Goal: Task Accomplishment & Management: Use online tool/utility

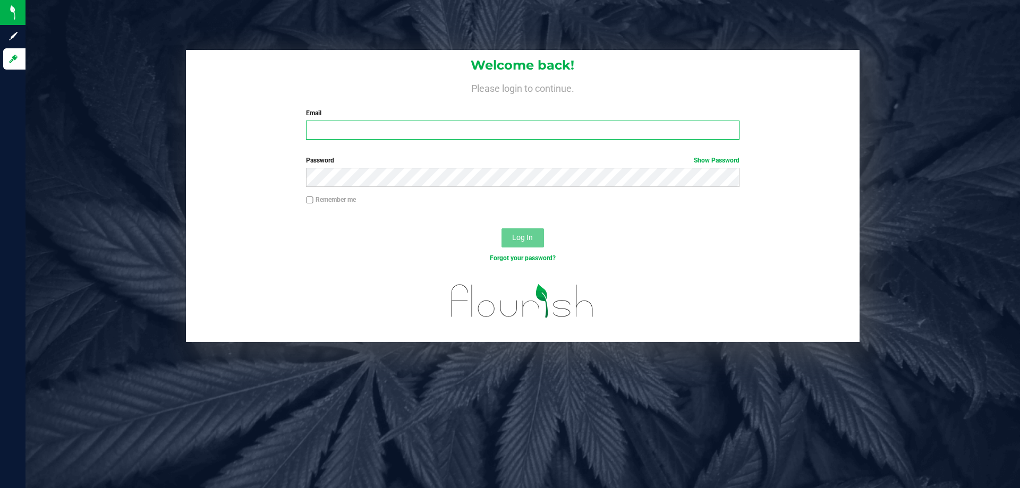
click at [377, 127] on input "Email" at bounding box center [522, 130] width 433 height 19
type input "[EMAIL_ADDRESS][DOMAIN_NAME]"
click at [502, 228] on button "Log In" at bounding box center [523, 237] width 43 height 19
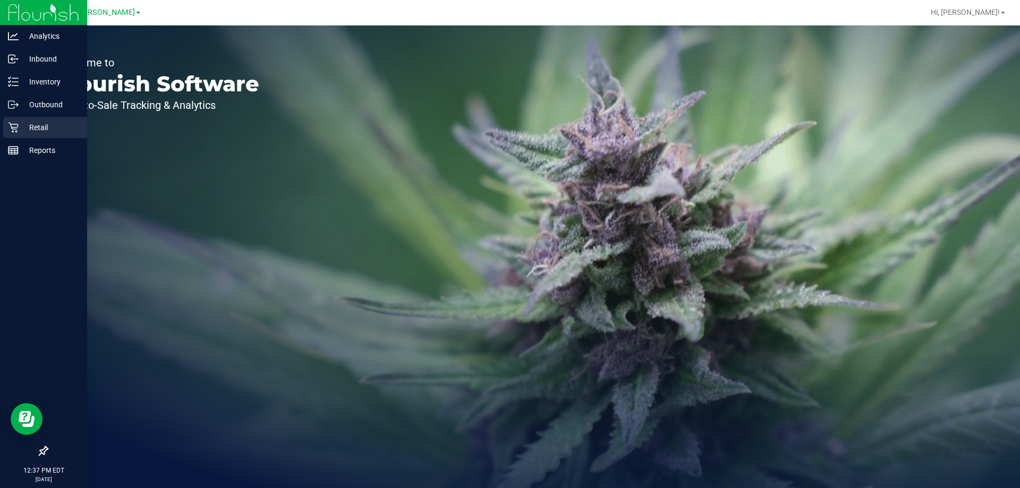
click at [23, 126] on p "Retail" at bounding box center [51, 127] width 64 height 13
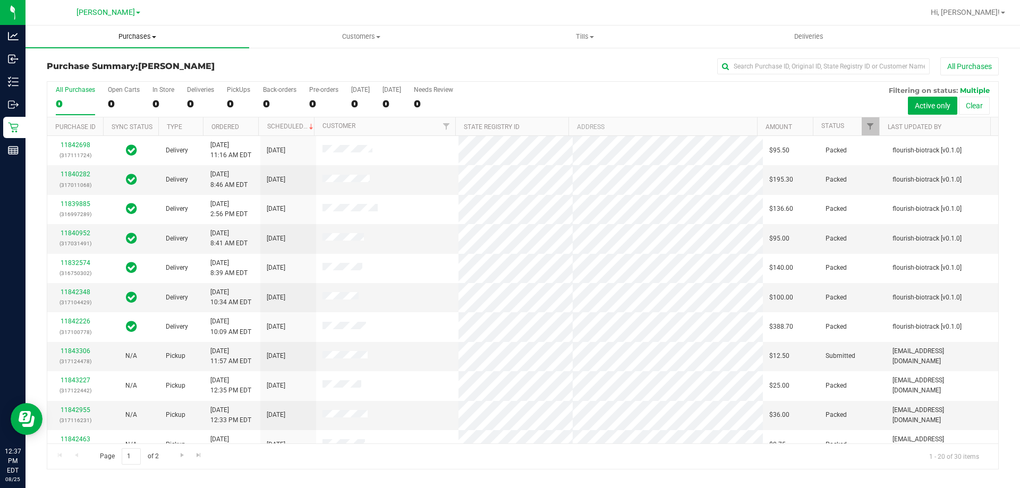
click at [133, 26] on uib-tab-heading "Purchases Summary of purchases Fulfillment All purchases" at bounding box center [138, 37] width 224 height 22
click at [92, 72] on li "Fulfillment" at bounding box center [138, 77] width 224 height 13
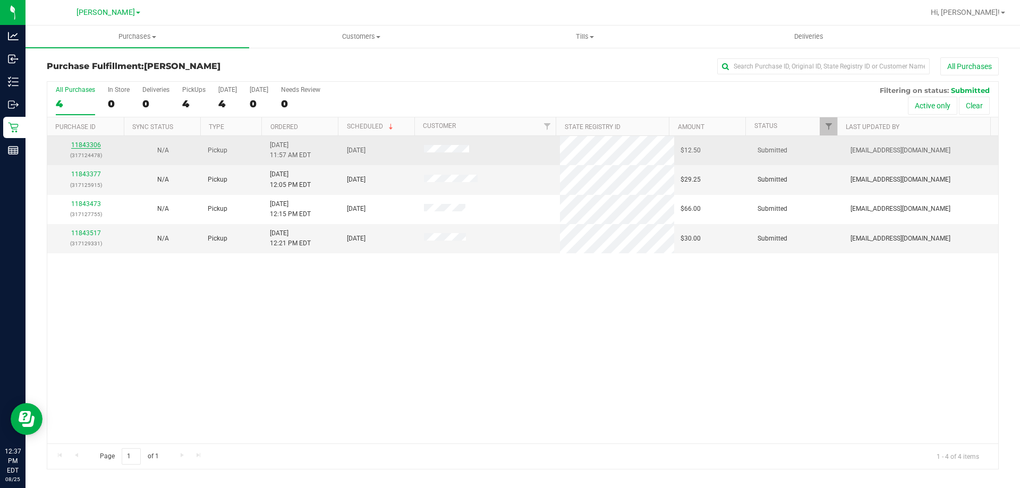
click at [83, 147] on link "11843306" at bounding box center [86, 144] width 30 height 7
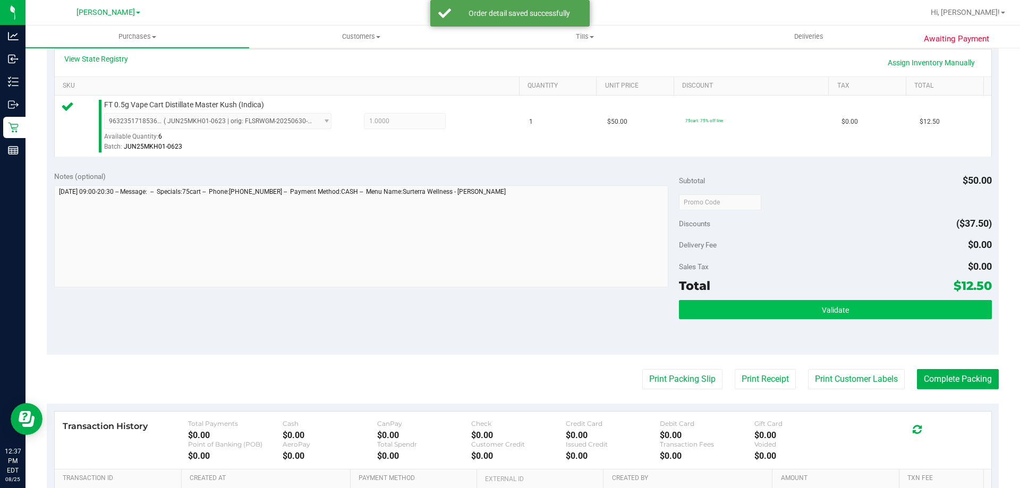
scroll to position [261, 0]
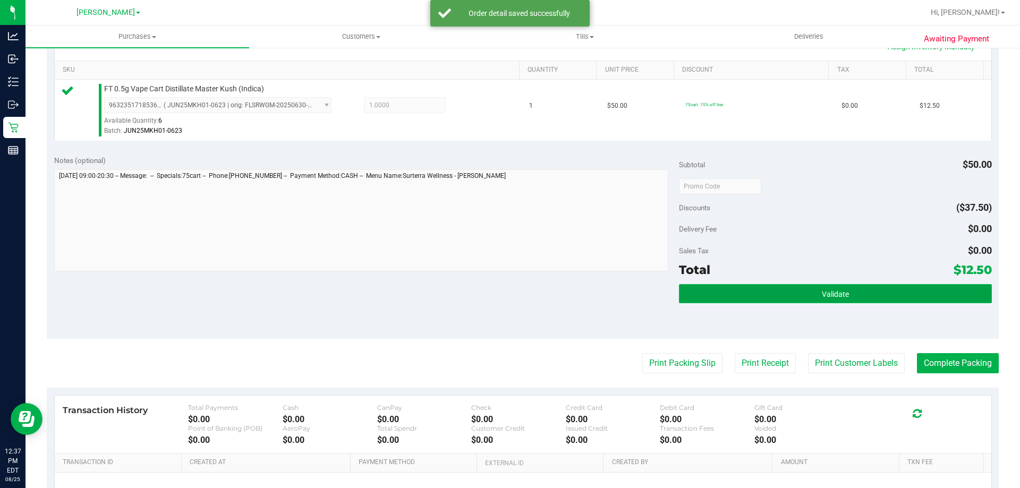
click at [798, 286] on button "Validate" at bounding box center [835, 293] width 312 height 19
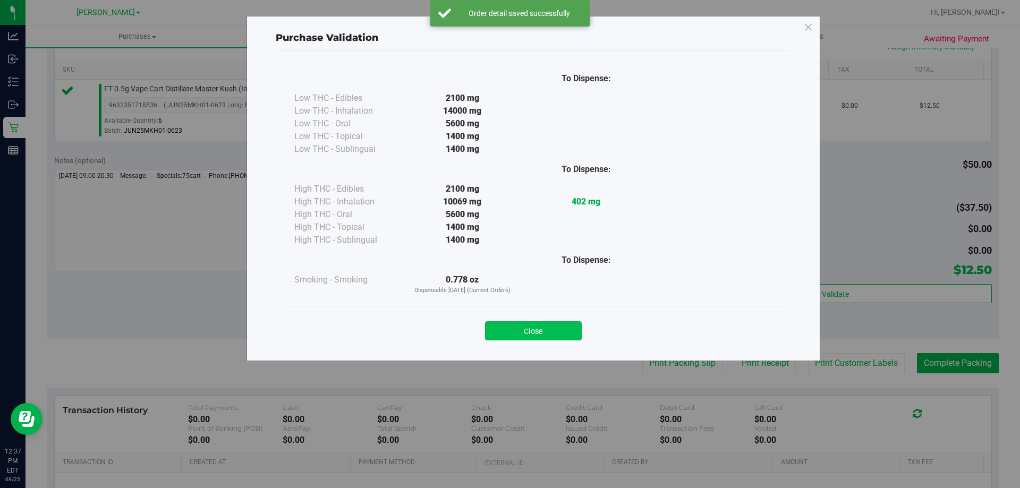
click at [564, 327] on button "Close" at bounding box center [533, 330] width 97 height 19
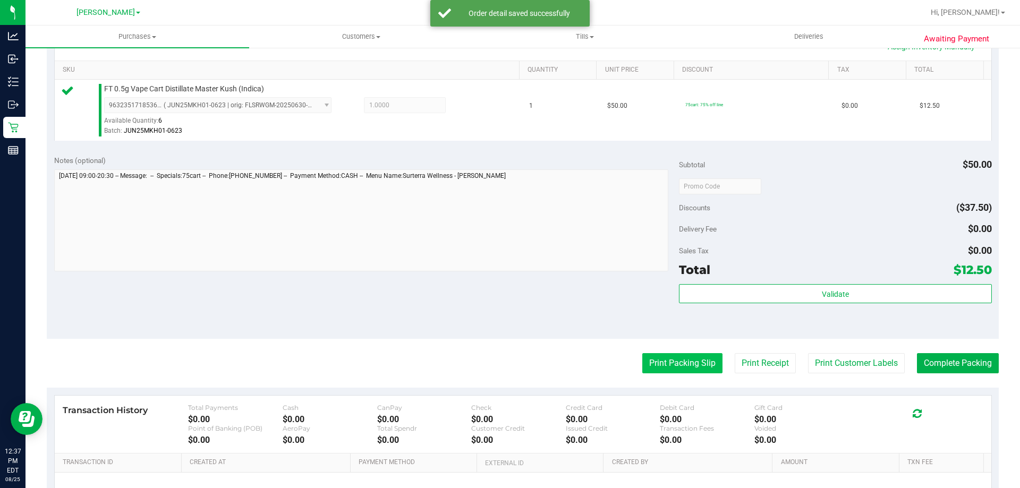
click at [661, 362] on button "Print Packing Slip" at bounding box center [682, 363] width 80 height 20
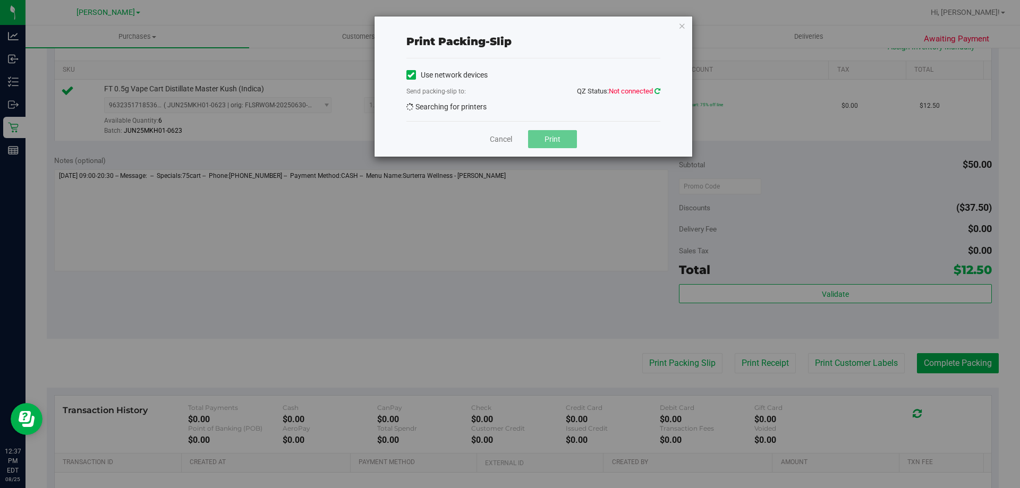
click at [657, 91] on icon at bounding box center [658, 91] width 6 height 7
click at [678, 27] on icon "button" at bounding box center [681, 25] width 7 height 13
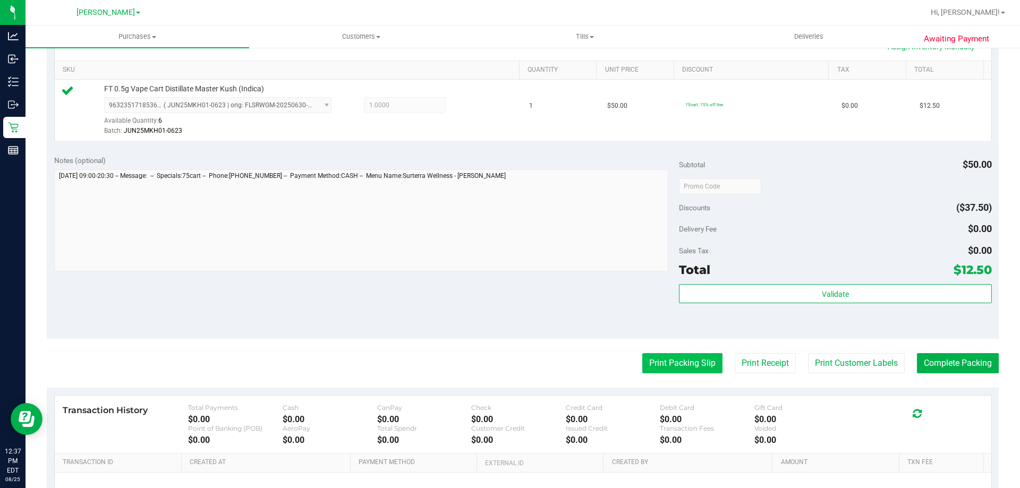
click at [684, 366] on button "Print Packing Slip" at bounding box center [682, 363] width 80 height 20
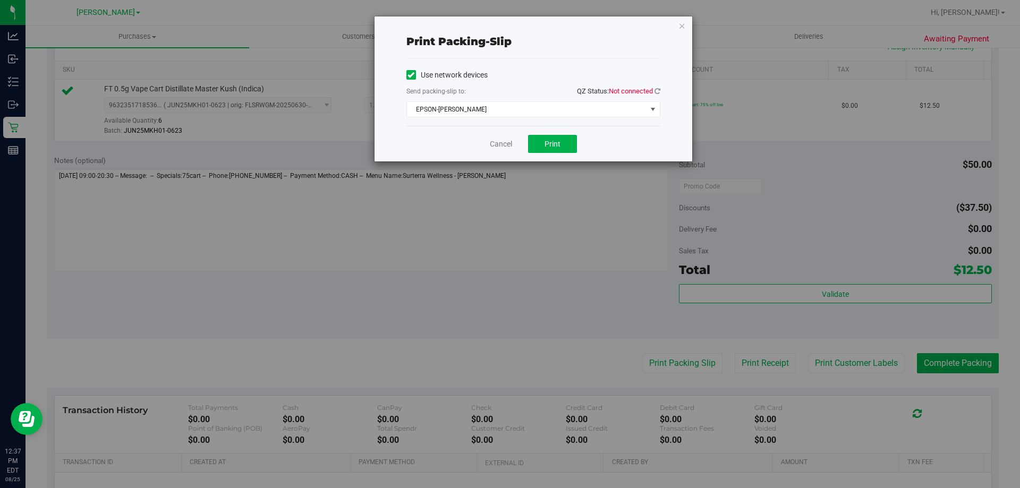
click at [660, 95] on div "Print packing-slip Use network devices Send packing-slip to: QZ Status: Not con…" at bounding box center [534, 88] width 318 height 145
click at [660, 94] on div "Print packing-slip Use network devices Send packing-slip to: QZ Status: Not con…" at bounding box center [534, 88] width 318 height 145
click at [653, 91] on span "QZ Status: Not connected" at bounding box center [618, 91] width 83 height 8
click at [655, 91] on icon at bounding box center [658, 91] width 6 height 7
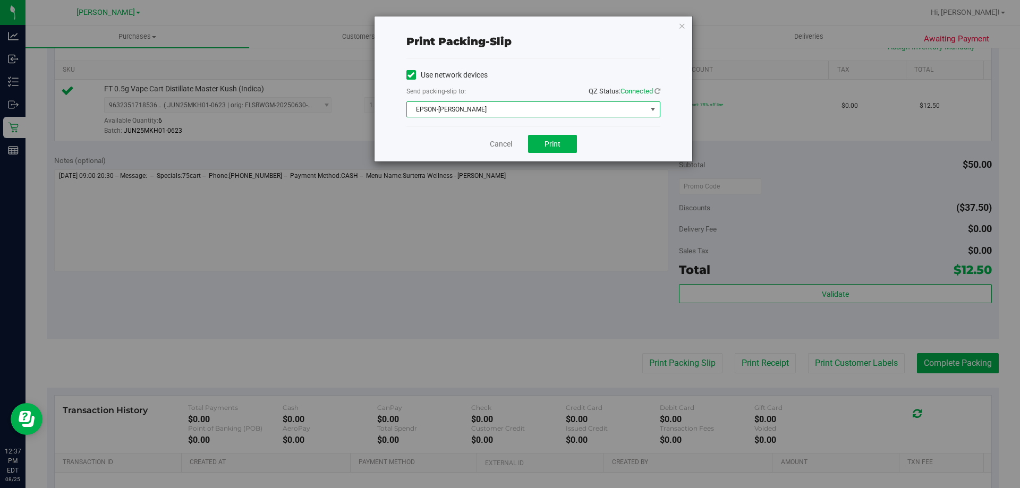
click at [615, 114] on span "EPSON-[PERSON_NAME]" at bounding box center [527, 109] width 240 height 15
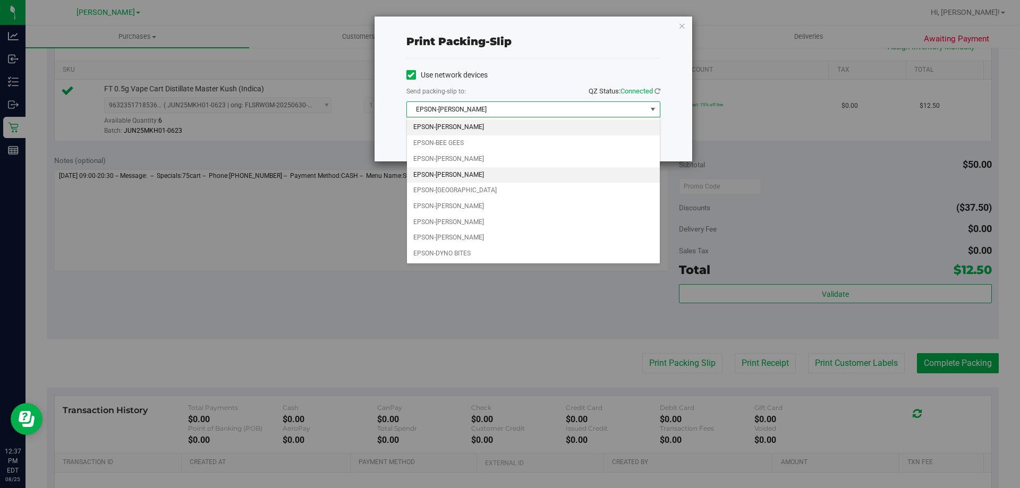
click at [555, 181] on li "EPSON-[PERSON_NAME]" at bounding box center [533, 175] width 253 height 16
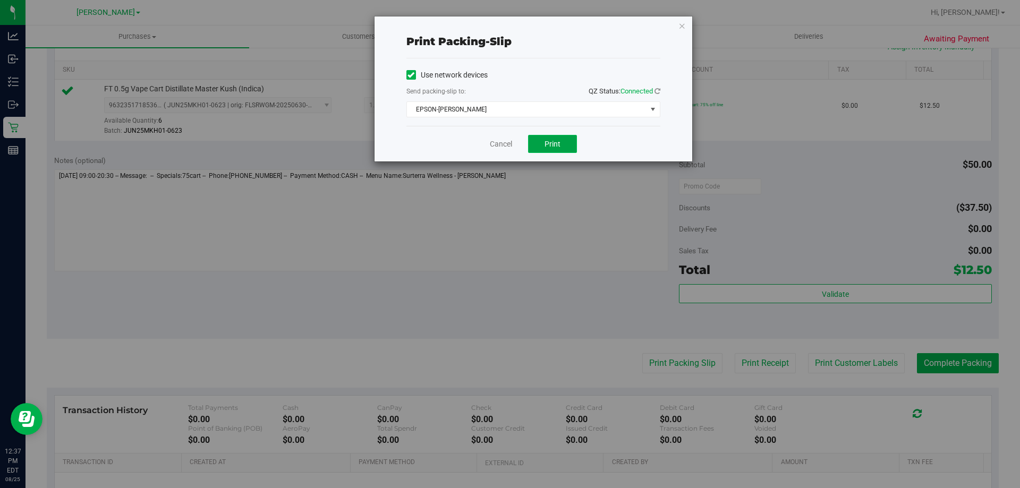
click at [532, 143] on button "Print" at bounding box center [552, 144] width 49 height 18
click at [681, 21] on icon "button" at bounding box center [681, 25] width 7 height 13
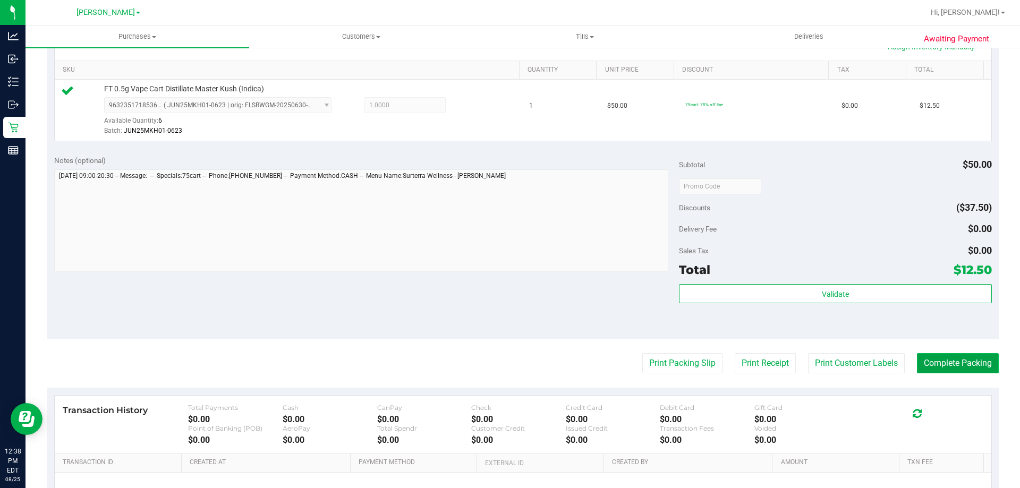
click at [956, 359] on button "Complete Packing" at bounding box center [958, 363] width 82 height 20
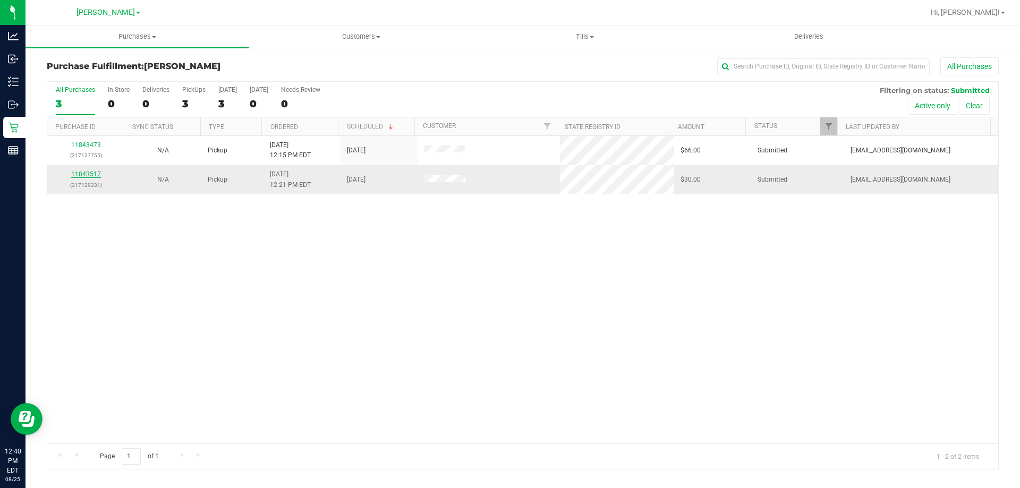
click at [94, 176] on link "11843517" at bounding box center [86, 174] width 30 height 7
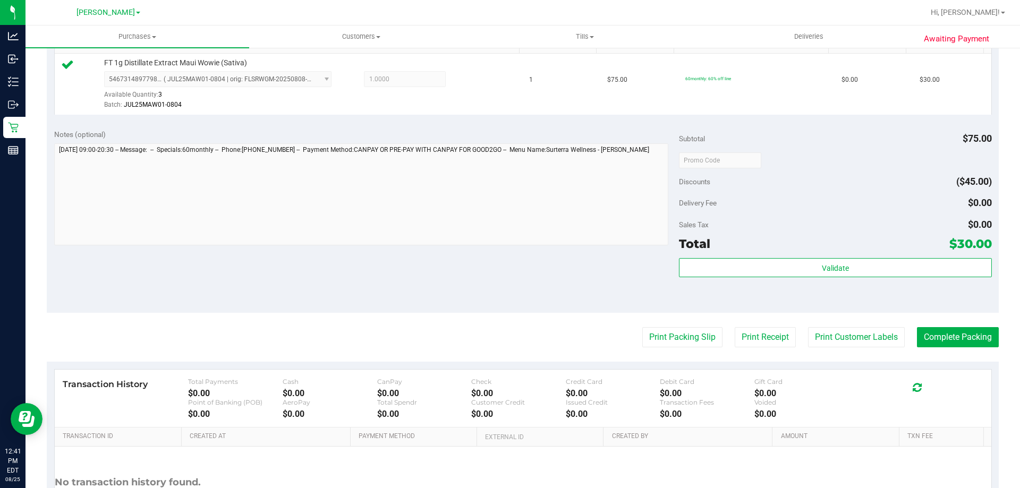
scroll to position [290, 0]
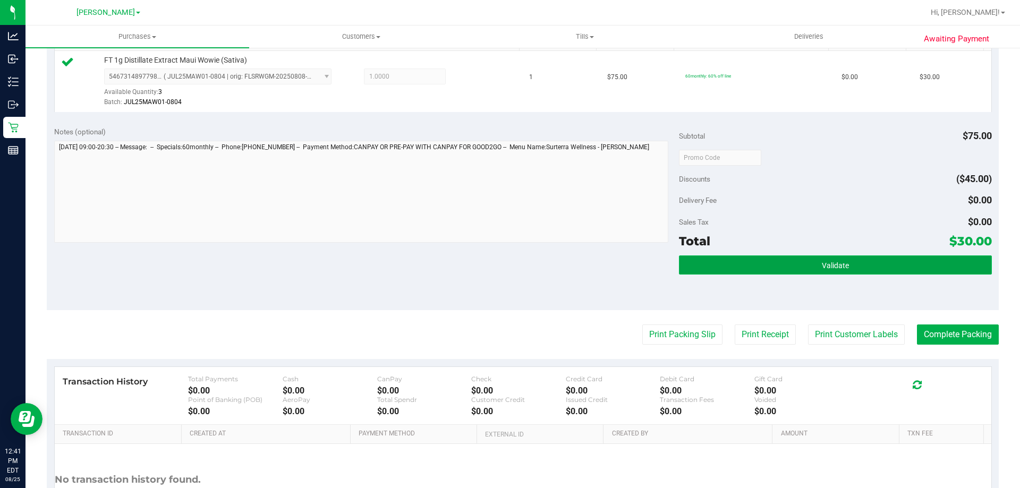
click at [791, 259] on button "Validate" at bounding box center [835, 265] width 312 height 19
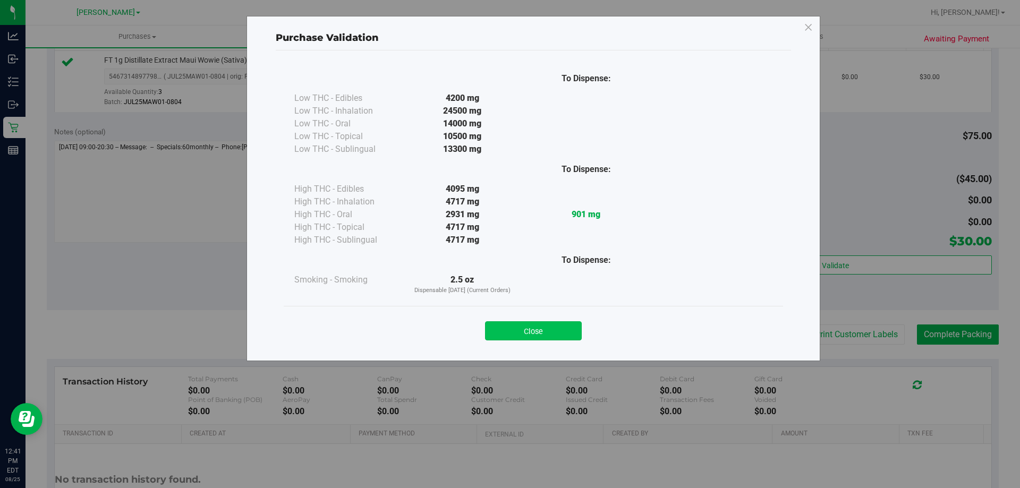
click at [548, 325] on button "Close" at bounding box center [533, 330] width 97 height 19
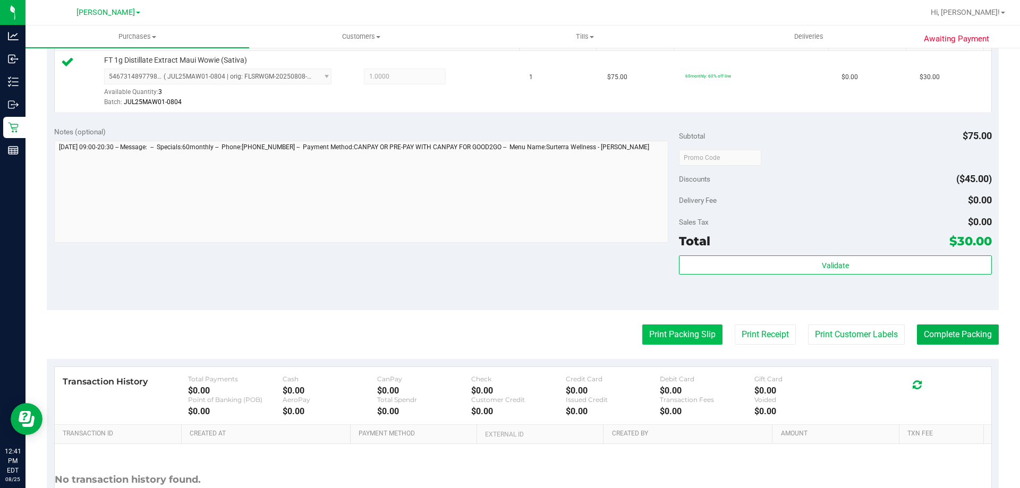
click at [677, 331] on button "Print Packing Slip" at bounding box center [682, 335] width 80 height 20
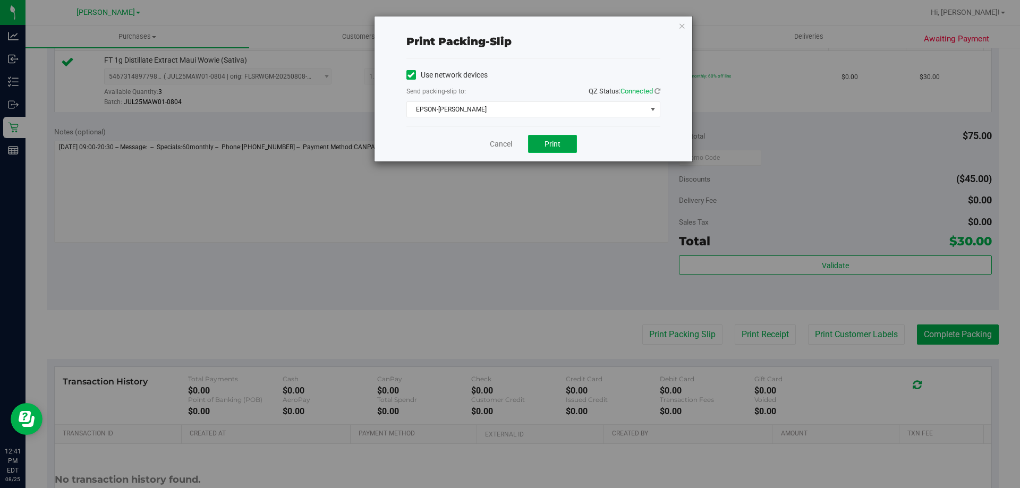
click at [553, 150] on button "Print" at bounding box center [552, 144] width 49 height 18
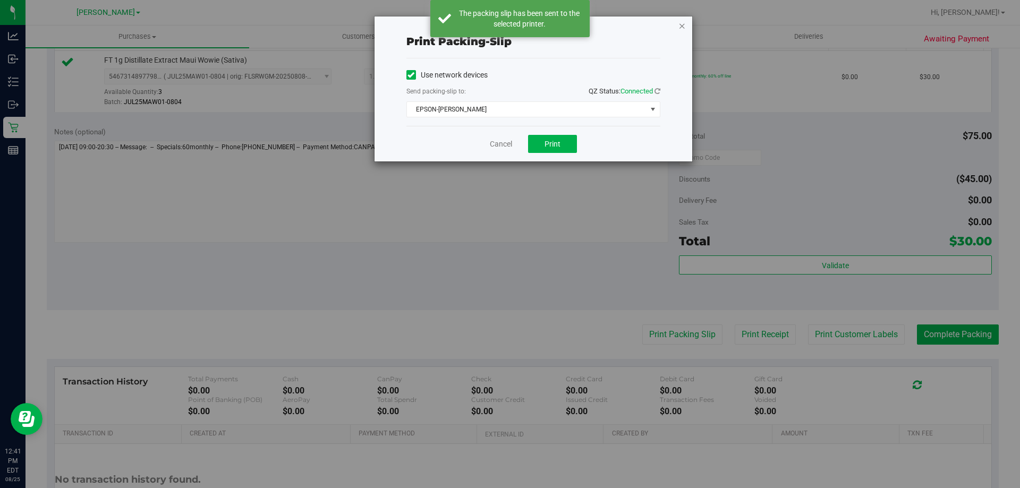
click at [684, 26] on icon "button" at bounding box center [681, 25] width 7 height 13
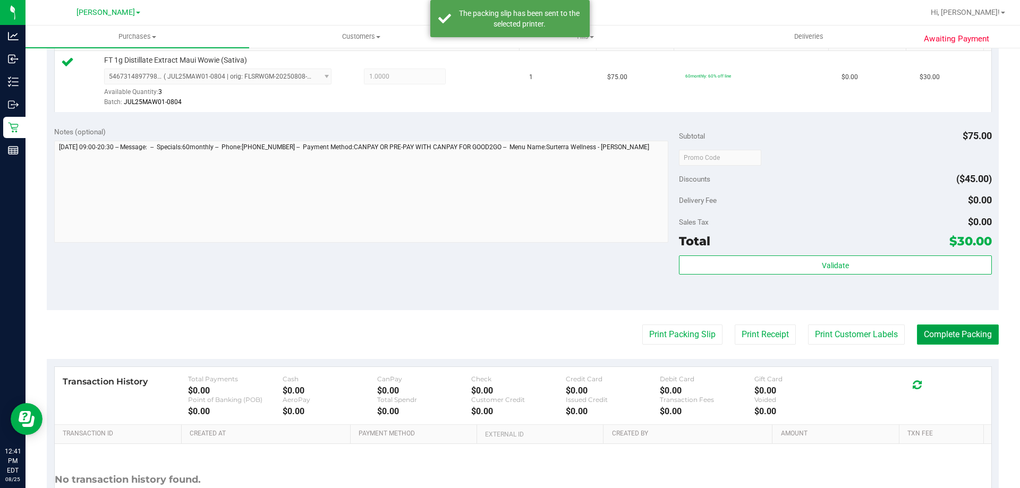
click at [956, 343] on button "Complete Packing" at bounding box center [958, 335] width 82 height 20
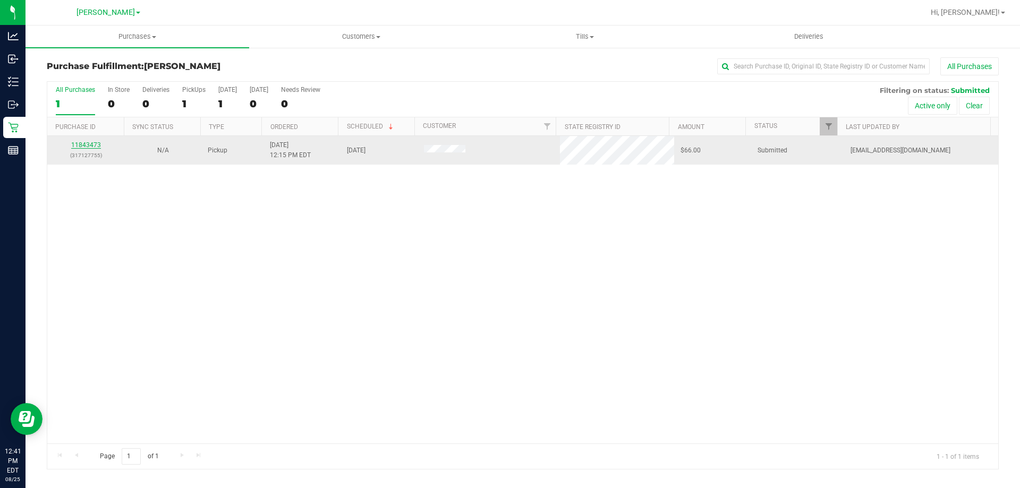
click at [83, 148] on link "11843473" at bounding box center [86, 144] width 30 height 7
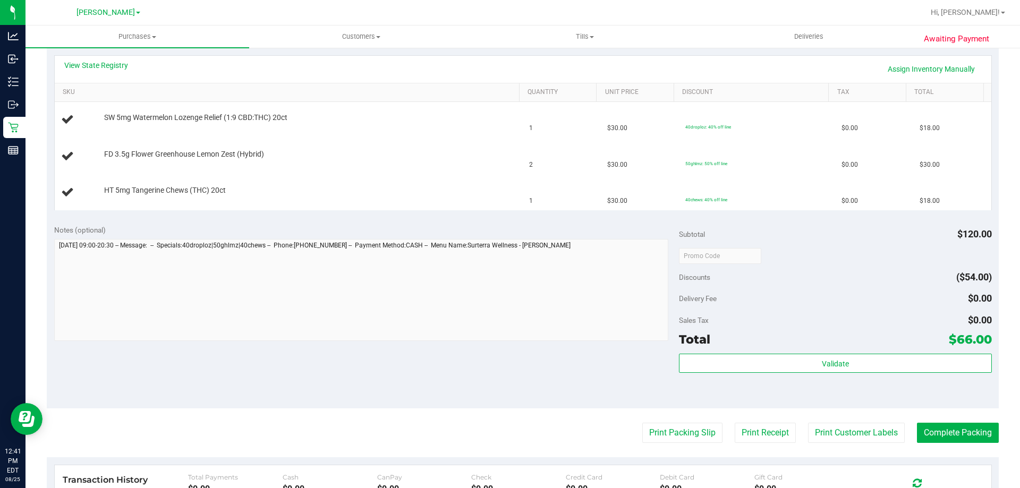
scroll to position [237, 0]
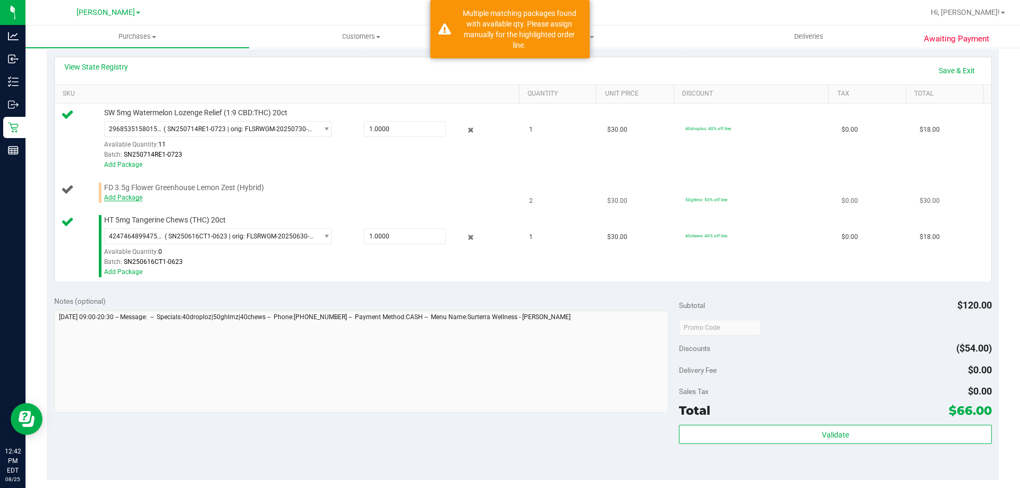
click at [131, 200] on link "Add Package" at bounding box center [123, 197] width 38 height 7
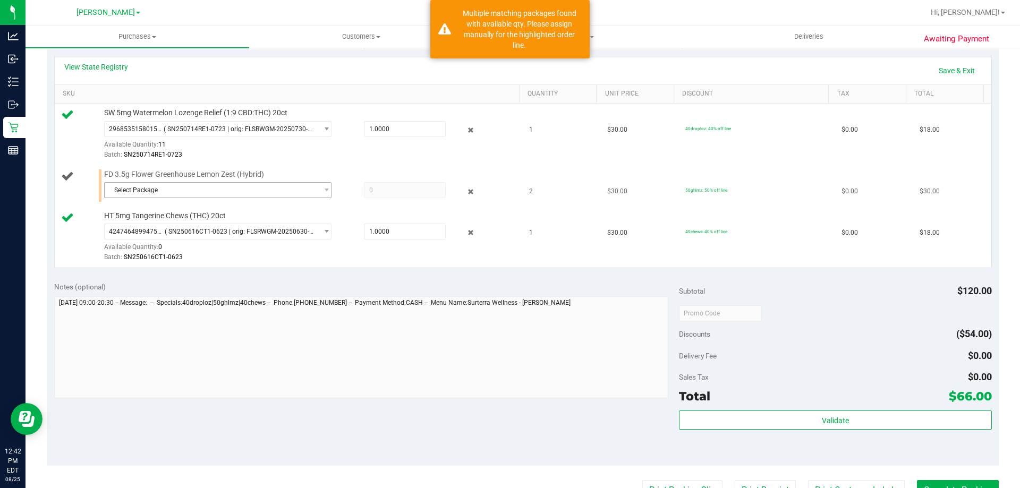
click at [179, 196] on span "Select Package" at bounding box center [211, 190] width 213 height 15
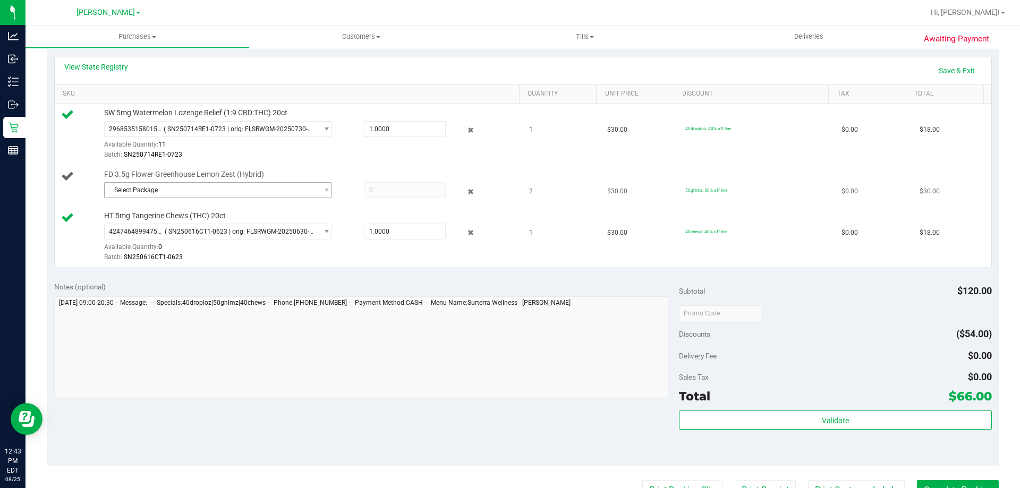
click at [194, 188] on span "Select Package" at bounding box center [211, 190] width 213 height 15
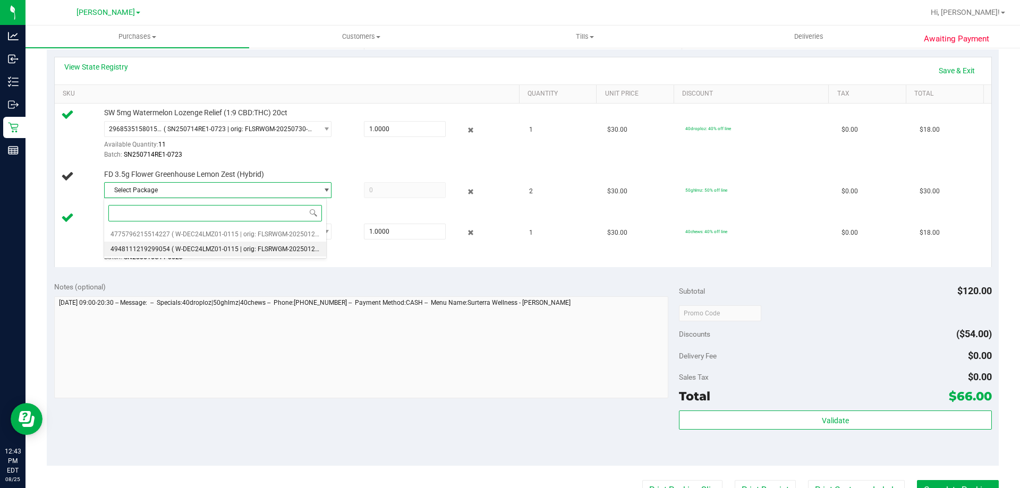
click at [168, 254] on li "4948111219299054 ( W-DEC24LMZ01-0115 | orig: FLSRWGM-20250122-1111 )" at bounding box center [215, 249] width 222 height 15
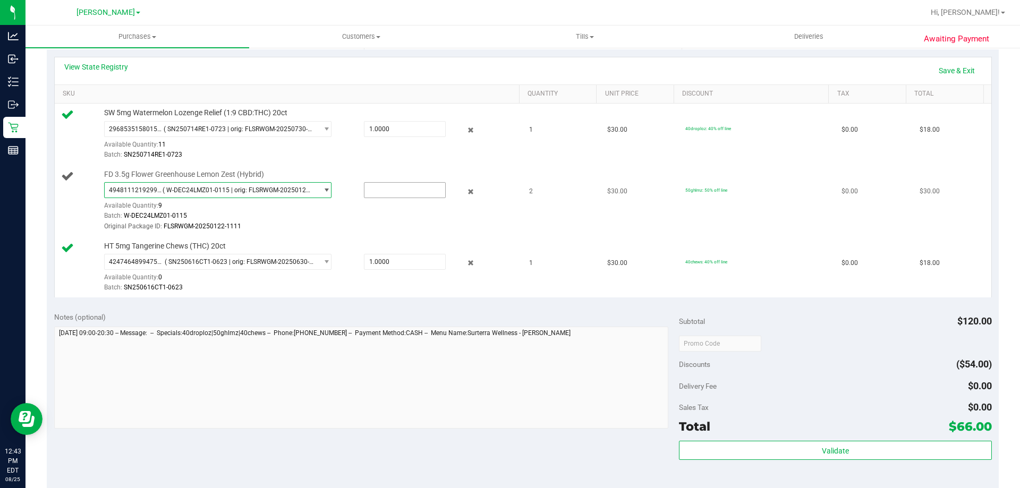
click at [389, 191] on input "text" at bounding box center [404, 190] width 81 height 15
click at [494, 216] on div "Batch: W-DEC24LMZ01-0115" at bounding box center [309, 216] width 410 height 10
click at [280, 191] on span "( W-DEC24LMZ01-0115 | orig: FLSRWGM-20250122-1111 )" at bounding box center [238, 189] width 151 height 7
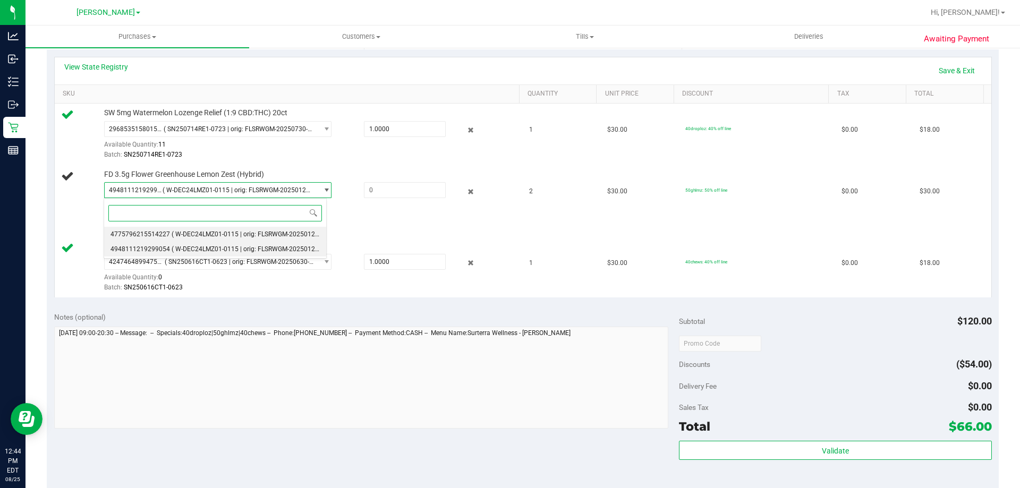
click at [163, 234] on span "4775796215514227" at bounding box center [141, 234] width 60 height 7
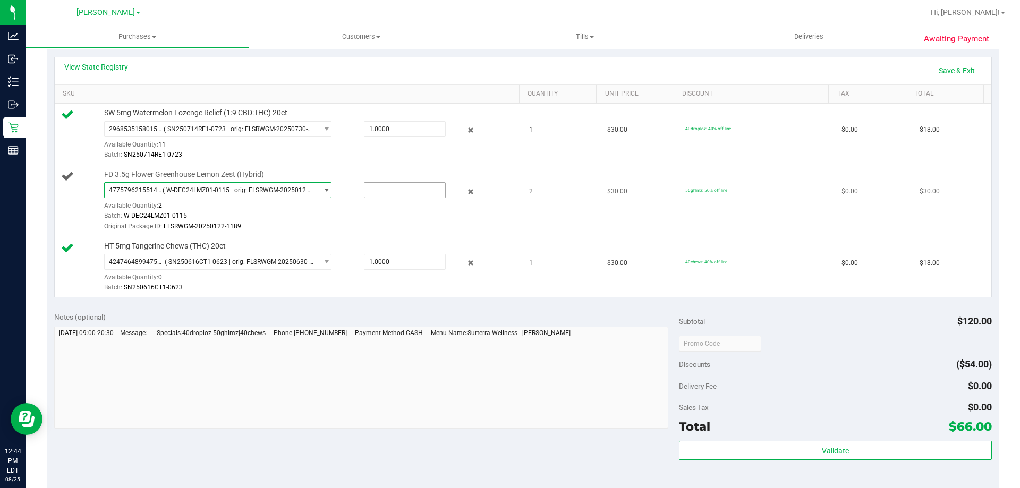
click at [379, 191] on input "text" at bounding box center [404, 190] width 81 height 15
type input "2"
click at [533, 211] on td "2" at bounding box center [562, 201] width 78 height 72
type input "2.0000"
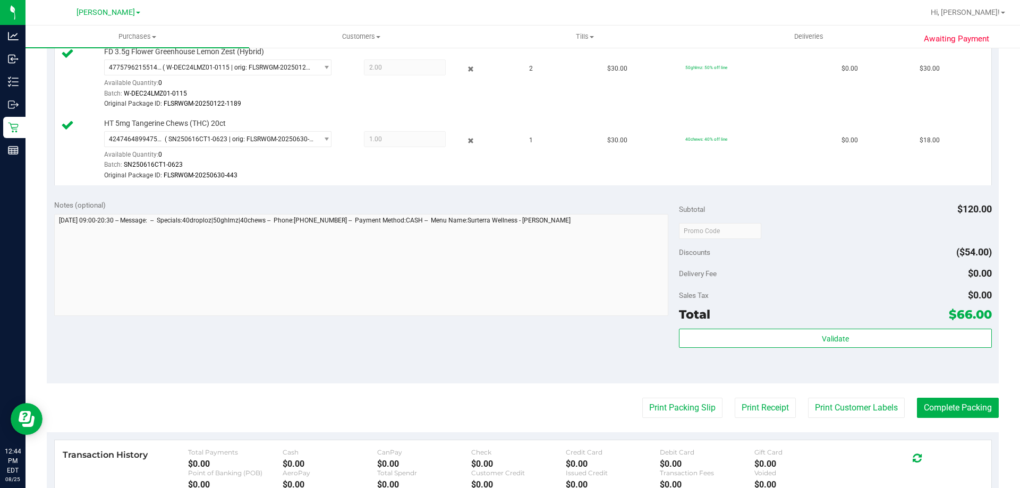
scroll to position [400, 0]
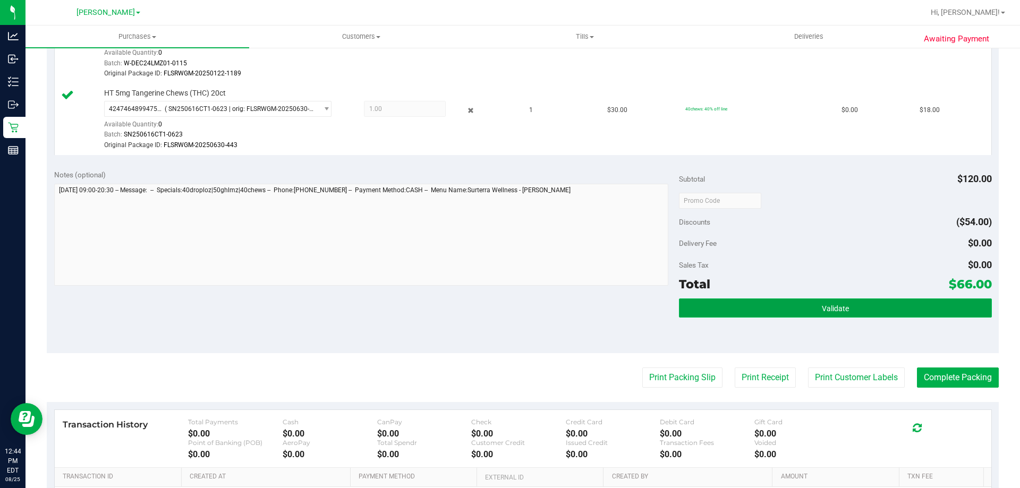
click at [827, 312] on span "Validate" at bounding box center [835, 308] width 27 height 9
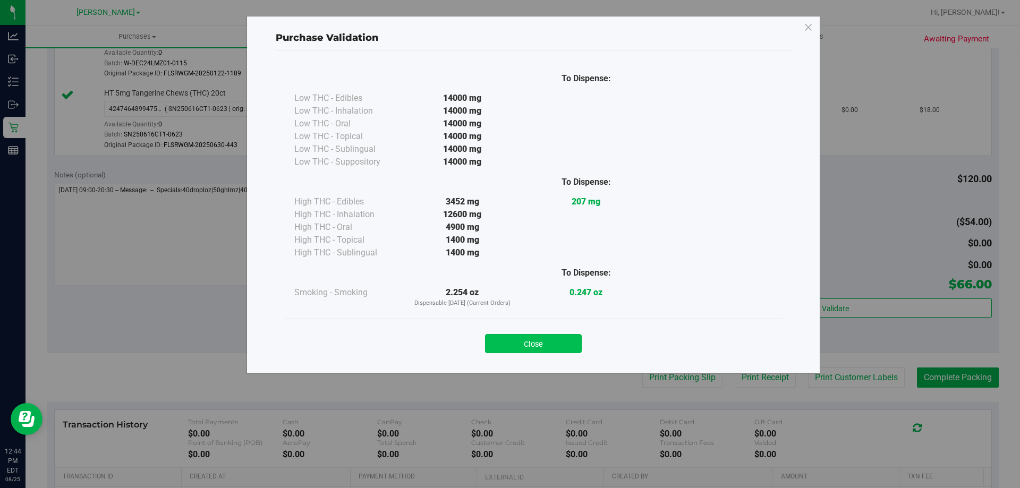
click at [557, 343] on button "Close" at bounding box center [533, 343] width 97 height 19
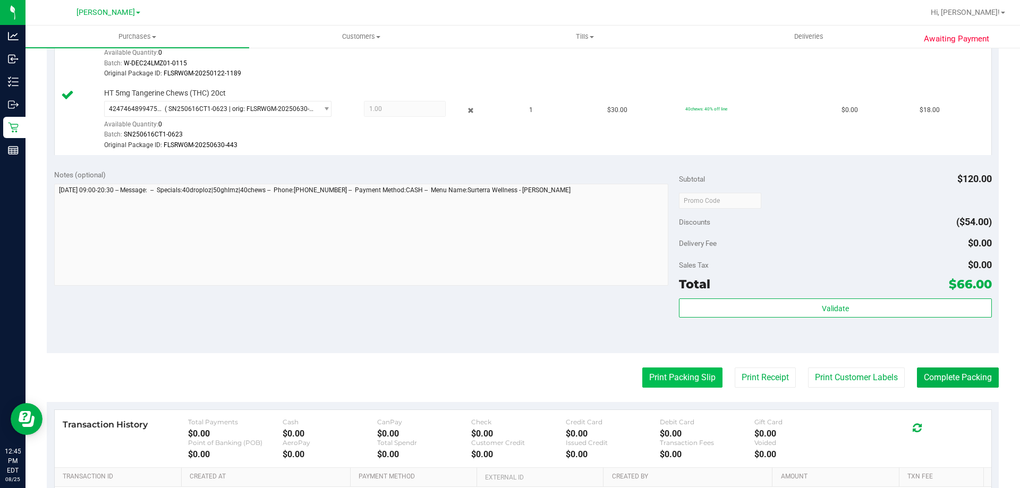
click at [665, 368] on button "Print Packing Slip" at bounding box center [682, 378] width 80 height 20
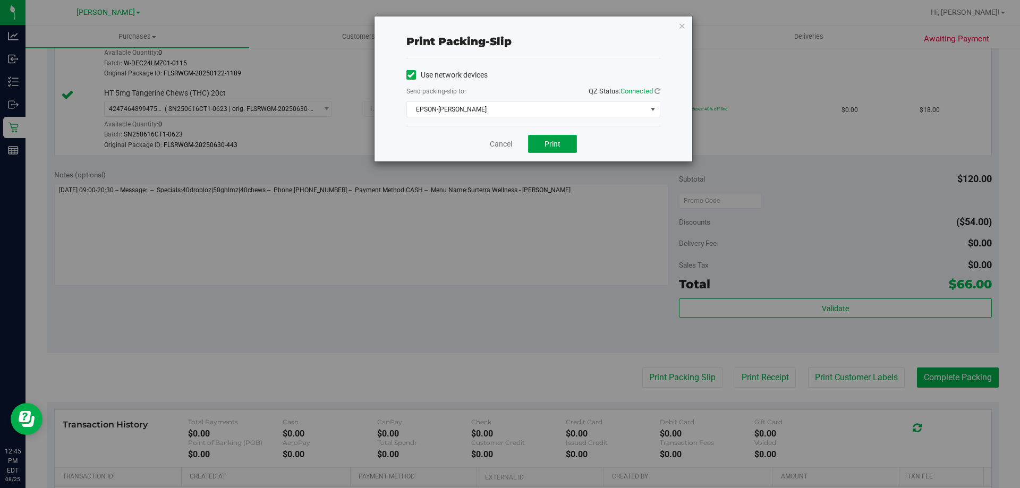
click at [560, 145] on span "Print" at bounding box center [553, 144] width 16 height 9
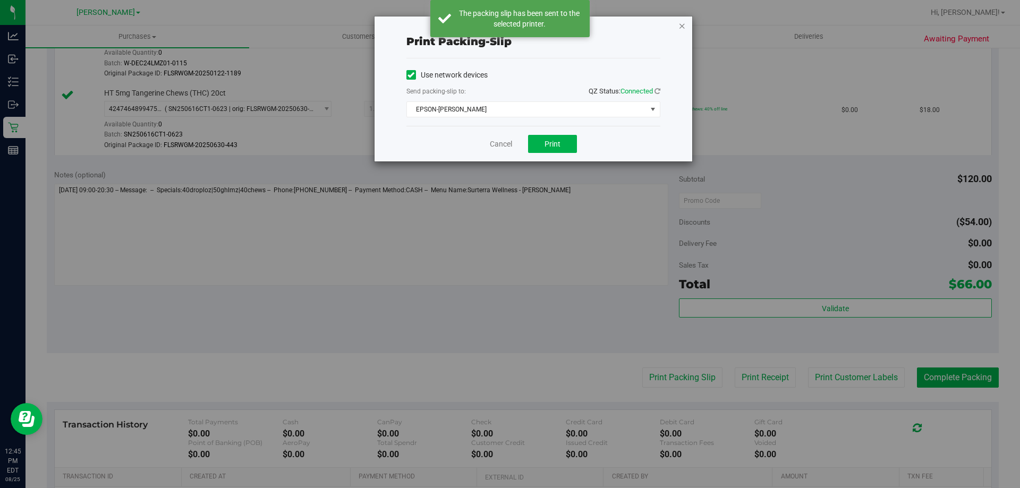
click at [682, 25] on icon "button" at bounding box center [681, 25] width 7 height 13
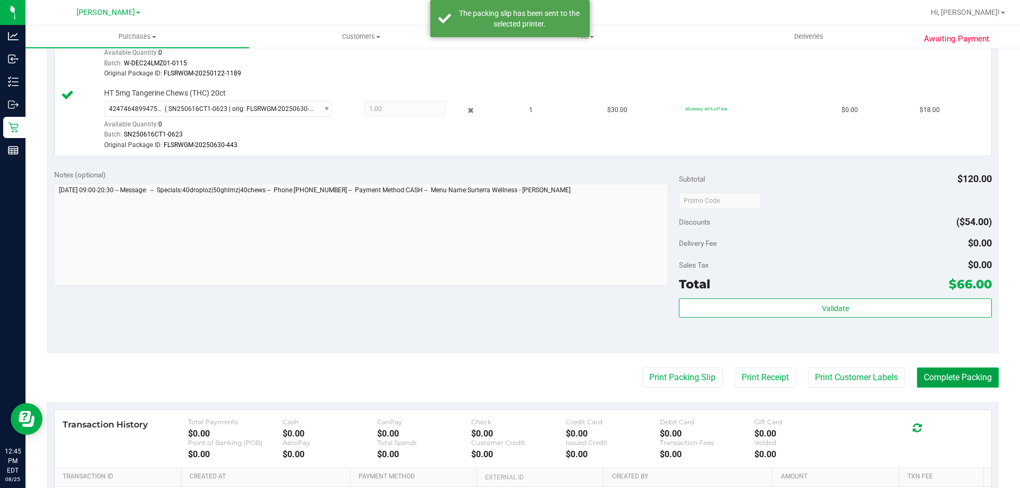
click at [952, 384] on button "Complete Packing" at bounding box center [958, 378] width 82 height 20
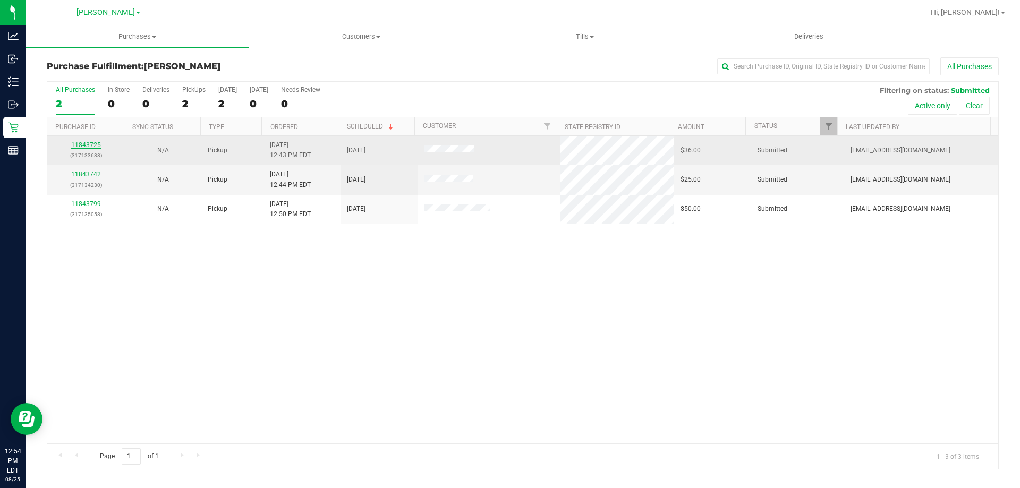
click at [81, 143] on link "11843725" at bounding box center [86, 144] width 30 height 7
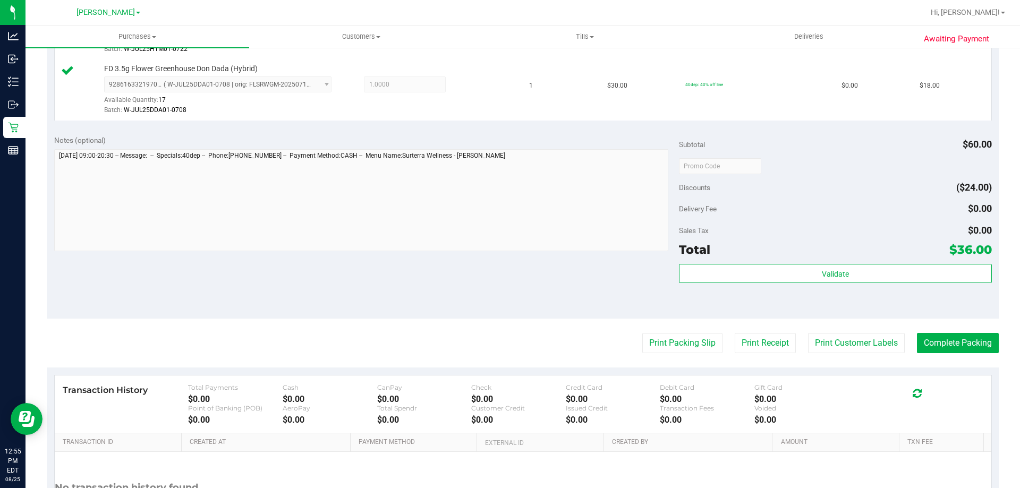
scroll to position [345, 0]
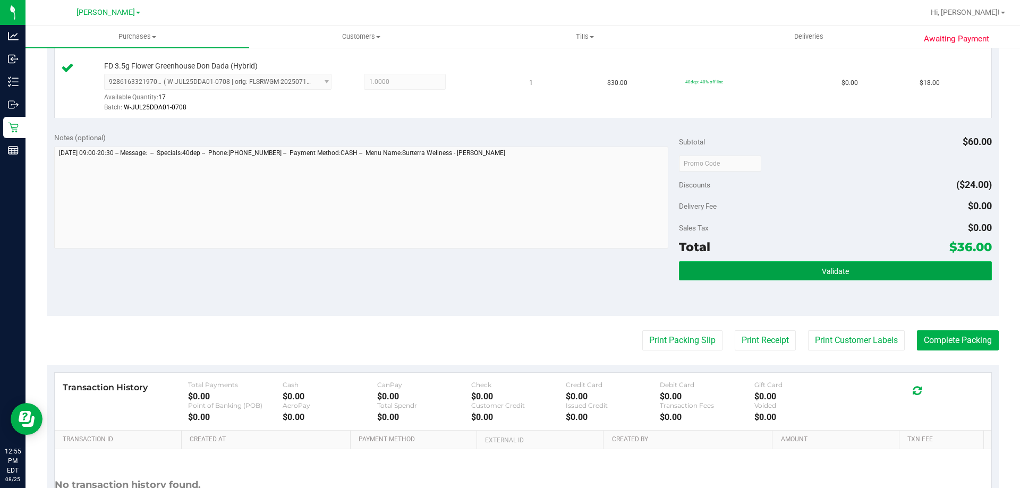
click at [771, 271] on button "Validate" at bounding box center [835, 270] width 312 height 19
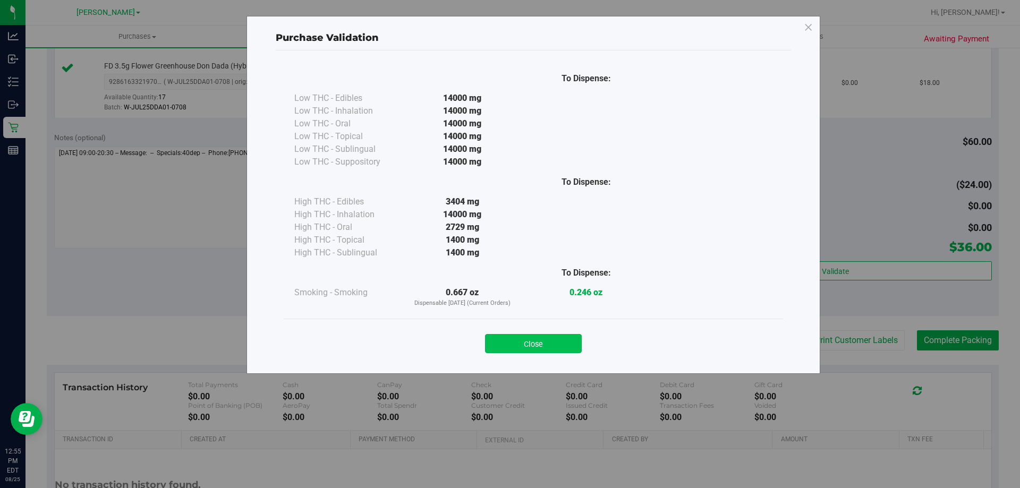
click at [559, 350] on button "Close" at bounding box center [533, 343] width 97 height 19
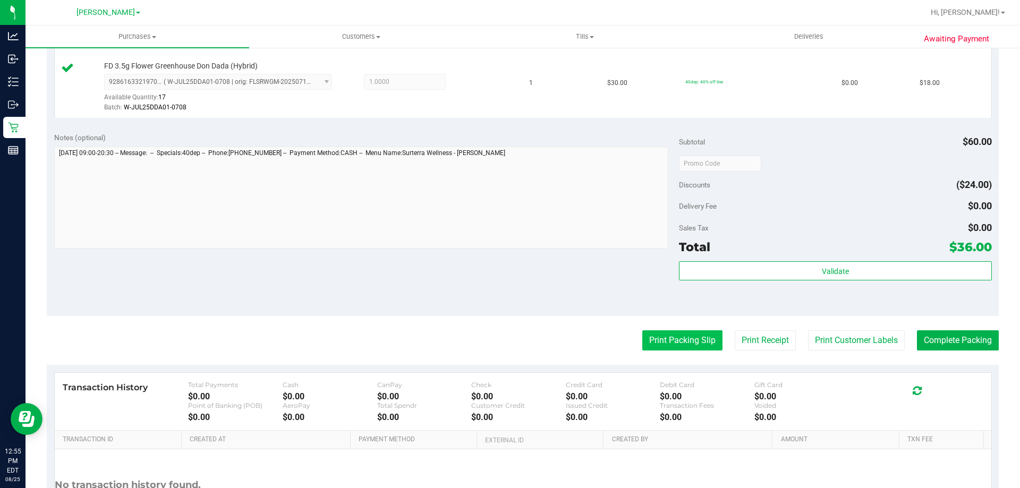
click at [676, 345] on button "Print Packing Slip" at bounding box center [682, 340] width 80 height 20
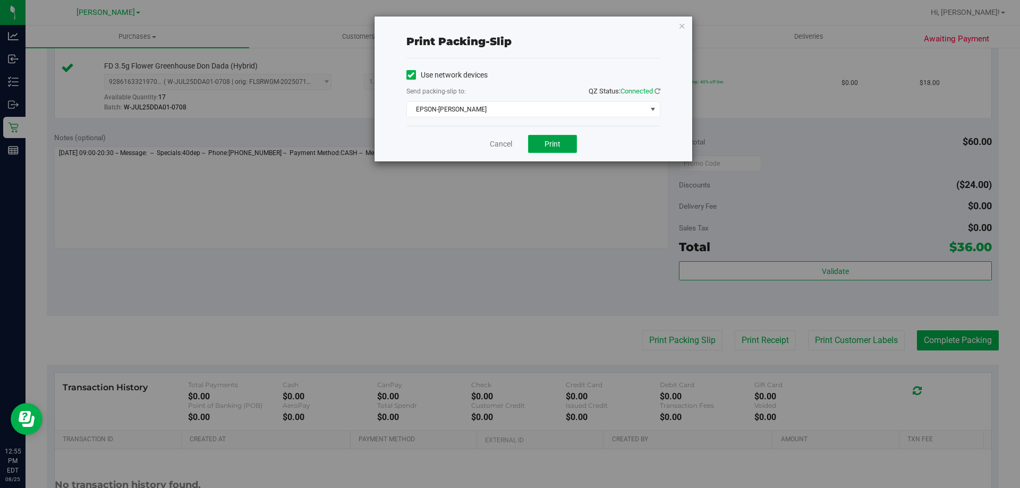
click at [566, 147] on button "Print" at bounding box center [552, 144] width 49 height 18
click at [683, 25] on icon "button" at bounding box center [681, 25] width 7 height 13
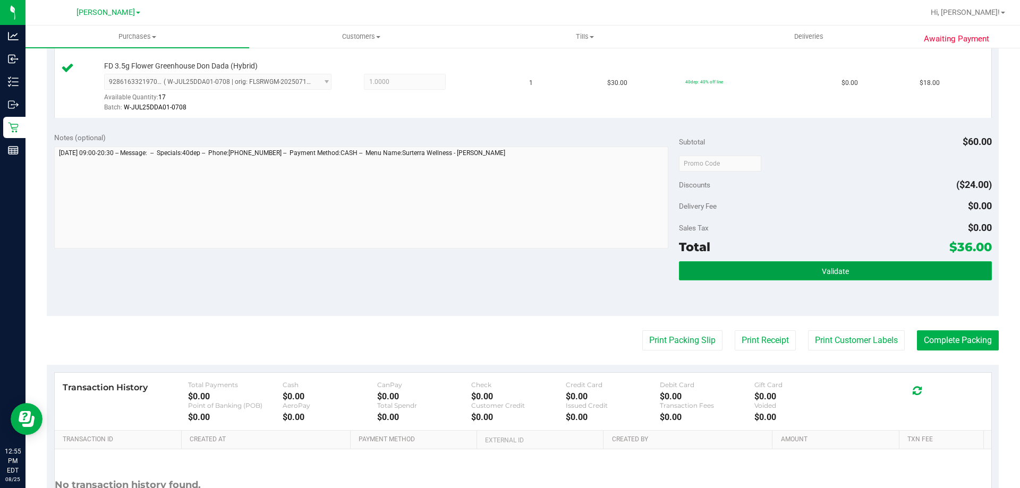
click at [801, 265] on button "Validate" at bounding box center [835, 270] width 312 height 19
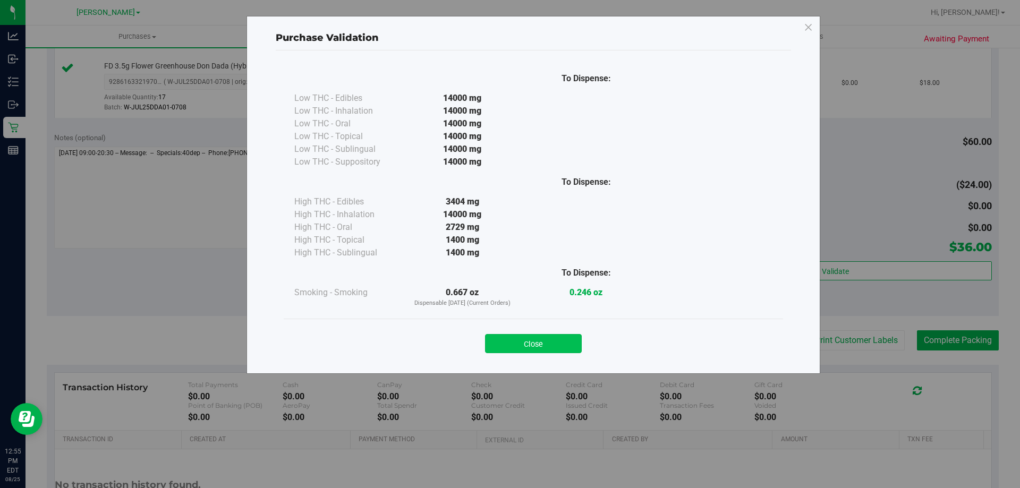
click at [547, 347] on button "Close" at bounding box center [533, 343] width 97 height 19
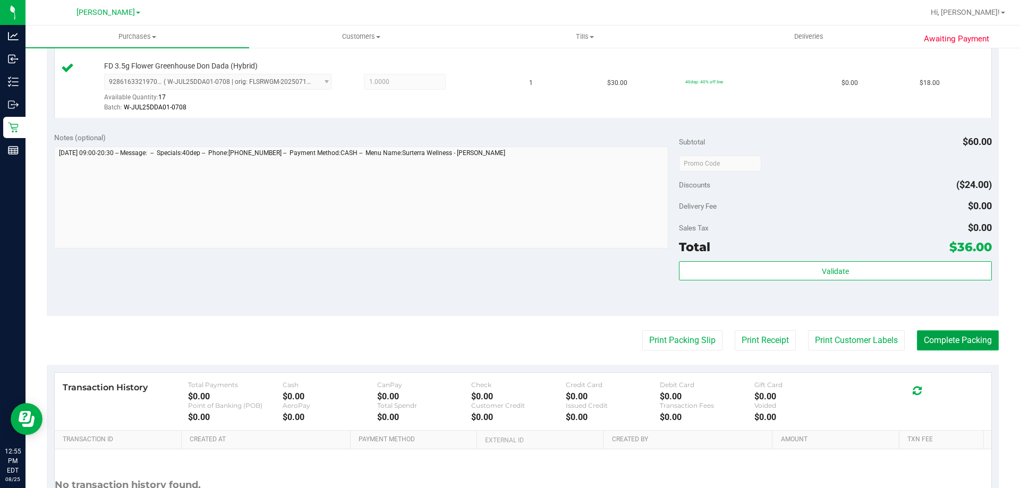
click at [937, 333] on button "Complete Packing" at bounding box center [958, 340] width 82 height 20
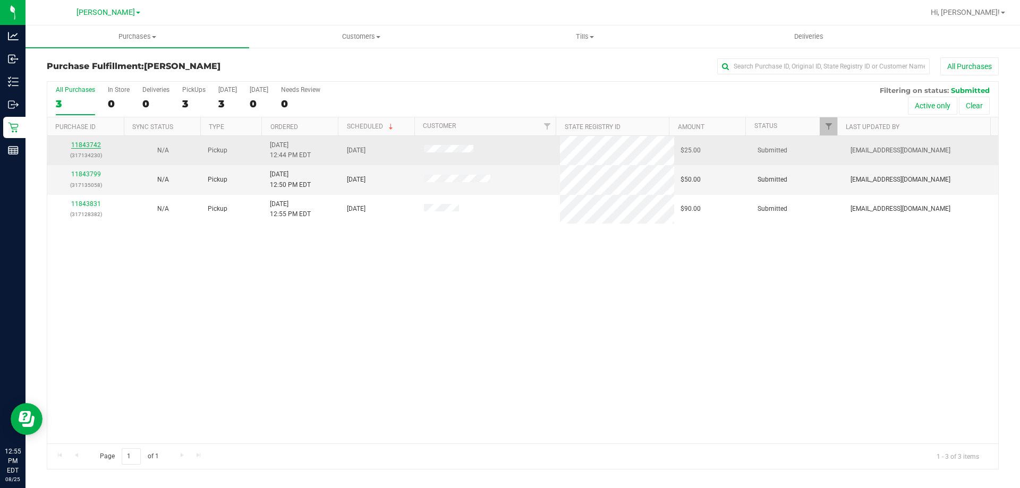
click at [83, 146] on link "11843742" at bounding box center [86, 144] width 30 height 7
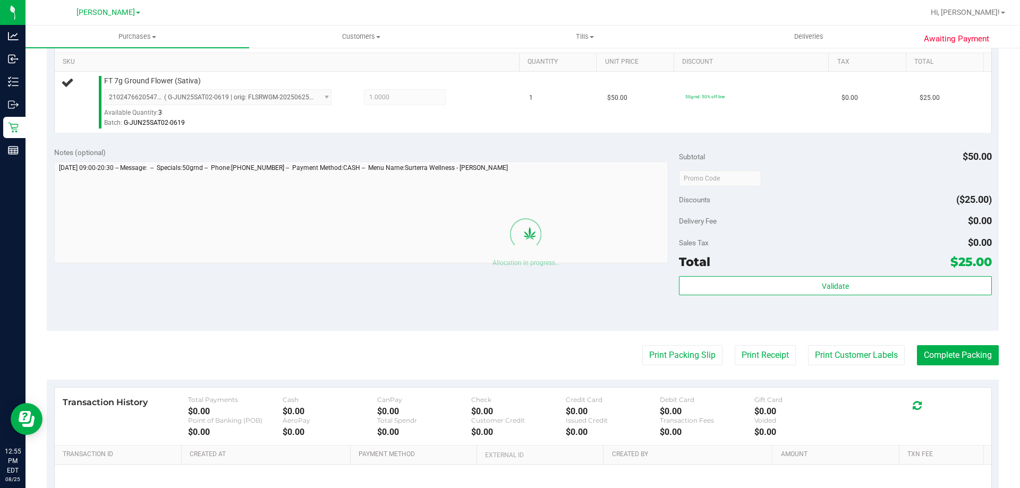
scroll to position [276, 0]
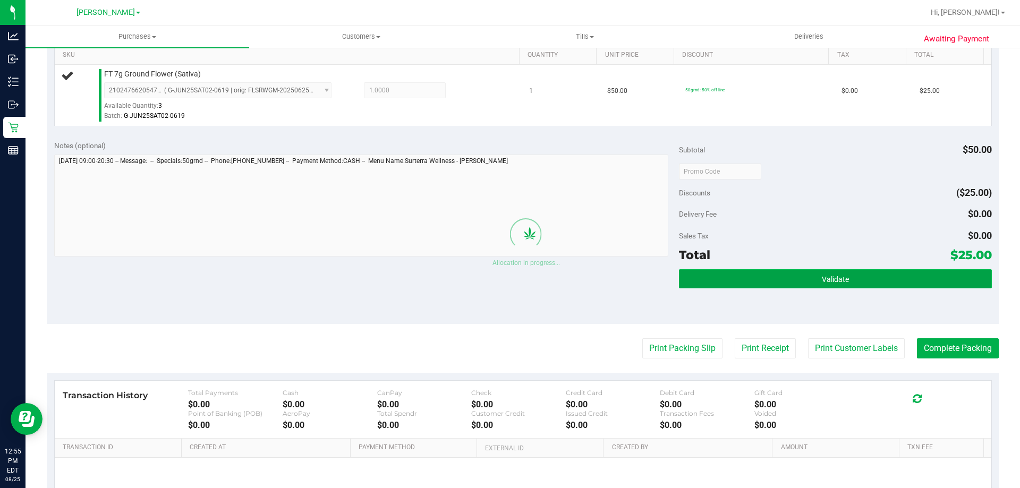
click at [802, 270] on button "Validate" at bounding box center [835, 278] width 312 height 19
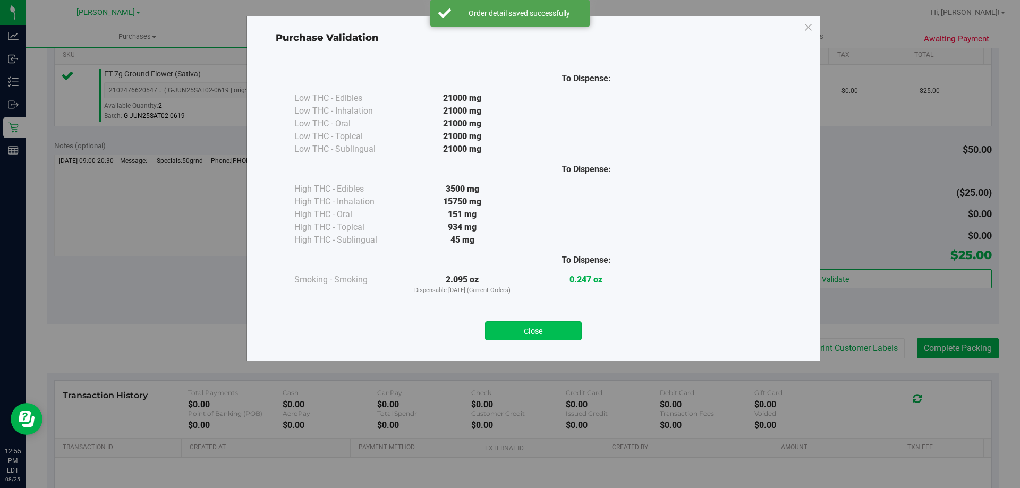
click at [559, 328] on button "Close" at bounding box center [533, 330] width 97 height 19
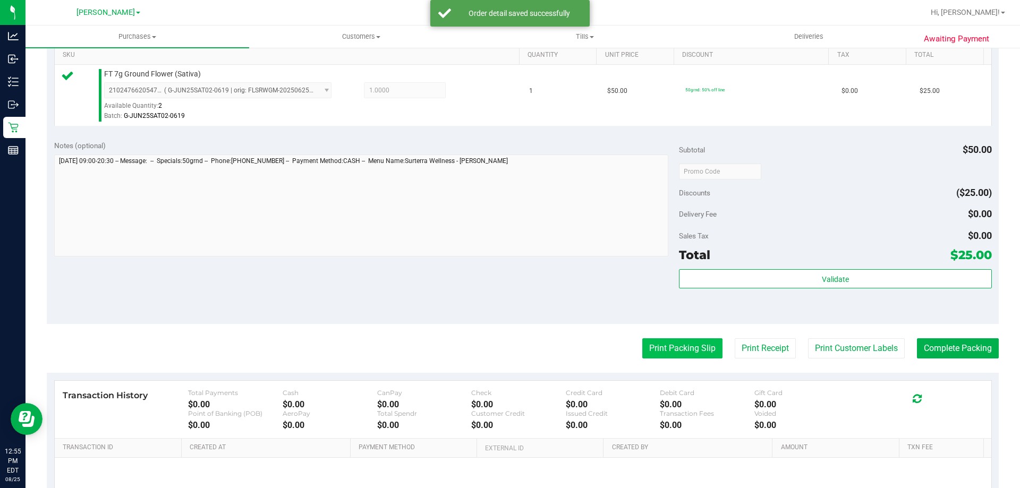
click at [708, 342] on button "Print Packing Slip" at bounding box center [682, 348] width 80 height 20
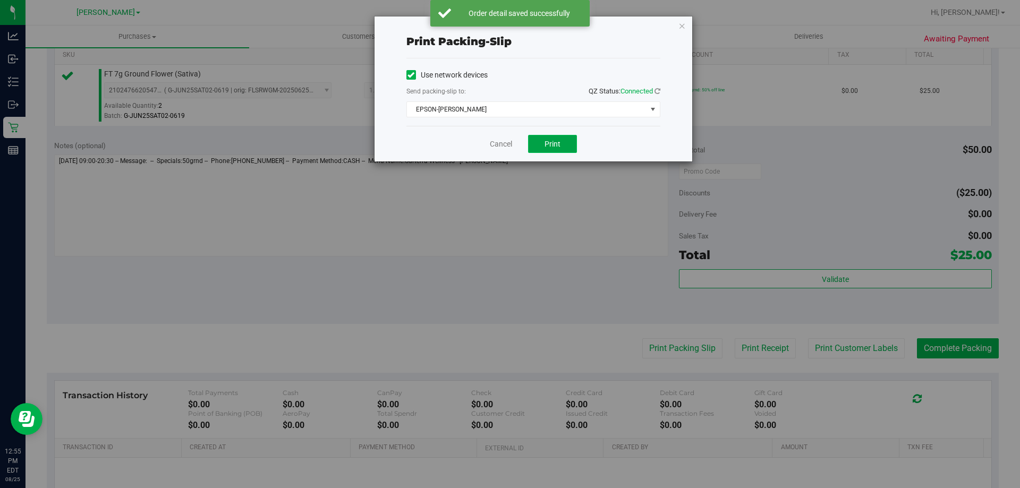
click at [555, 145] on span "Print" at bounding box center [553, 144] width 16 height 9
click at [682, 26] on icon "button" at bounding box center [681, 25] width 7 height 13
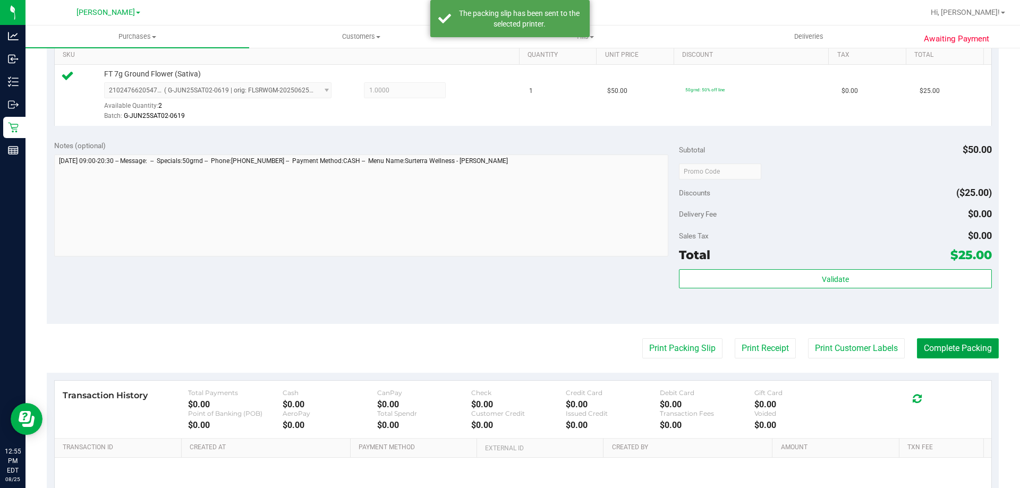
click at [946, 344] on button "Complete Packing" at bounding box center [958, 348] width 82 height 20
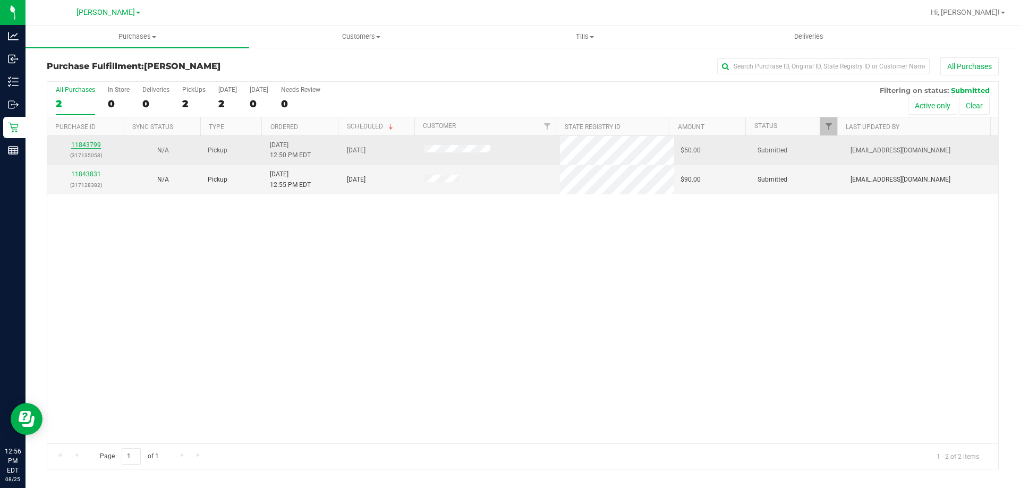
click at [87, 145] on link "11843799" at bounding box center [86, 144] width 30 height 7
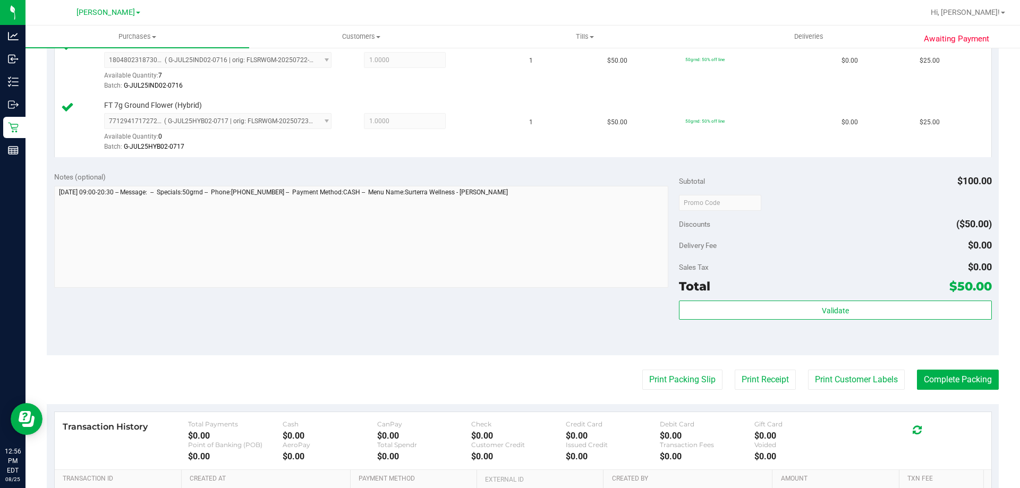
scroll to position [316, 0]
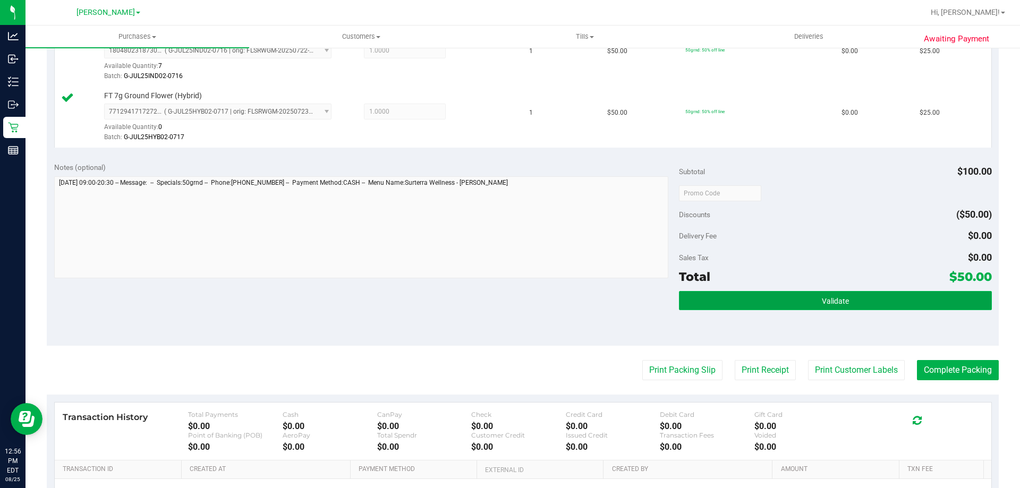
click at [753, 302] on button "Validate" at bounding box center [835, 300] width 312 height 19
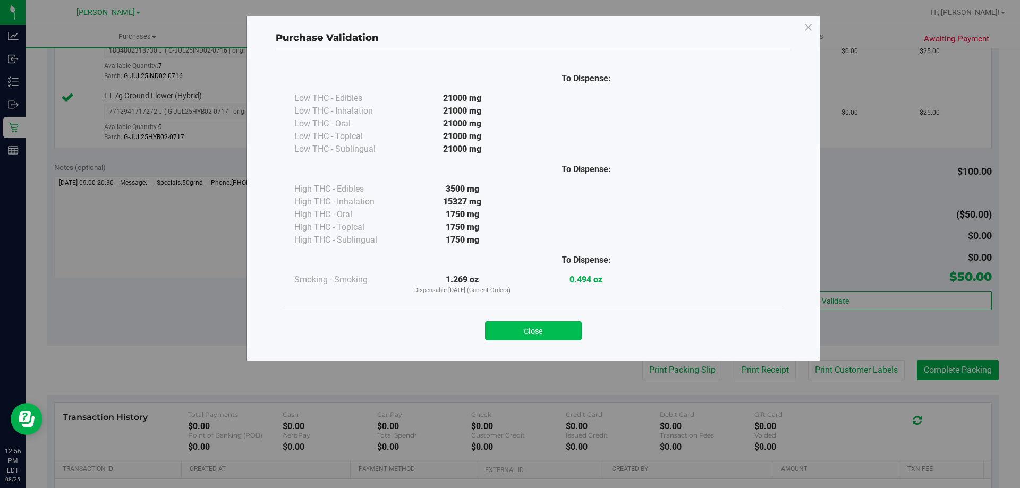
click at [551, 325] on button "Close" at bounding box center [533, 330] width 97 height 19
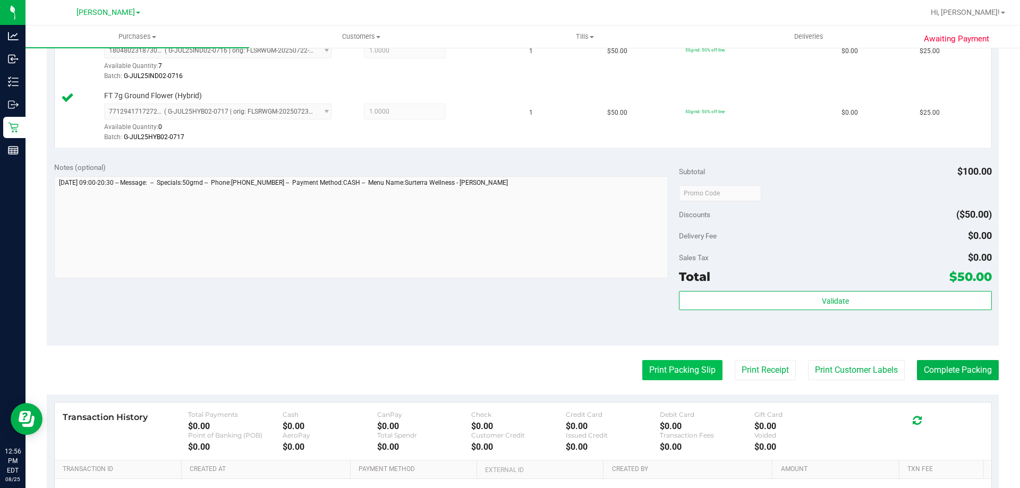
click at [676, 370] on button "Print Packing Slip" at bounding box center [682, 370] width 80 height 20
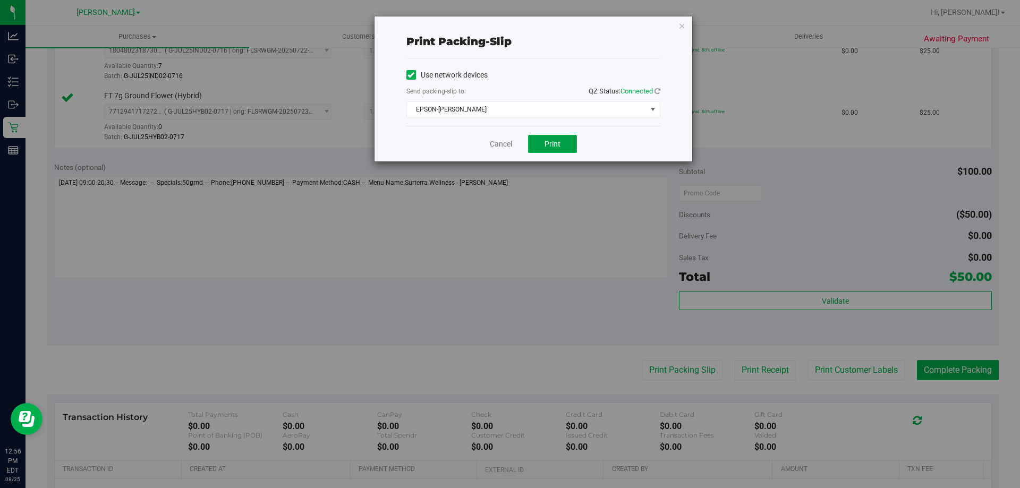
click at [555, 141] on span "Print" at bounding box center [553, 144] width 16 height 9
click at [698, 32] on div "Print packing-slip Use network devices Send packing-slip to: QZ Status: Connect…" at bounding box center [514, 244] width 1028 height 488
click at [682, 25] on icon "button" at bounding box center [681, 25] width 7 height 13
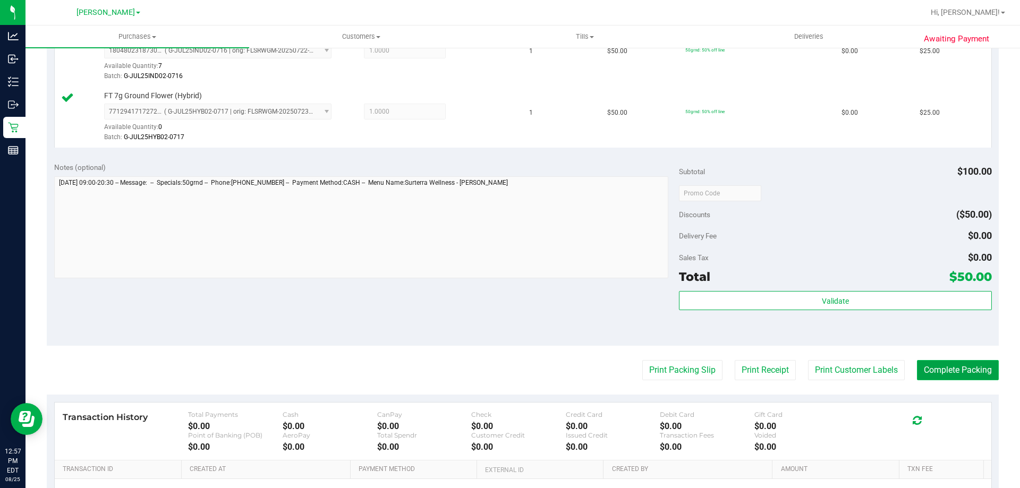
click at [932, 377] on button "Complete Packing" at bounding box center [958, 370] width 82 height 20
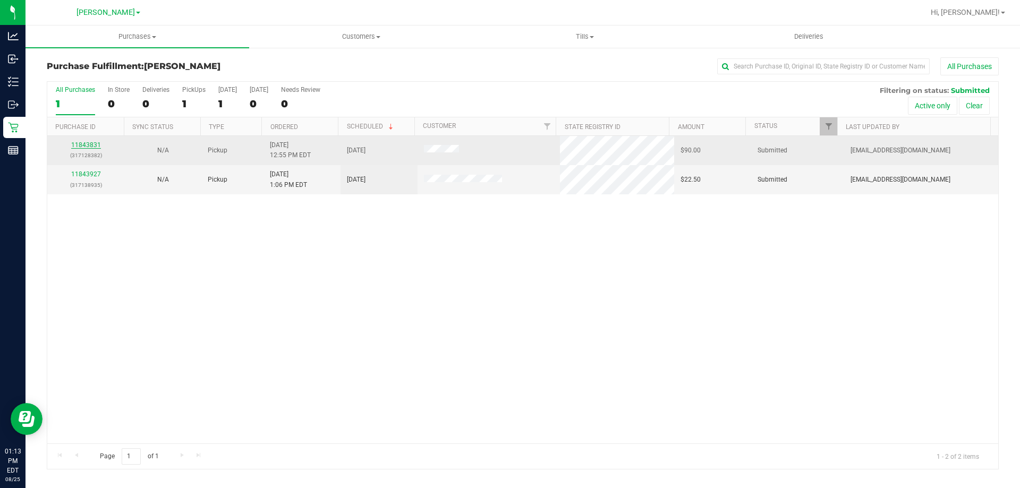
click at [88, 143] on link "11843831" at bounding box center [86, 144] width 30 height 7
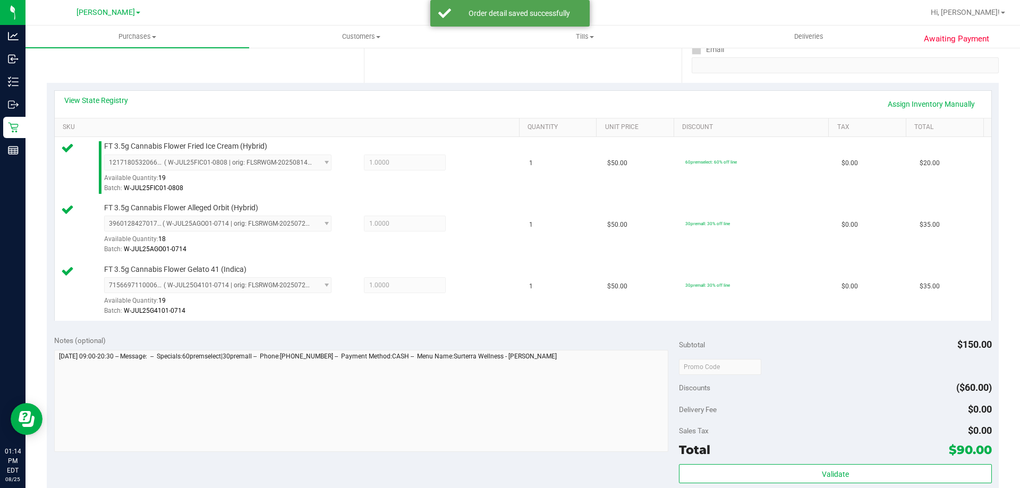
scroll to position [340, 0]
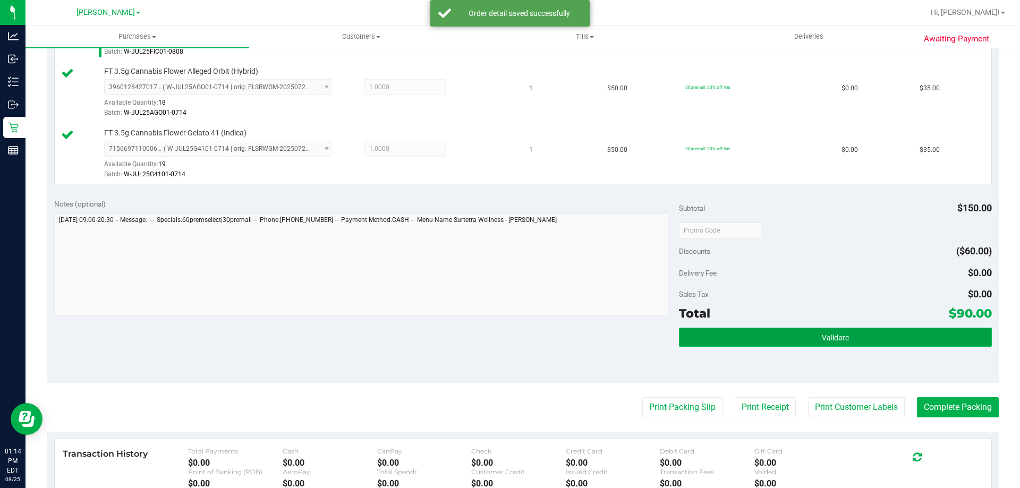
click at [782, 328] on button "Validate" at bounding box center [835, 337] width 312 height 19
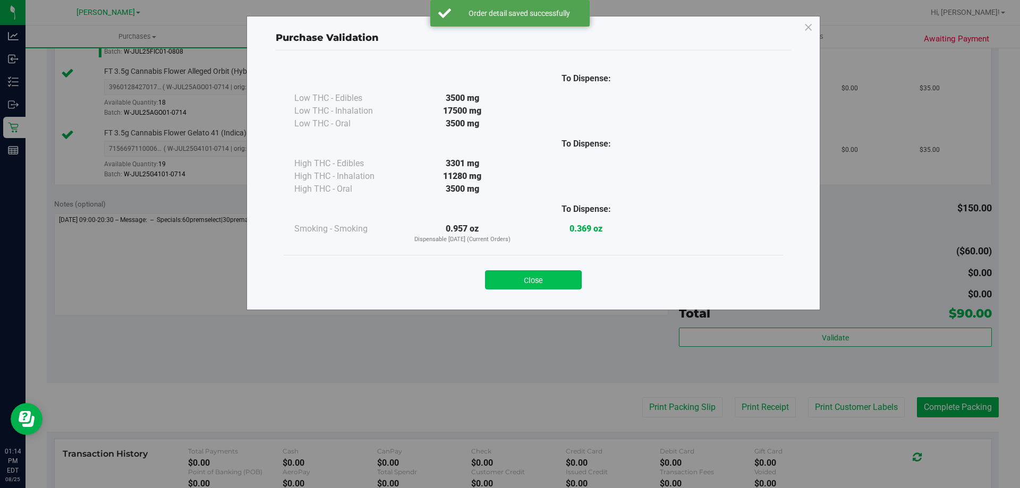
click at [533, 283] on button "Close" at bounding box center [533, 279] width 97 height 19
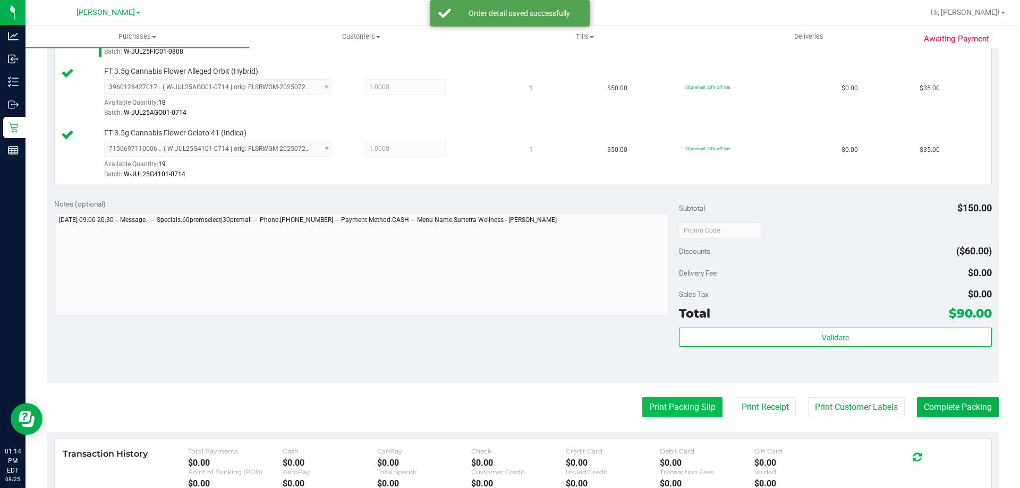
click at [682, 398] on button "Print Packing Slip" at bounding box center [682, 407] width 80 height 20
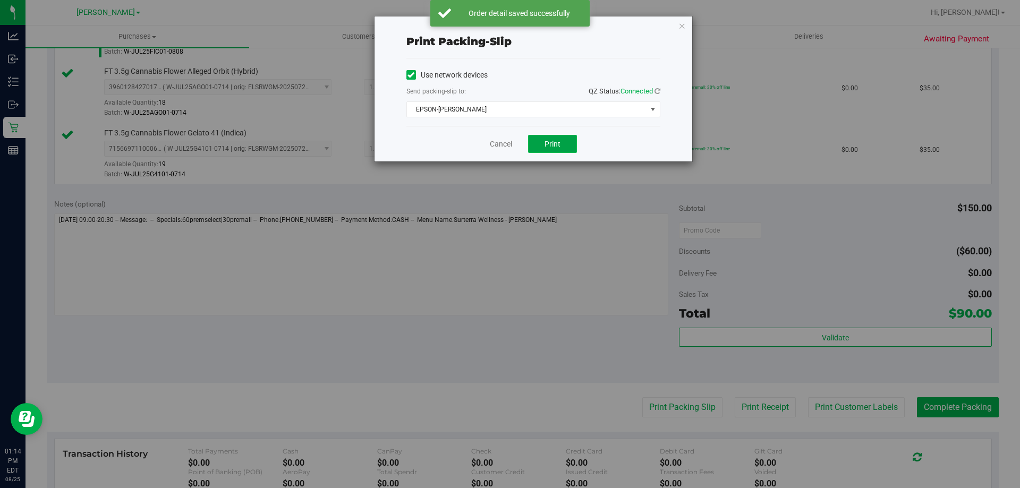
click at [565, 136] on button "Print" at bounding box center [552, 144] width 49 height 18
click at [681, 27] on icon "button" at bounding box center [681, 25] width 7 height 13
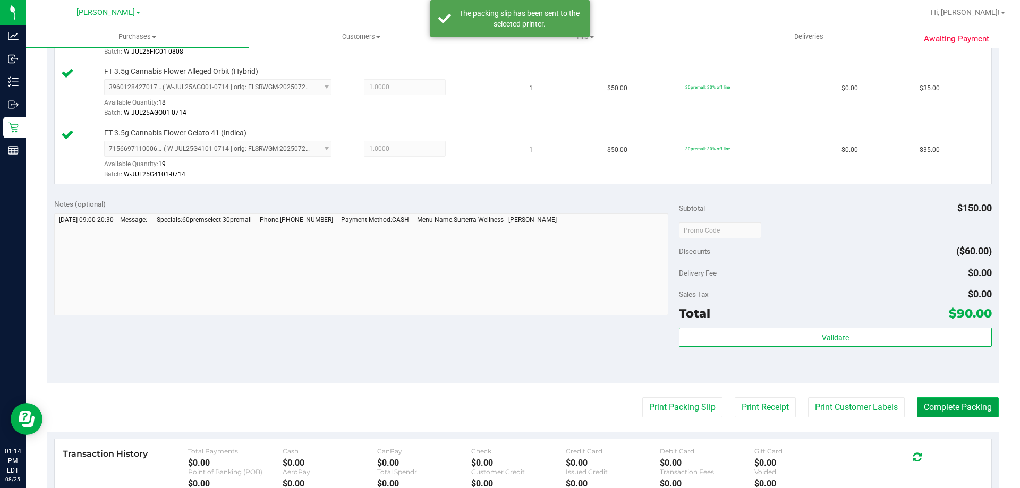
click at [947, 411] on button "Complete Packing" at bounding box center [958, 407] width 82 height 20
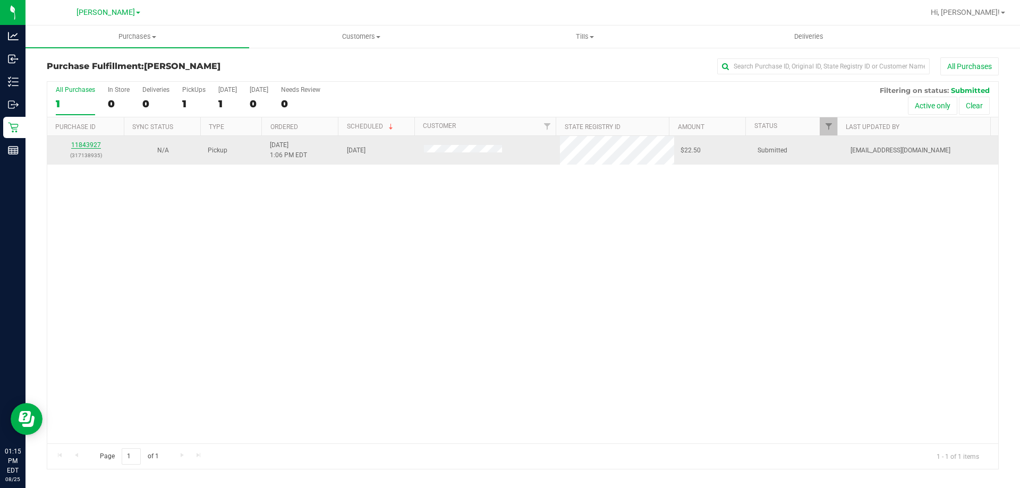
click at [87, 147] on link "11843927" at bounding box center [86, 144] width 30 height 7
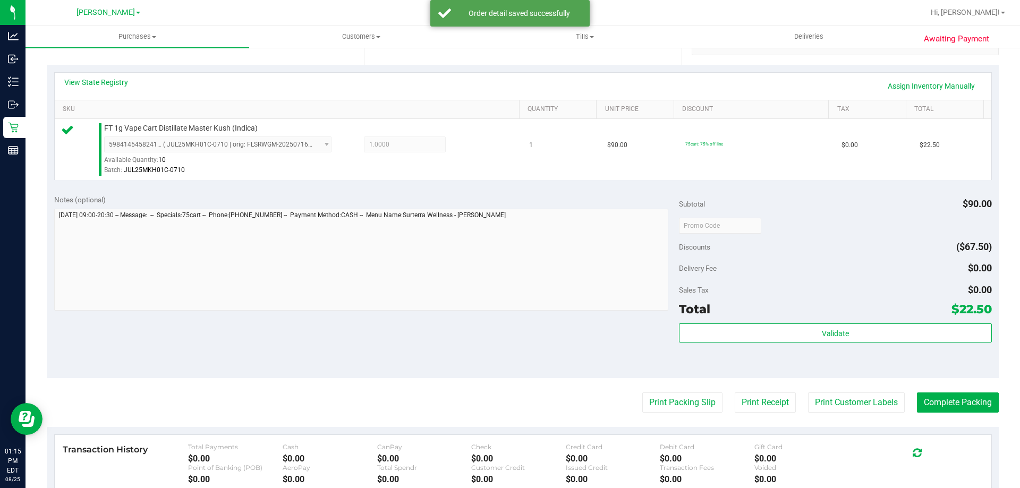
scroll to position [227, 0]
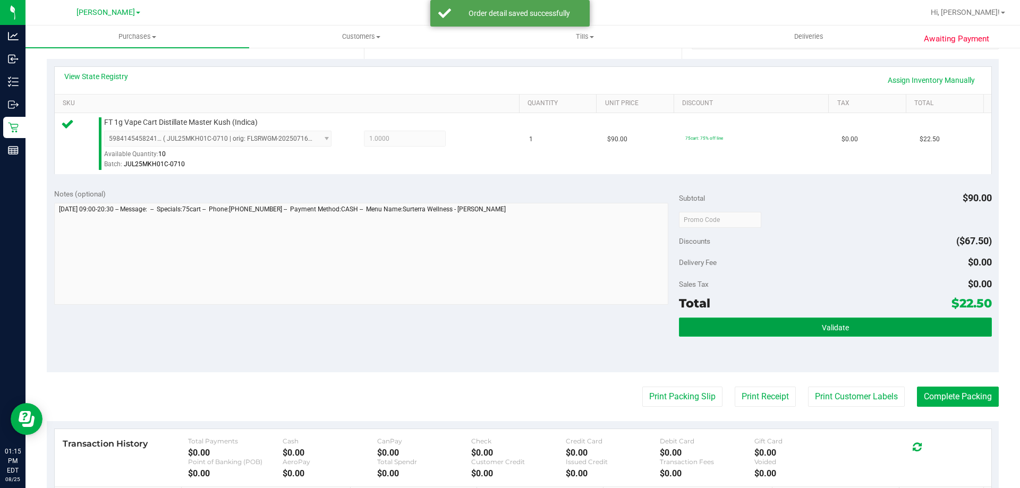
click at [753, 330] on button "Validate" at bounding box center [835, 327] width 312 height 19
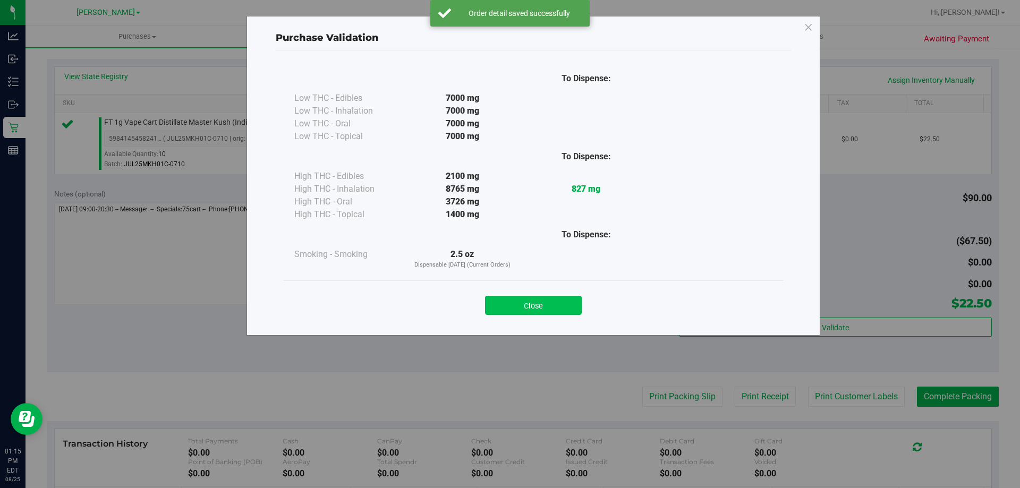
click at [539, 305] on button "Close" at bounding box center [533, 305] width 97 height 19
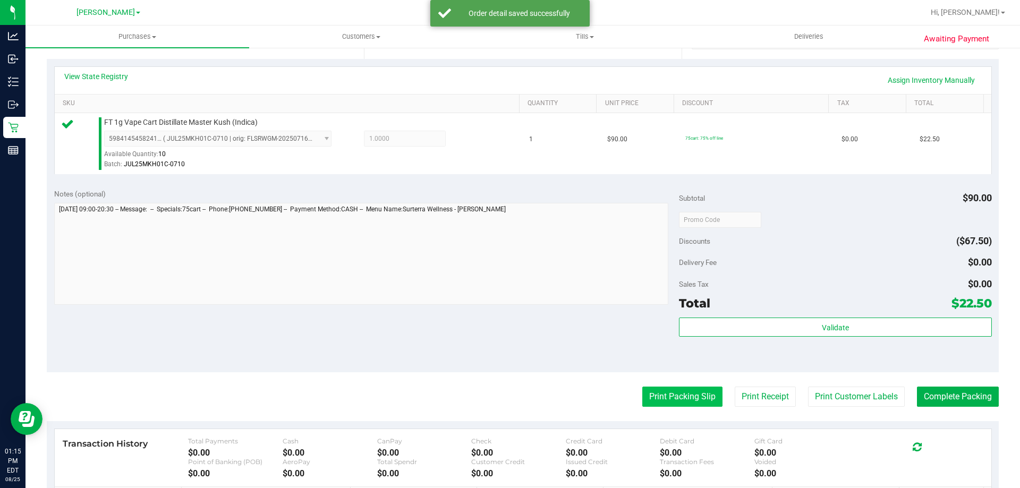
click at [655, 393] on button "Print Packing Slip" at bounding box center [682, 397] width 80 height 20
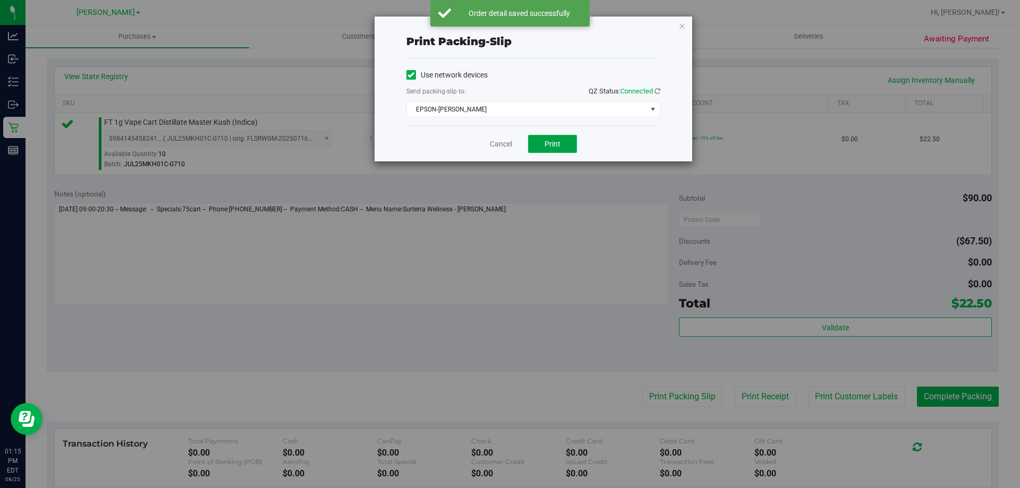
click at [558, 147] on span "Print" at bounding box center [553, 144] width 16 height 9
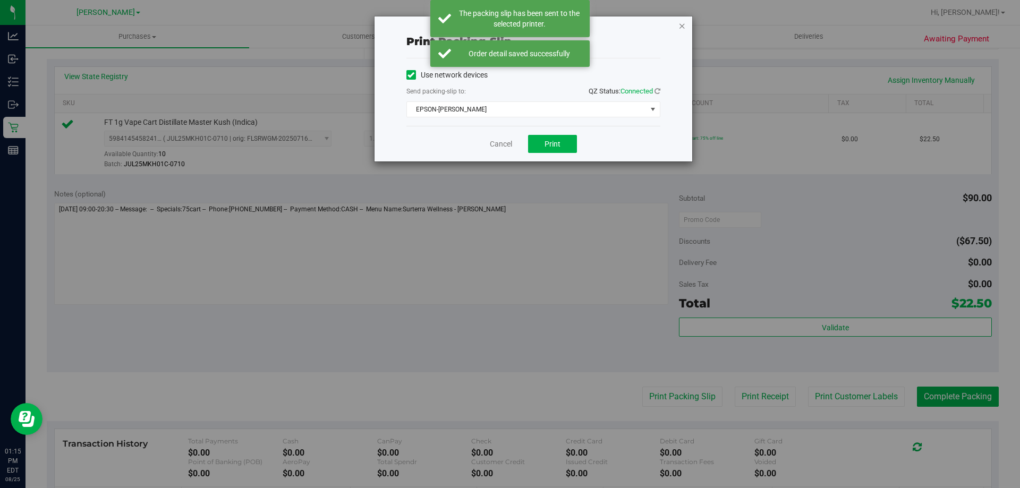
click at [682, 31] on icon "button" at bounding box center [681, 25] width 7 height 13
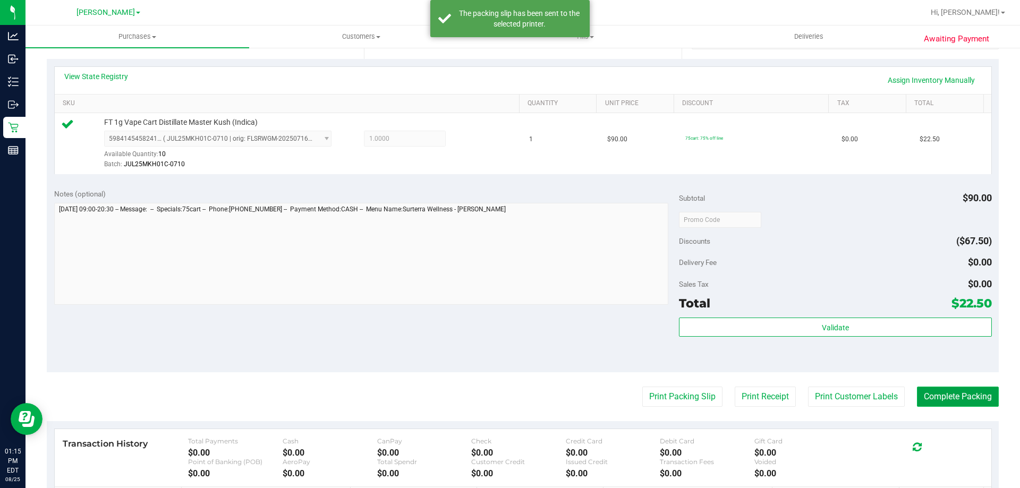
click at [948, 393] on button "Complete Packing" at bounding box center [958, 397] width 82 height 20
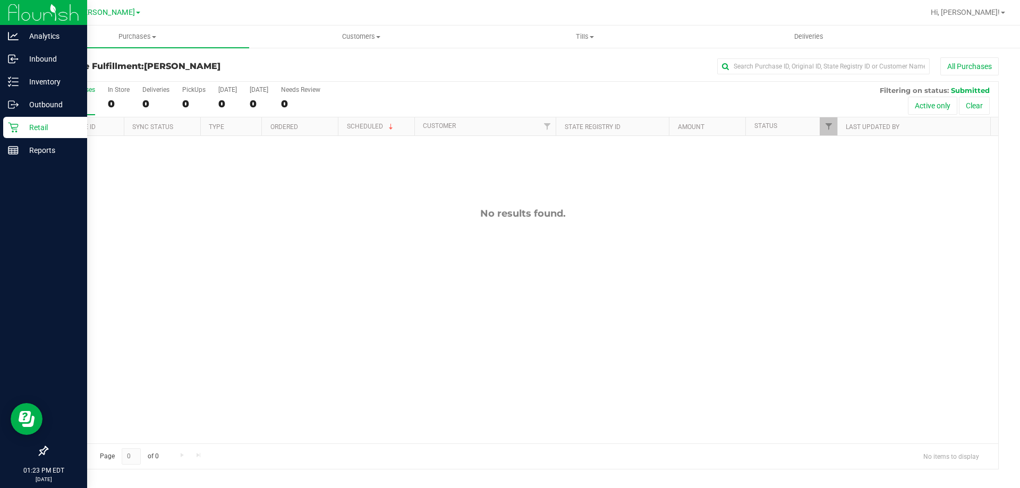
click at [25, 127] on p "Retail" at bounding box center [51, 127] width 64 height 13
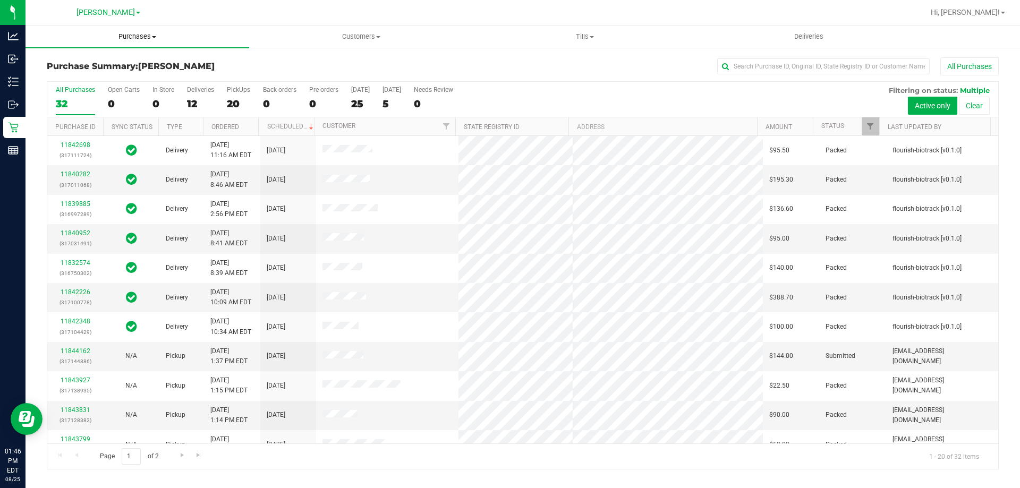
click at [126, 35] on span "Purchases" at bounding box center [138, 37] width 224 height 10
click at [107, 80] on li "Fulfillment" at bounding box center [138, 77] width 224 height 13
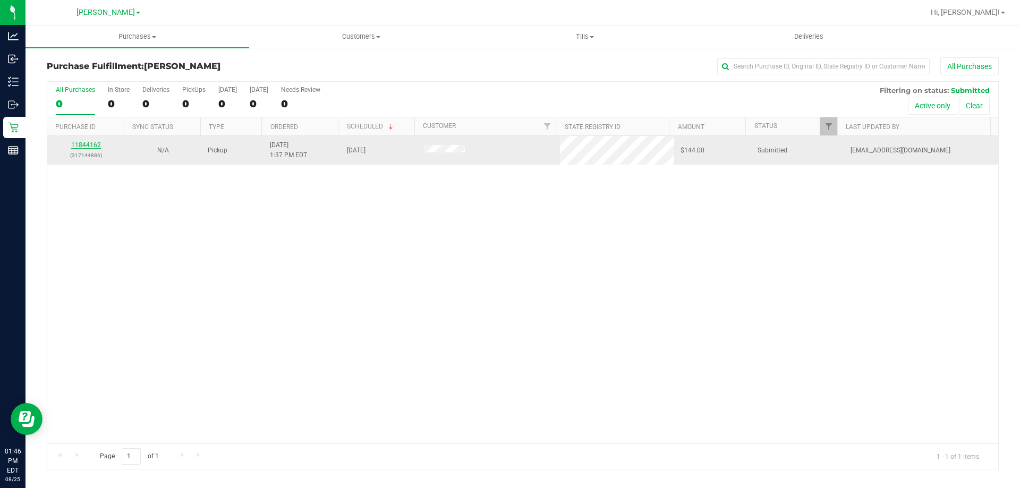
click at [87, 143] on link "11844162" at bounding box center [86, 144] width 30 height 7
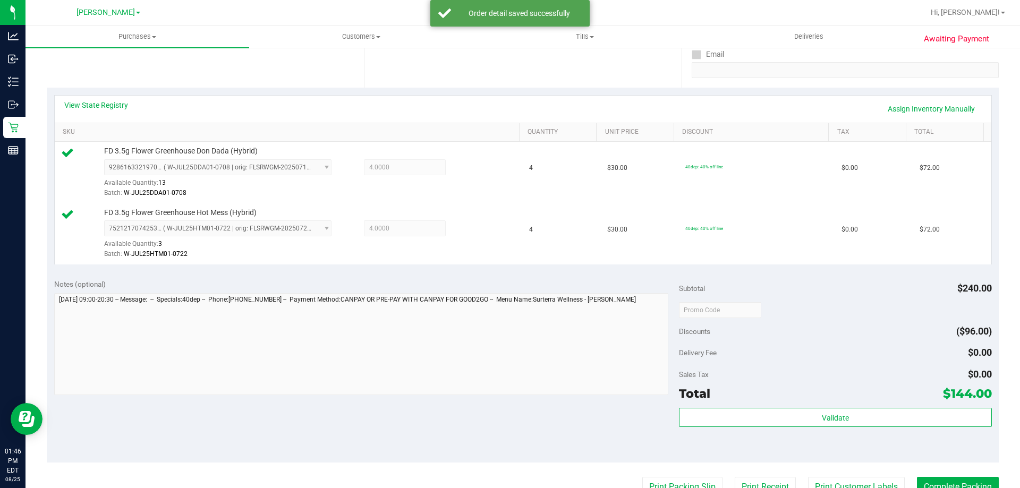
scroll to position [213, 0]
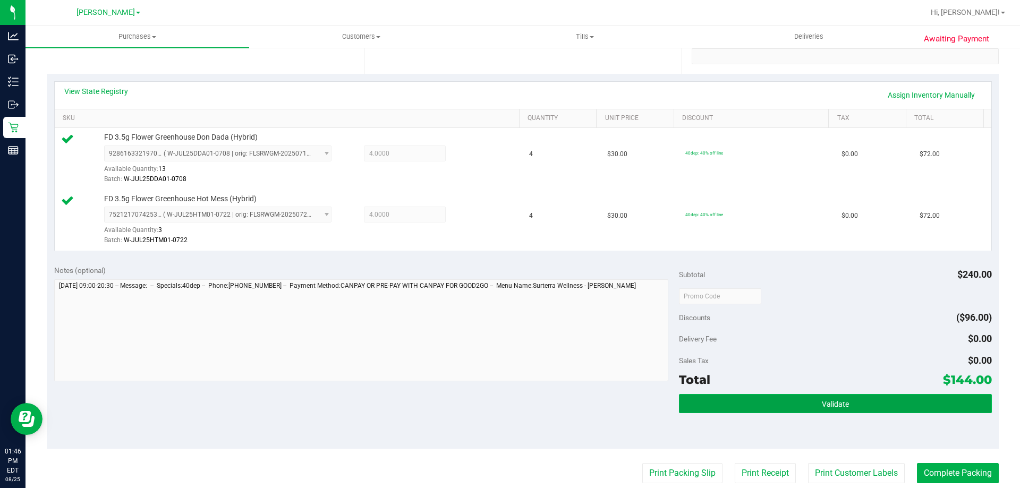
click at [809, 400] on button "Validate" at bounding box center [835, 403] width 312 height 19
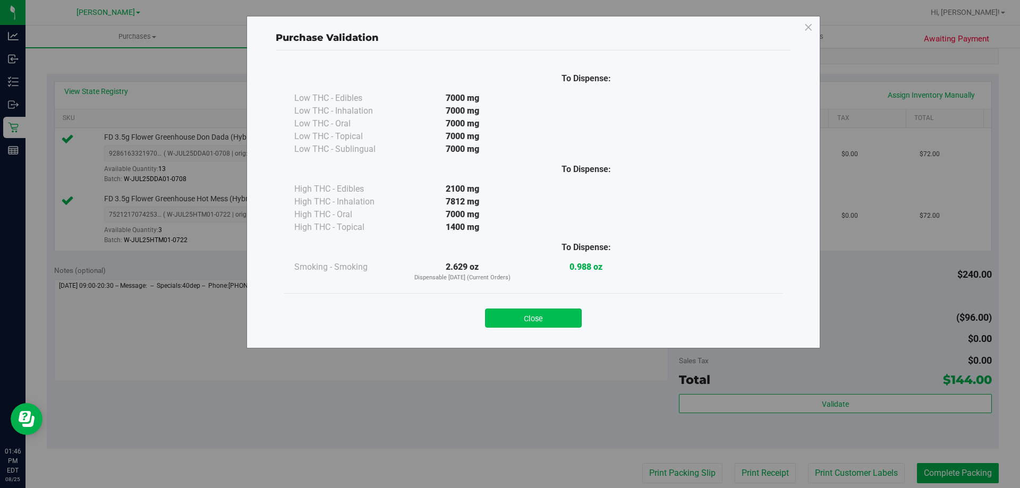
click at [545, 315] on button "Close" at bounding box center [533, 318] width 97 height 19
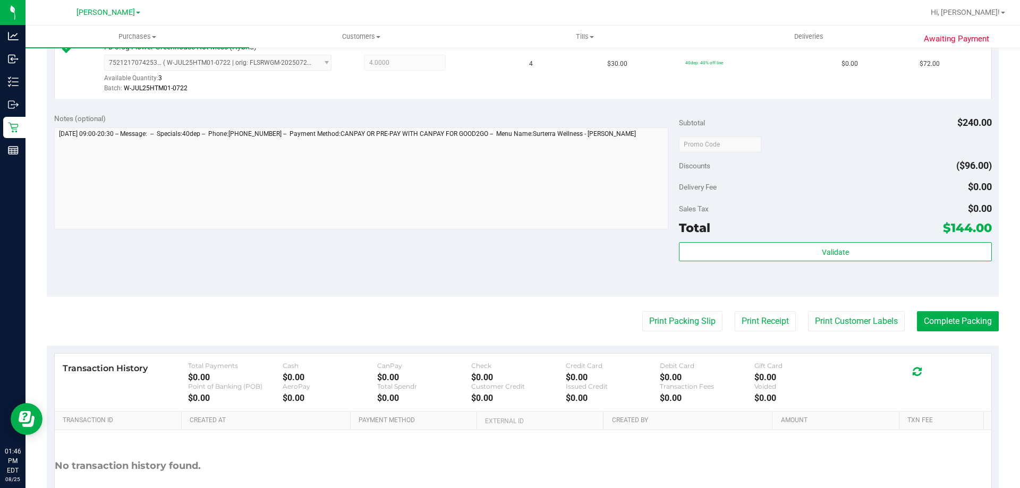
scroll to position [368, 0]
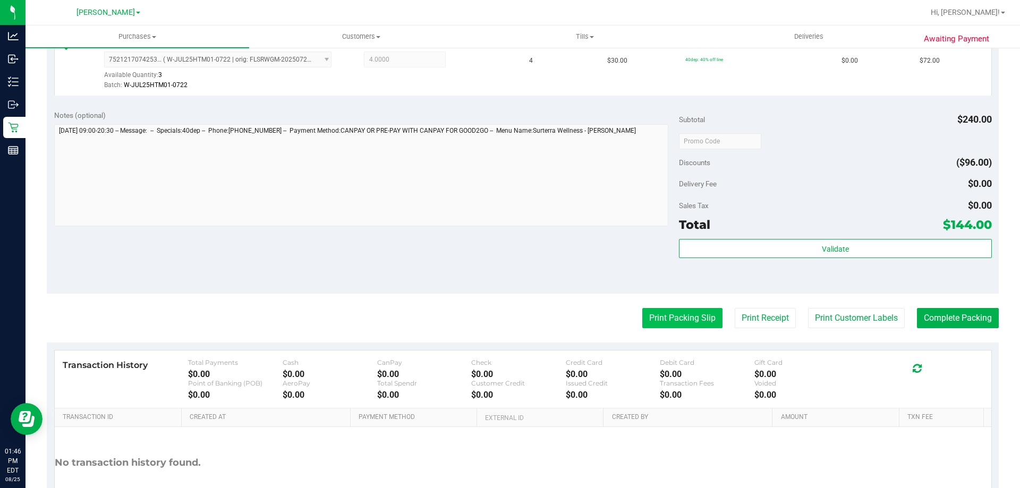
click at [664, 325] on button "Print Packing Slip" at bounding box center [682, 318] width 80 height 20
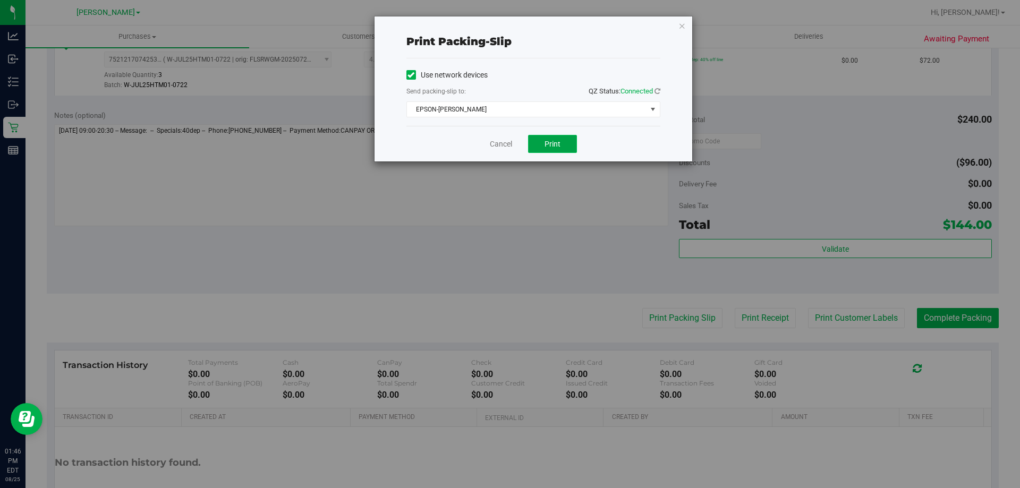
click at [562, 149] on button "Print" at bounding box center [552, 144] width 49 height 18
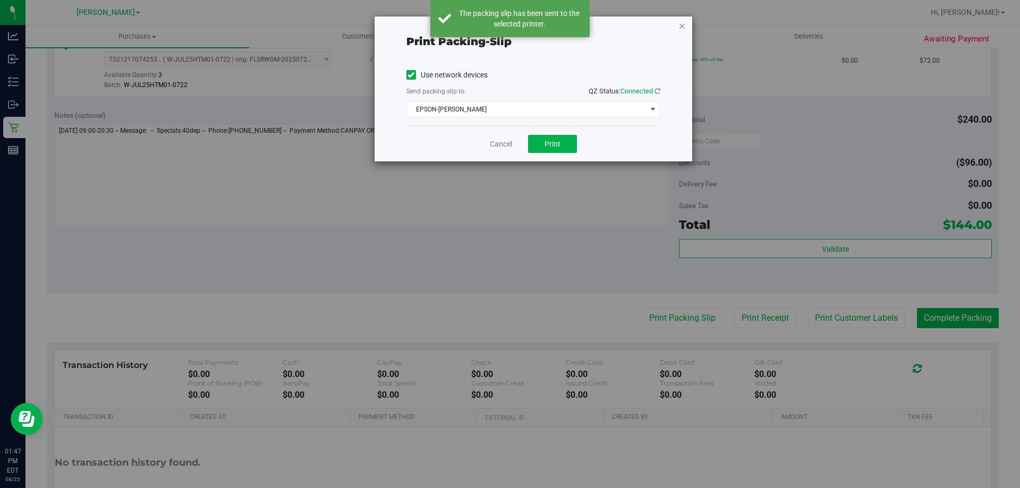
click at [684, 28] on icon "button" at bounding box center [681, 25] width 7 height 13
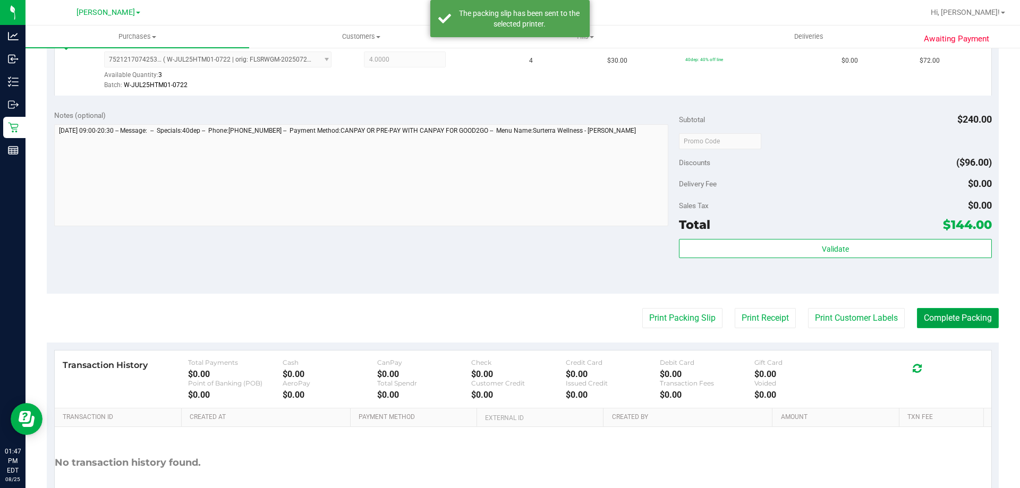
click at [954, 313] on button "Complete Packing" at bounding box center [958, 318] width 82 height 20
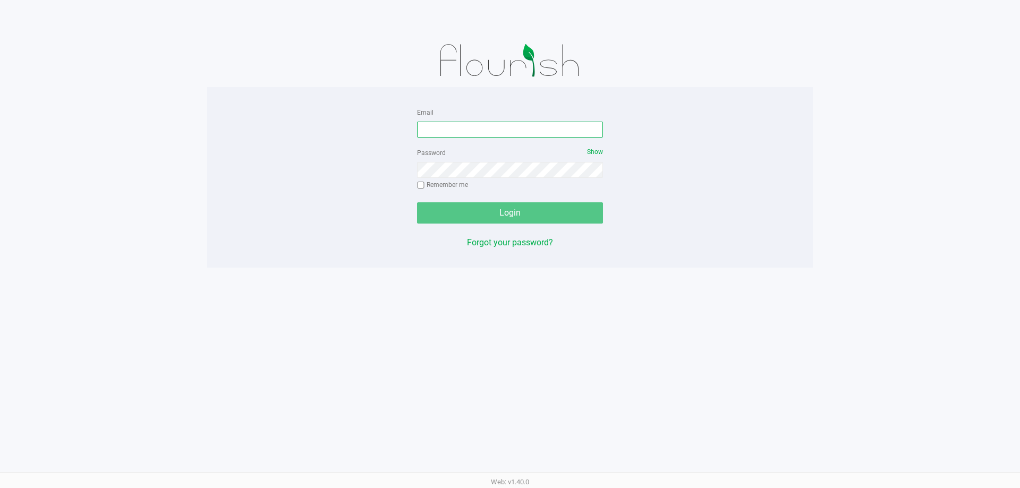
click at [474, 126] on input "Email" at bounding box center [510, 130] width 186 height 16
type input "[EMAIL_ADDRESS][DOMAIN_NAME]"
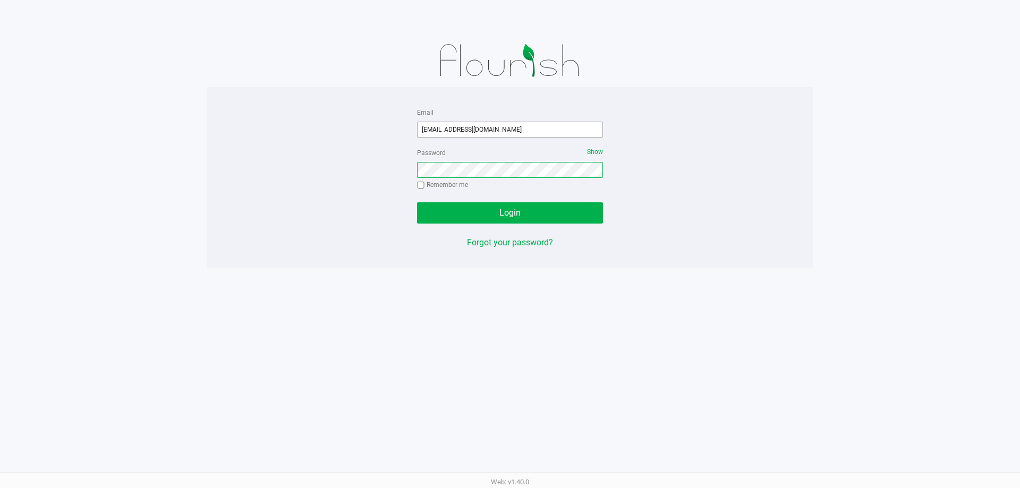
click at [417, 202] on button "Login" at bounding box center [510, 212] width 186 height 21
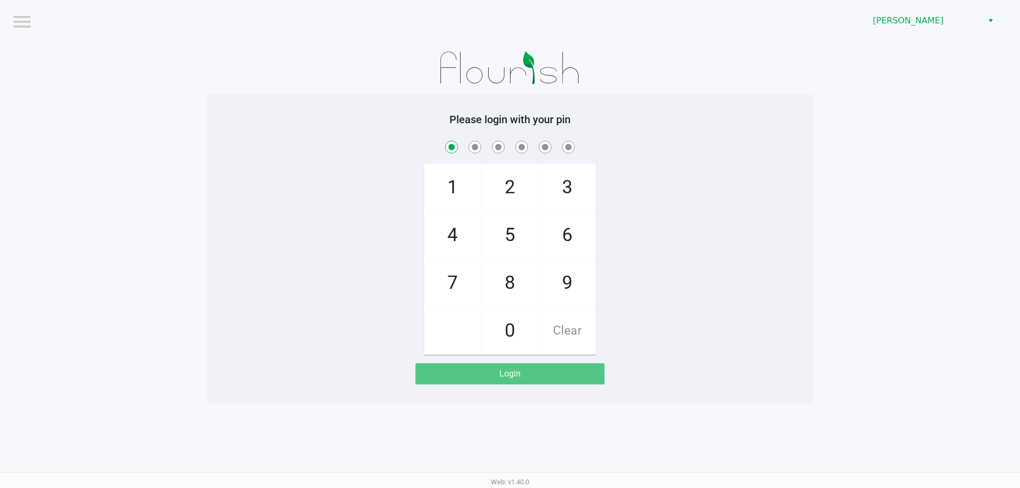
checkbox input "true"
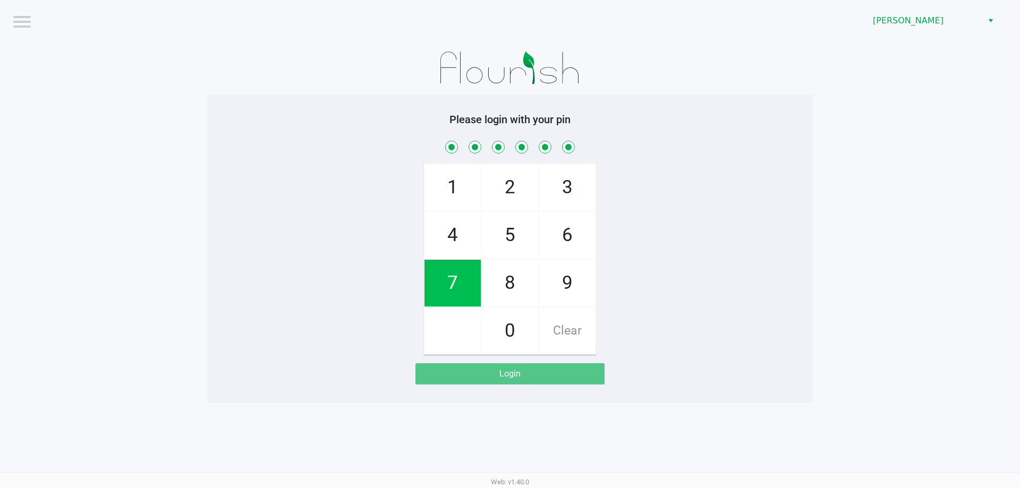
checkbox input "true"
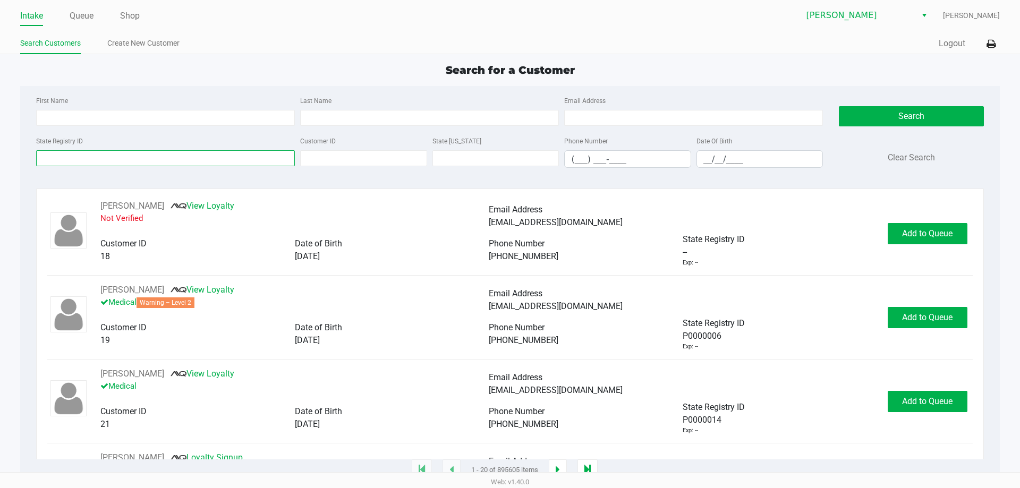
click at [100, 151] on input "State Registry ID" at bounding box center [165, 158] width 259 height 16
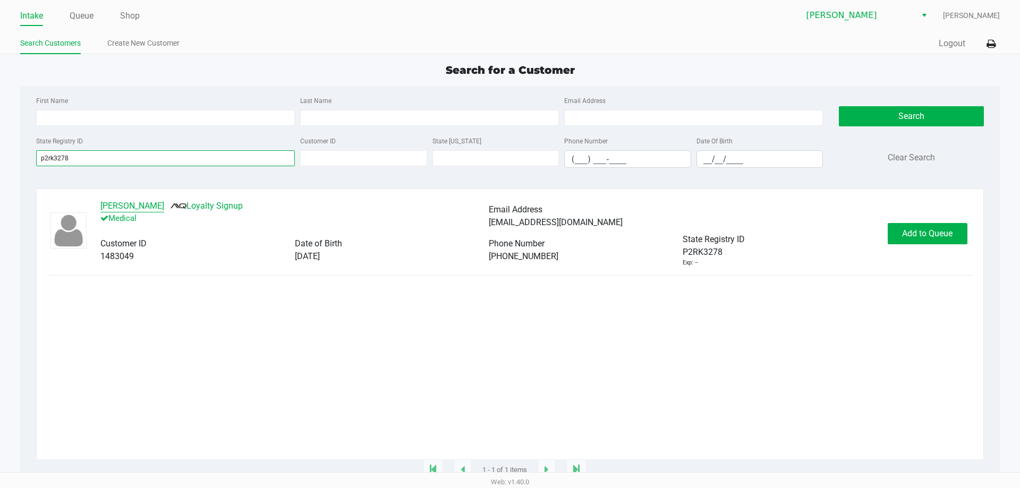
type input "p2rk3278"
click at [144, 207] on button "DONNA HOFFMAN" at bounding box center [132, 206] width 64 height 13
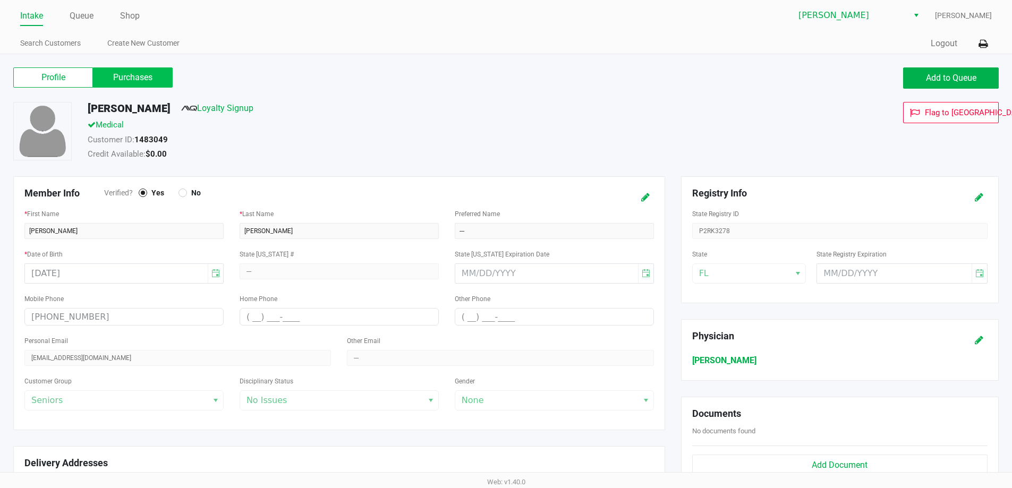
click at [131, 80] on label "Purchases" at bounding box center [133, 77] width 80 height 20
click at [0, 0] on 1 "Purchases" at bounding box center [0, 0] width 0 height 0
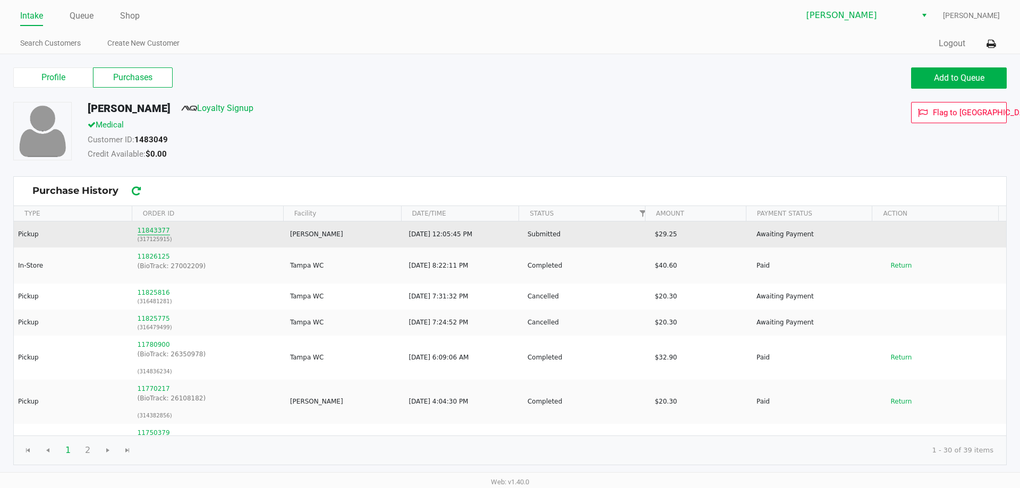
click at [145, 230] on button "11843377" at bounding box center [154, 231] width 32 height 10
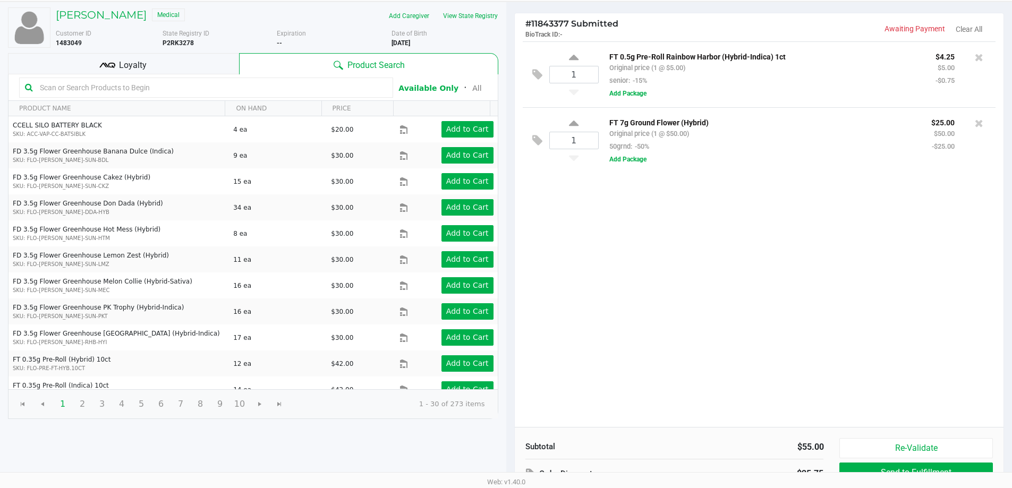
scroll to position [53, 0]
click at [147, 58] on div "Loyalty" at bounding box center [123, 63] width 231 height 21
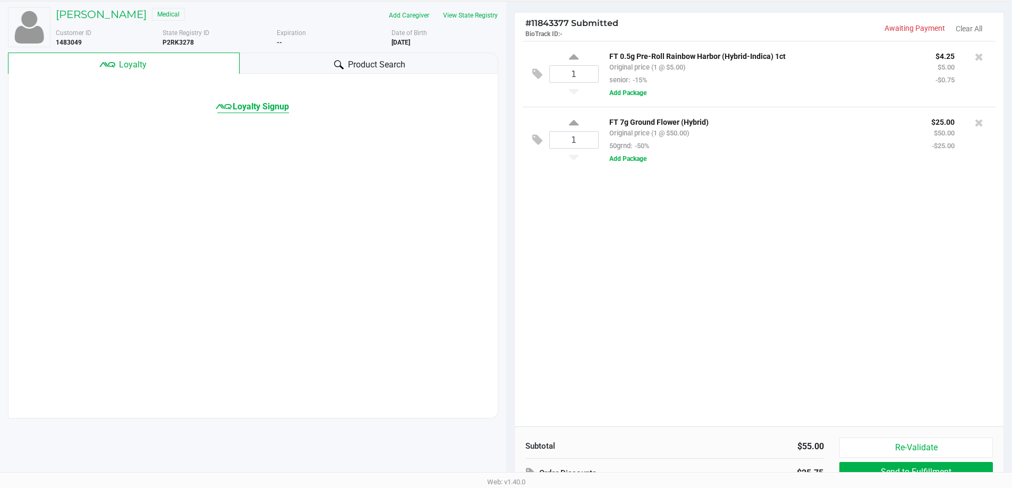
click at [247, 100] on span "Loyalty Signup" at bounding box center [261, 106] width 56 height 13
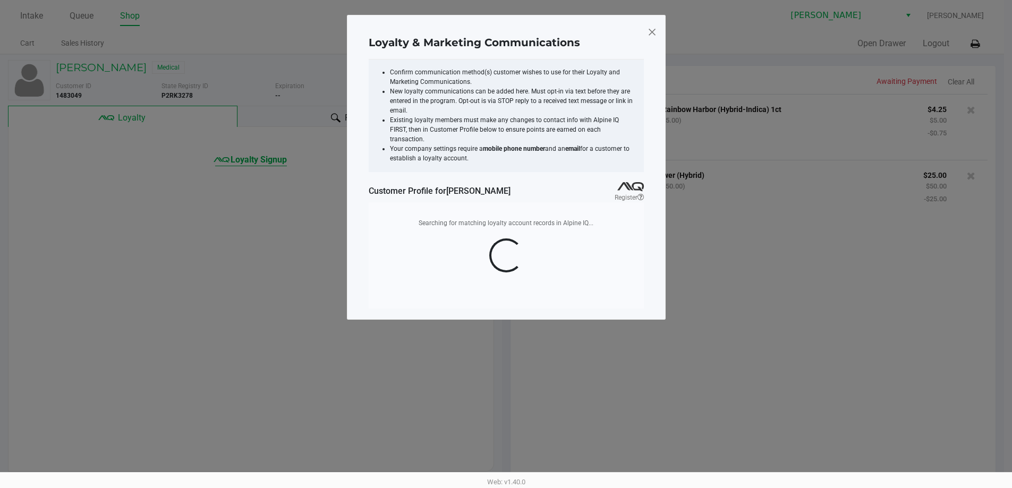
scroll to position [0, 0]
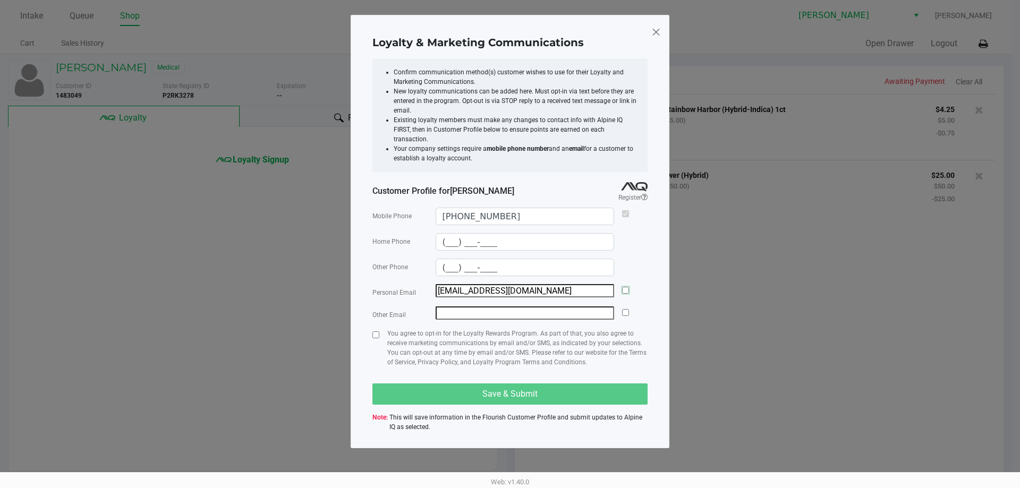
click at [625, 287] on input "checkbox" at bounding box center [625, 290] width 7 height 7
checkbox input "true"
click at [378, 332] on input "checkbox" at bounding box center [375, 335] width 7 height 7
checkbox input "true"
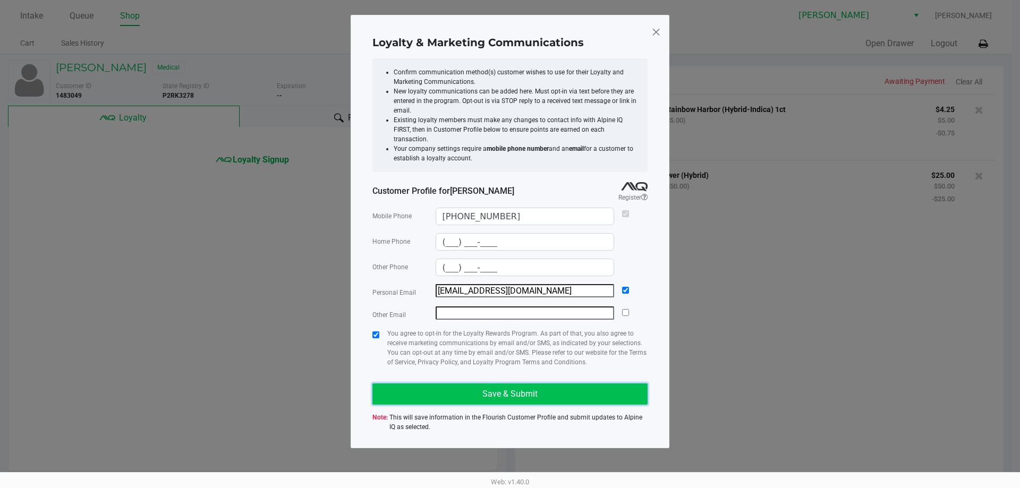
click at [483, 389] on span "Save & Submit" at bounding box center [509, 394] width 55 height 10
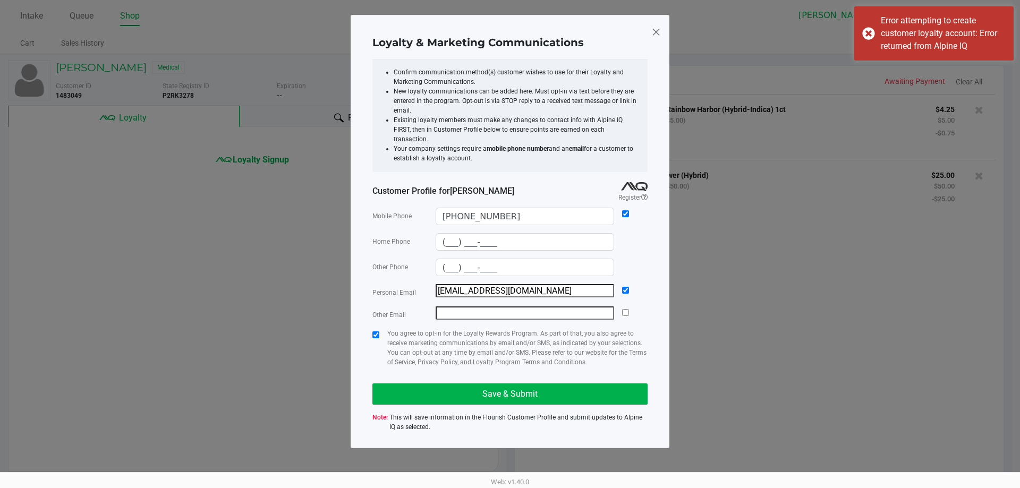
click at [656, 34] on span at bounding box center [656, 31] width 10 height 17
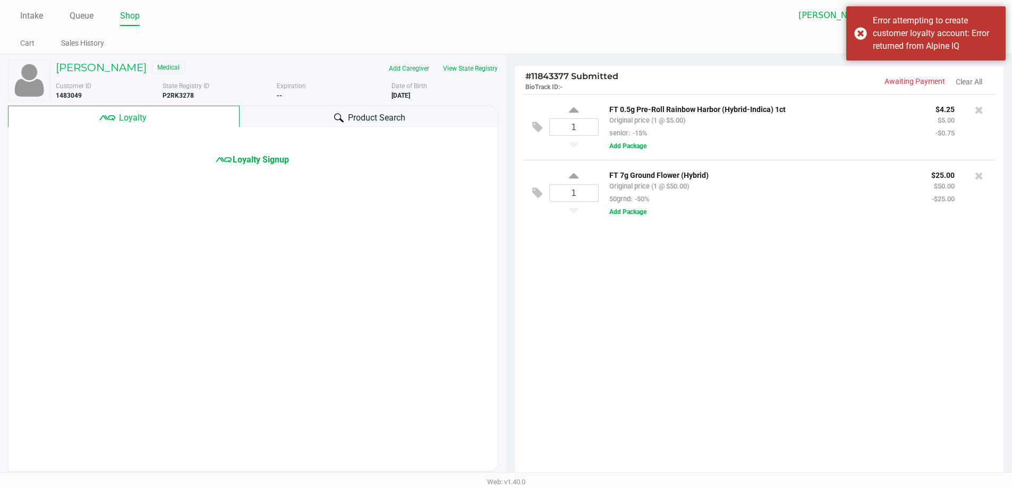
click at [769, 278] on div "1 FT 0.5g Pre-Roll Rainbow Harbor (Hybrid-Indica) 1ct Original price (1 @ $5.00…" at bounding box center [759, 287] width 489 height 386
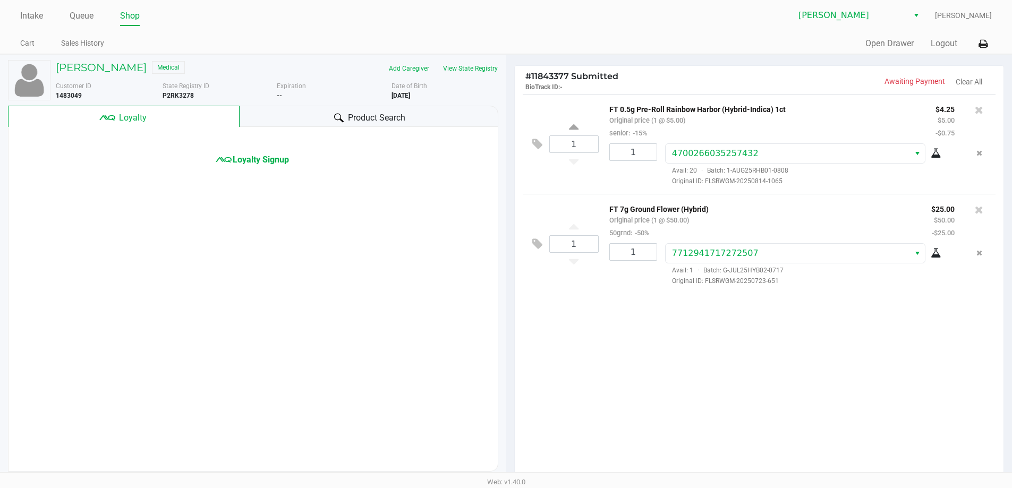
scroll to position [109, 0]
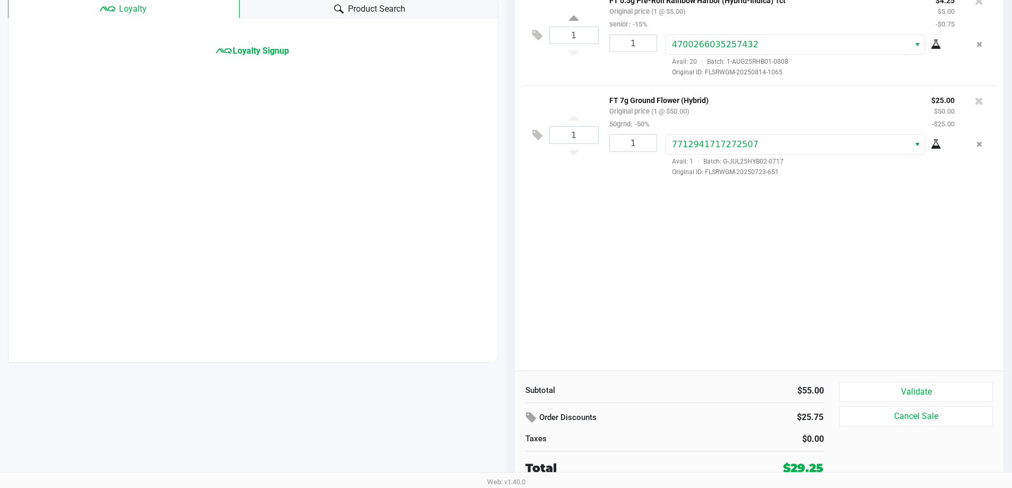
click at [901, 389] on button "Validate" at bounding box center [915, 392] width 153 height 20
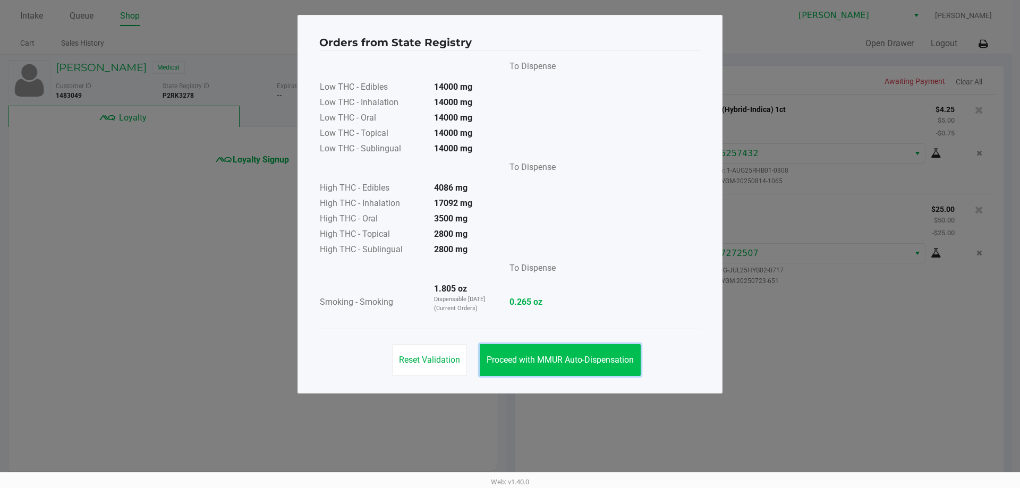
click at [547, 359] on span "Proceed with MMUR Auto-Dispensation" at bounding box center [560, 360] width 147 height 10
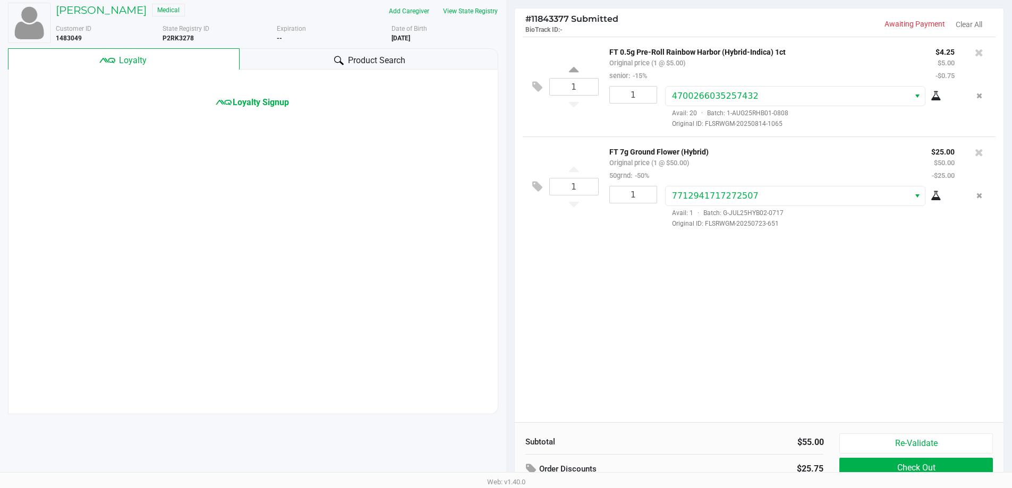
scroll to position [109, 0]
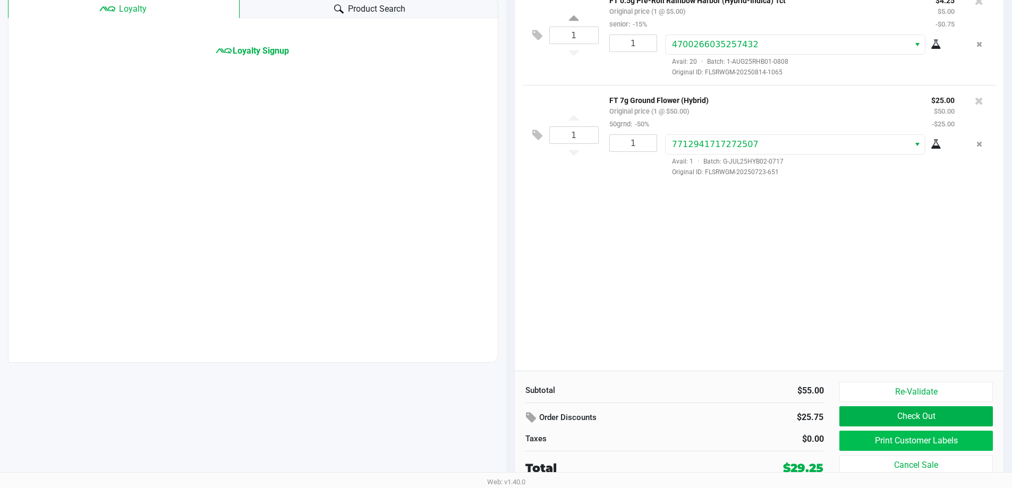
click at [916, 440] on button "Print Customer Labels" at bounding box center [915, 441] width 153 height 20
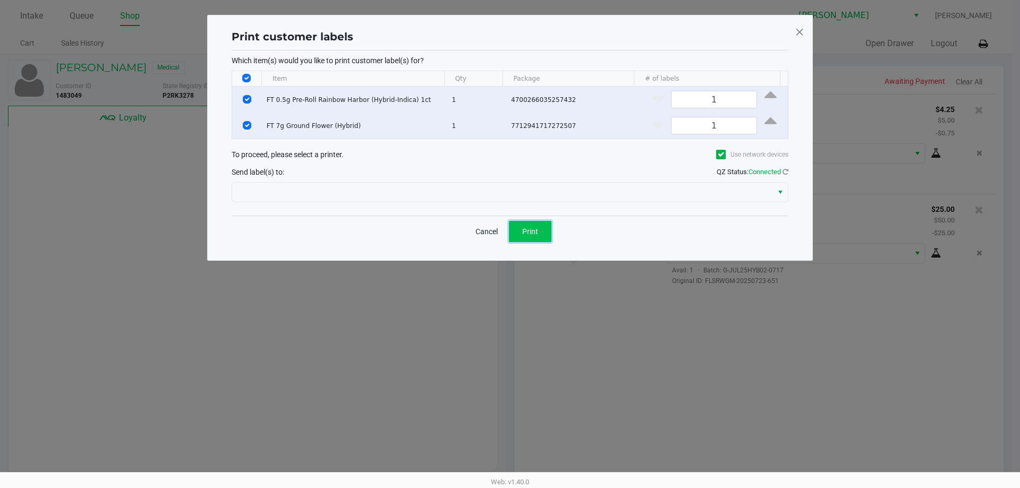
click at [532, 230] on span "Print" at bounding box center [530, 231] width 16 height 9
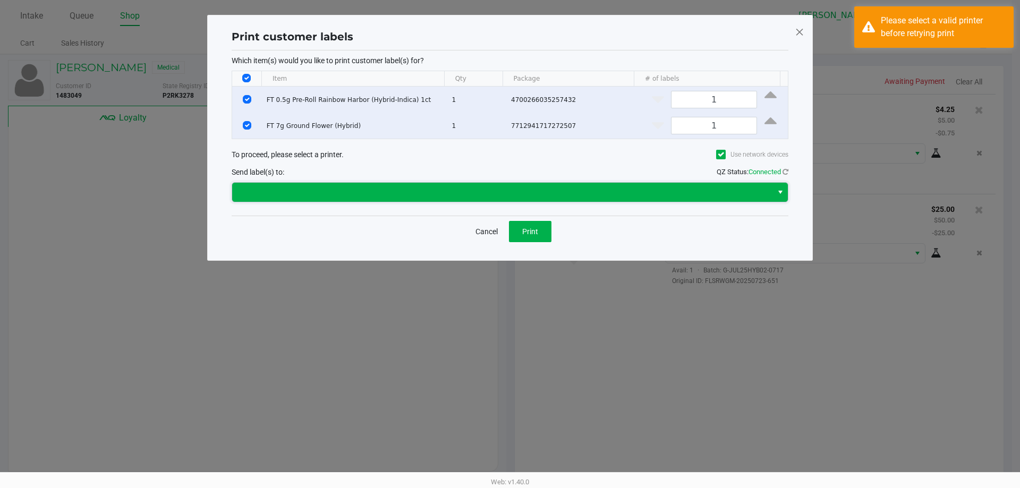
click at [518, 196] on span at bounding box center [503, 192] width 528 height 13
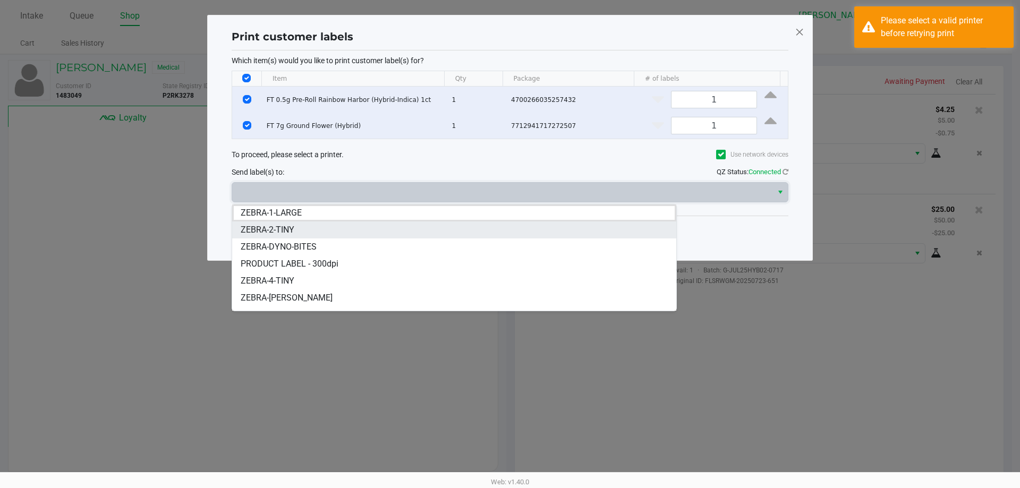
click at [387, 225] on li "ZEBRA-2-TINY" at bounding box center [454, 230] width 444 height 17
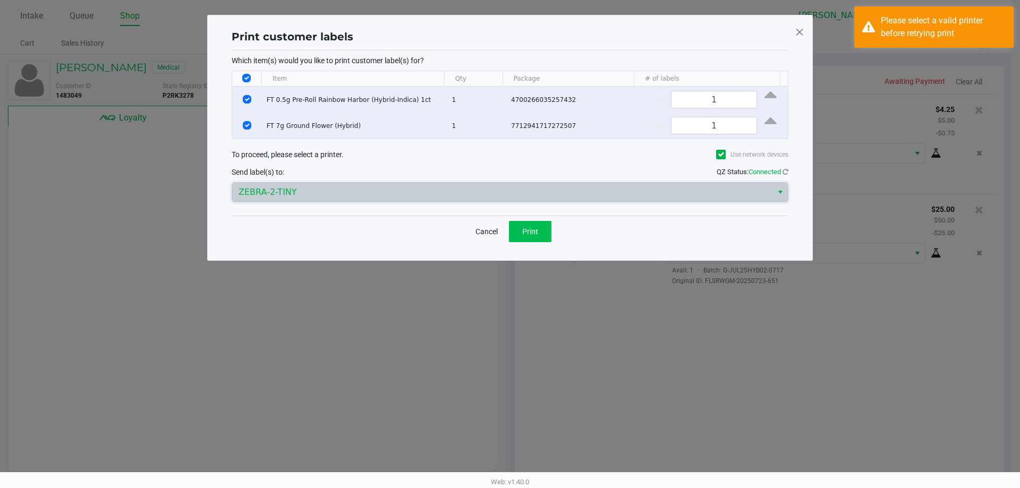
click at [530, 232] on span "Print" at bounding box center [530, 231] width 16 height 9
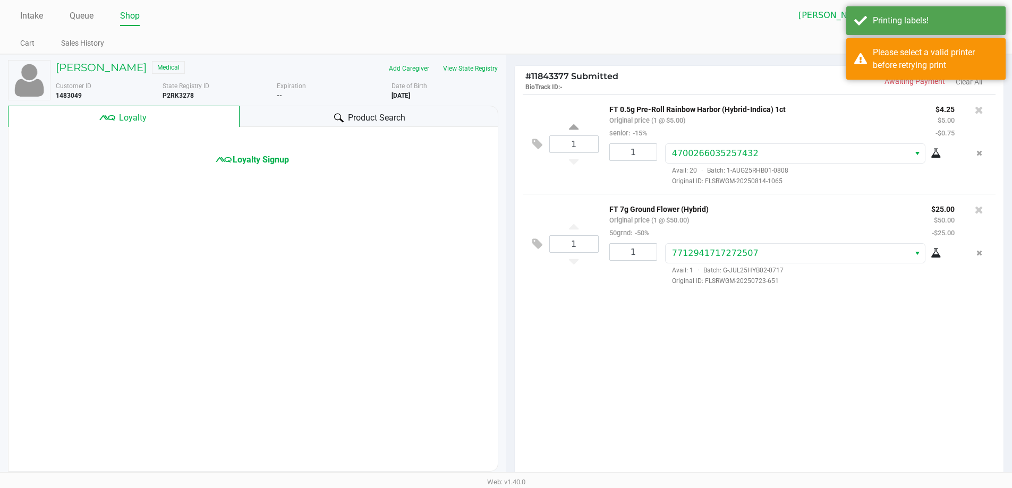
click at [971, 69] on div "Please select a valid printer before retrying print" at bounding box center [935, 59] width 125 height 26
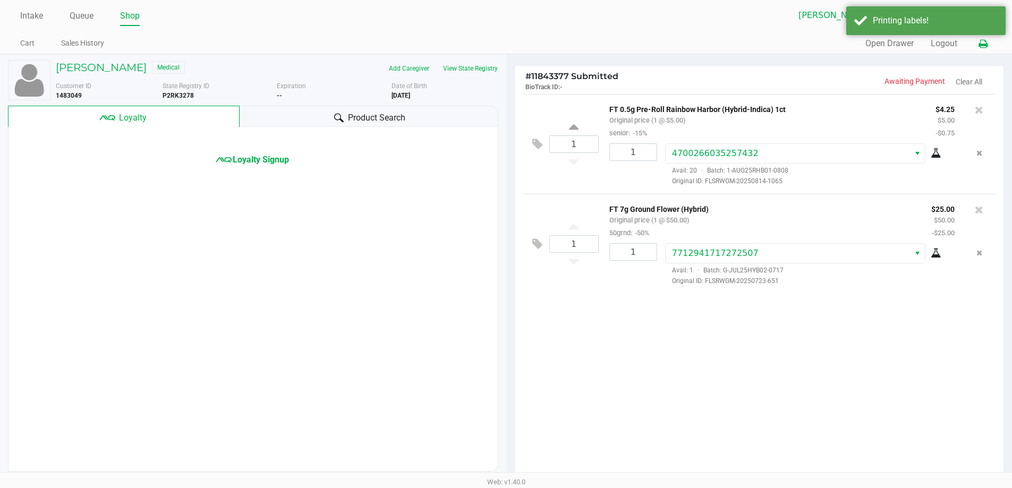
click at [983, 45] on icon at bounding box center [983, 43] width 9 height 7
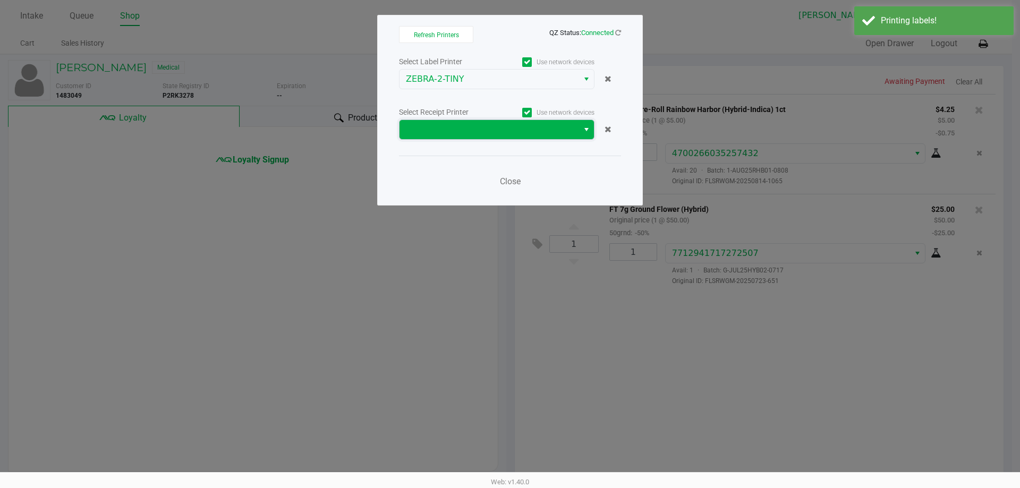
click at [522, 135] on span at bounding box center [489, 129] width 166 height 13
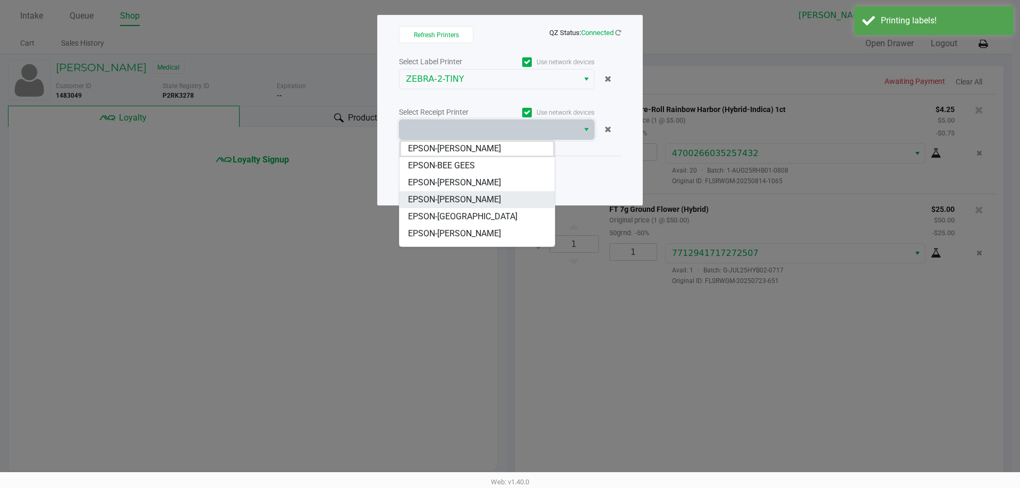
click at [452, 201] on span "EPSON-[PERSON_NAME]" at bounding box center [454, 199] width 93 height 13
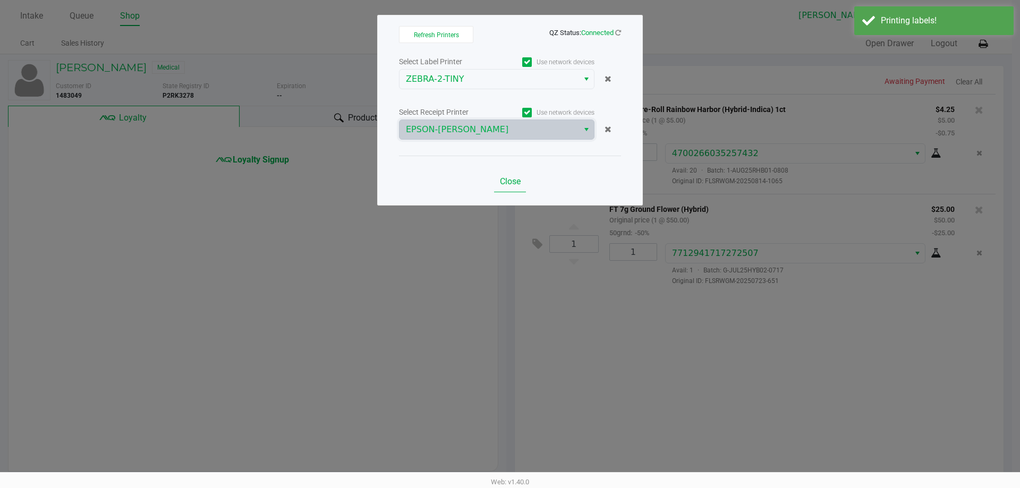
click at [516, 189] on button "Close" at bounding box center [510, 181] width 32 height 21
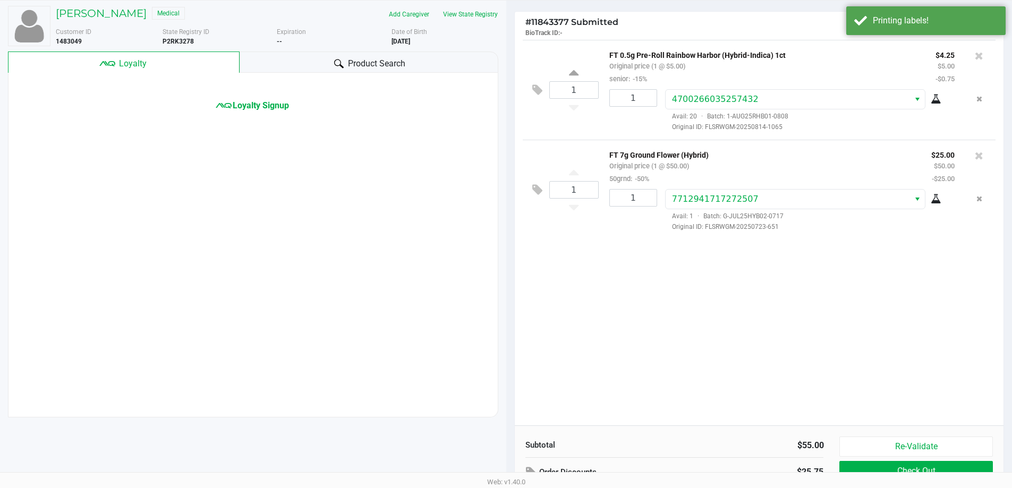
scroll to position [109, 0]
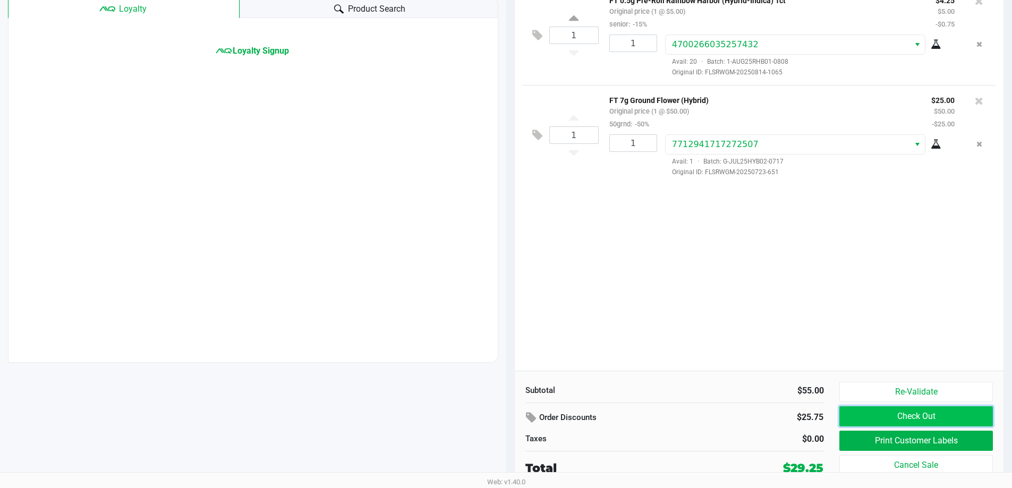
click at [924, 417] on button "Check Out" at bounding box center [915, 416] width 153 height 20
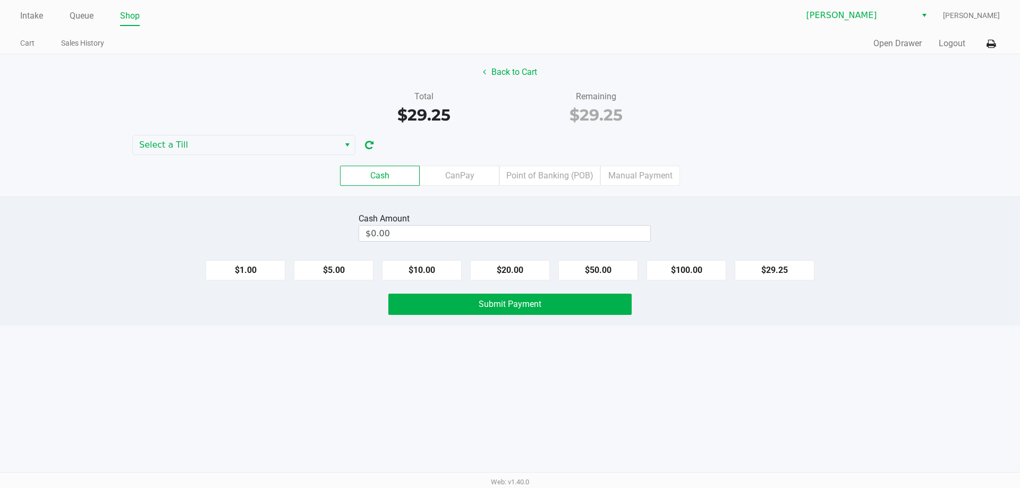
click at [461, 166] on label "CanPay" at bounding box center [460, 176] width 80 height 20
click at [0, 0] on 2 "CanPay" at bounding box center [0, 0] width 0 height 0
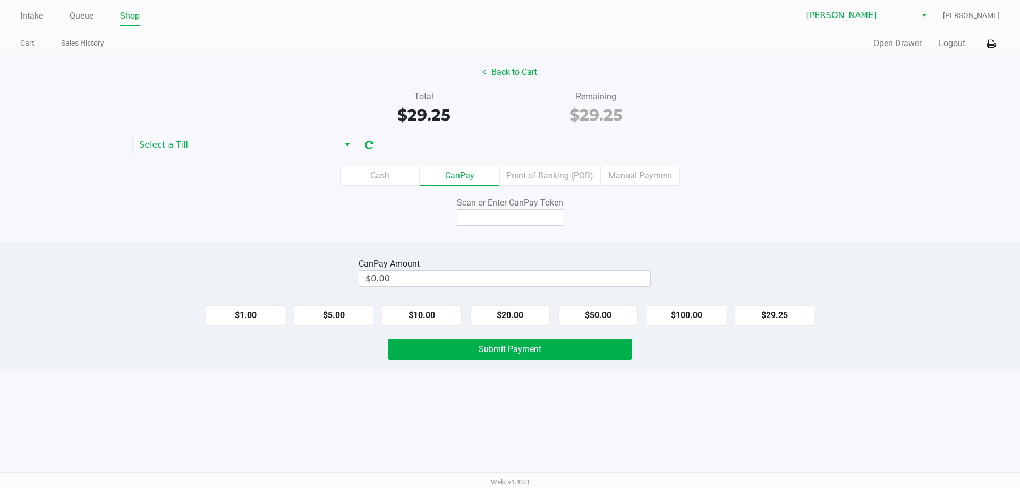
click at [508, 219] on input at bounding box center [510, 217] width 106 height 16
click at [225, 152] on span "Select a Till" at bounding box center [236, 144] width 207 height 19
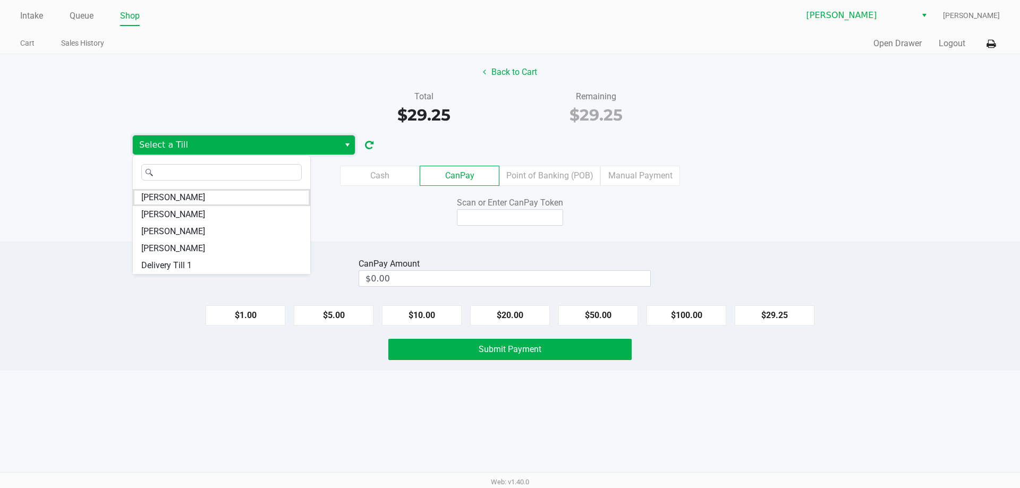
click at [204, 215] on span "CHARLIE-SIMPSON" at bounding box center [173, 214] width 64 height 13
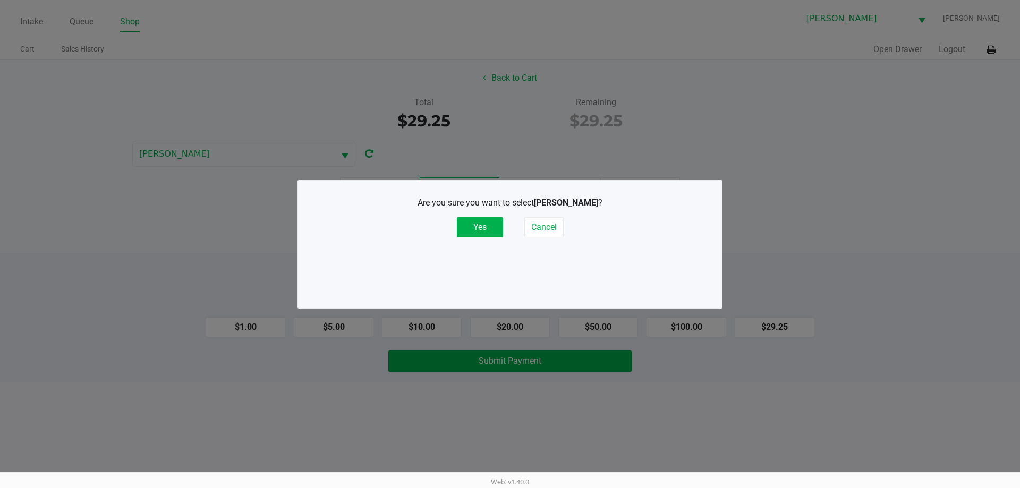
click at [445, 228] on div "Are you sure you want to select CHARLIE-SIMPSON ? Yes Cancel" at bounding box center [509, 217] width 381 height 41
click at [484, 227] on button "Yes" at bounding box center [480, 227] width 46 height 20
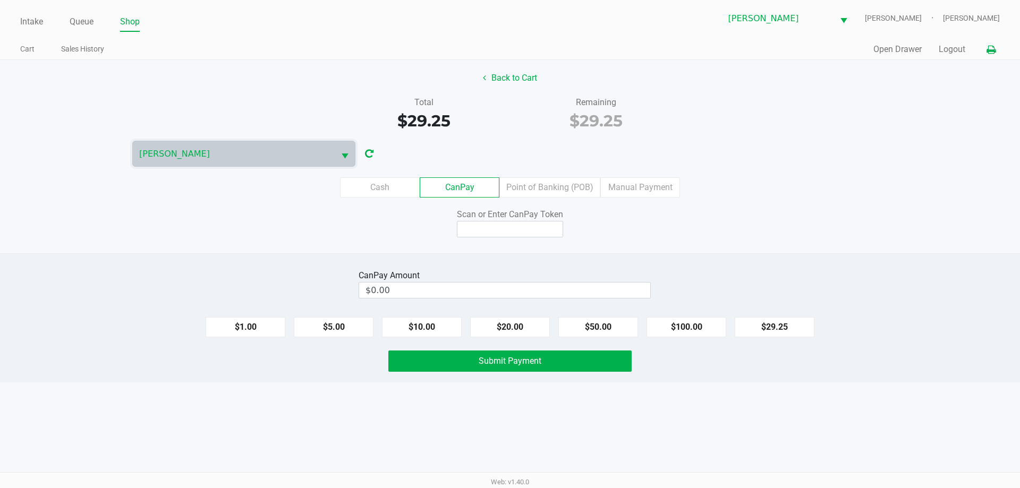
click at [991, 50] on icon at bounding box center [991, 49] width 9 height 7
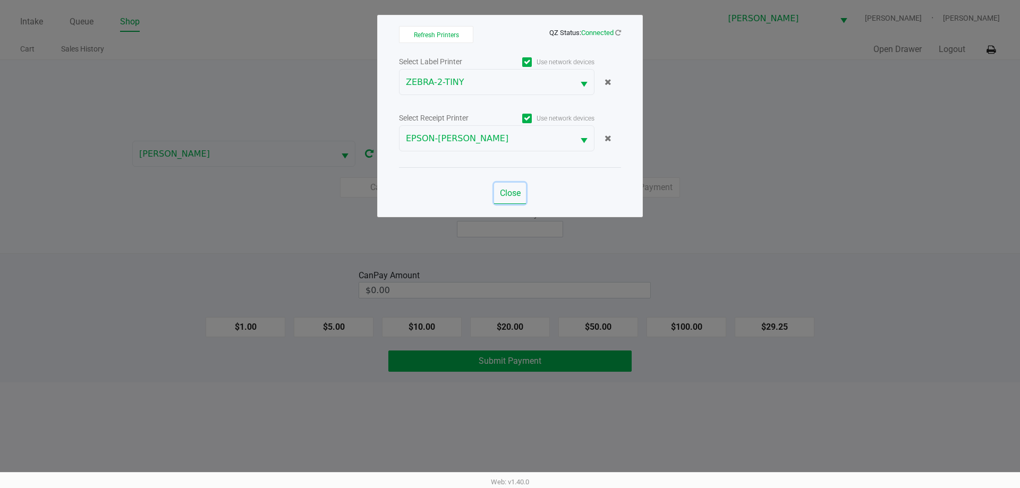
click at [508, 196] on span "Close" at bounding box center [510, 193] width 21 height 10
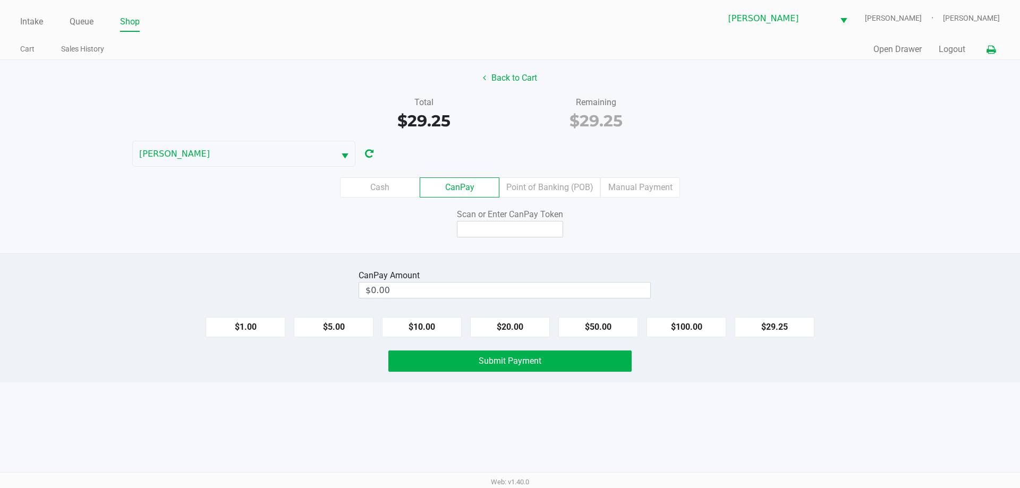
click at [826, 191] on div "Cash CanPay Point of Banking (POB) Manual Payment" at bounding box center [510, 187] width 1020 height 20
click at [516, 232] on input at bounding box center [510, 229] width 106 height 16
type input "X4200916X"
click at [762, 326] on button "$29.25" at bounding box center [775, 327] width 80 height 20
type input "$29.25"
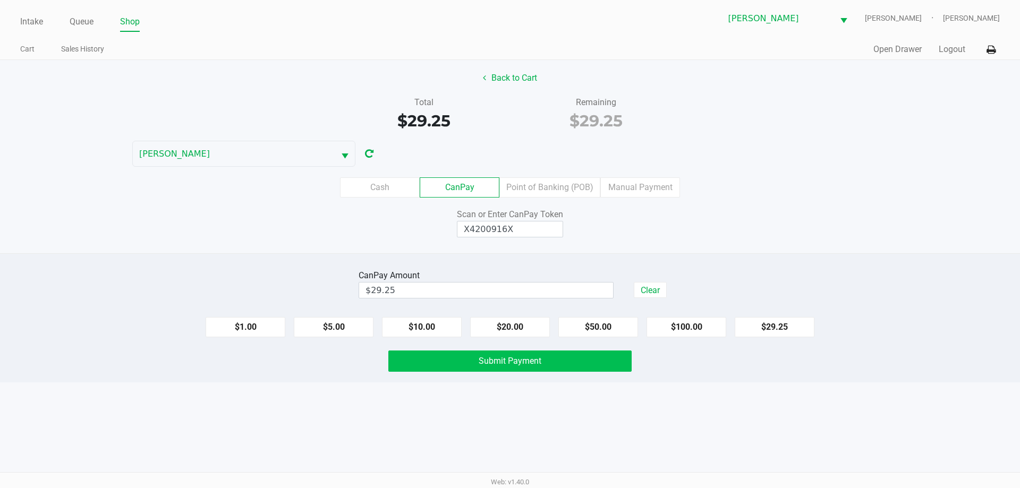
click at [579, 364] on button "Submit Payment" at bounding box center [509, 361] width 243 height 21
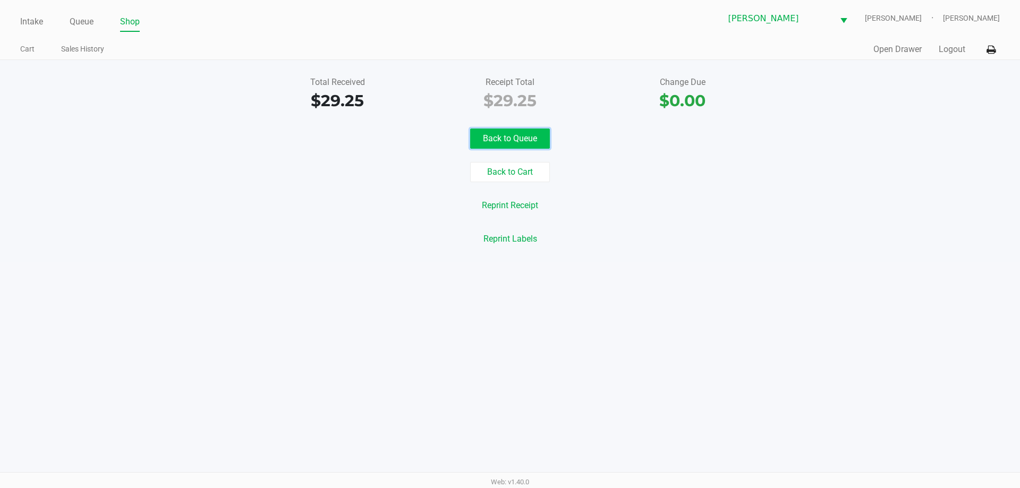
click at [505, 134] on button "Back to Queue" at bounding box center [510, 139] width 80 height 20
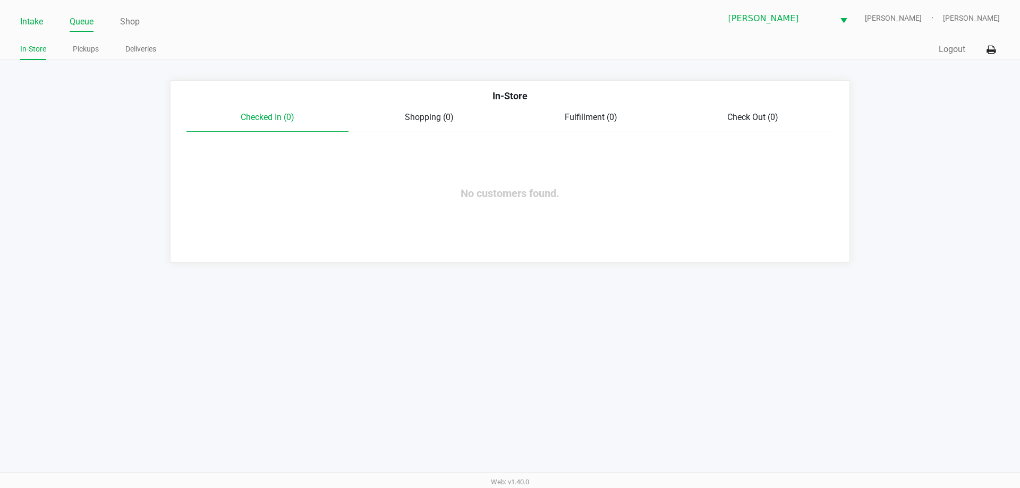
click at [38, 23] on link "Intake" at bounding box center [31, 21] width 23 height 15
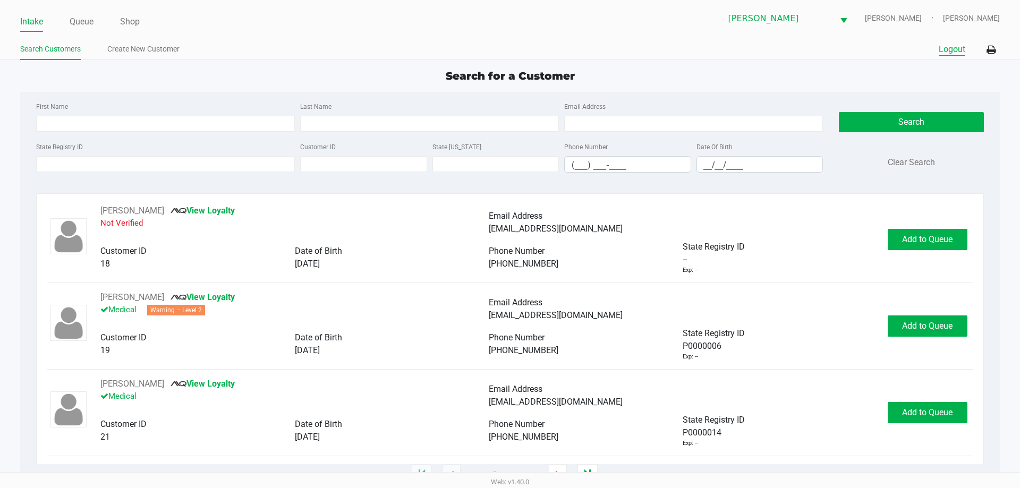
click at [944, 46] on button "Logout" at bounding box center [952, 49] width 27 height 13
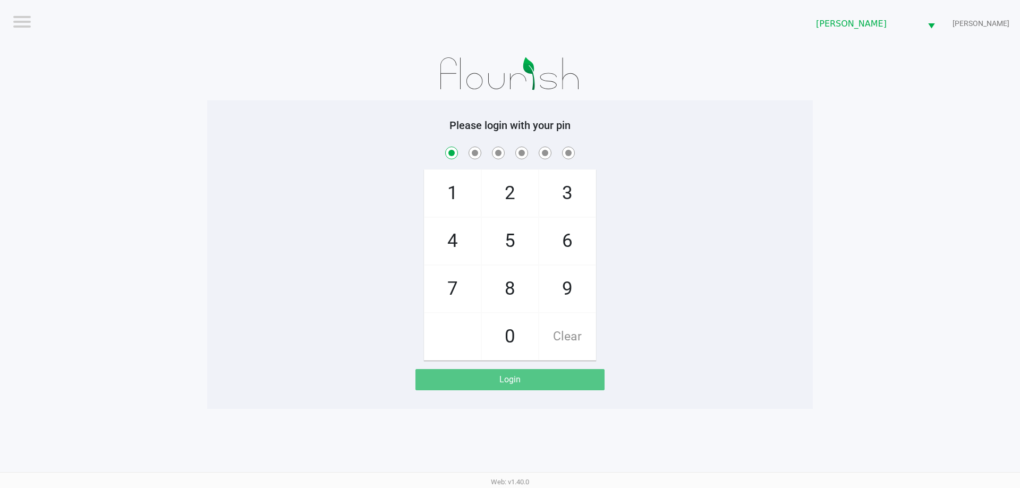
checkbox input "true"
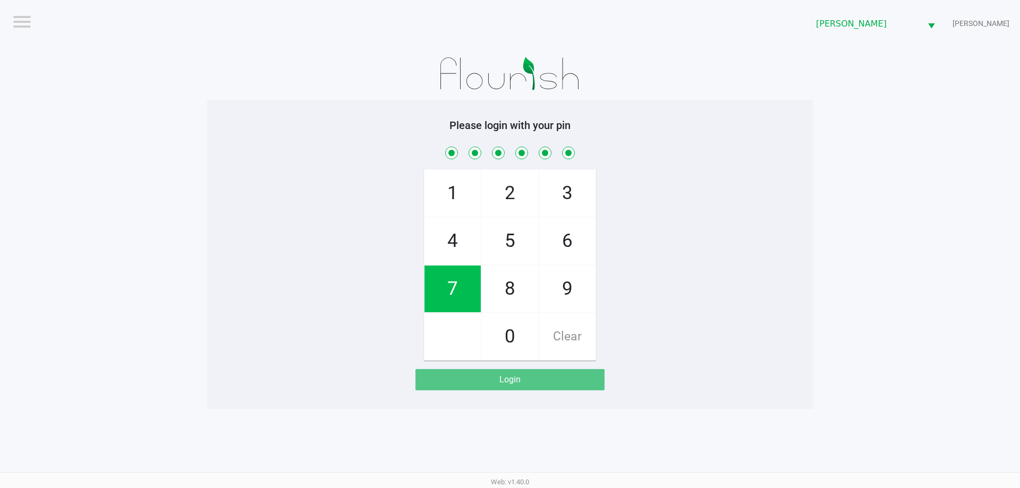
checkbox input "true"
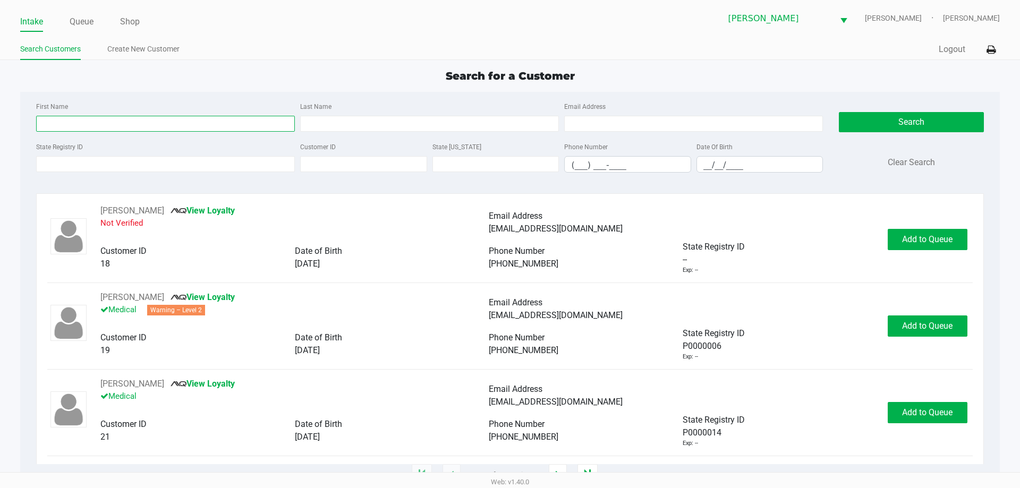
click at [121, 121] on input "First Name" at bounding box center [165, 124] width 259 height 16
type input "justin"
click at [398, 123] on input "Last Name" at bounding box center [429, 124] width 259 height 16
type input "sosa"
click at [705, 167] on input "__/__/____" at bounding box center [760, 165] width 126 height 16
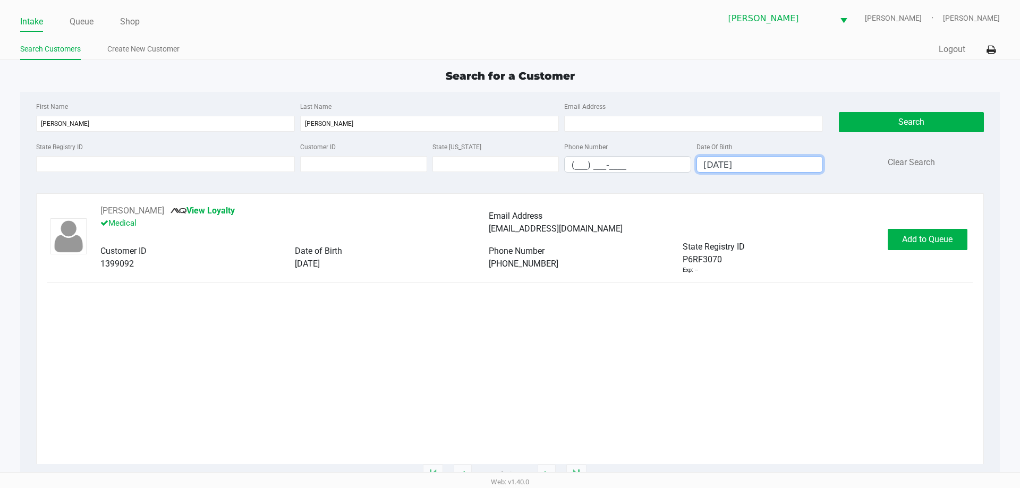
type input "11/21/2002"
click at [125, 209] on button "JUSTIN SOSA" at bounding box center [132, 211] width 64 height 13
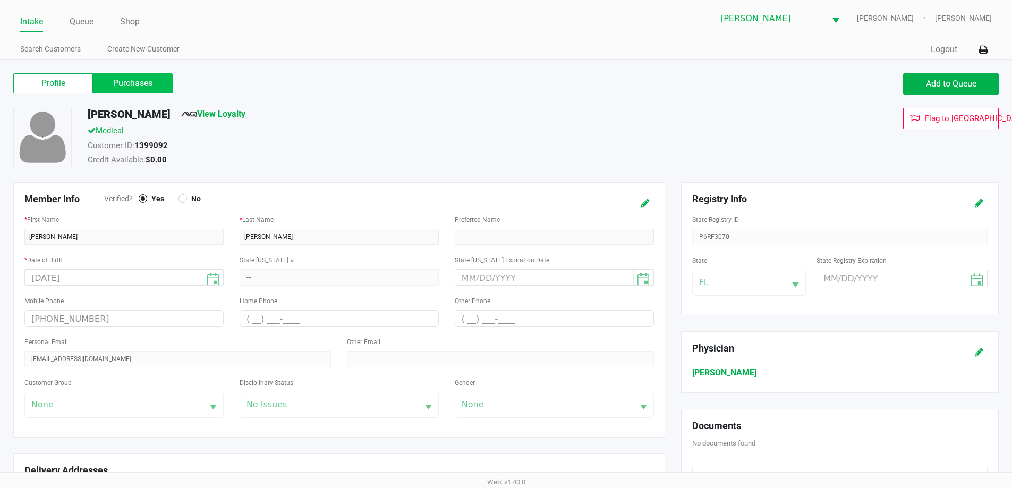
click at [144, 88] on label "Purchases" at bounding box center [133, 83] width 80 height 20
click at [0, 0] on 1 "Purchases" at bounding box center [0, 0] width 0 height 0
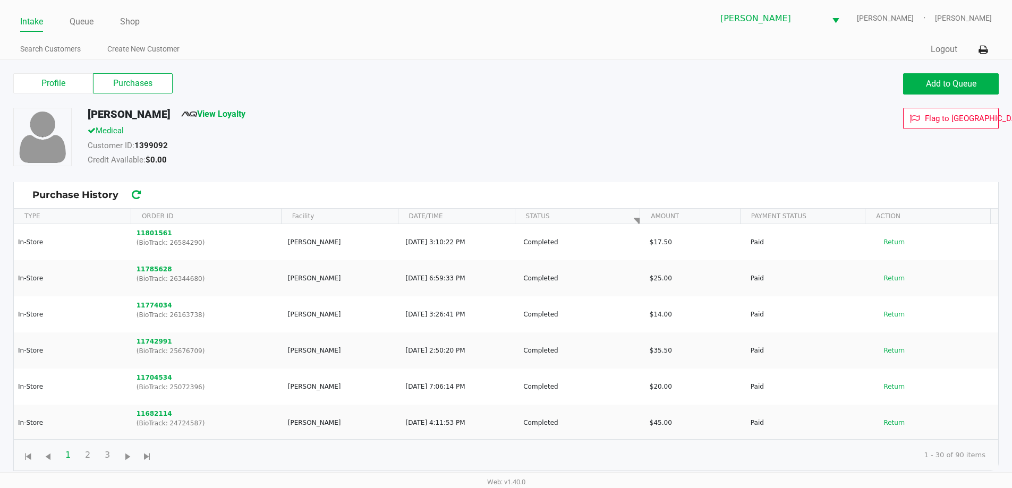
click at [951, 86] on span "Add to Queue" at bounding box center [951, 84] width 50 height 10
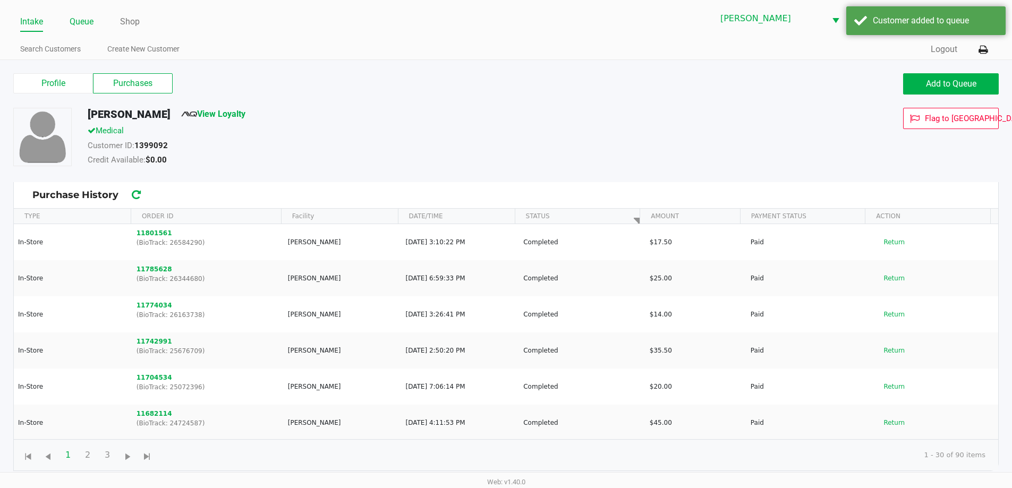
click at [75, 22] on link "Queue" at bounding box center [82, 21] width 24 height 15
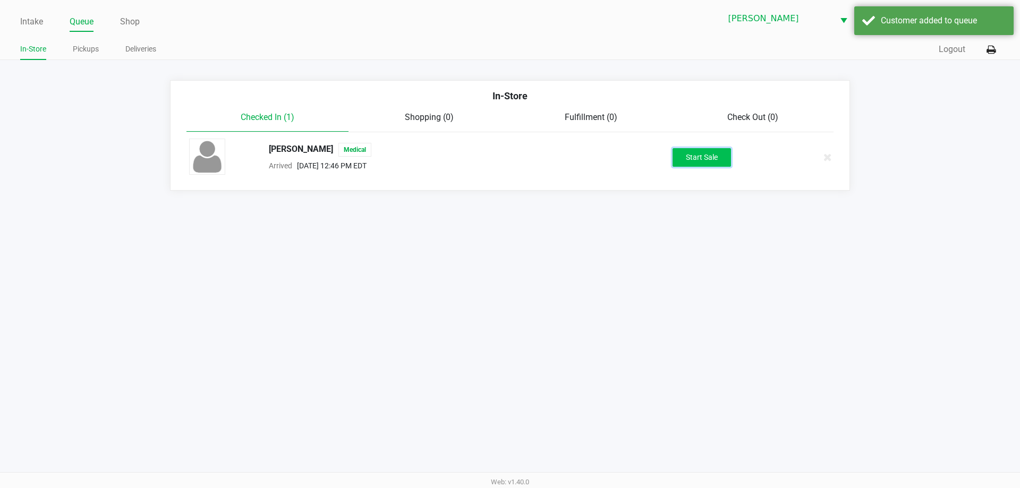
click at [710, 153] on button "Start Sale" at bounding box center [702, 157] width 58 height 19
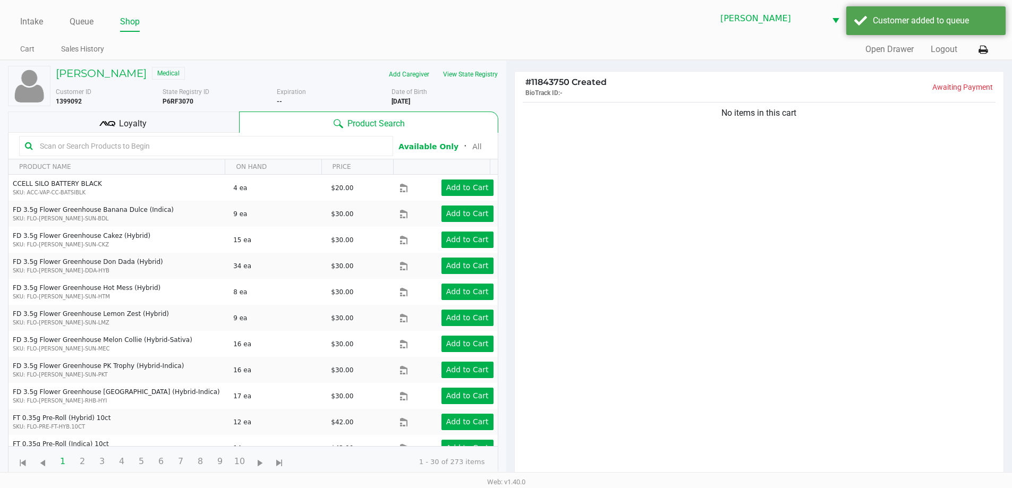
click at [601, 180] on div "No items in this cart" at bounding box center [759, 293] width 489 height 386
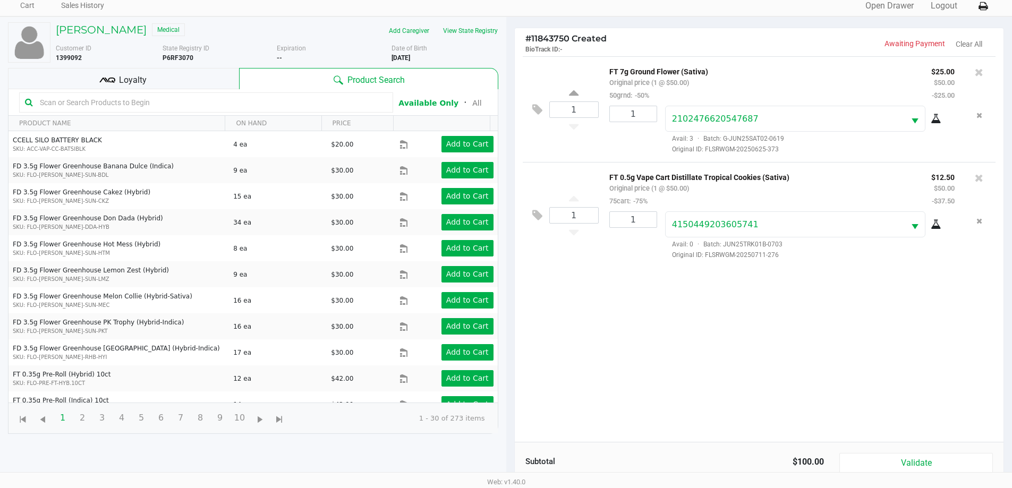
scroll to position [43, 0]
click at [167, 72] on div "Loyalty" at bounding box center [123, 79] width 231 height 21
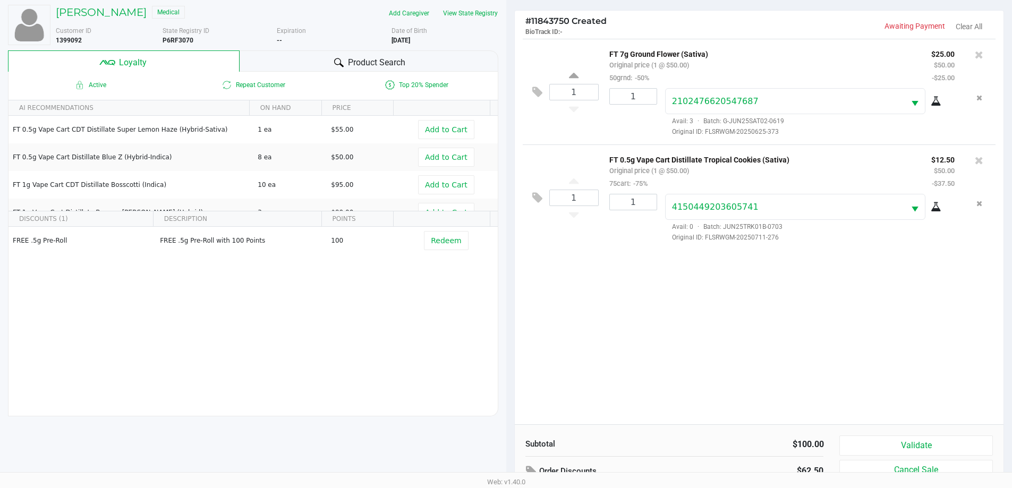
scroll to position [128, 0]
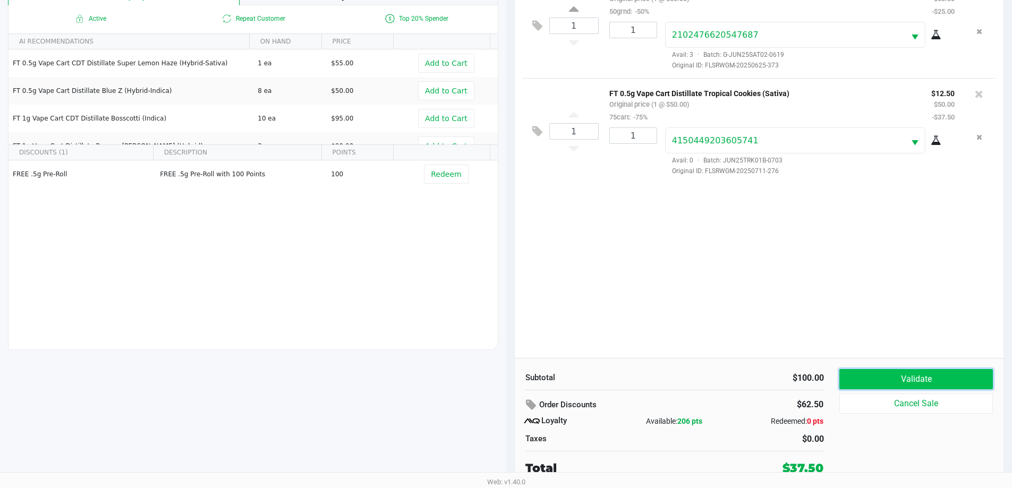
click at [923, 372] on button "Validate" at bounding box center [915, 379] width 153 height 20
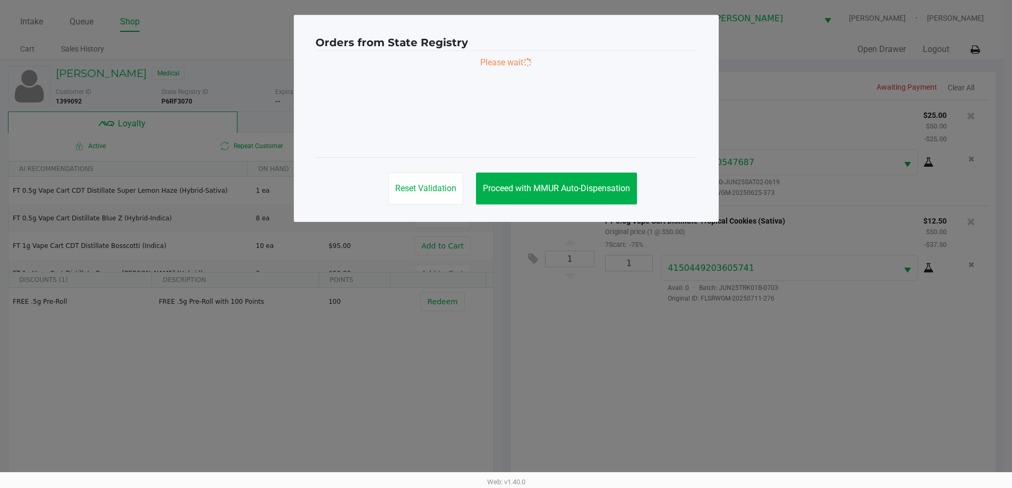
scroll to position [0, 0]
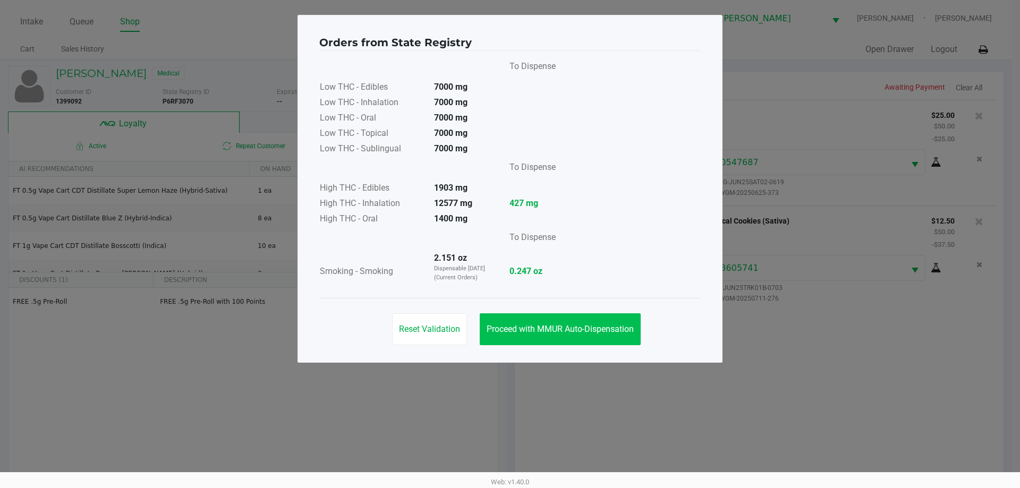
click at [588, 321] on button "Proceed with MMUR Auto-Dispensation" at bounding box center [560, 329] width 161 height 32
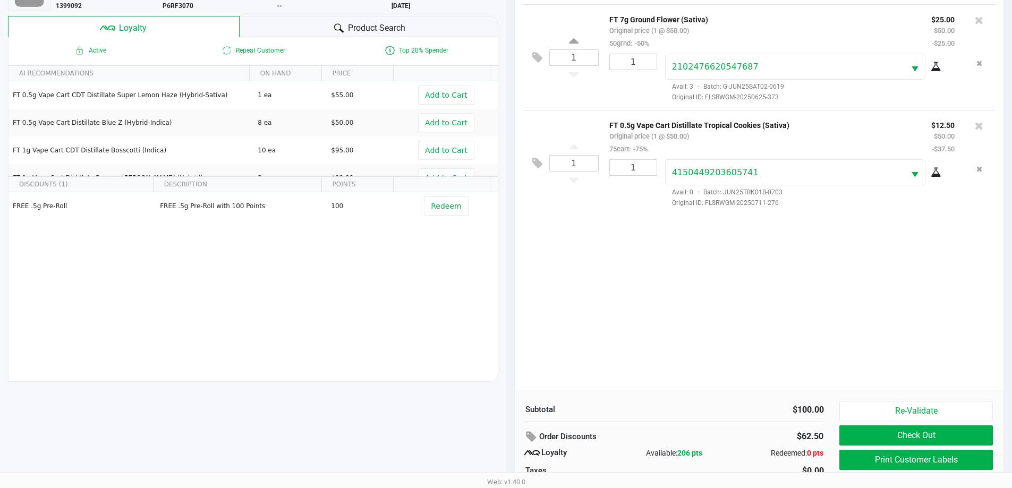
scroll to position [128, 0]
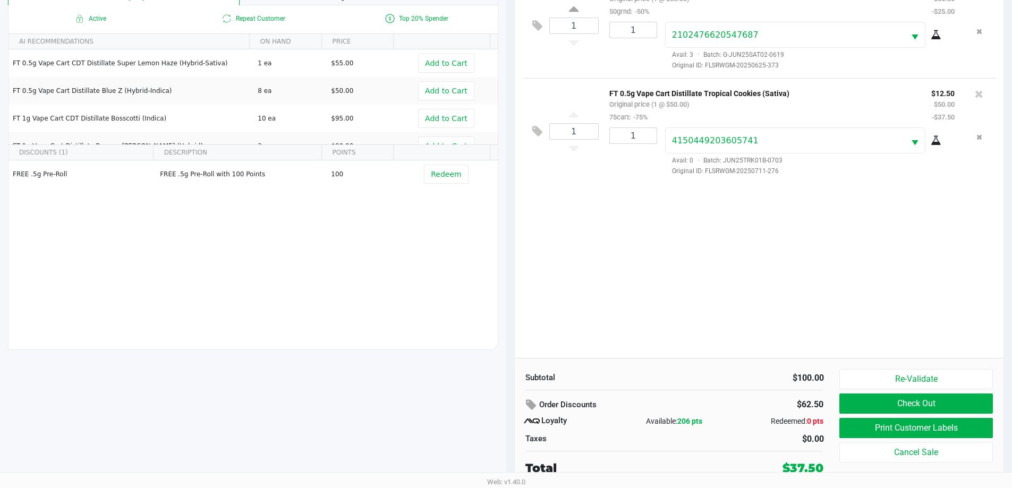
click at [925, 430] on button "Print Customer Labels" at bounding box center [915, 428] width 153 height 20
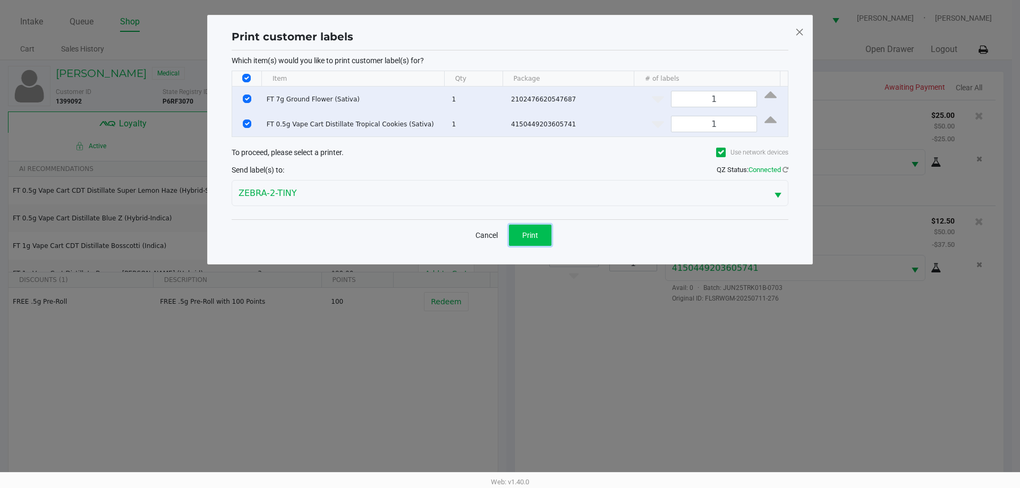
click at [545, 237] on button "Print" at bounding box center [530, 235] width 43 height 21
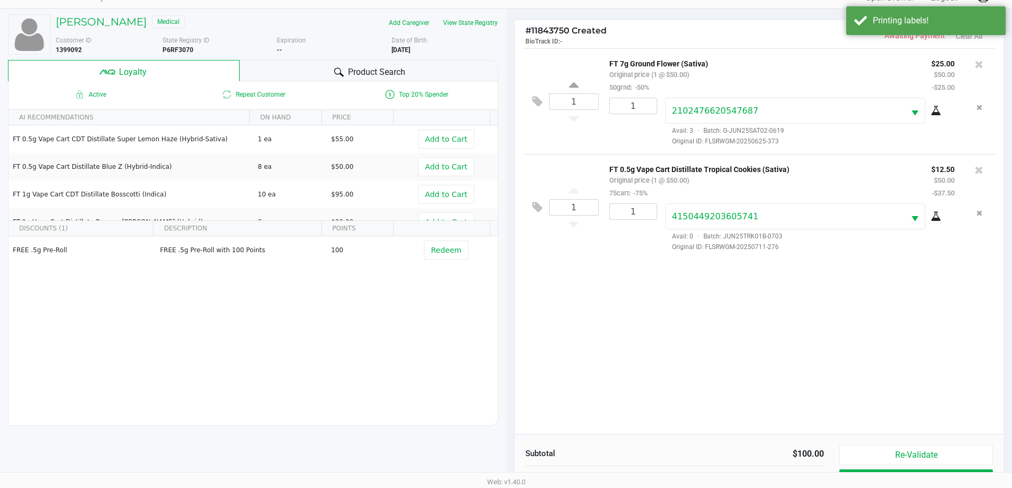
scroll to position [128, 0]
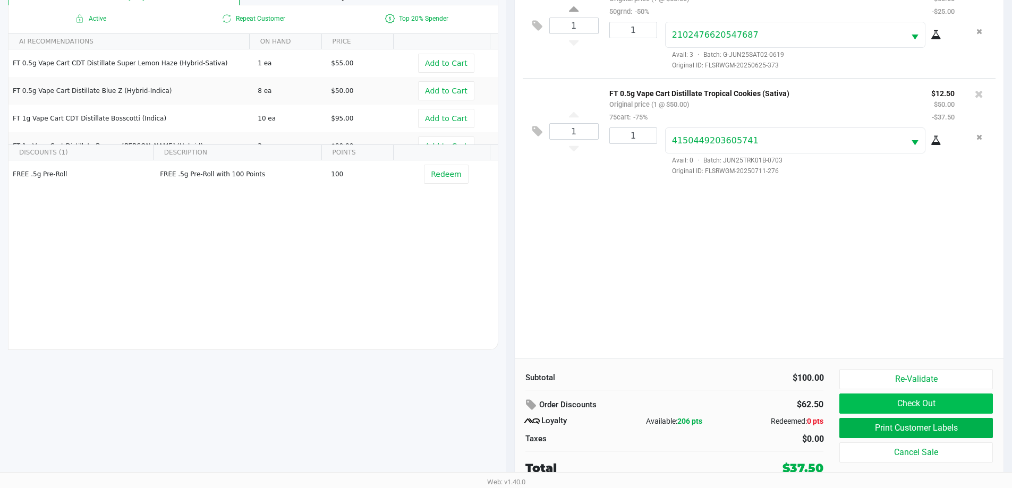
click at [936, 395] on button "Check Out" at bounding box center [915, 404] width 153 height 20
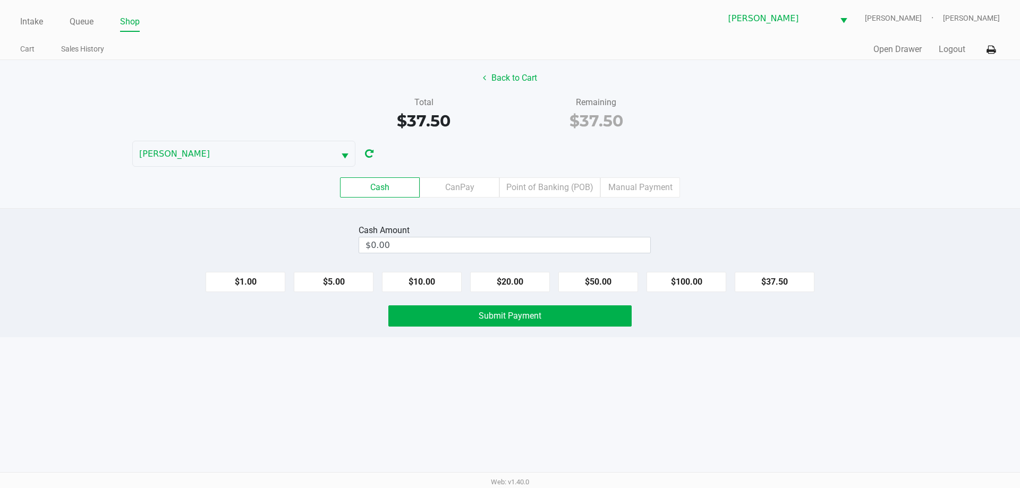
click at [558, 185] on label "Point of Banking (POB)" at bounding box center [549, 187] width 101 height 20
click at [0, 0] on 7 "Point of Banking (POB)" at bounding box center [0, 0] width 0 height 0
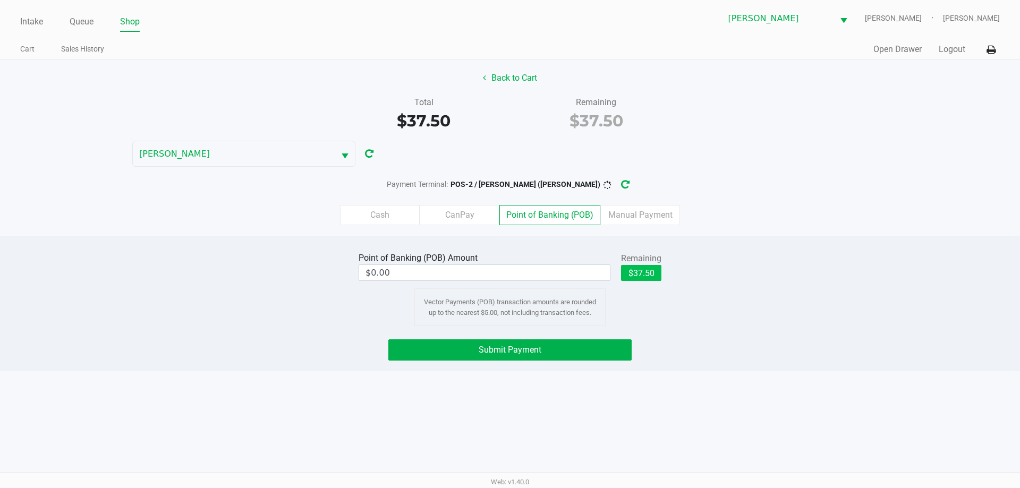
click at [639, 265] on button "$37.50" at bounding box center [641, 273] width 40 height 16
type input "$37.50"
click at [791, 207] on div "Cash CanPay Point of Banking (POB) Manual Payment" at bounding box center [510, 215] width 1020 height 20
click at [732, 196] on div "Cash CanPay Point of Banking (POB) Manual Payment" at bounding box center [510, 214] width 1036 height 41
click at [574, 342] on button "Submit Payment" at bounding box center [509, 349] width 243 height 21
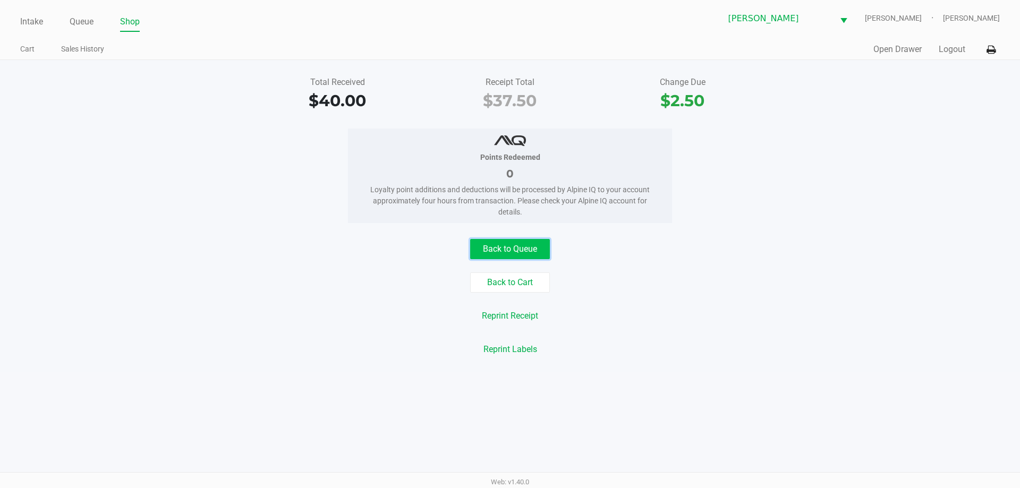
click at [520, 248] on button "Back to Queue" at bounding box center [510, 249] width 80 height 20
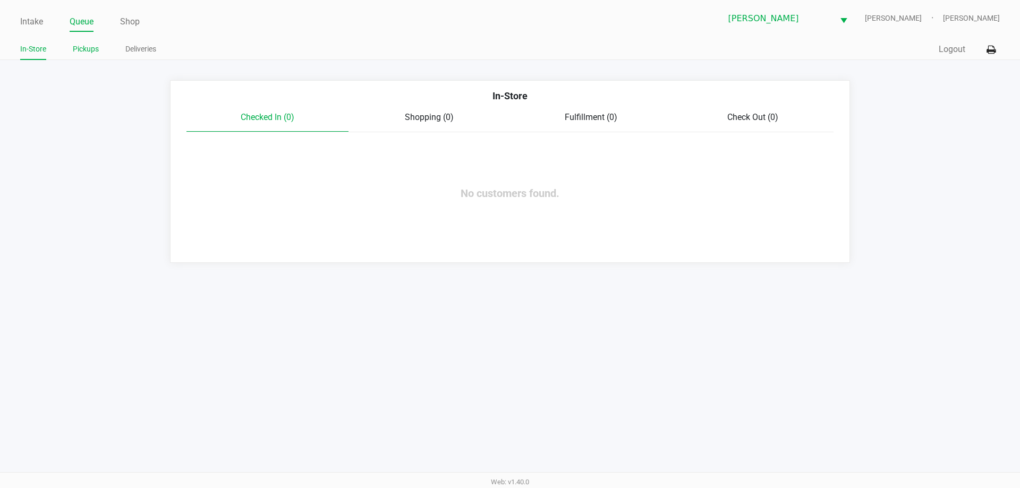
click at [90, 49] on link "Pickups" at bounding box center [86, 49] width 26 height 13
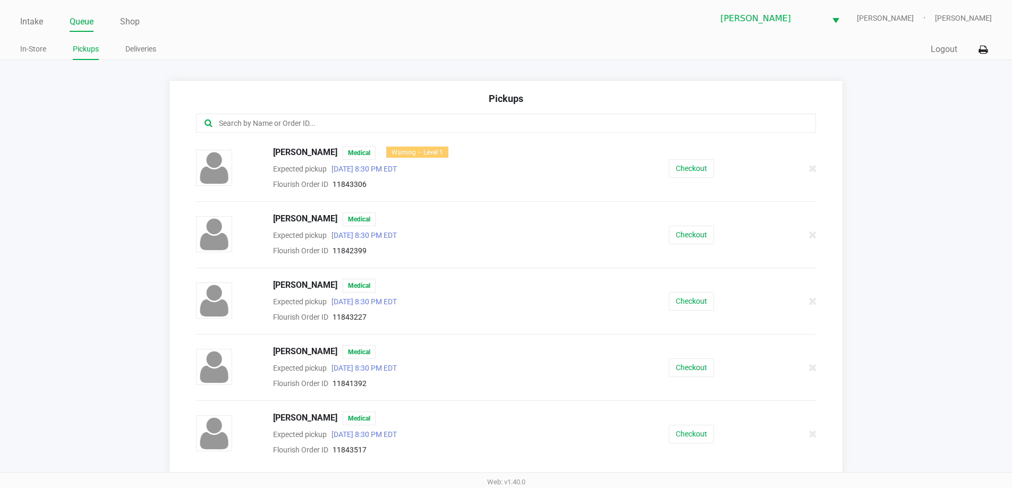
click at [308, 99] on div "Pickups" at bounding box center [506, 102] width 621 height 22
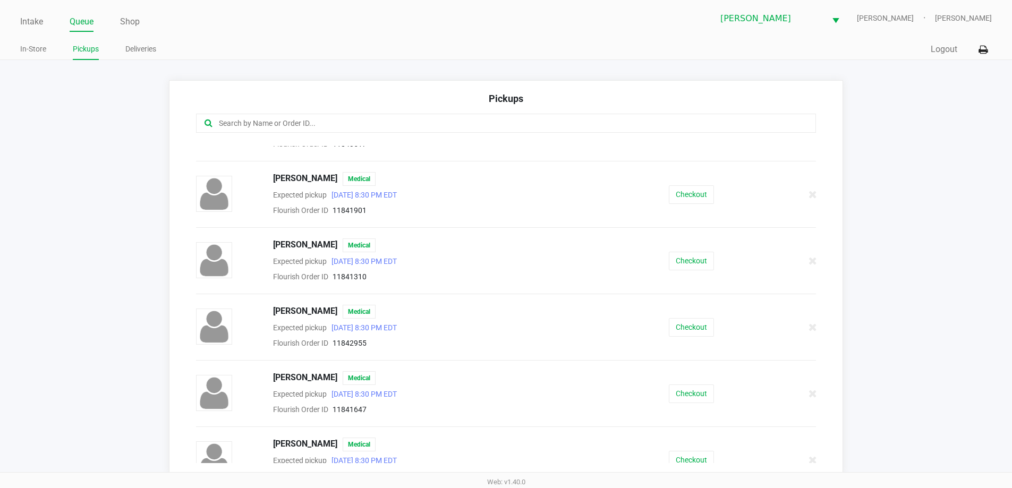
scroll to position [307, 0]
click at [697, 195] on button "Checkout" at bounding box center [691, 194] width 45 height 19
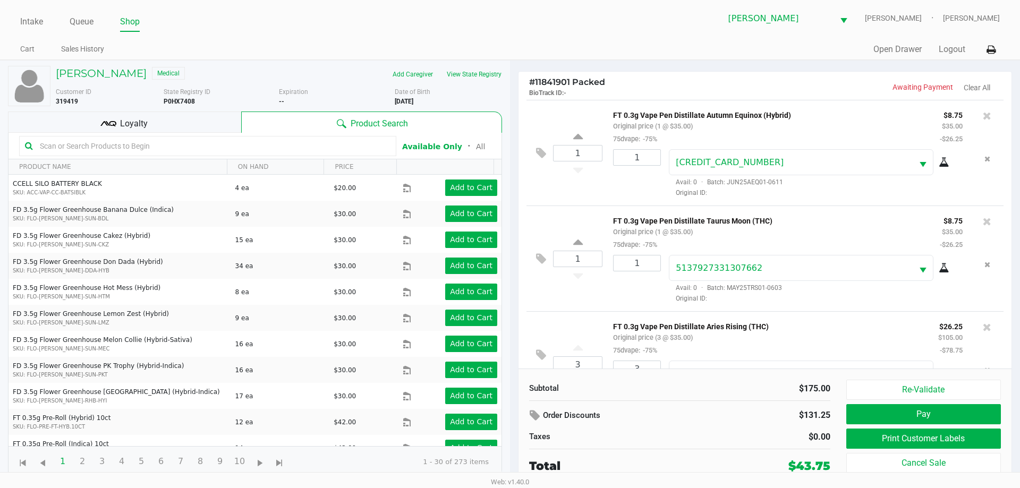
click at [194, 124] on div "Loyalty" at bounding box center [124, 122] width 233 height 21
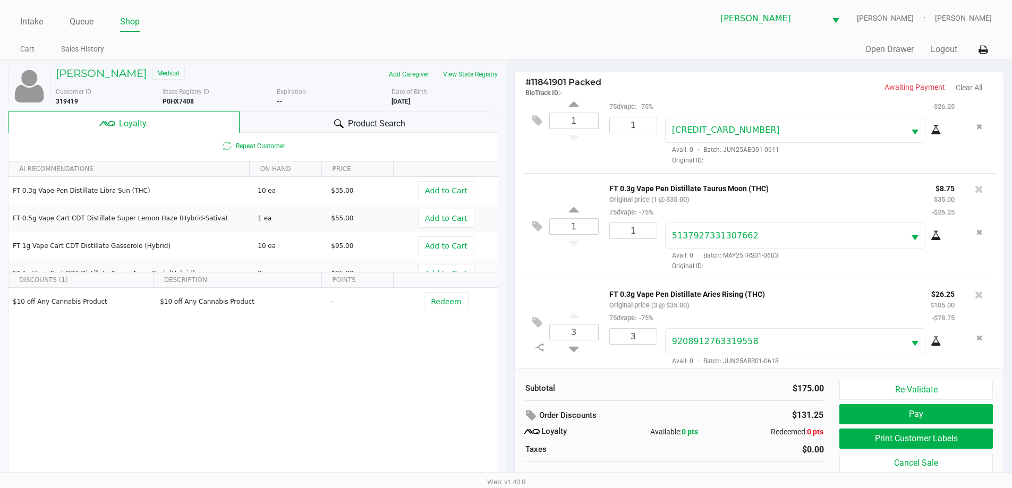
scroll to position [50, 0]
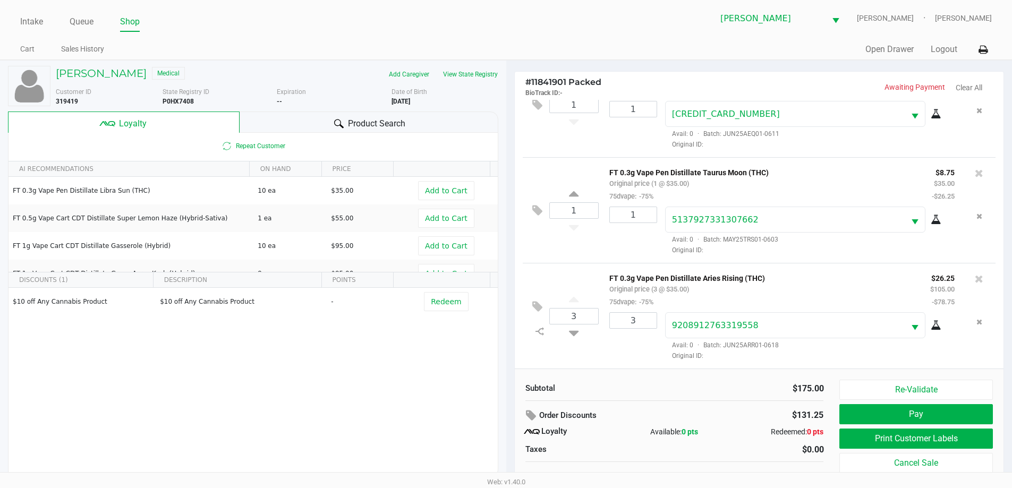
click at [436, 113] on div "Product Search" at bounding box center [369, 122] width 259 height 21
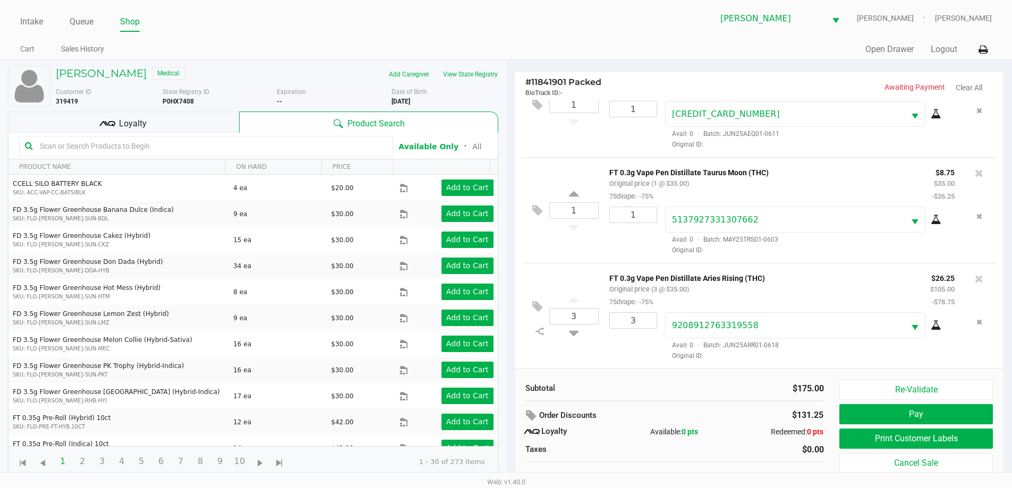
click at [206, 119] on div "Loyalty" at bounding box center [123, 122] width 231 height 21
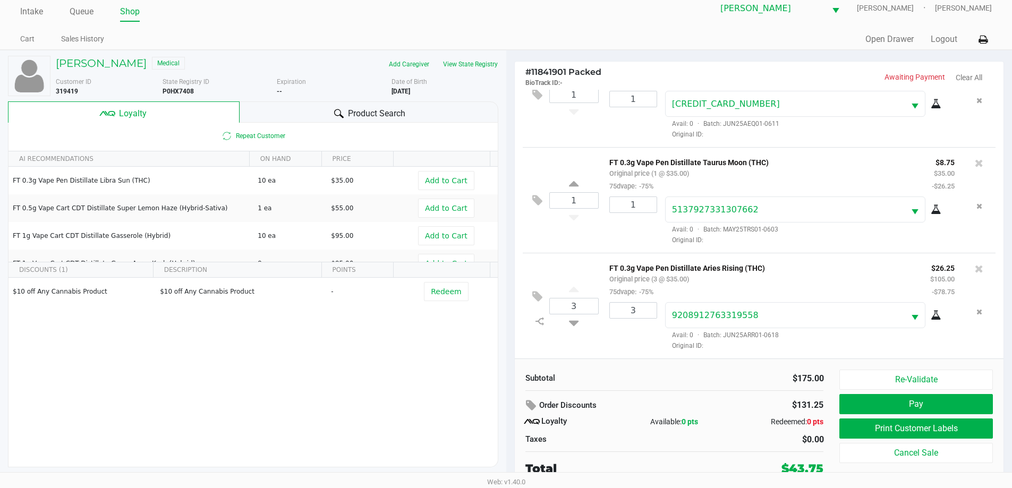
scroll to position [11, 0]
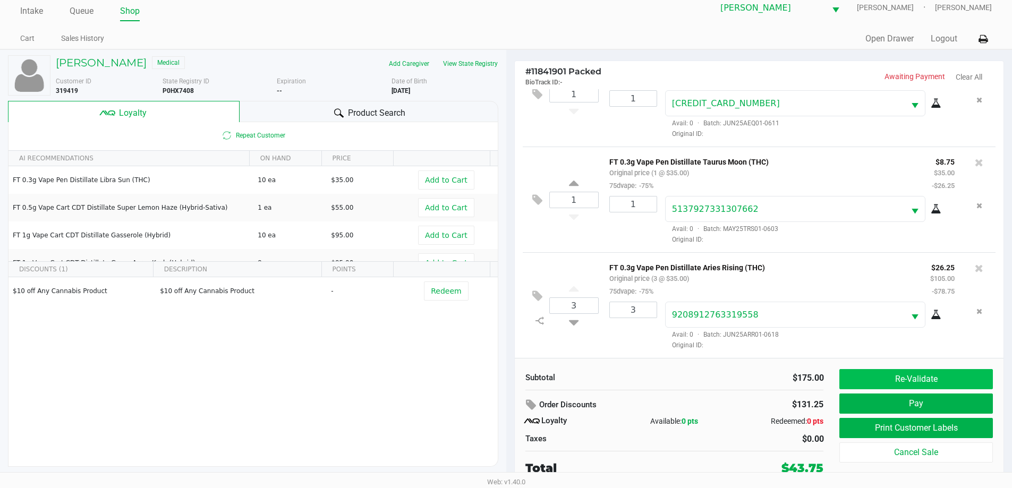
click at [885, 381] on button "Re-Validate" at bounding box center [915, 379] width 153 height 20
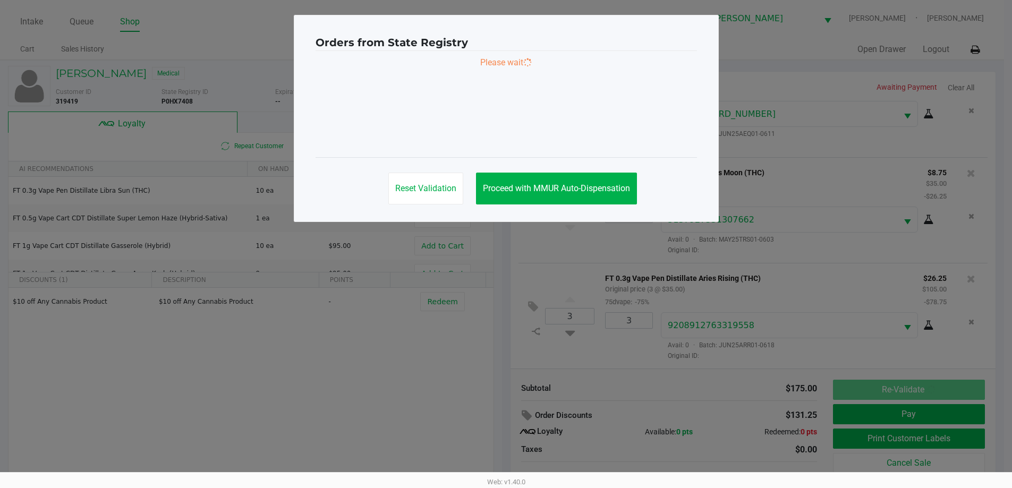
scroll to position [0, 0]
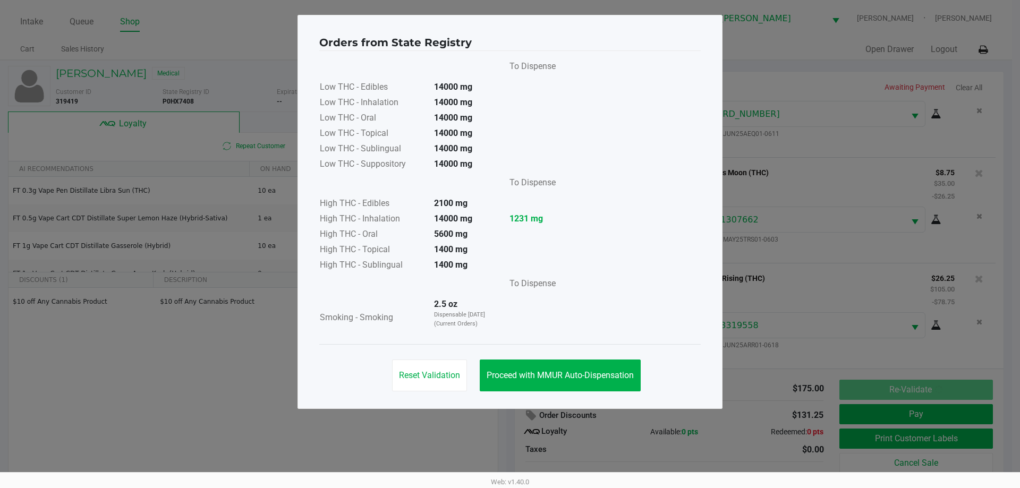
click at [562, 367] on button "Proceed with MMUR Auto-Dispensation" at bounding box center [560, 376] width 161 height 32
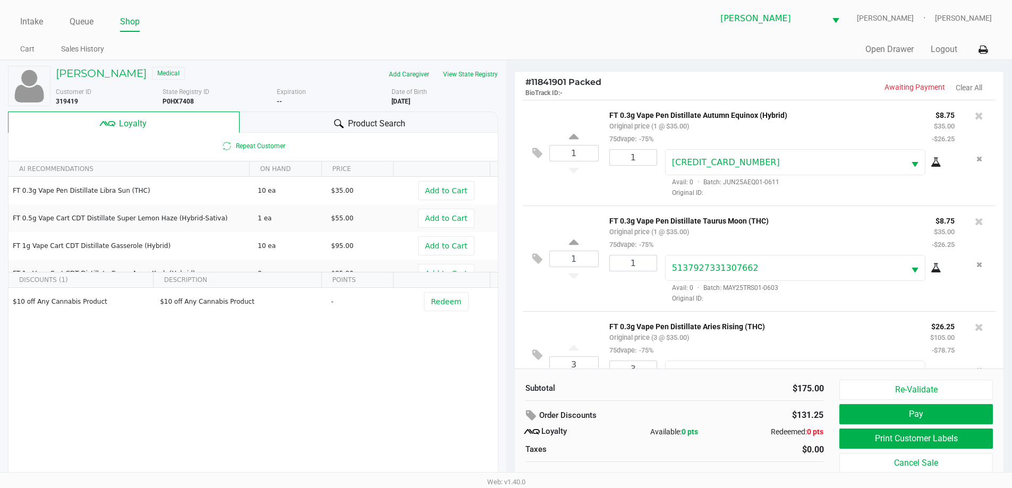
scroll to position [50, 0]
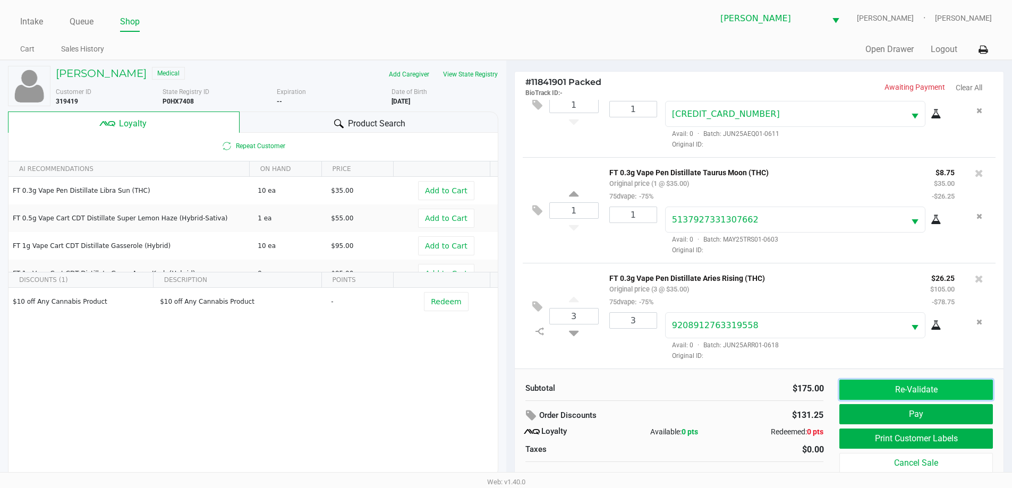
click at [888, 396] on button "Re-Validate" at bounding box center [915, 390] width 153 height 20
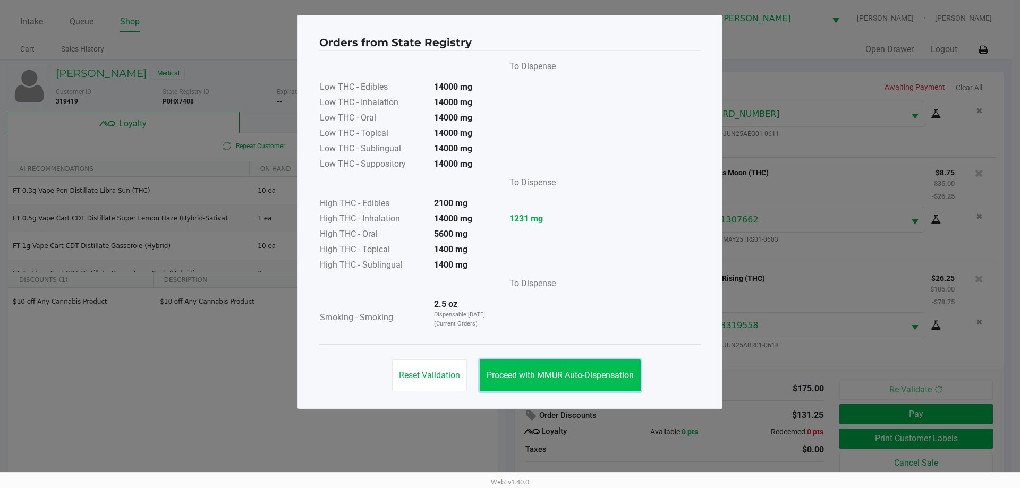
click at [593, 388] on button "Proceed with MMUR Auto-Dispensation" at bounding box center [560, 376] width 161 height 32
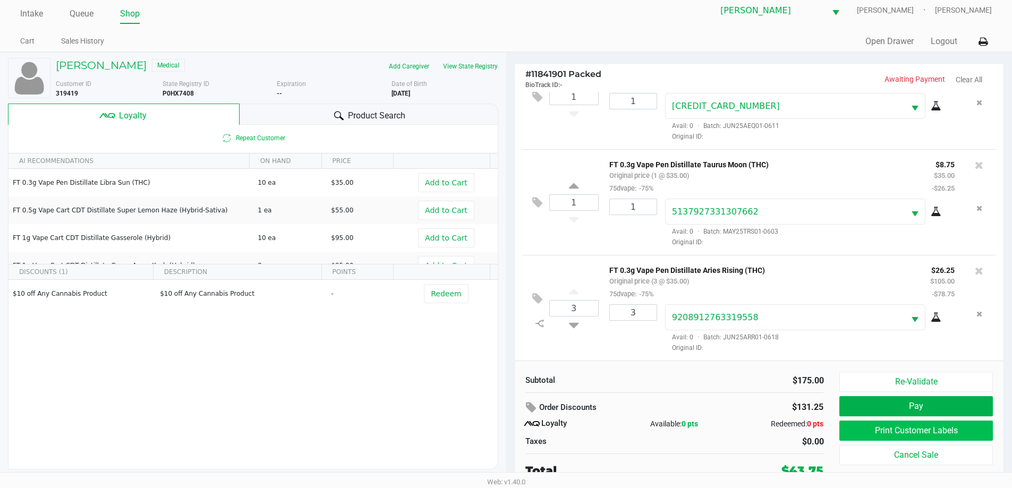
scroll to position [11, 0]
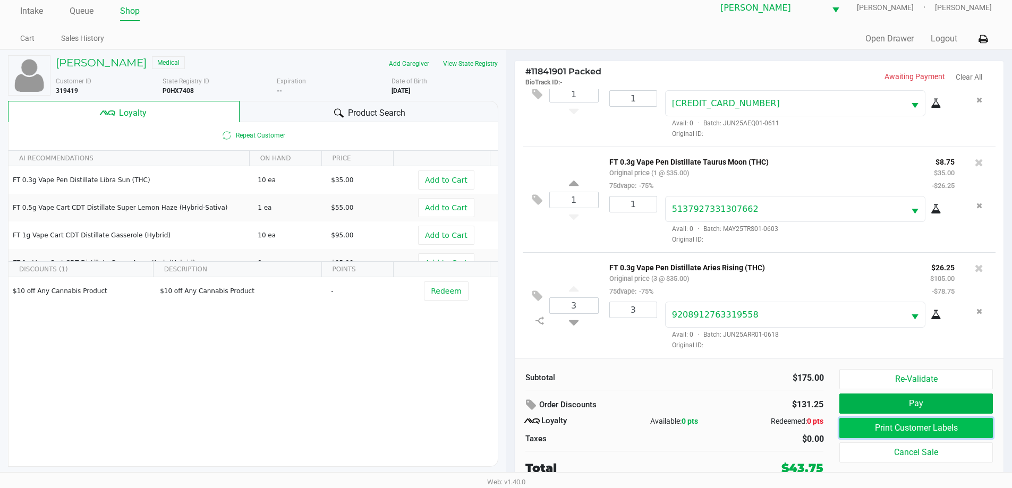
click at [885, 430] on button "Print Customer Labels" at bounding box center [915, 428] width 153 height 20
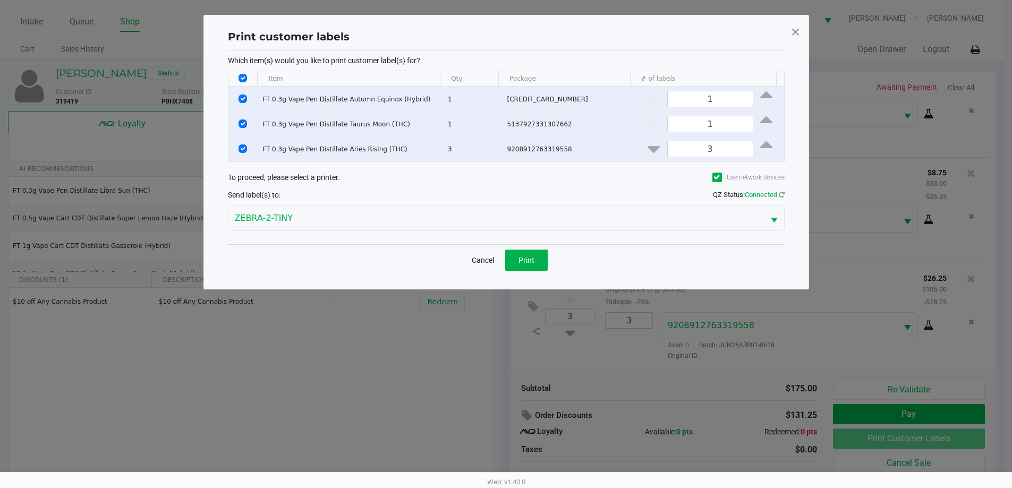
scroll to position [0, 0]
click at [509, 273] on div "Cancel Print" at bounding box center [510, 259] width 557 height 31
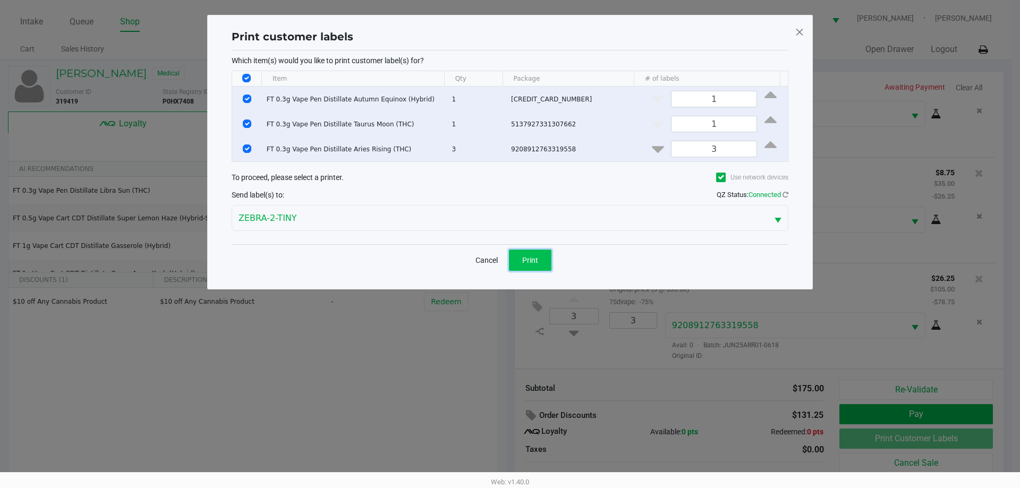
click at [519, 269] on button "Print" at bounding box center [530, 260] width 43 height 21
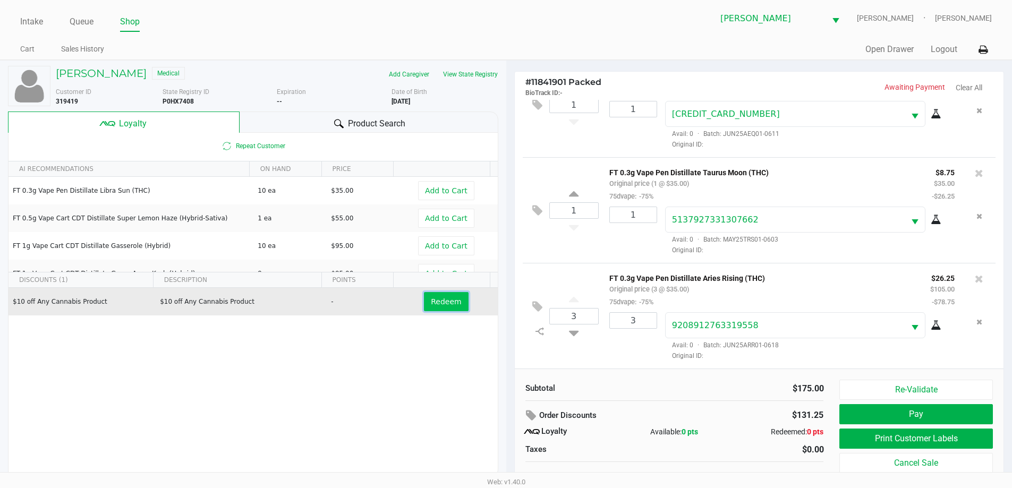
click at [435, 301] on span "Redeem" at bounding box center [446, 302] width 30 height 9
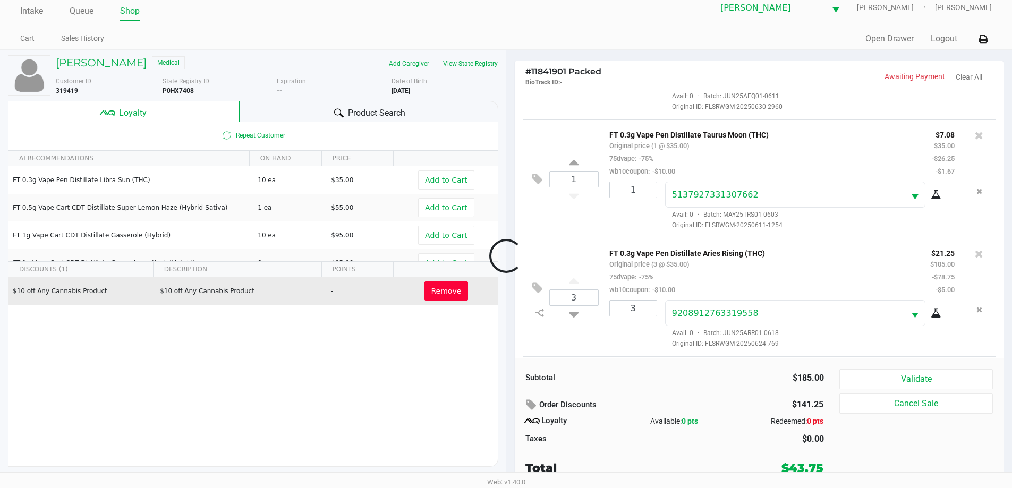
scroll to position [194, 0]
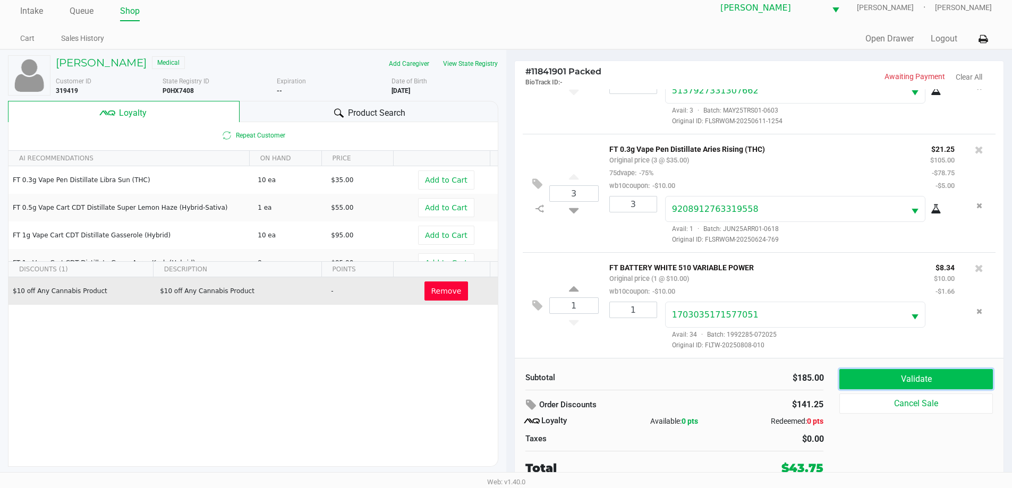
click at [871, 375] on button "Validate" at bounding box center [915, 379] width 153 height 20
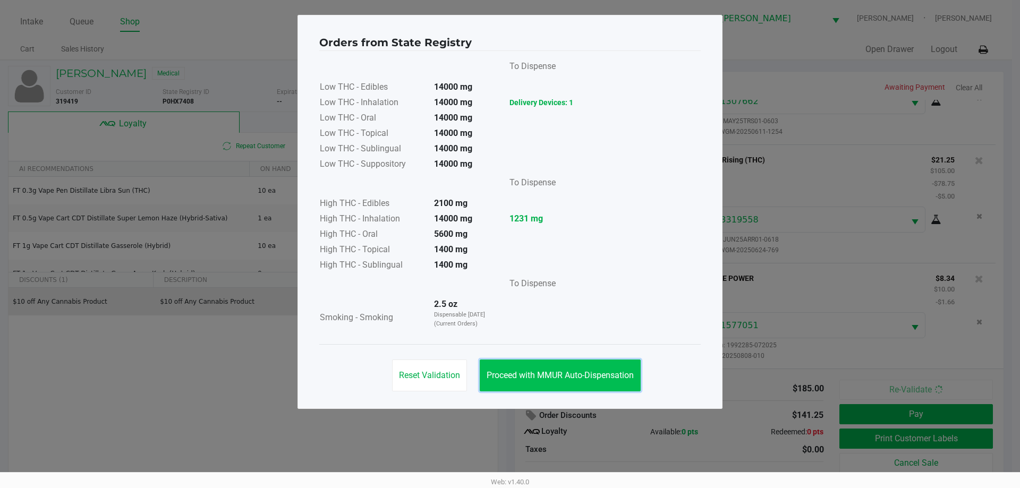
click at [587, 375] on span "Proceed with MMUR Auto-Dispensation" at bounding box center [560, 375] width 147 height 10
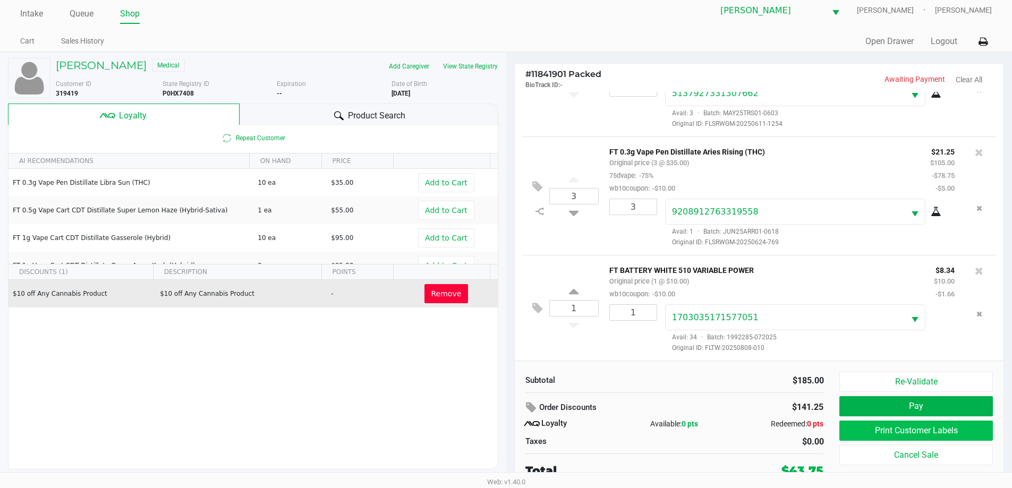
scroll to position [11, 0]
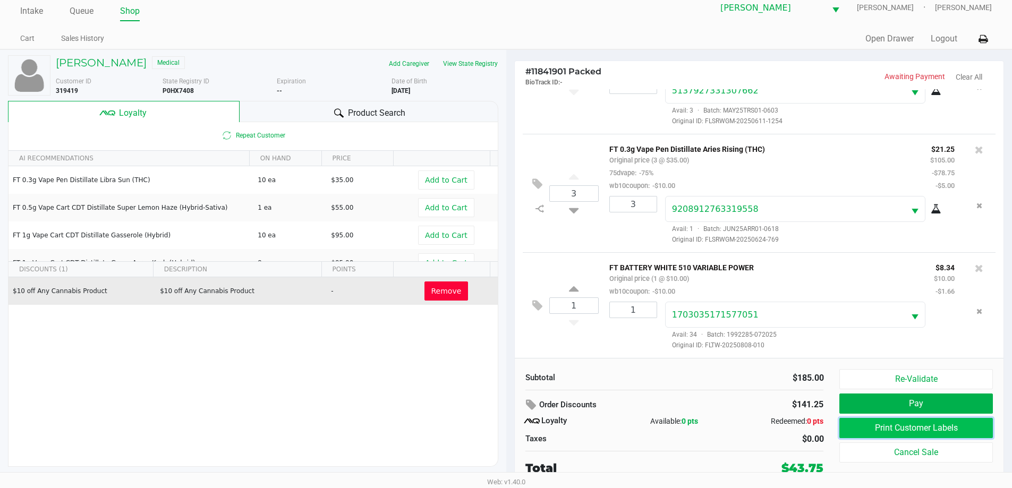
click at [871, 426] on button "Print Customer Labels" at bounding box center [915, 428] width 153 height 20
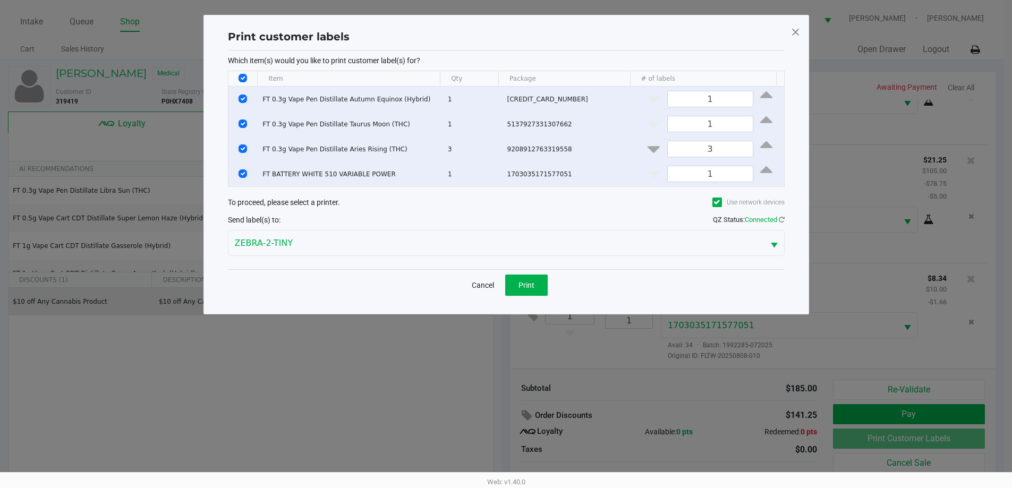
scroll to position [0, 0]
click at [247, 77] on input "Select All Rows" at bounding box center [246, 78] width 9 height 9
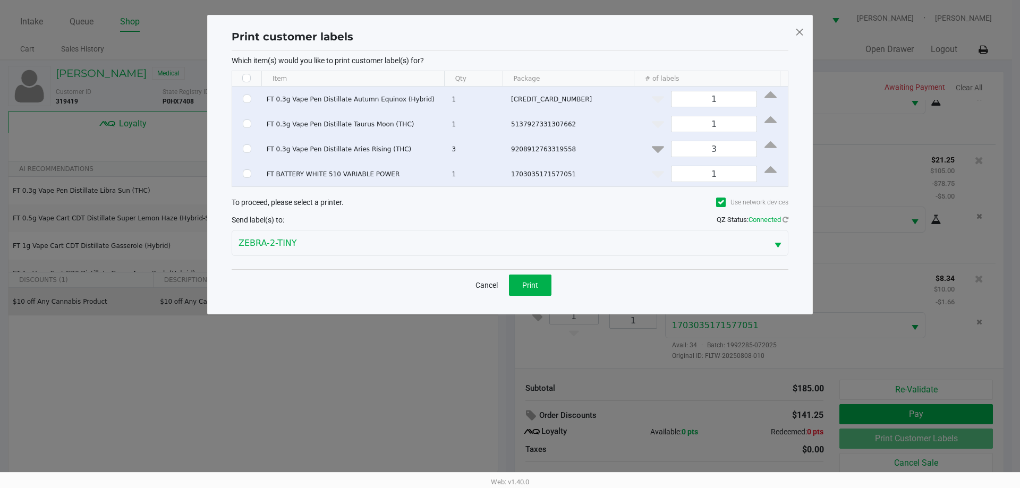
checkbox input "false"
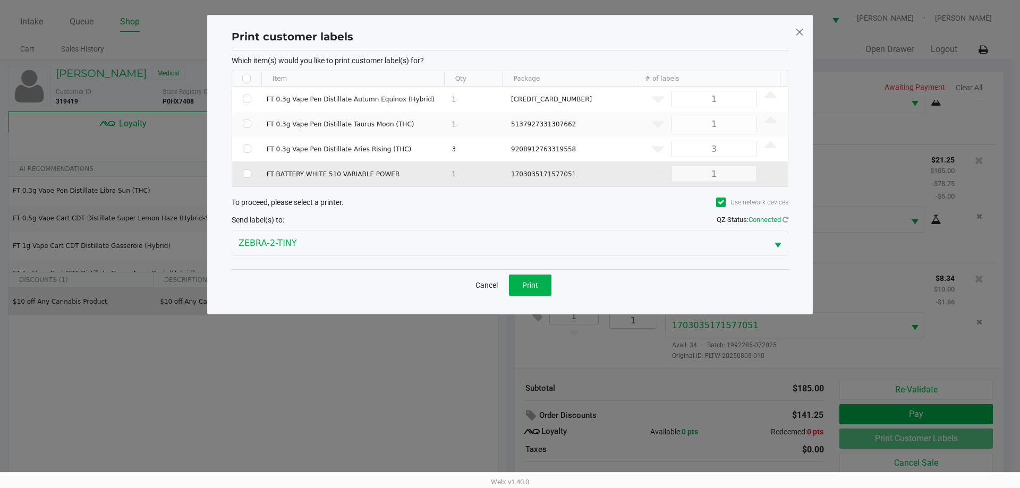
click at [242, 173] on td "Data table" at bounding box center [247, 174] width 30 height 25
click at [249, 174] on input "Select Row" at bounding box center [247, 173] width 9 height 9
checkbox input "true"
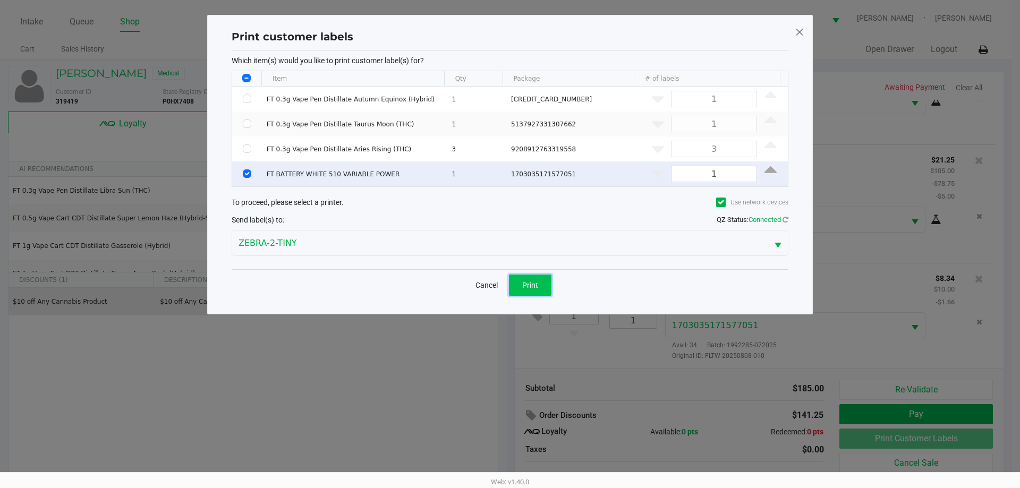
click at [534, 285] on span "Print" at bounding box center [530, 285] width 16 height 9
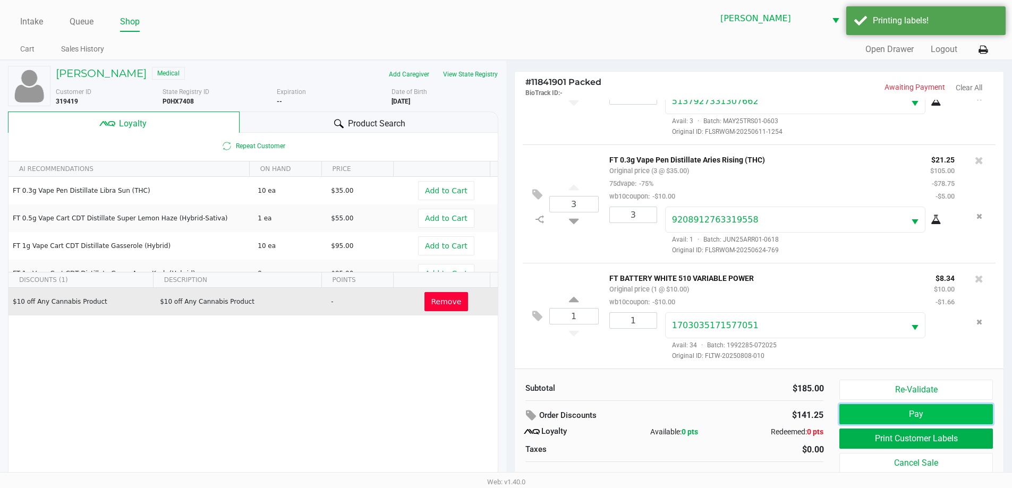
click at [914, 415] on button "Pay" at bounding box center [915, 414] width 153 height 20
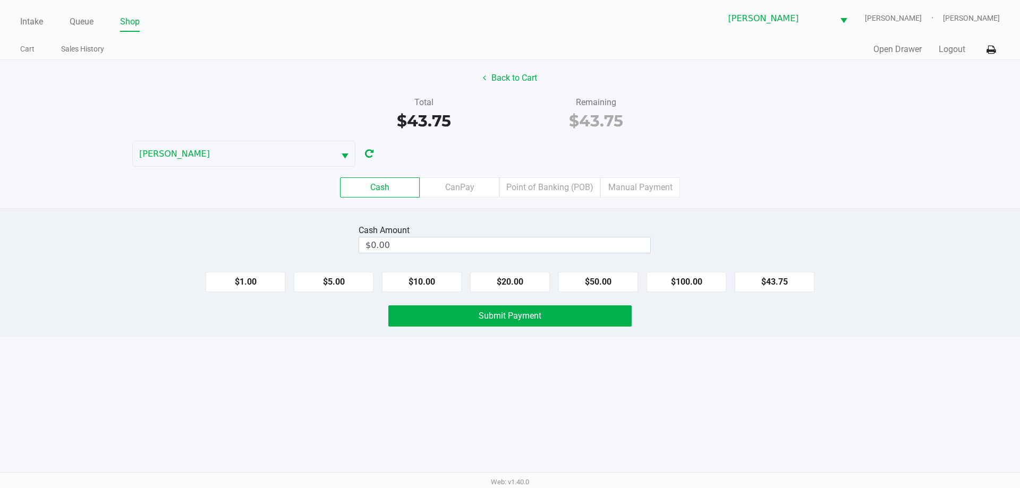
click at [745, 150] on div "Back to Cart Total $43.75 Remaining $43.75 CHARLIE-SIMPSON Cash CanPay Point of…" at bounding box center [510, 134] width 1020 height 148
click at [707, 143] on div "Back to Cart Total $43.75 Remaining $43.75 CHARLIE-SIMPSON Cash CanPay Point of…" at bounding box center [510, 134] width 1020 height 148
click at [584, 288] on button "$50.00" at bounding box center [598, 282] width 80 height 20
type input "$50.00"
click at [485, 317] on span "Submit Payment" at bounding box center [510, 316] width 63 height 10
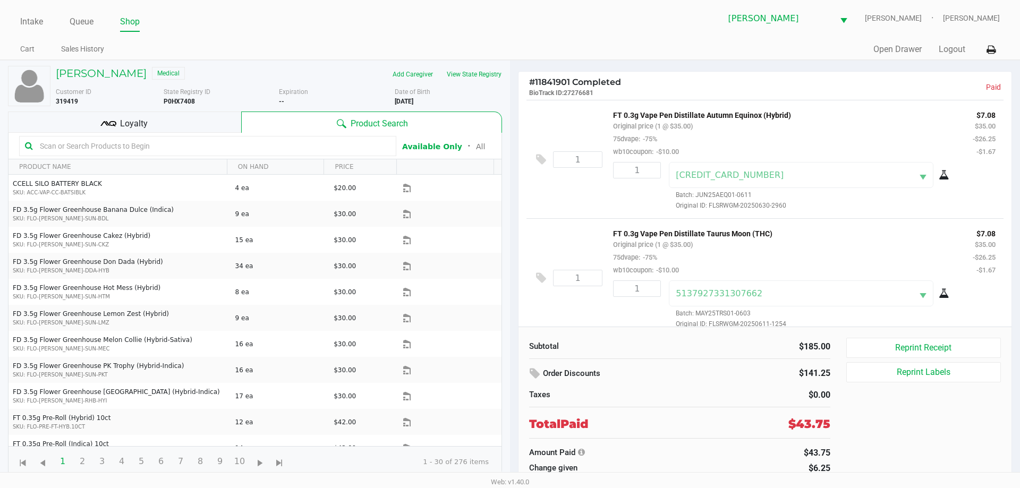
click at [169, 98] on b "P0HX7408" at bounding box center [179, 101] width 31 height 7
copy b "P0HX7408"
click at [35, 18] on link "Intake" at bounding box center [31, 21] width 23 height 15
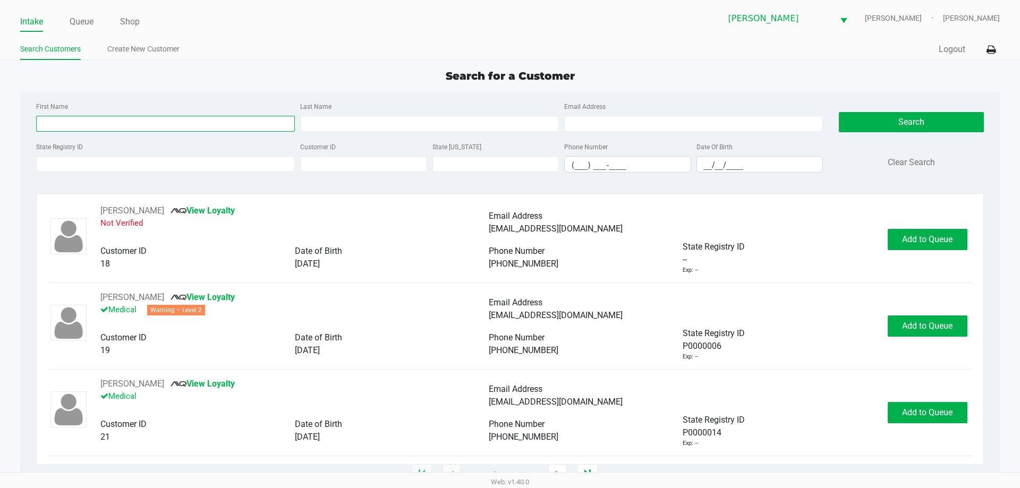
click at [114, 126] on input "First Name" at bounding box center [165, 124] width 259 height 16
type input "jan"
click at [356, 124] on input "Last Name" at bounding box center [429, 124] width 259 height 16
type input "maurer"
click at [708, 168] on input "__/__/____" at bounding box center [760, 165] width 126 height 16
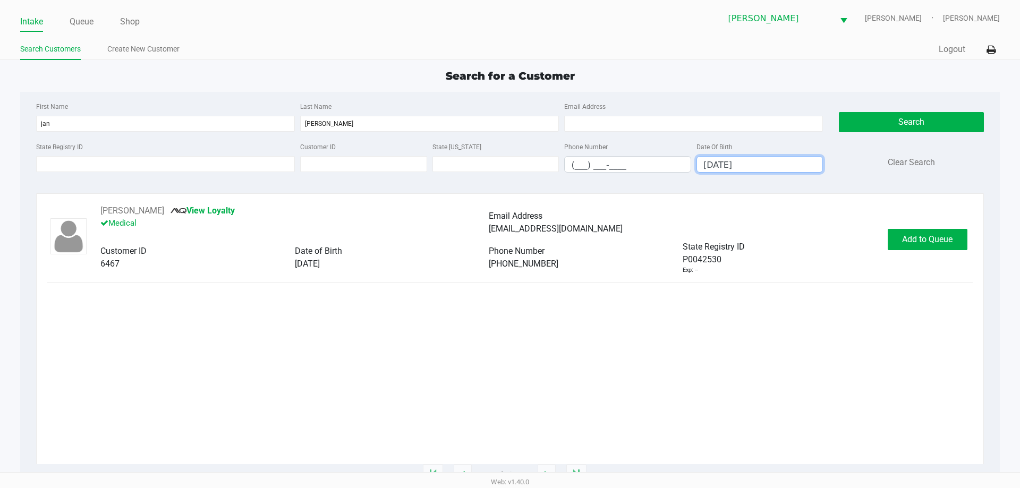
type input "01/23/1955"
click at [126, 214] on button "JAN MAURER" at bounding box center [132, 211] width 64 height 13
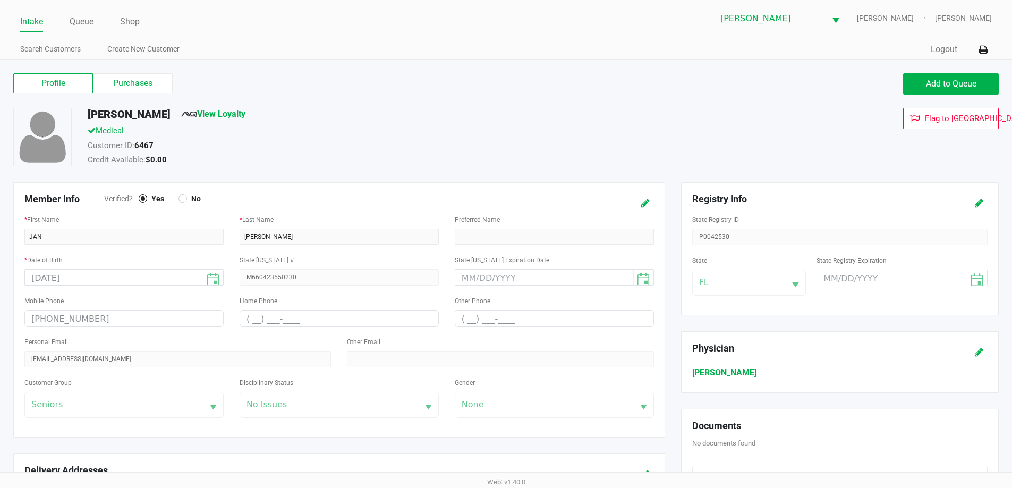
click at [154, 83] on label "Purchases" at bounding box center [133, 83] width 80 height 20
click at [0, 0] on 1 "Purchases" at bounding box center [0, 0] width 0 height 0
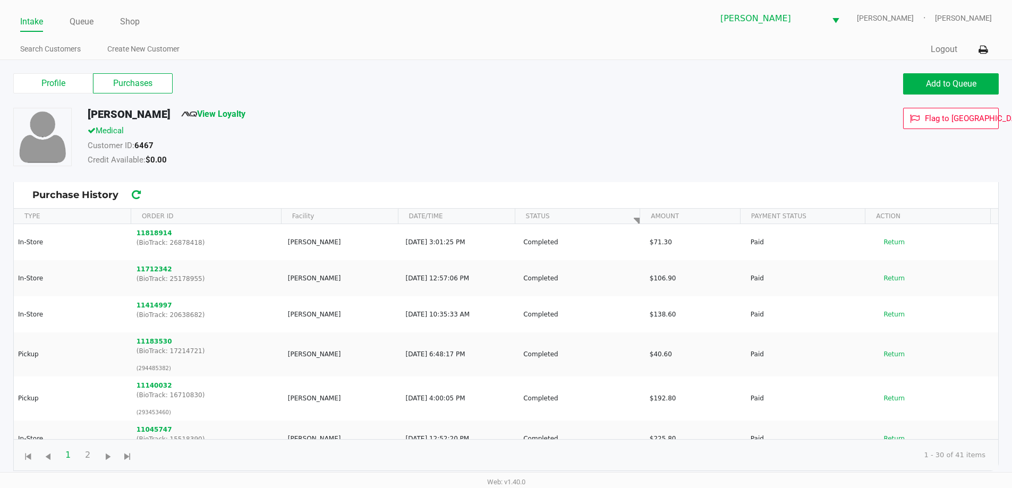
click at [942, 83] on span "Add to Queue" at bounding box center [951, 84] width 50 height 10
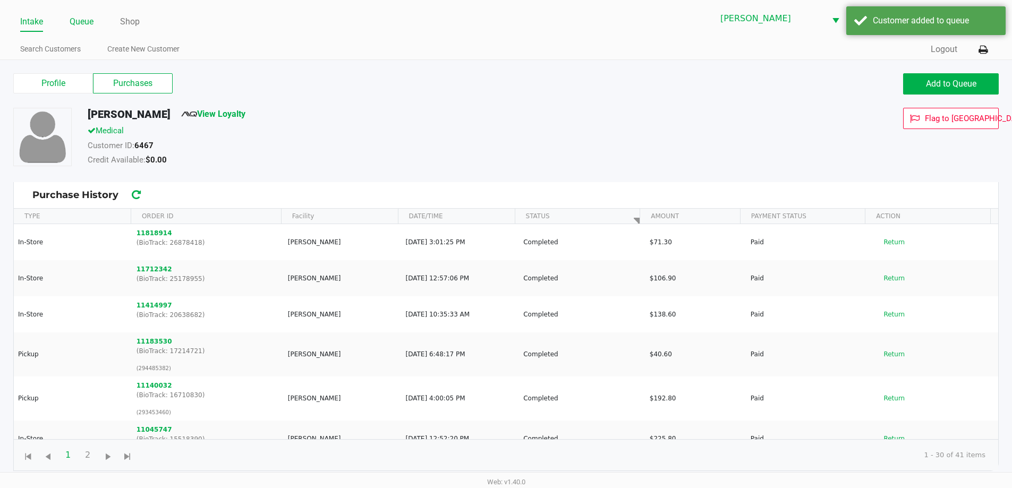
click at [86, 18] on link "Queue" at bounding box center [82, 21] width 24 height 15
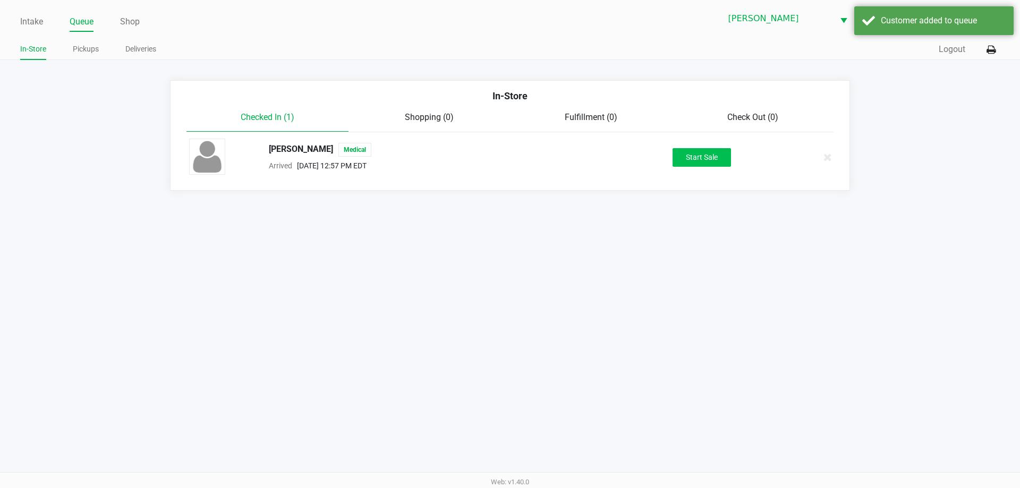
click at [718, 165] on button "Start Sale" at bounding box center [702, 157] width 58 height 19
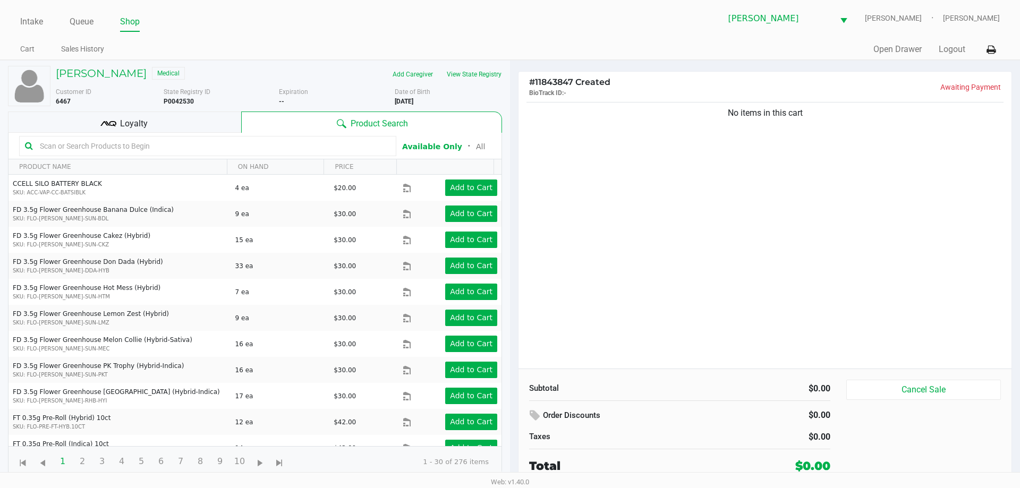
click at [188, 119] on div "Loyalty" at bounding box center [124, 122] width 233 height 21
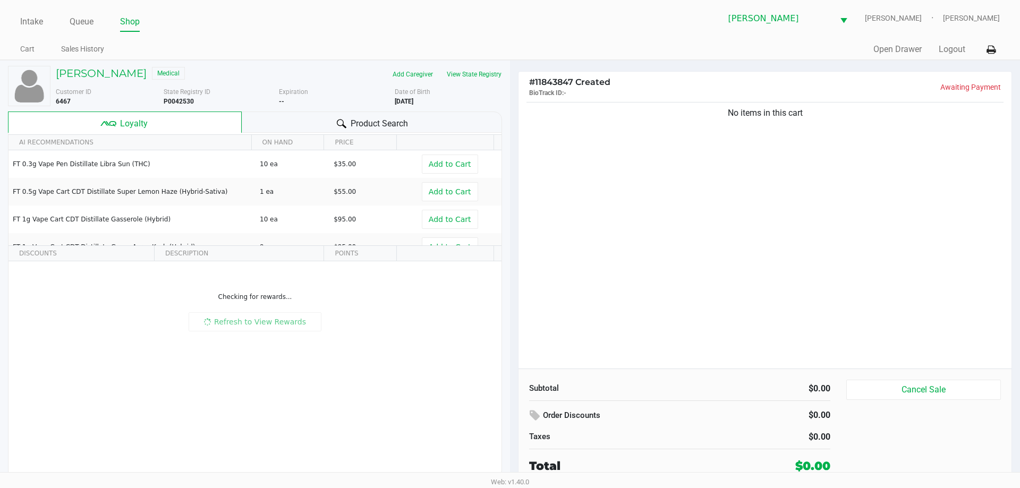
click at [370, 124] on span "Product Search" at bounding box center [379, 123] width 57 height 13
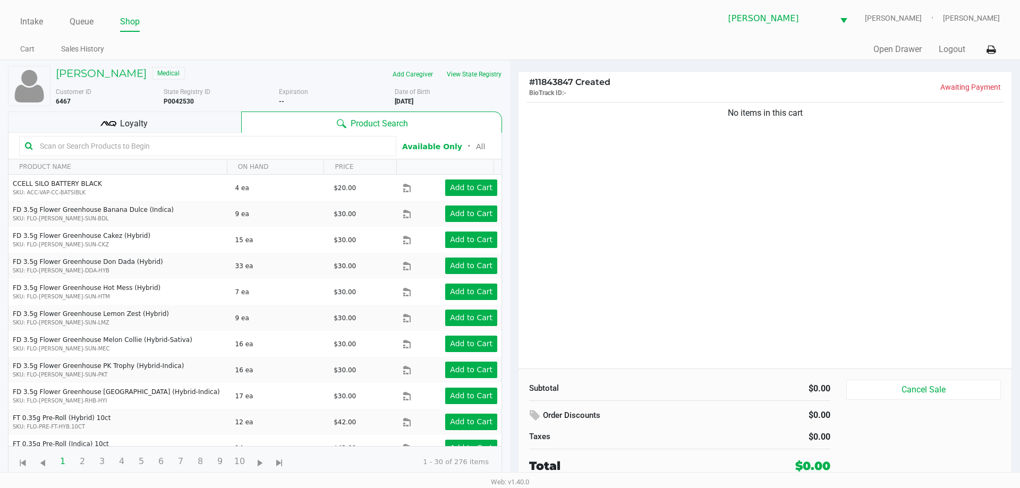
click at [486, 73] on button "View State Registry" at bounding box center [471, 74] width 62 height 17
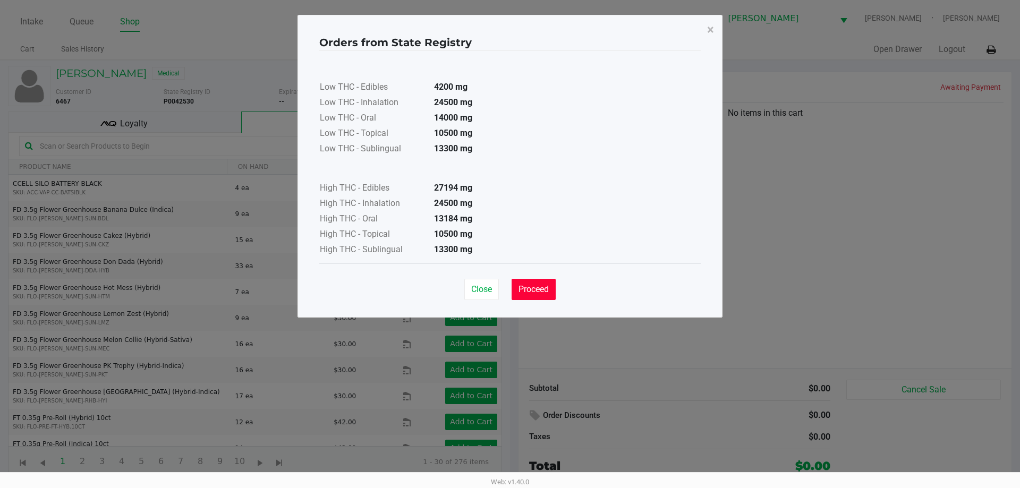
click at [551, 294] on button "Proceed" at bounding box center [534, 289] width 44 height 21
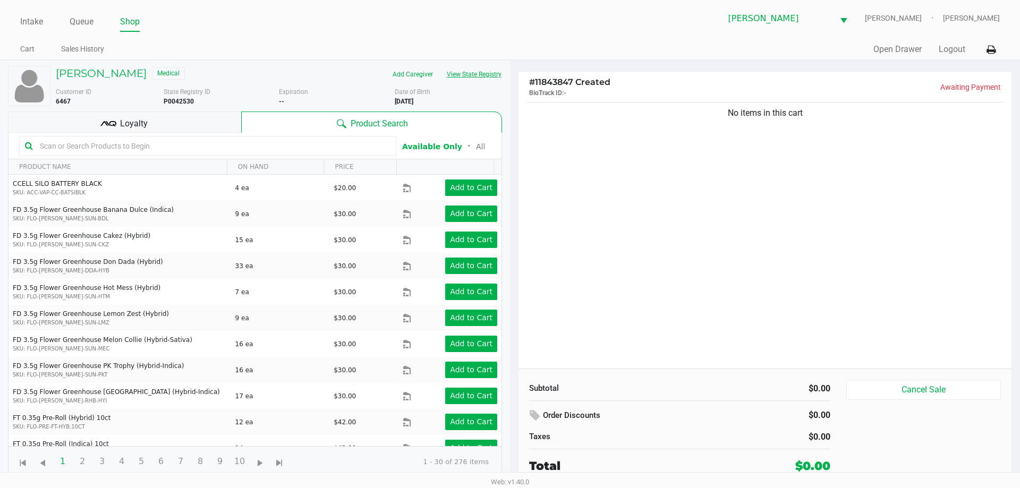
click at [440, 66] on button "View State Registry" at bounding box center [471, 74] width 62 height 17
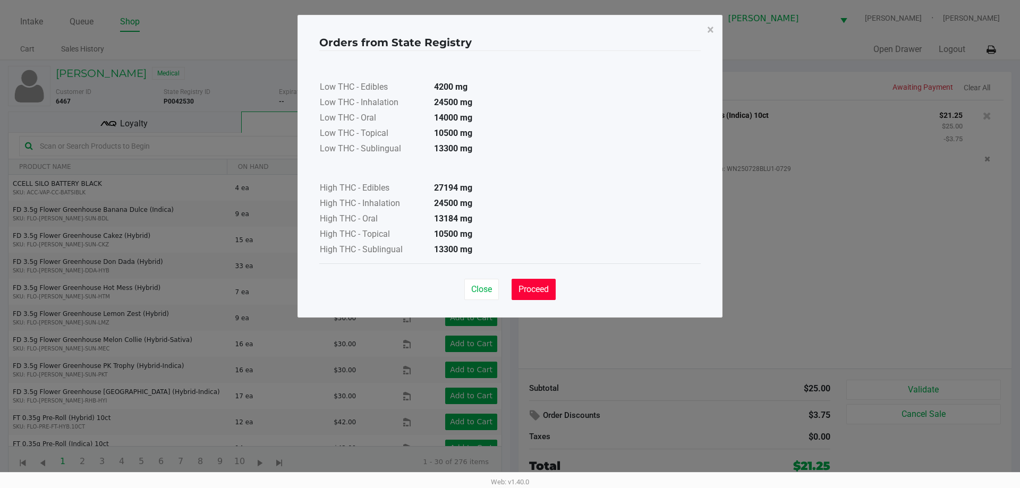
click at [538, 290] on span "Proceed" at bounding box center [534, 289] width 30 height 10
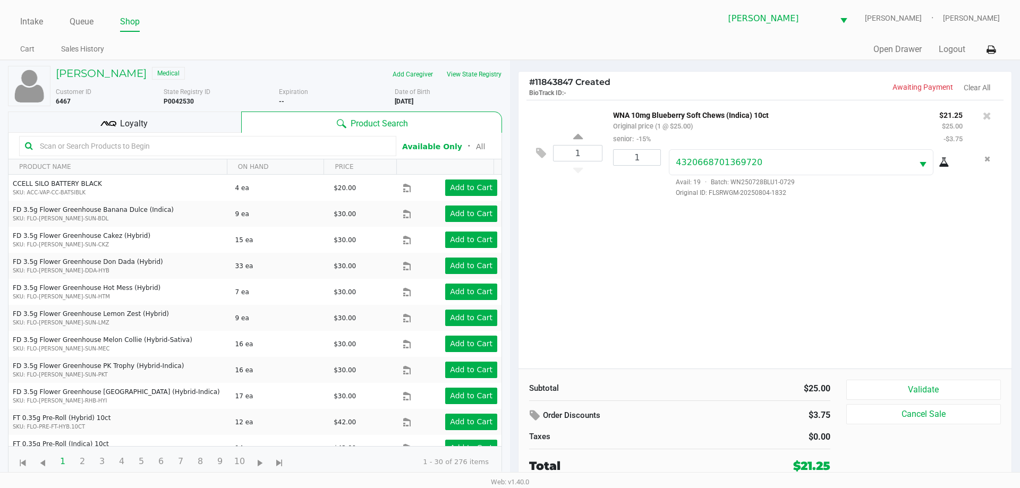
click at [644, 268] on div "1 WNA 10mg Blueberry Soft Chews (Indica) 10ct Original price (1 @ $25.00) senio…" at bounding box center [765, 234] width 493 height 269
click at [764, 312] on div "2 WNA 10mg Blueberry Soft Chews (Indica) 10ct Original price (2 @ $25.00) senio…" at bounding box center [765, 234] width 493 height 269
click at [107, 77] on h5 "JAN MAURER" at bounding box center [101, 73] width 91 height 13
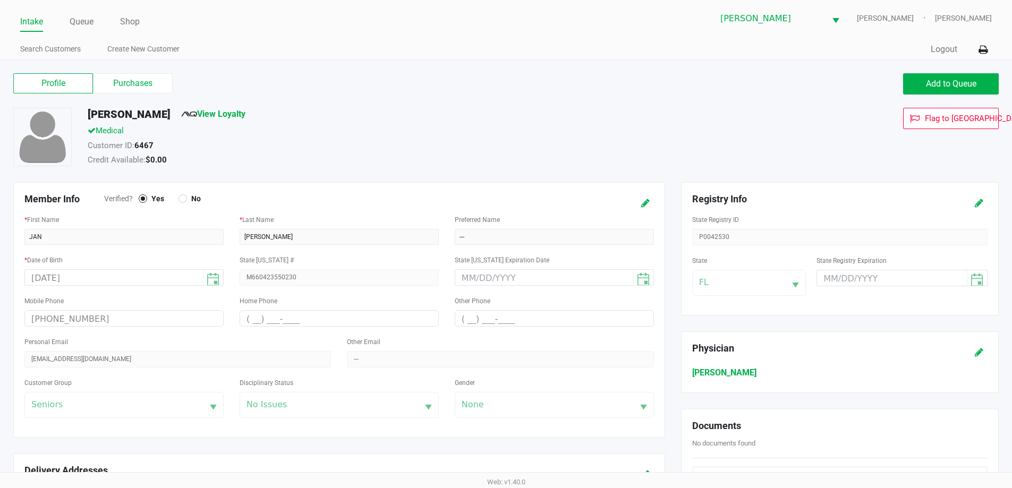
click at [143, 103] on div "Profile Purchases Add to Queue" at bounding box center [505, 89] width 1001 height 37
click at [148, 77] on label "Purchases" at bounding box center [133, 83] width 80 height 20
click at [0, 0] on 1 "Purchases" at bounding box center [0, 0] width 0 height 0
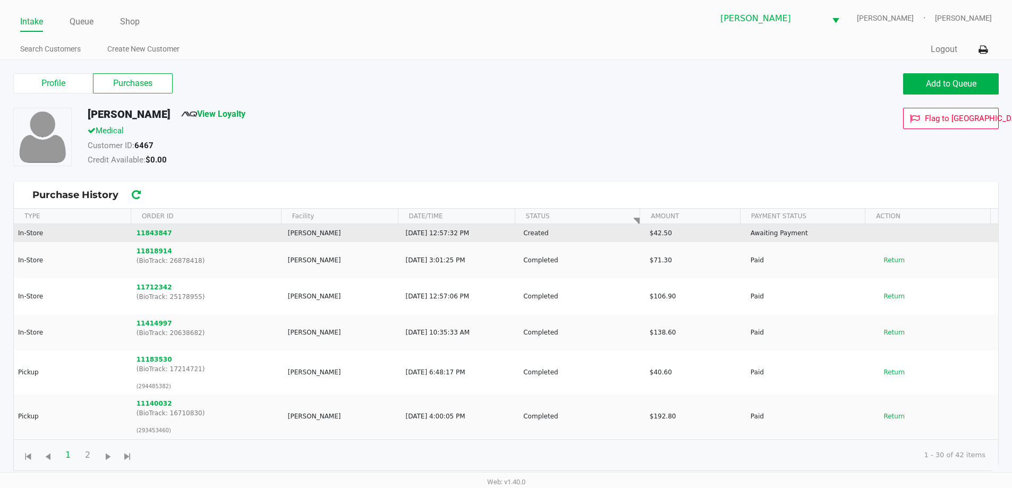
click at [43, 228] on td "In-Store" at bounding box center [73, 233] width 118 height 18
click at [164, 230] on button "11843847" at bounding box center [155, 233] width 36 height 10
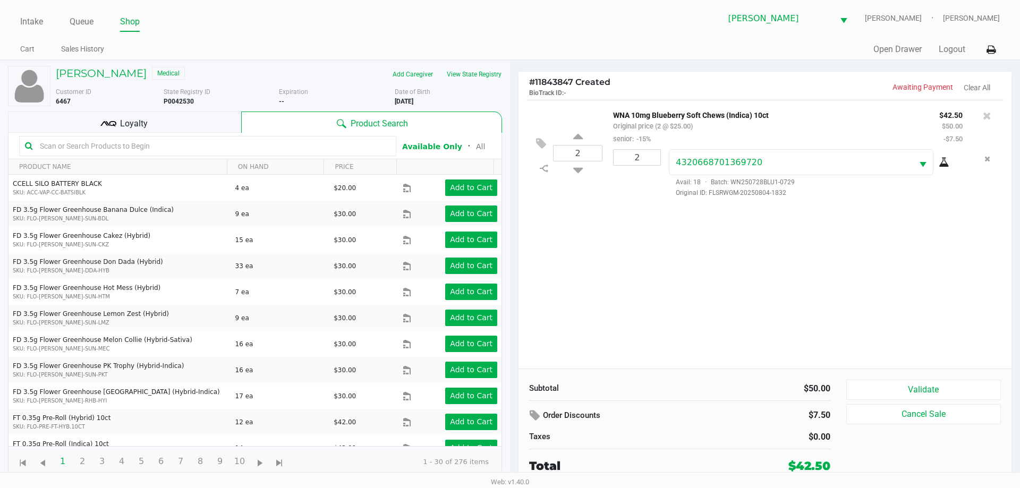
click at [906, 390] on button "Validate" at bounding box center [923, 390] width 155 height 20
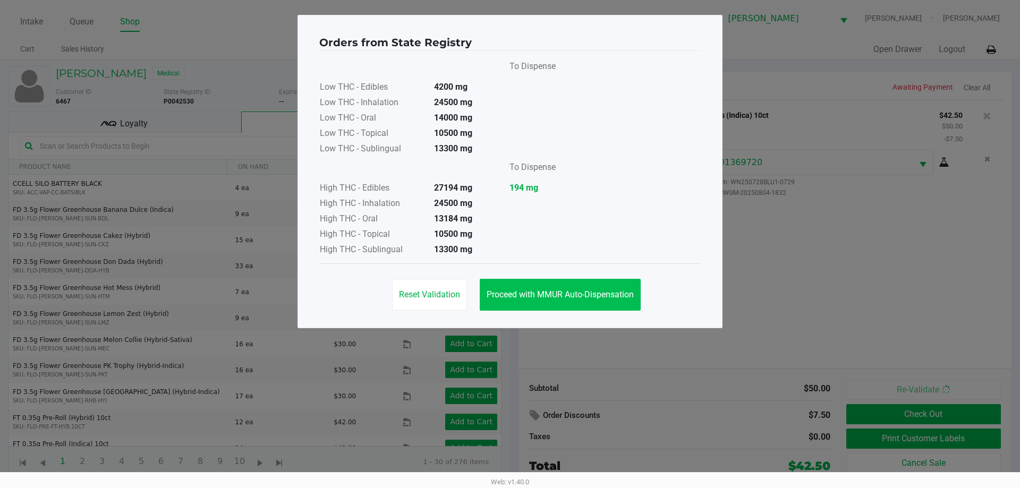
click at [576, 297] on span "Proceed with MMUR Auto-Dispensation" at bounding box center [560, 295] width 147 height 10
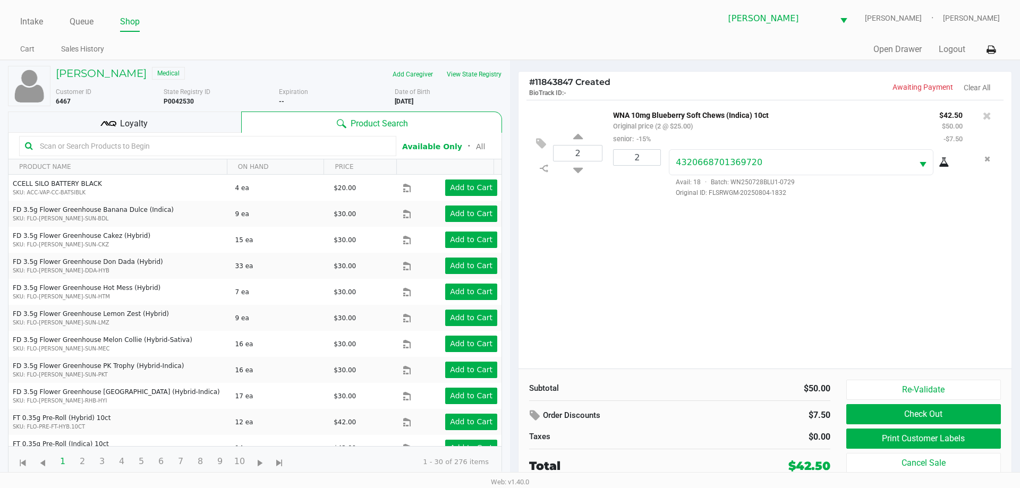
click at [930, 430] on button "Print Customer Labels" at bounding box center [923, 439] width 155 height 20
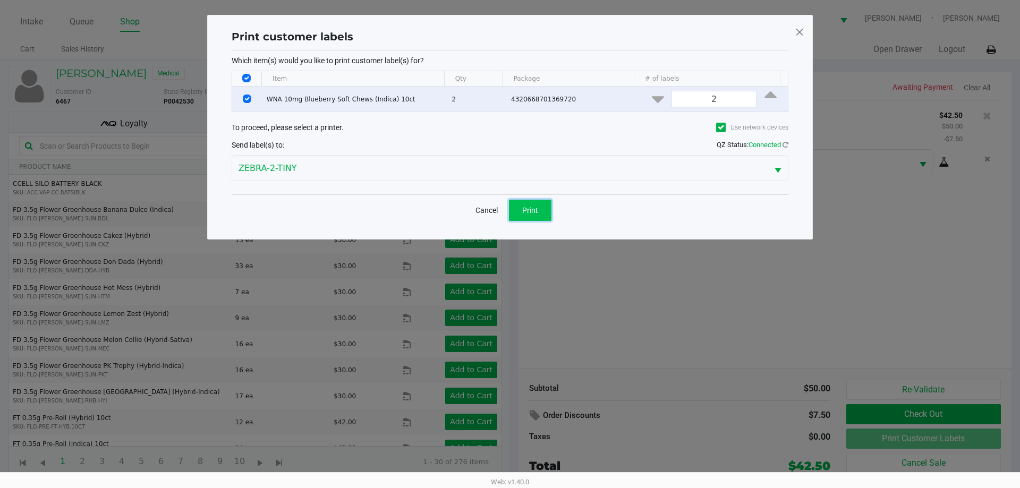
click at [530, 209] on span "Print" at bounding box center [530, 210] width 16 height 9
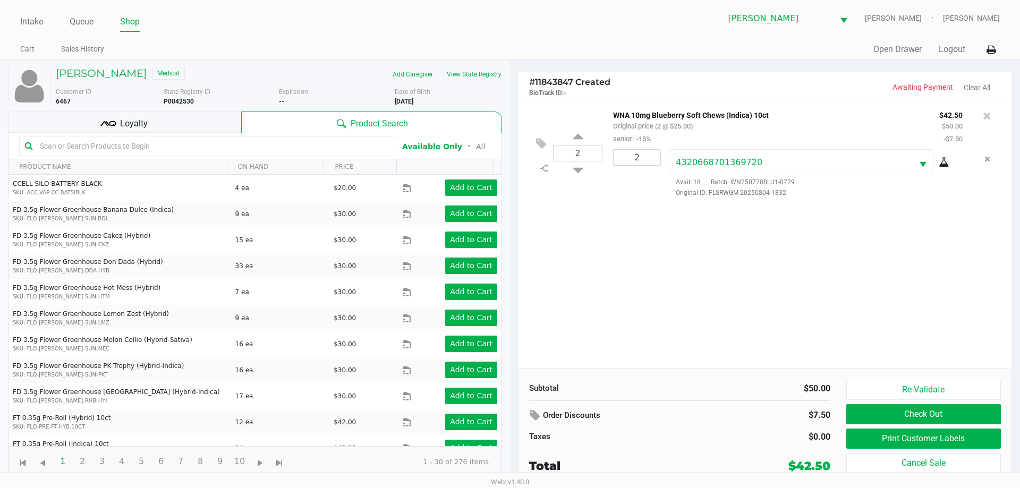
click at [918, 388] on button "Re-Validate" at bounding box center [923, 390] width 155 height 20
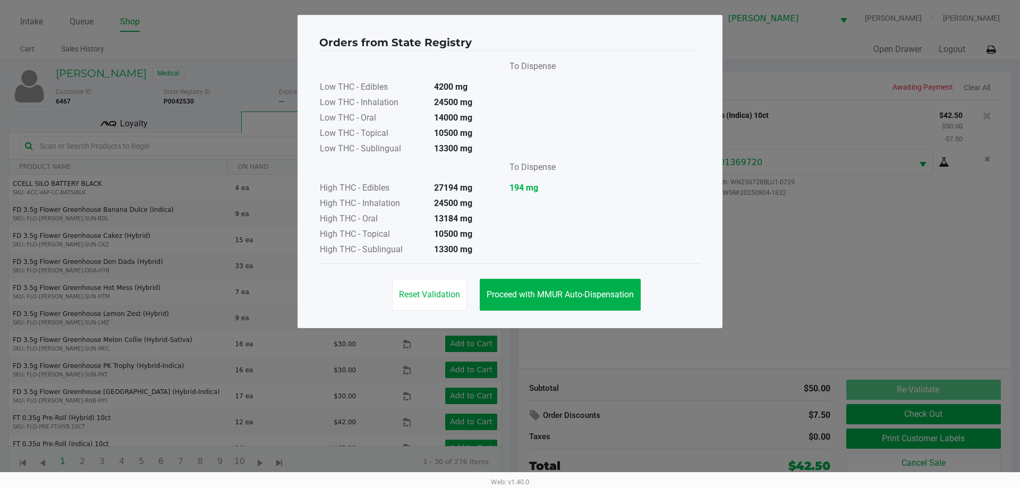
click at [608, 299] on span "Proceed with MMUR Auto-Dispensation" at bounding box center [560, 295] width 147 height 10
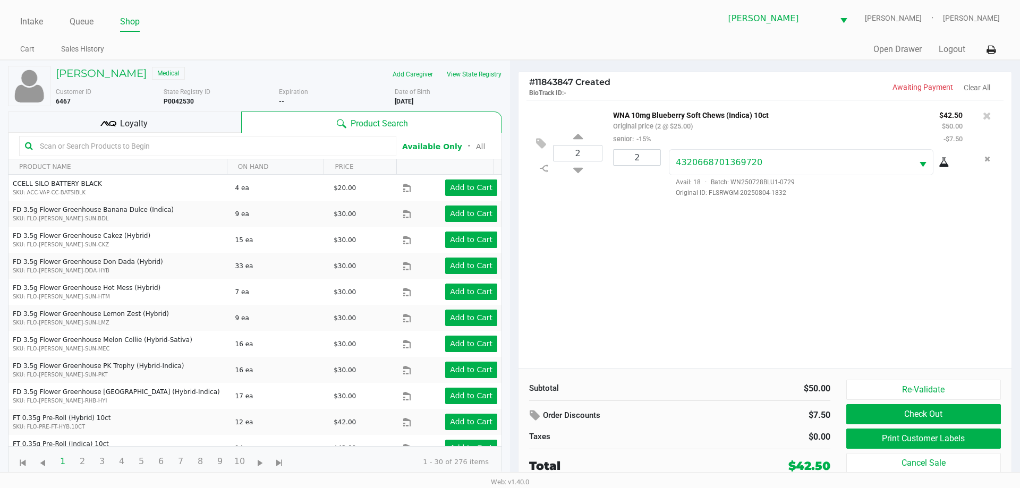
click at [936, 414] on button "Check Out" at bounding box center [923, 414] width 155 height 20
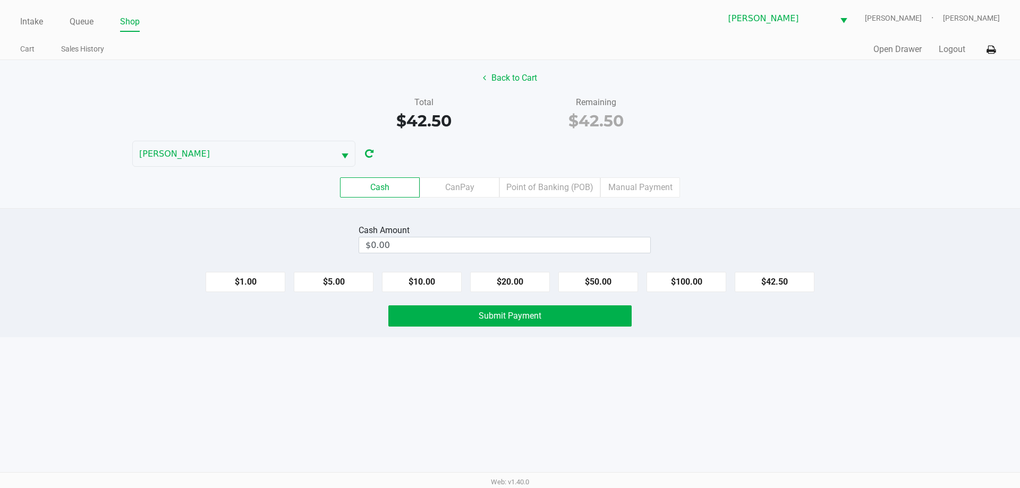
click at [763, 182] on div "Cash CanPay Point of Banking (POB) Manual Payment" at bounding box center [510, 187] width 1020 height 20
click at [560, 189] on label "Point of Banking (POB)" at bounding box center [549, 187] width 101 height 20
click at [0, 0] on 7 "Point of Banking (POB)" at bounding box center [0, 0] width 0 height 0
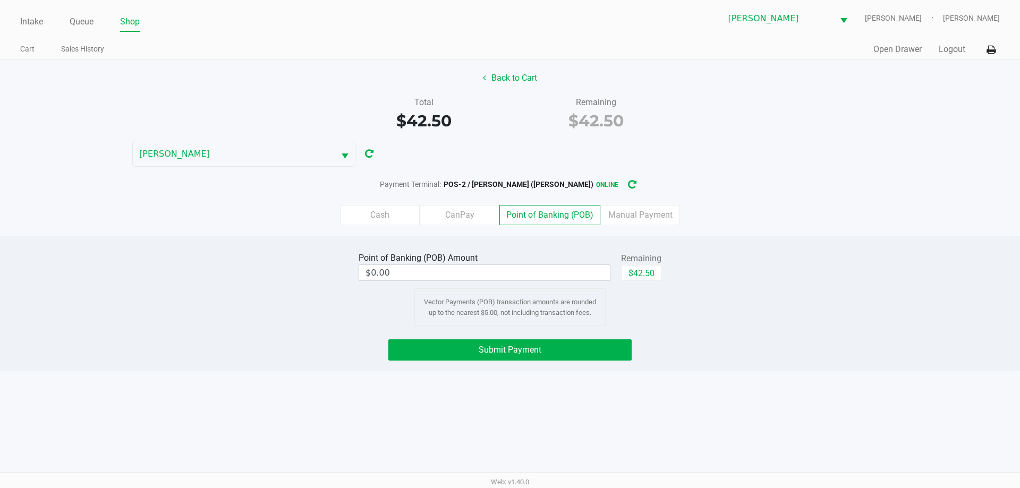
click at [728, 168] on div "Back to Cart Total $42.50 Remaining $42.50 CHARLIE-SIMPSON Payment Terminal: PO…" at bounding box center [510, 148] width 1020 height 176
click at [649, 269] on button "$42.50" at bounding box center [641, 273] width 40 height 16
type input "$42.50"
click at [572, 354] on button "Submit Payment" at bounding box center [509, 349] width 243 height 21
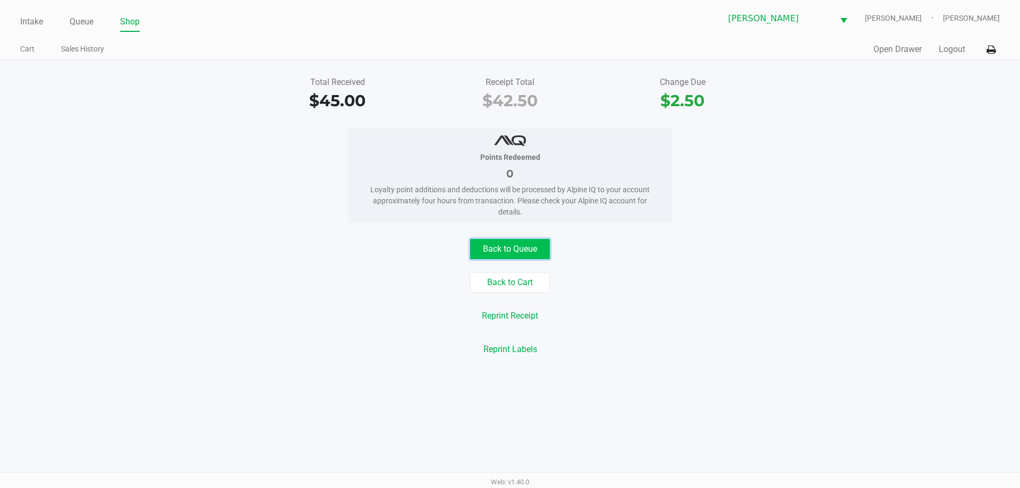
click at [526, 252] on button "Back to Queue" at bounding box center [510, 249] width 80 height 20
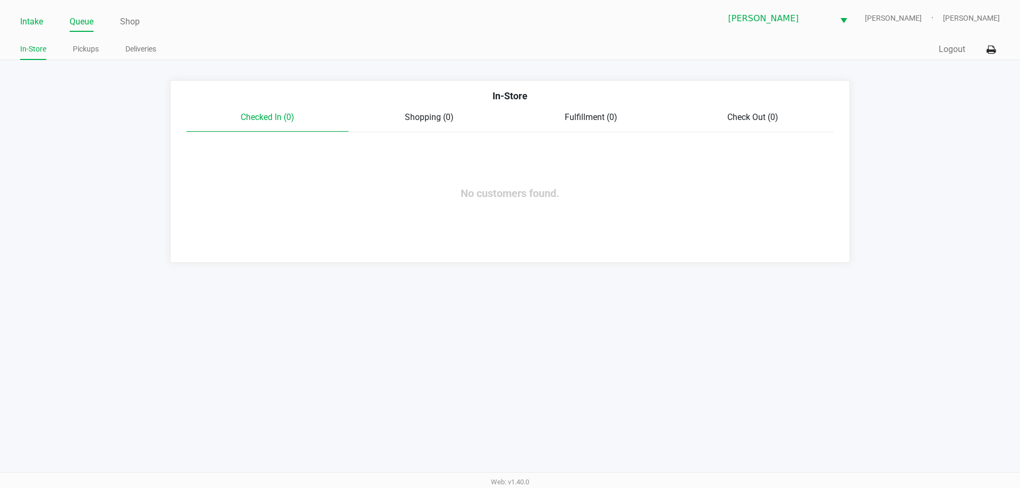
click at [28, 18] on link "Intake" at bounding box center [31, 21] width 23 height 15
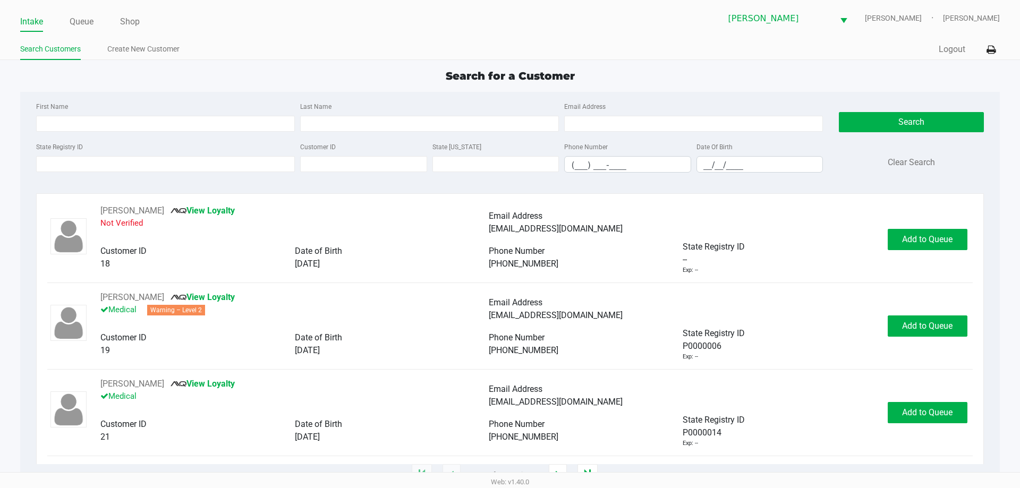
click at [191, 104] on div "First Name" at bounding box center [165, 116] width 264 height 32
click at [216, 98] on div "First Name Last Name Email Address State Registry ID Customer ID State ID Phone…" at bounding box center [509, 140] width 963 height 97
click at [157, 121] on input "First Name" at bounding box center [165, 124] width 259 height 16
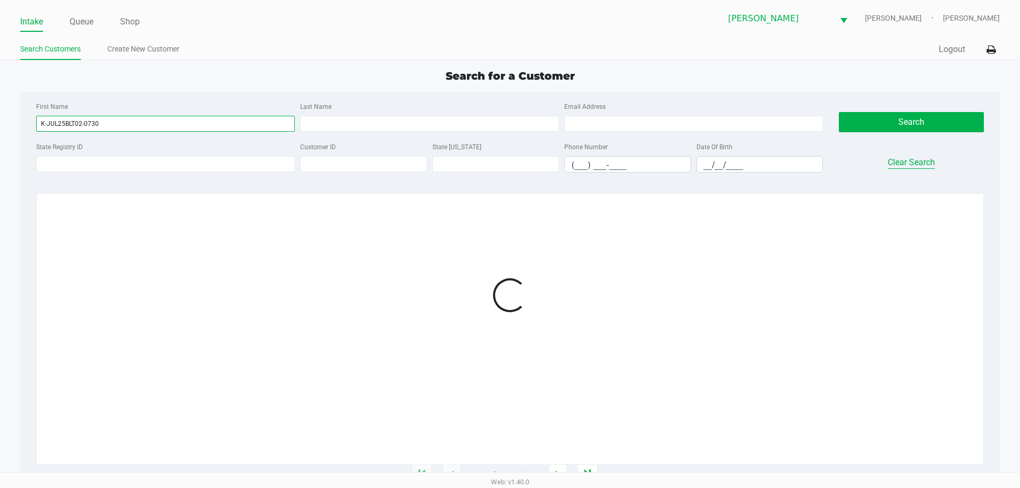
type input "K-JUL25BLT02-0730"
click at [906, 159] on button "Clear Search" at bounding box center [911, 162] width 47 height 13
click at [143, 124] on input "First Name" at bounding box center [164, 124] width 257 height 16
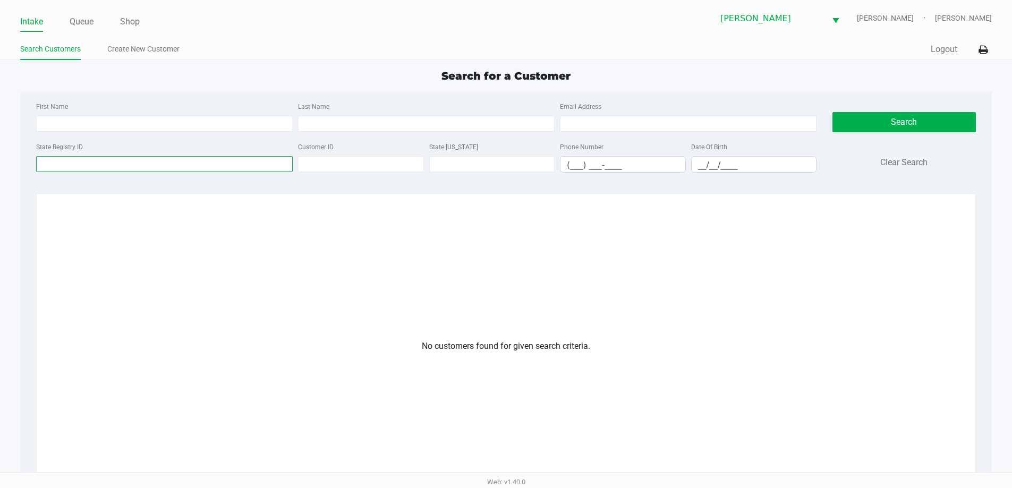
click at [164, 166] on input "State Registry ID" at bounding box center [164, 164] width 257 height 16
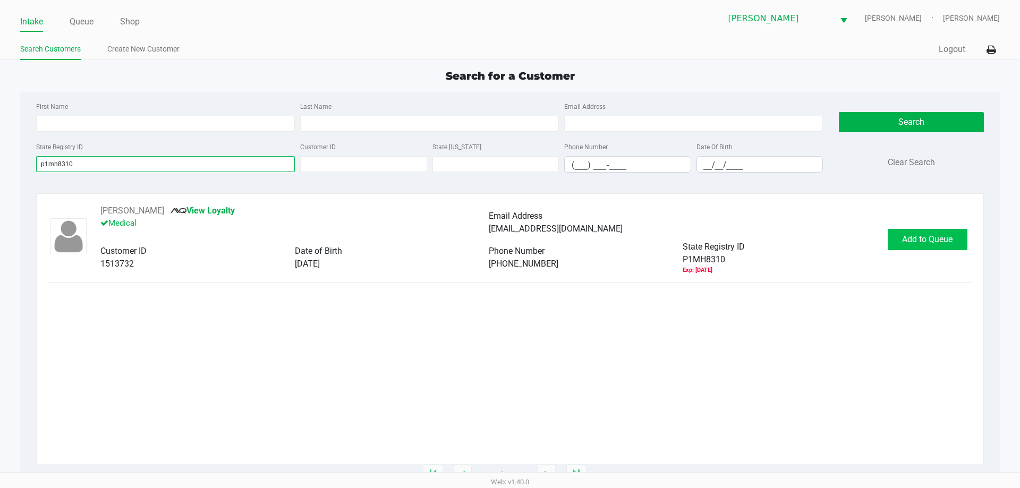
type input "p1mh8310"
click at [905, 247] on button "Add to Queue" at bounding box center [928, 239] width 80 height 21
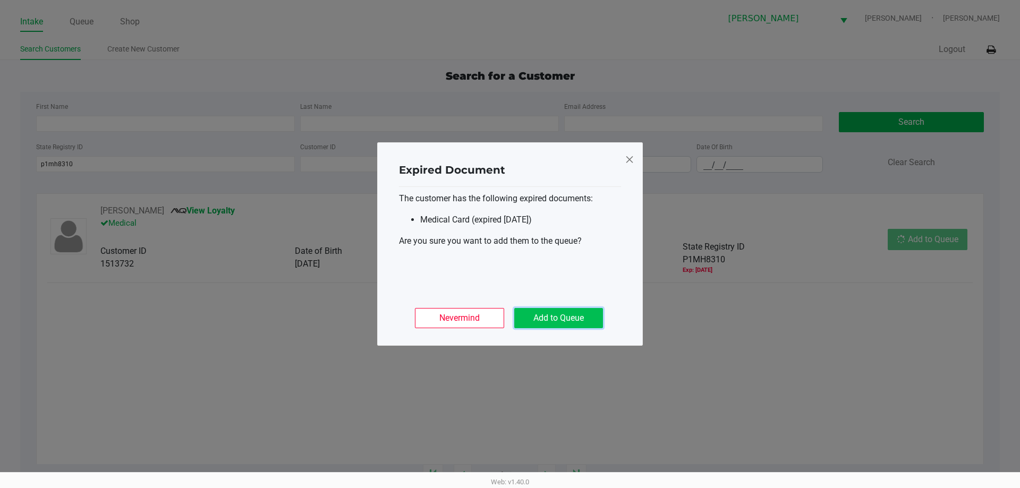
click at [576, 315] on button "Add to Queue" at bounding box center [558, 318] width 89 height 20
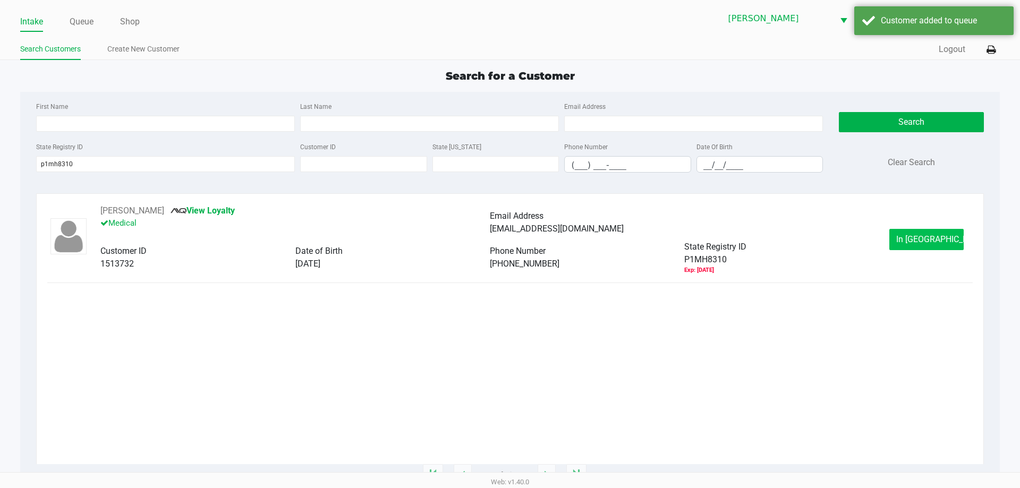
click at [920, 247] on button "In Queue" at bounding box center [926, 239] width 74 height 21
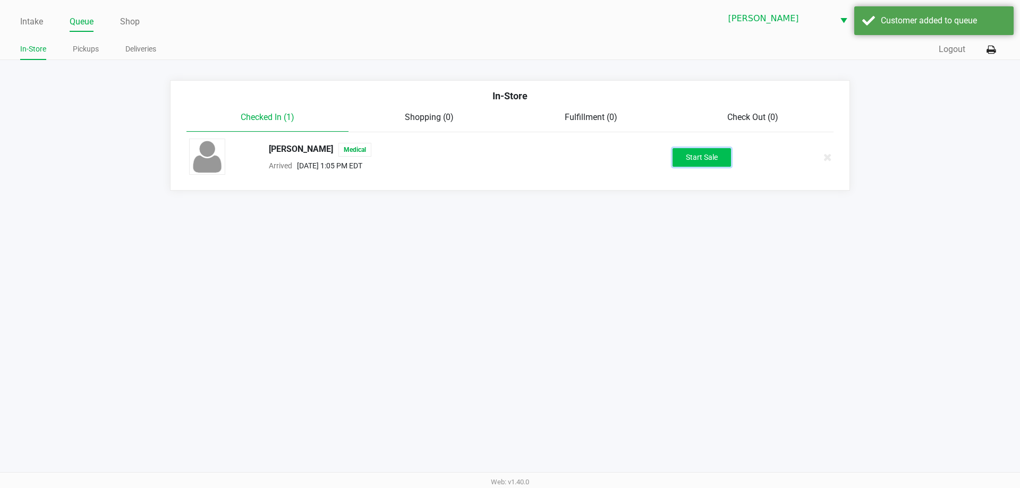
click at [705, 155] on button "Start Sale" at bounding box center [702, 157] width 58 height 19
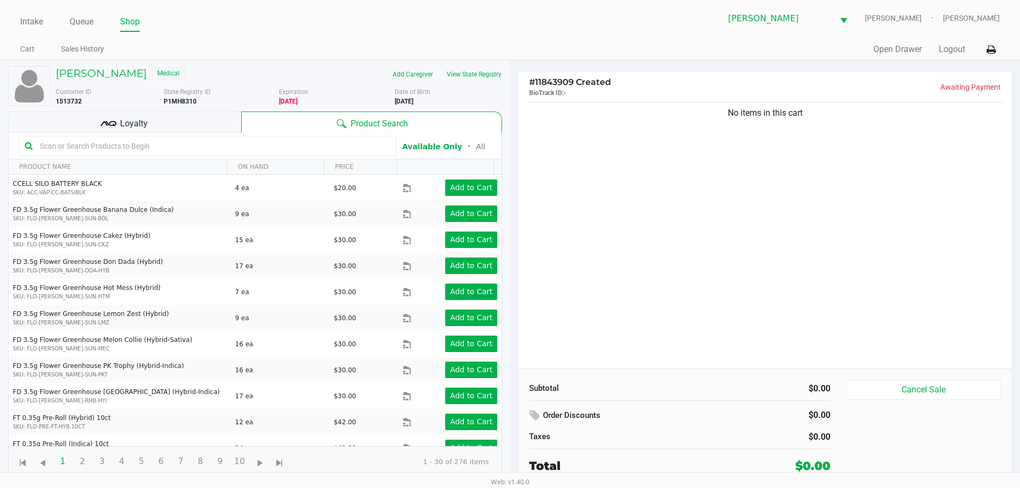
click at [567, 161] on div "No items in this cart" at bounding box center [765, 234] width 493 height 269
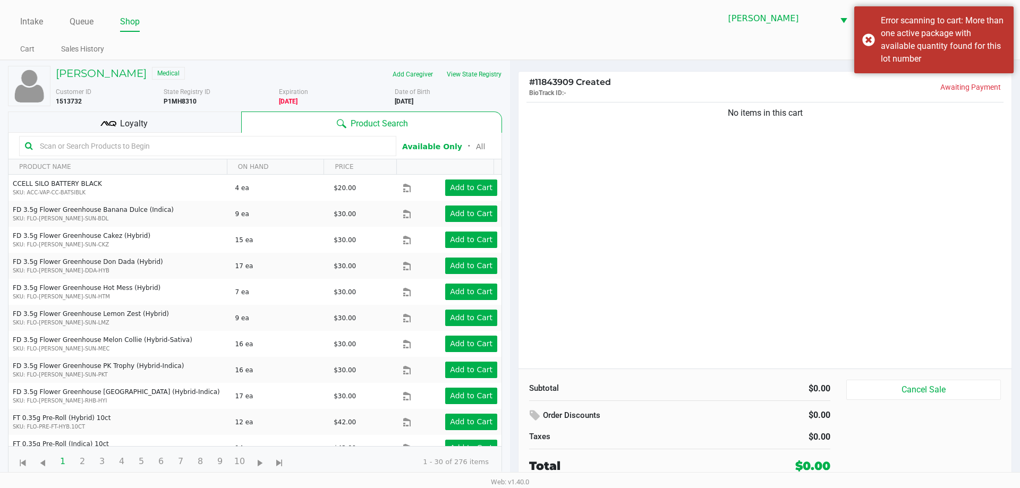
click at [147, 150] on input "text" at bounding box center [213, 146] width 355 height 16
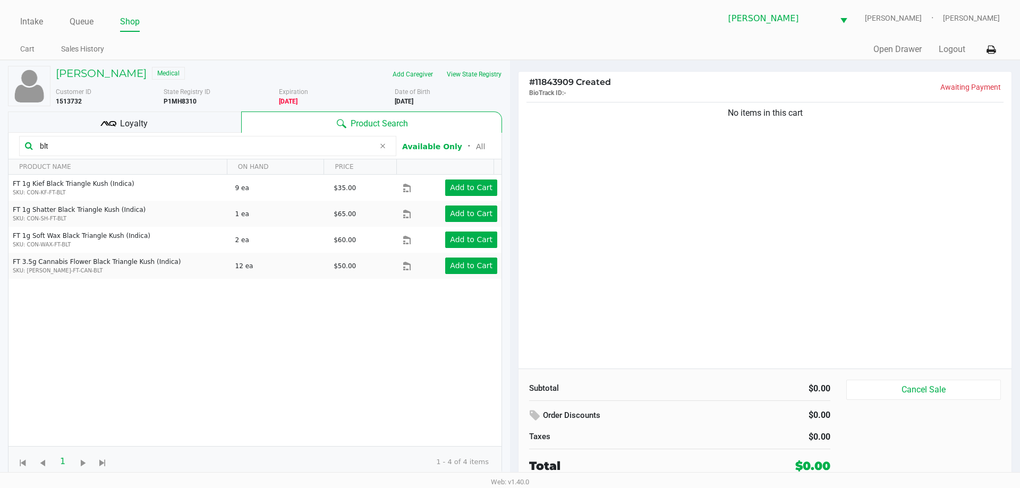
type input "blt"
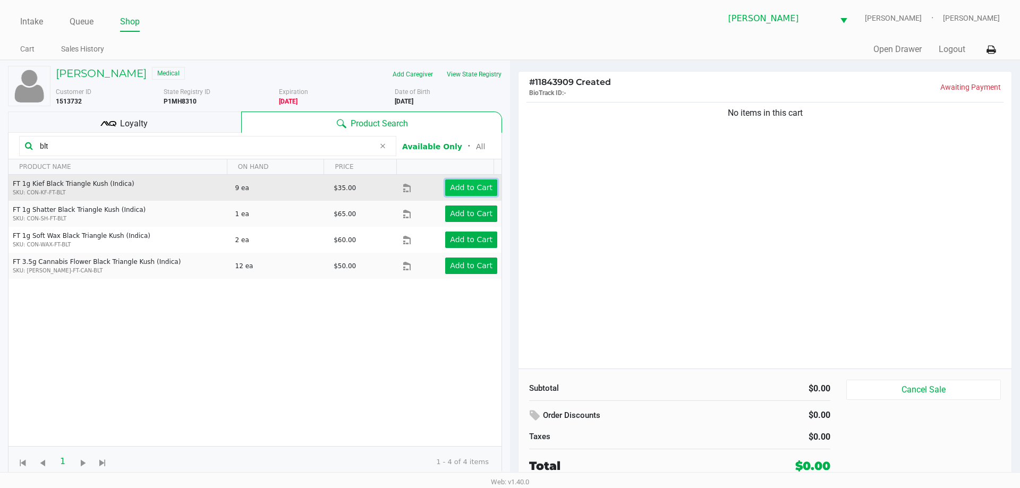
click at [465, 190] on app-button-loader "Add to Cart" at bounding box center [471, 187] width 43 height 9
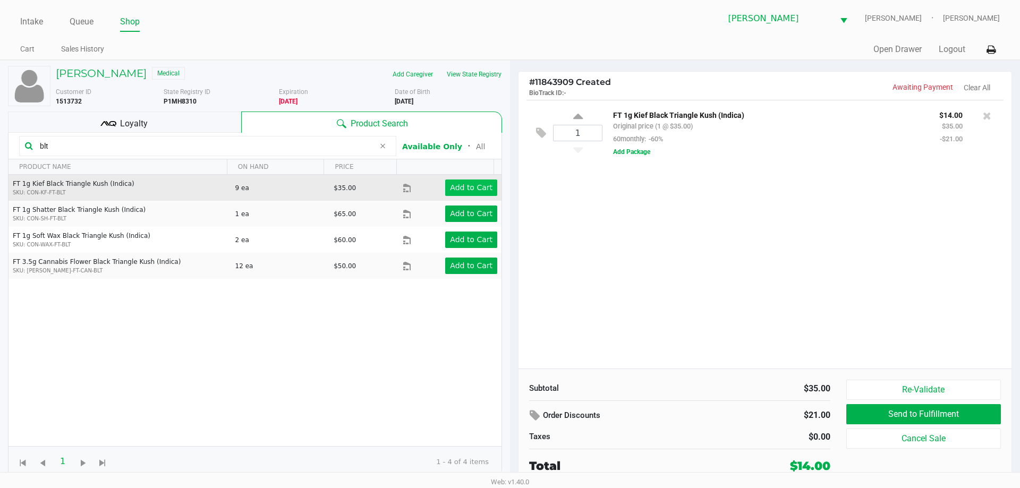
click at [642, 152] on button "Add Package" at bounding box center [631, 152] width 37 height 10
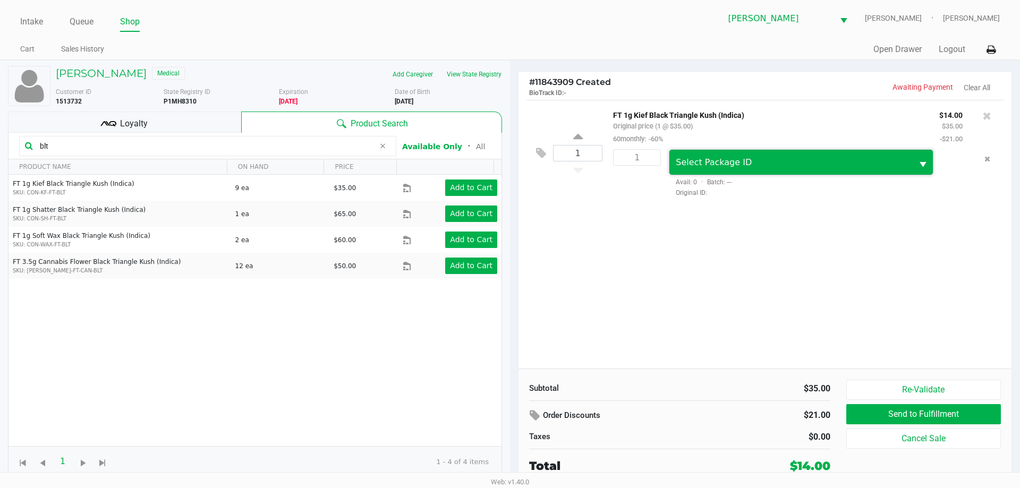
click at [742, 161] on span "Select Package ID" at bounding box center [714, 162] width 76 height 10
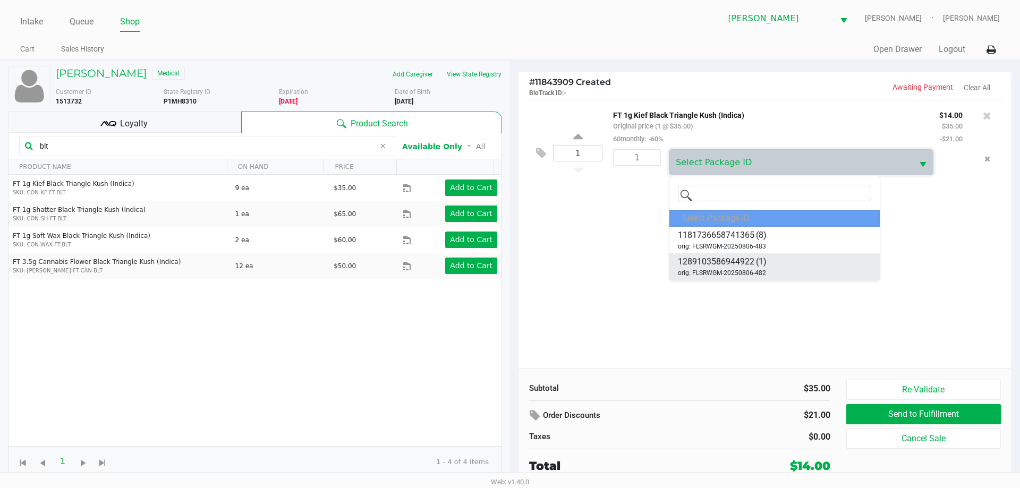
click at [738, 264] on span "1289103586944922" at bounding box center [716, 262] width 77 height 13
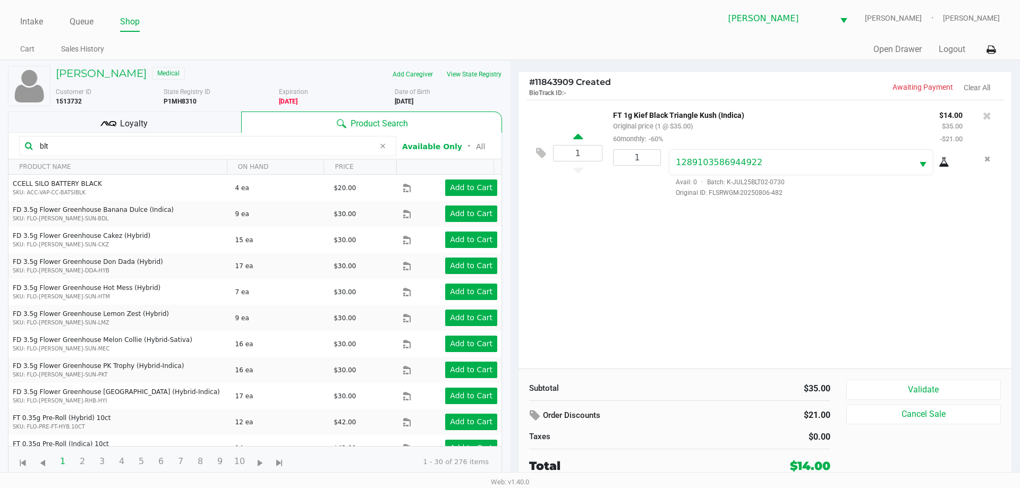
click at [580, 133] on icon at bounding box center [578, 138] width 10 height 13
type input "2"
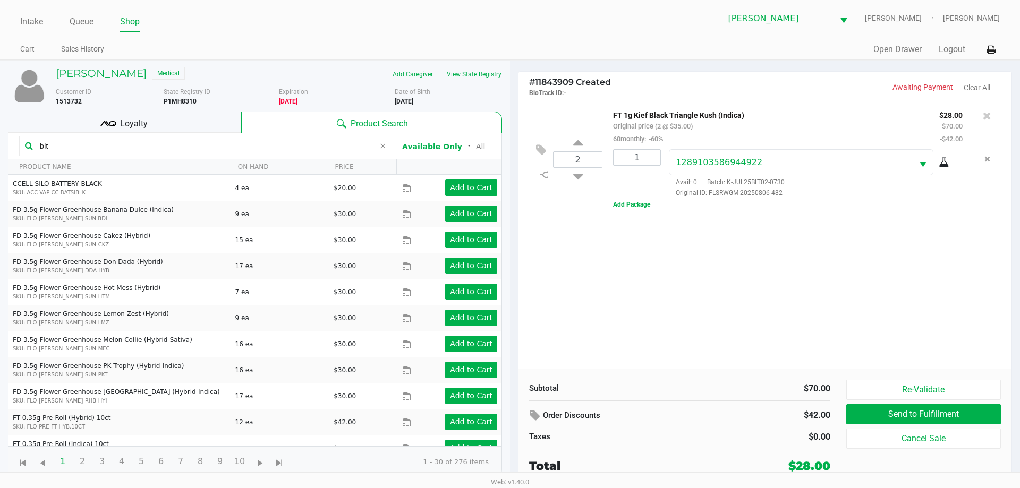
click at [639, 202] on button "Add Package" at bounding box center [631, 205] width 37 height 10
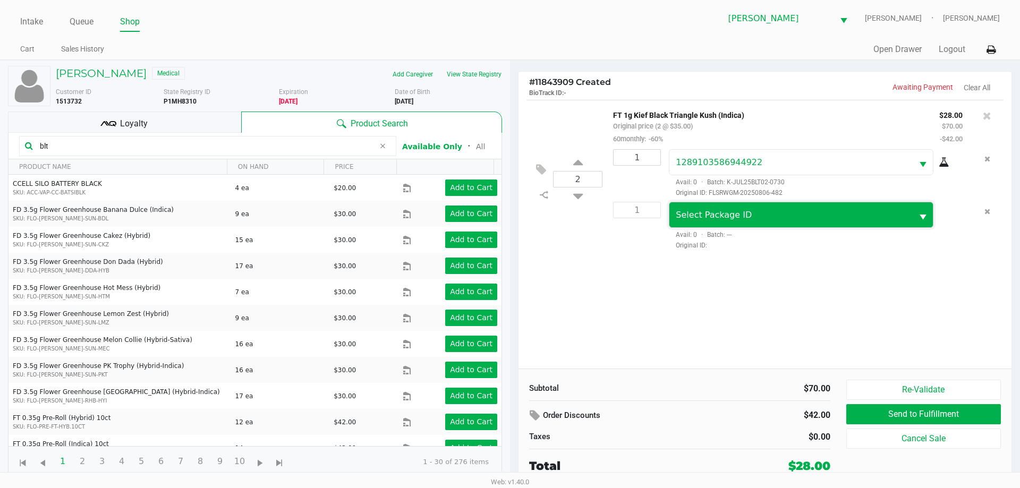
click at [725, 214] on span "Select Package ID" at bounding box center [714, 215] width 76 height 10
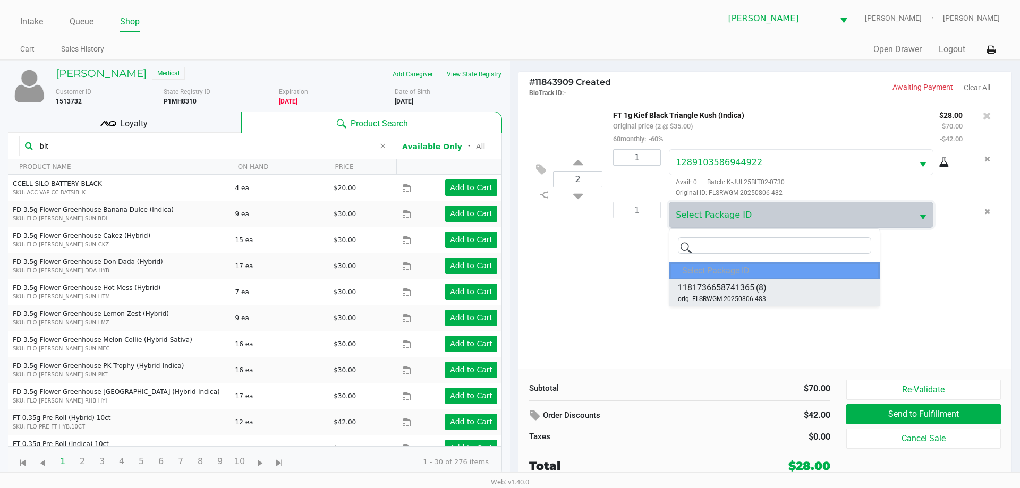
click at [735, 291] on span "1181736658741365" at bounding box center [716, 288] width 77 height 13
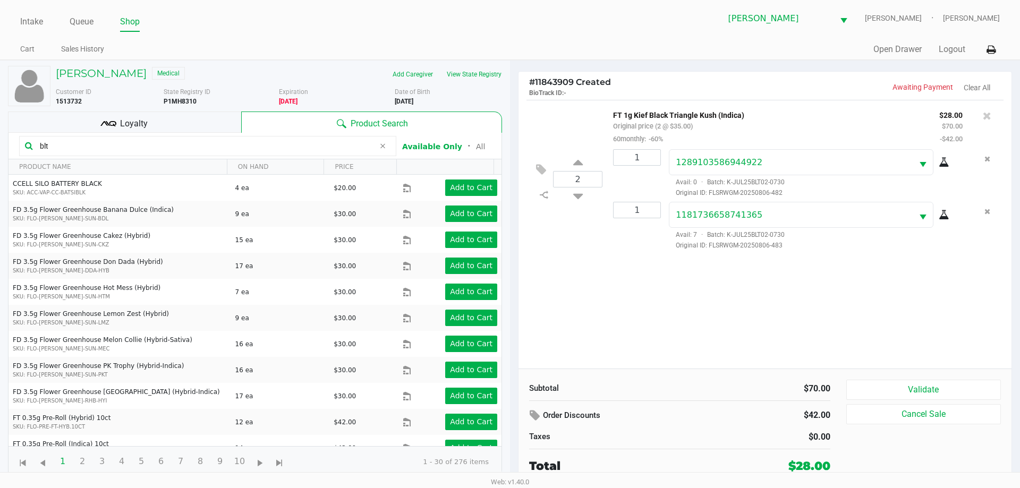
click at [714, 290] on div "2 FT 1g Kief Black Triangle Kush (Indica) Original price (2 @ $35.00) 60monthly…" at bounding box center [765, 234] width 493 height 269
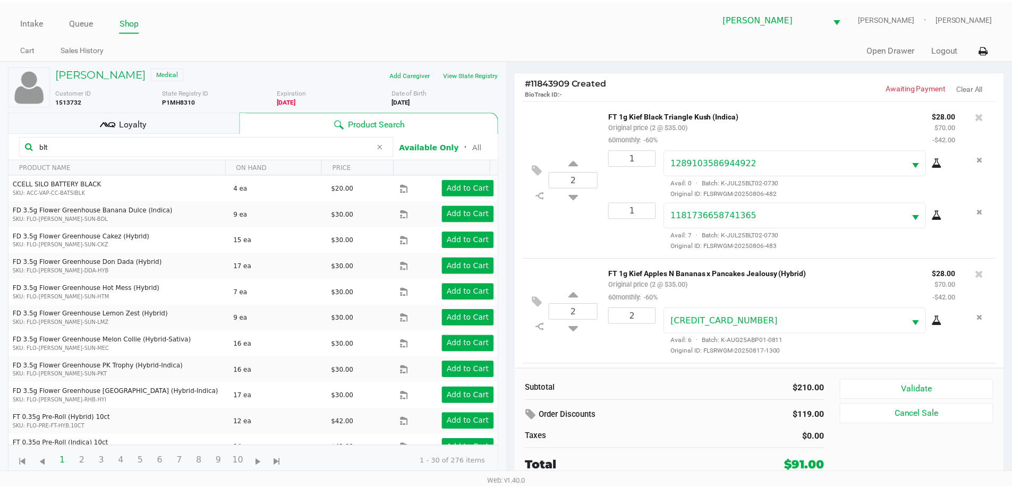
scroll to position [103, 0]
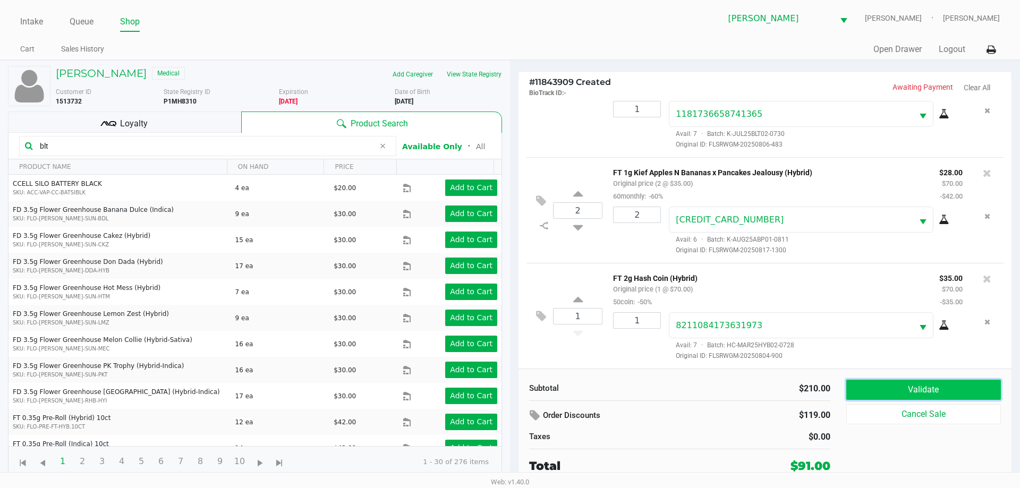
click at [868, 391] on button "Validate" at bounding box center [923, 390] width 155 height 20
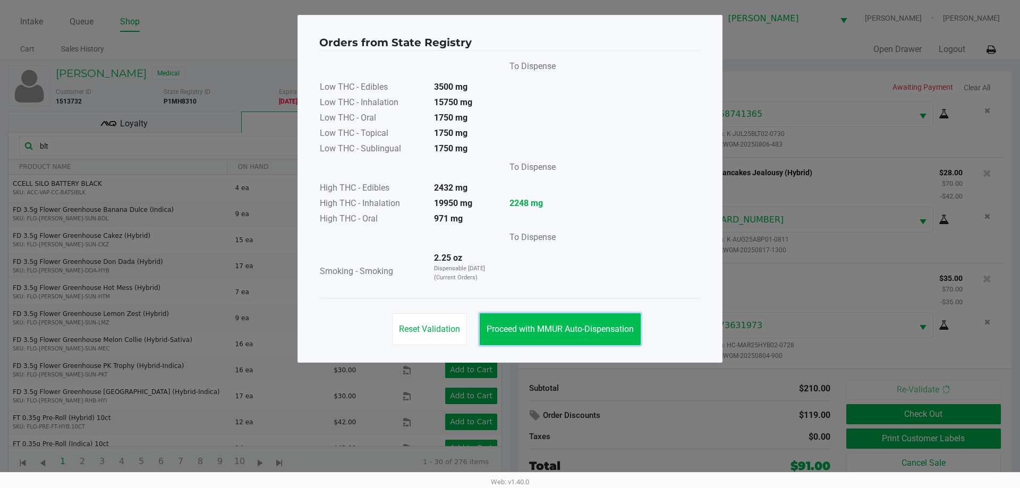
click at [581, 336] on button "Proceed with MMUR Auto-Dispensation" at bounding box center [560, 329] width 161 height 32
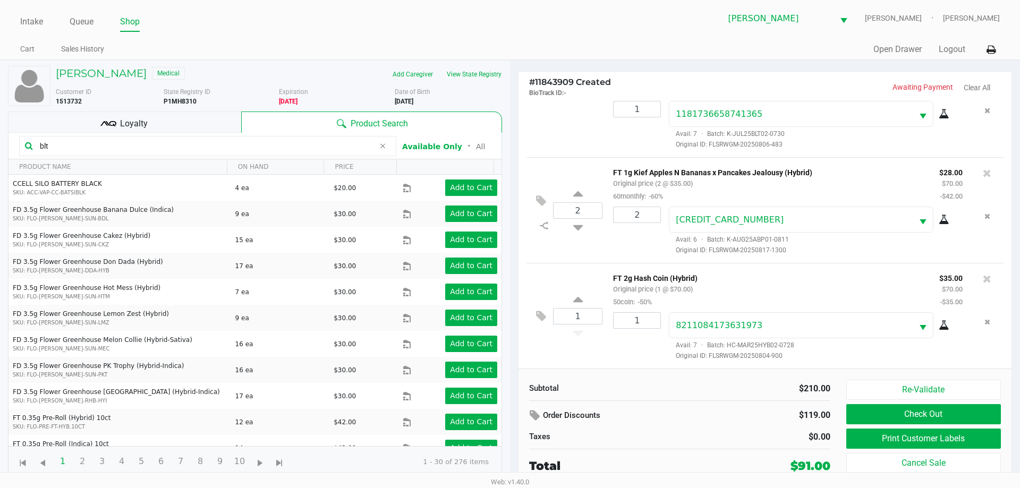
click at [147, 123] on span "Loyalty" at bounding box center [134, 123] width 28 height 13
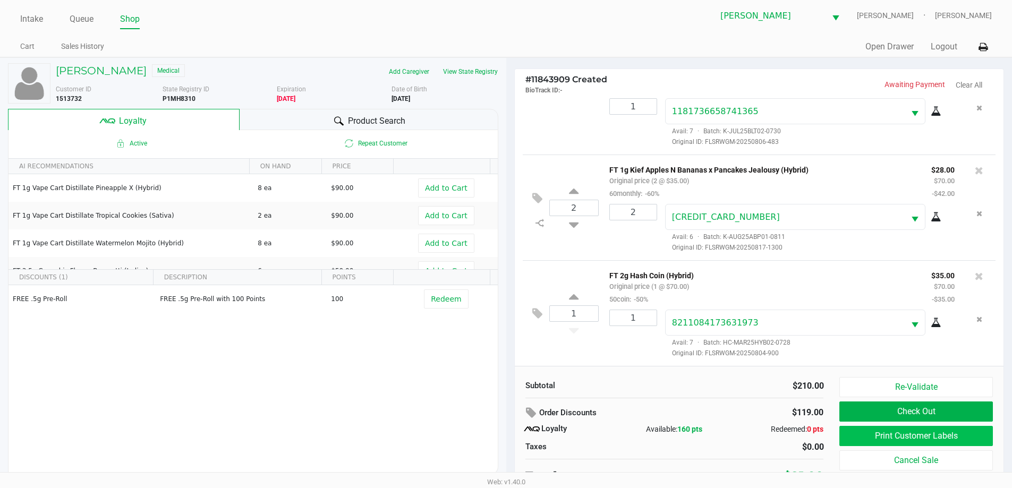
scroll to position [11, 0]
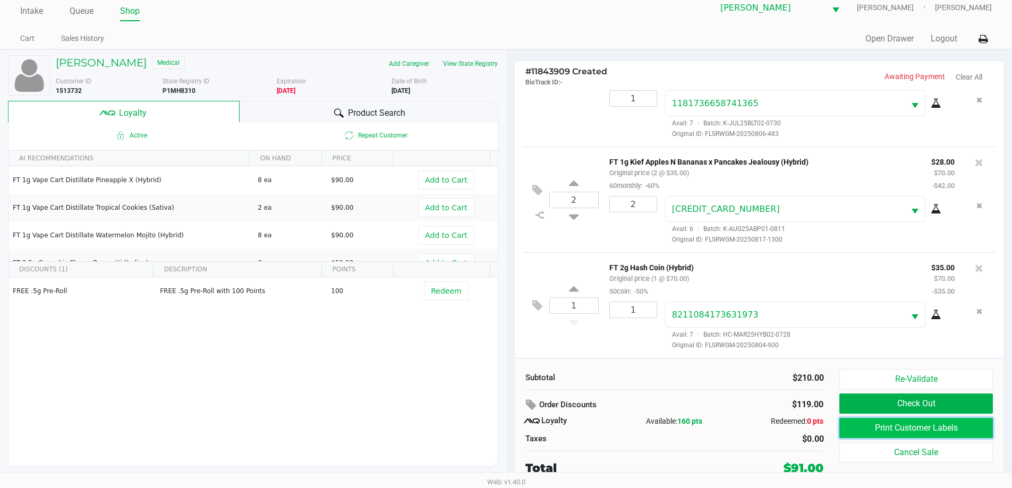
click at [902, 424] on button "Print Customer Labels" at bounding box center [915, 428] width 153 height 20
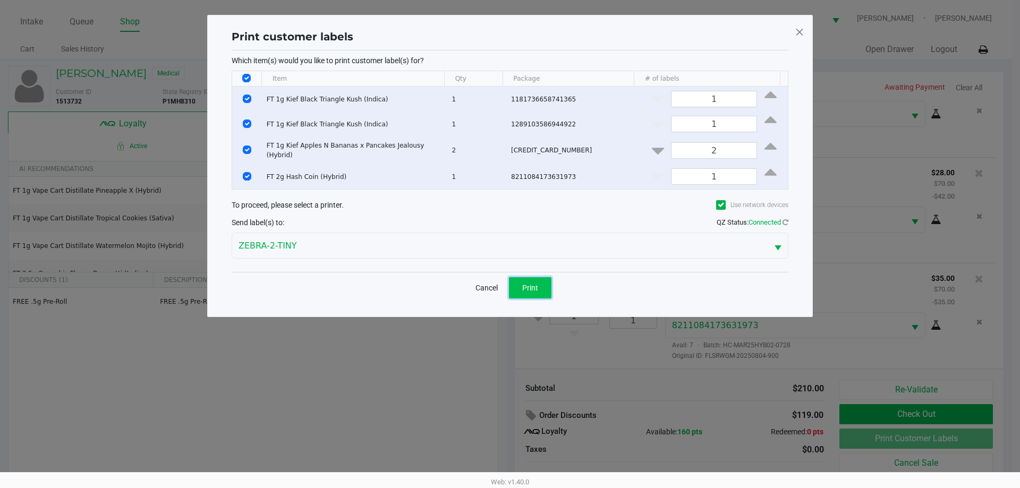
click at [534, 288] on span "Print" at bounding box center [530, 288] width 16 height 9
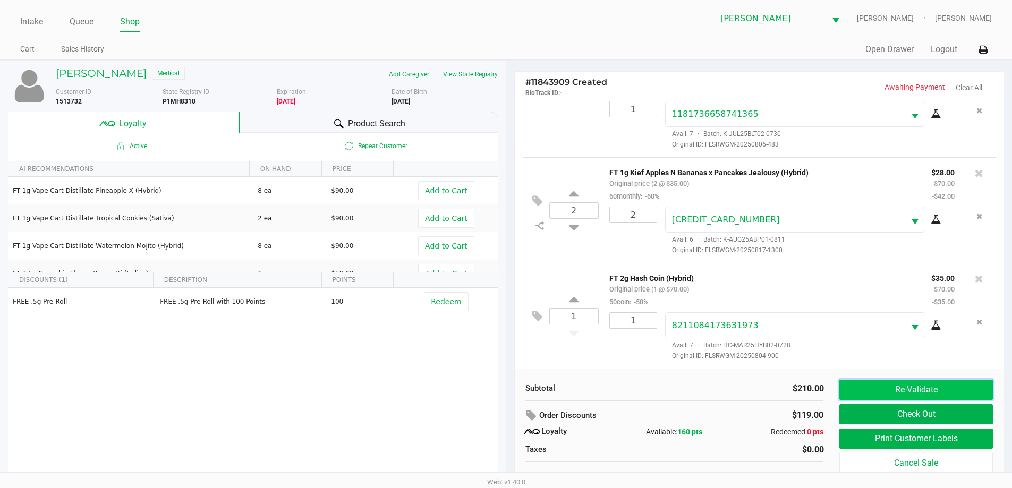
click at [920, 382] on button "Re-Validate" at bounding box center [915, 390] width 153 height 20
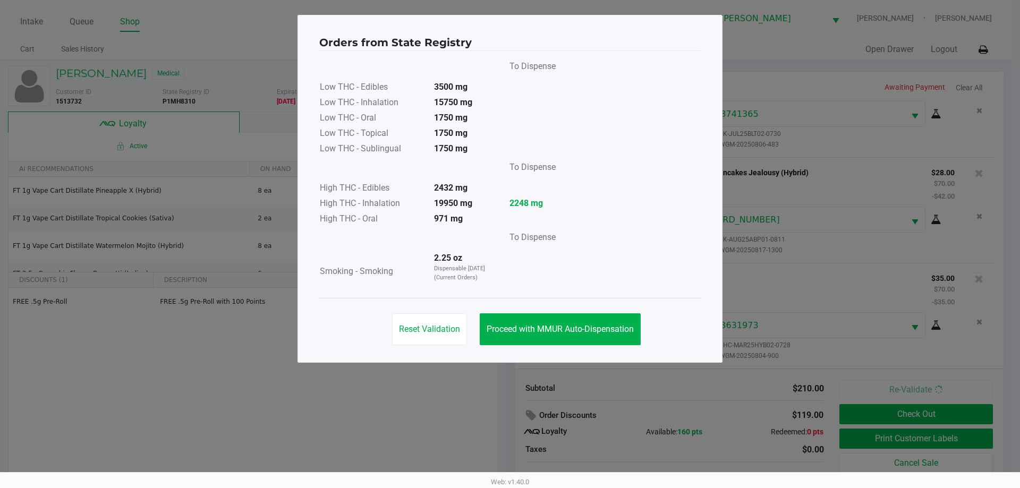
click at [571, 312] on div "Reset Validation Proceed with MMUR Auto-Dispensation" at bounding box center [509, 325] width 381 height 54
click at [578, 323] on button "Proceed with MMUR Auto-Dispensation" at bounding box center [560, 329] width 161 height 32
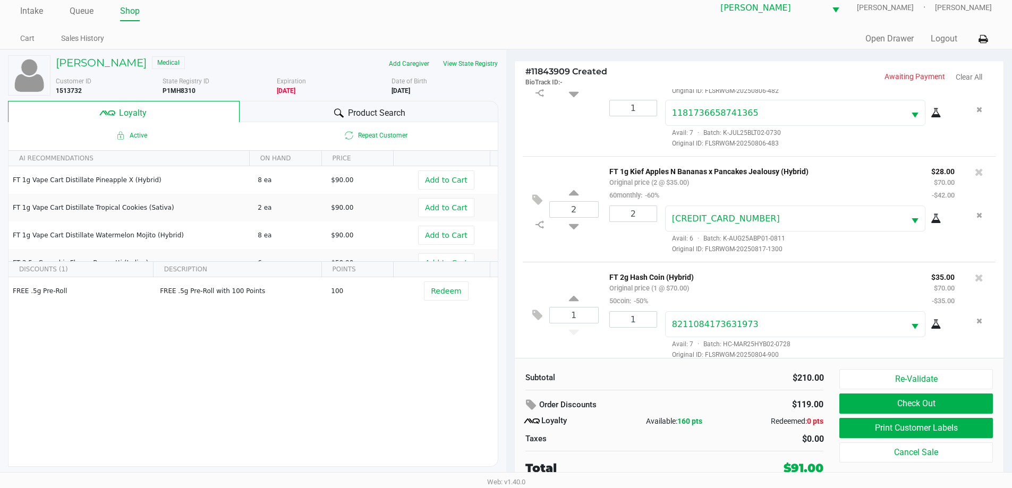
scroll to position [103, 0]
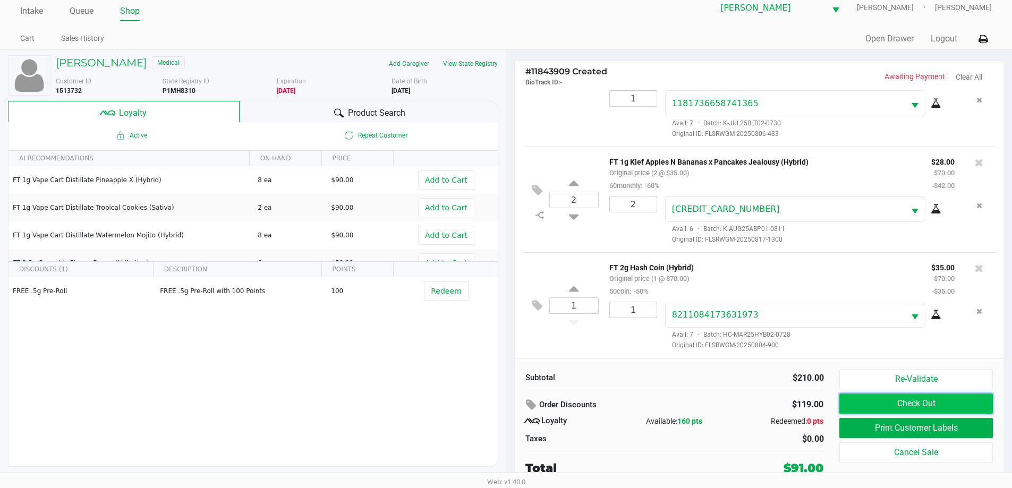
click at [930, 401] on button "Check Out" at bounding box center [915, 404] width 153 height 20
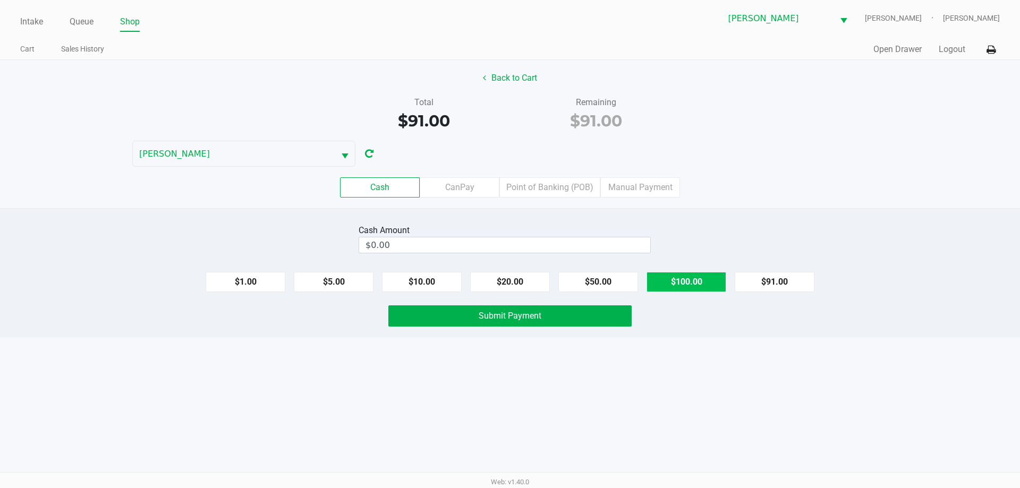
click at [700, 279] on button "$100.00" at bounding box center [687, 282] width 80 height 20
type input "$100.00"
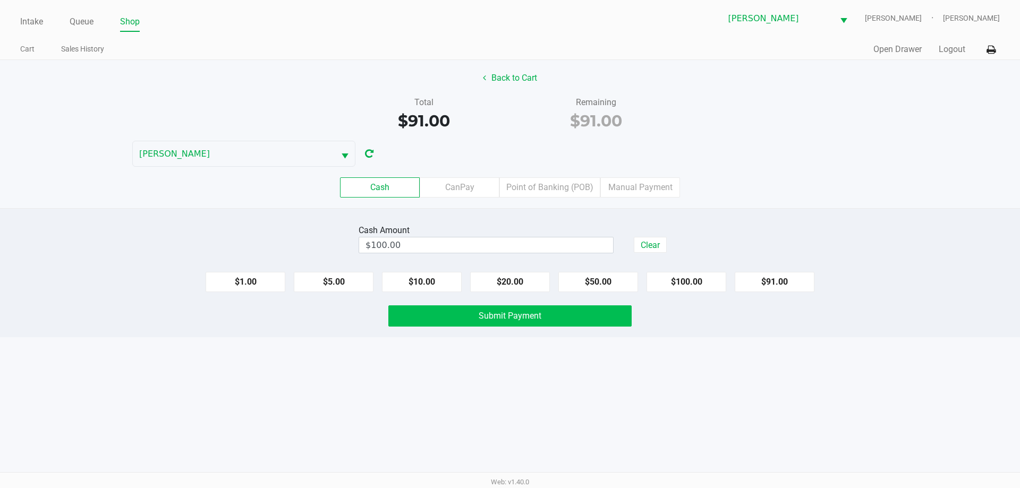
click at [552, 318] on button "Submit Payment" at bounding box center [509, 315] width 243 height 21
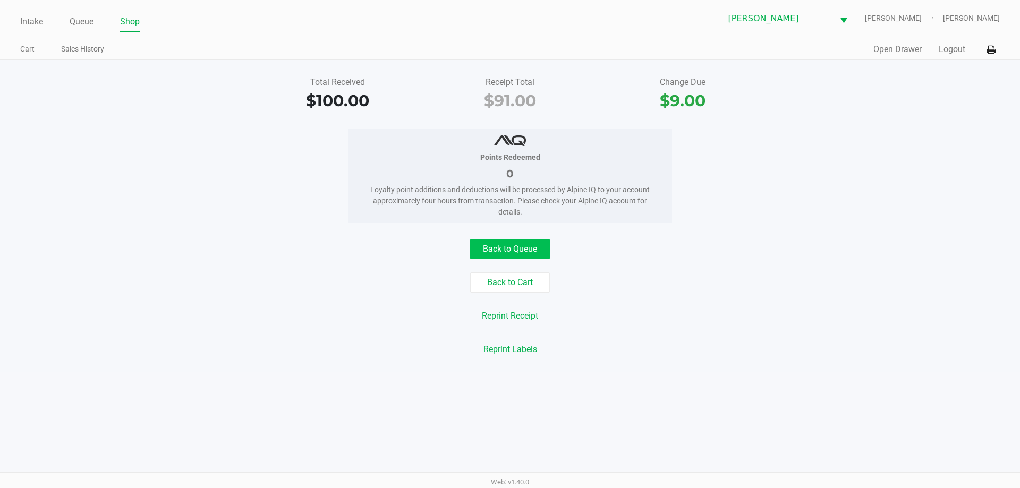
click at [526, 255] on button "Back to Queue" at bounding box center [510, 249] width 80 height 20
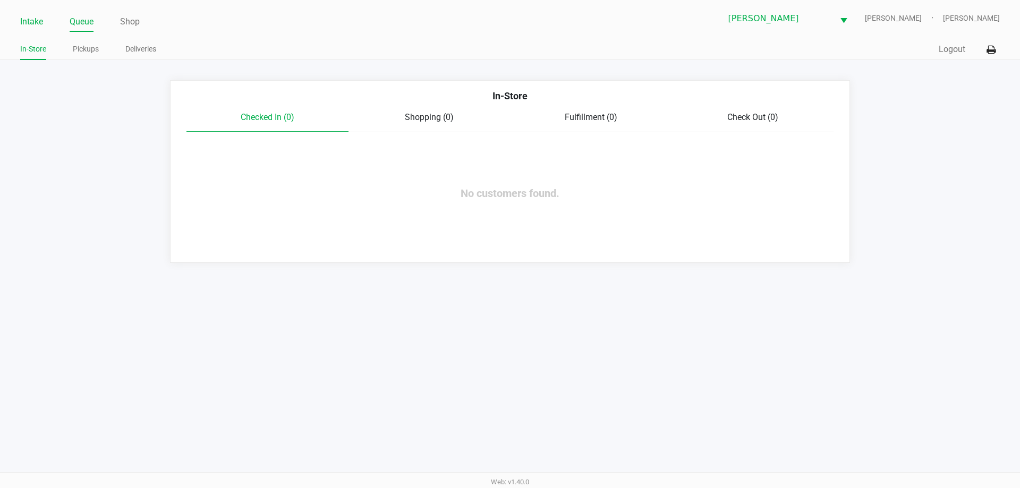
click at [32, 20] on link "Intake" at bounding box center [31, 21] width 23 height 15
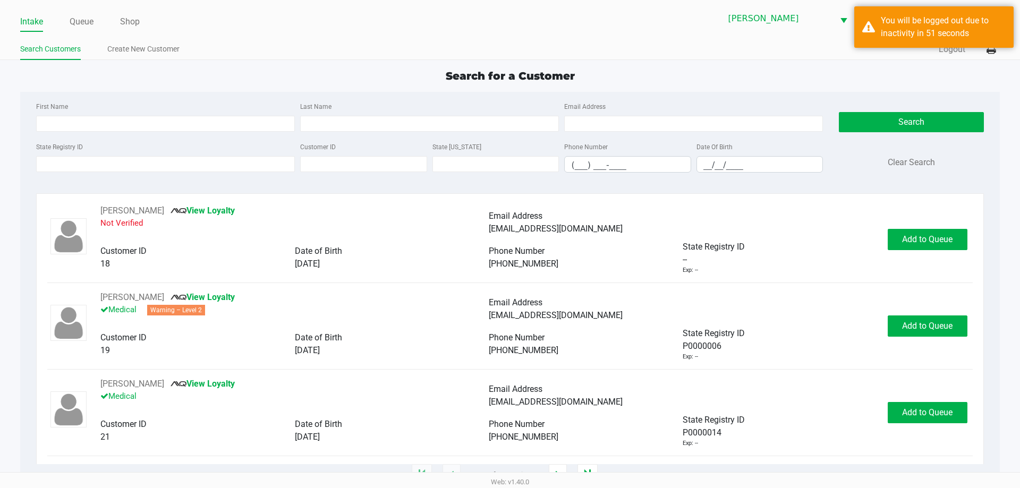
click at [906, 22] on span "CHARLIE-SIMPSON" at bounding box center [904, 18] width 78 height 11
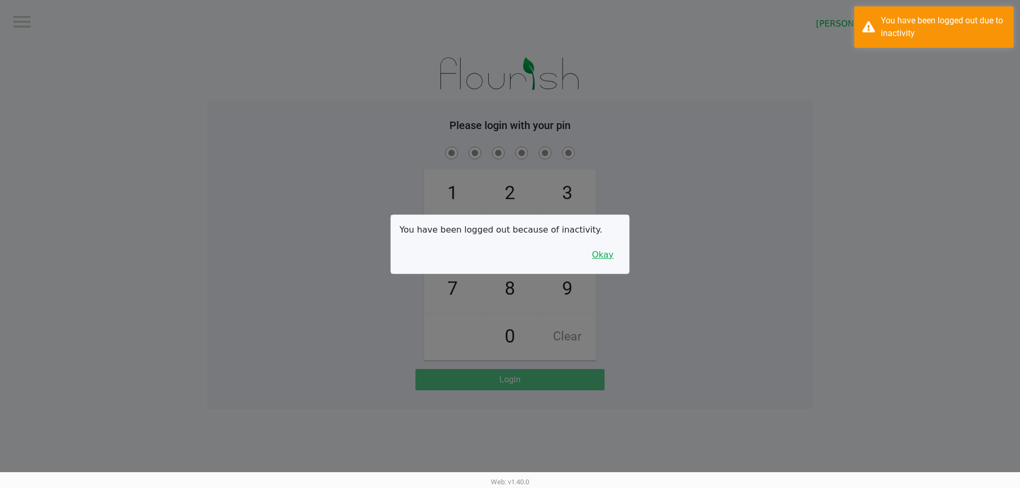
click at [614, 258] on button "Okay" at bounding box center [603, 255] width 36 height 20
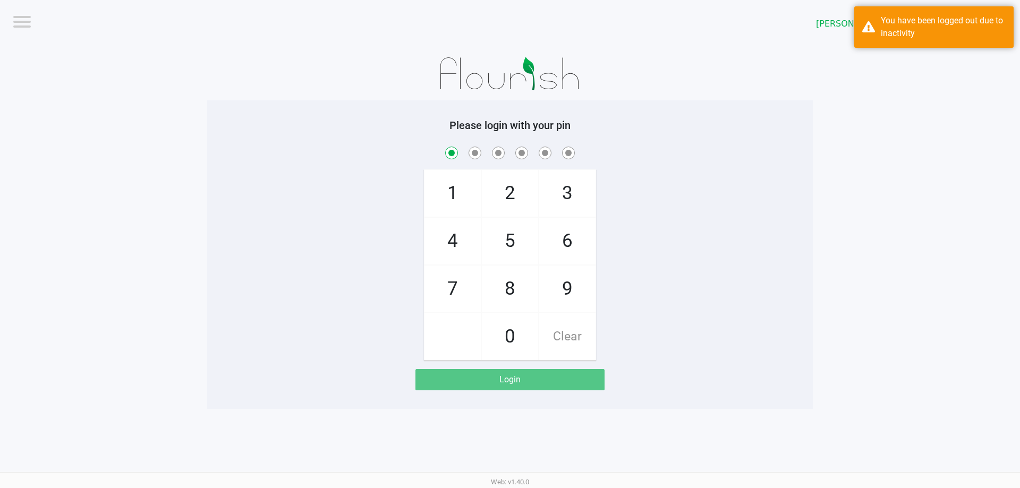
checkbox input "true"
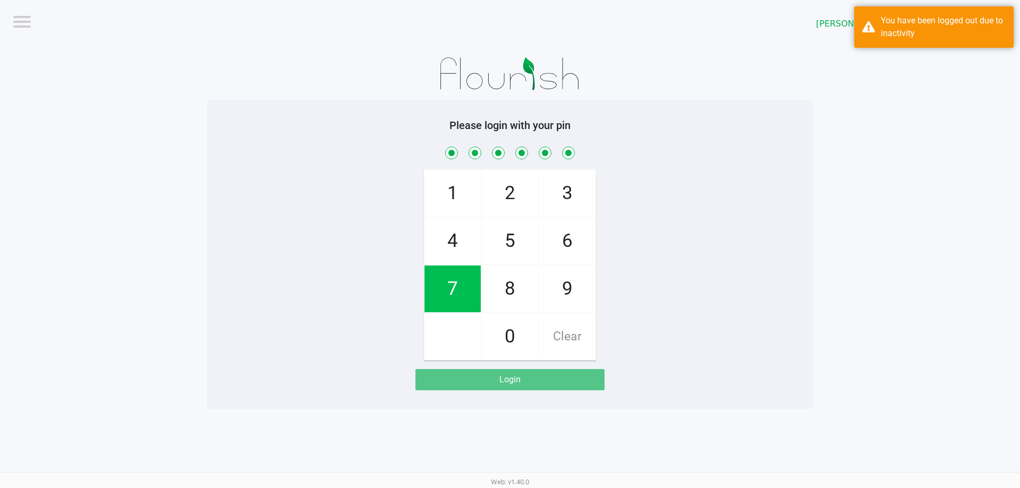
checkbox input "true"
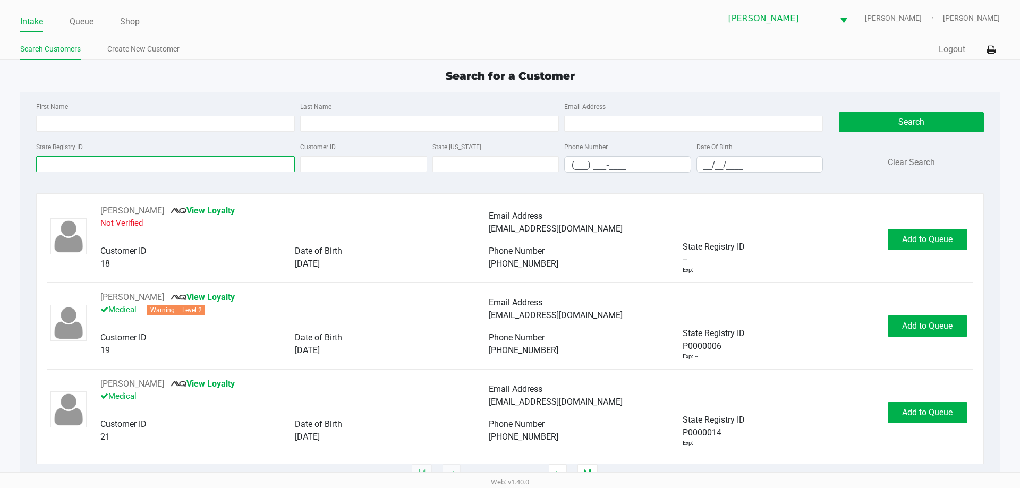
click at [162, 163] on input "State Registry ID" at bounding box center [165, 164] width 259 height 16
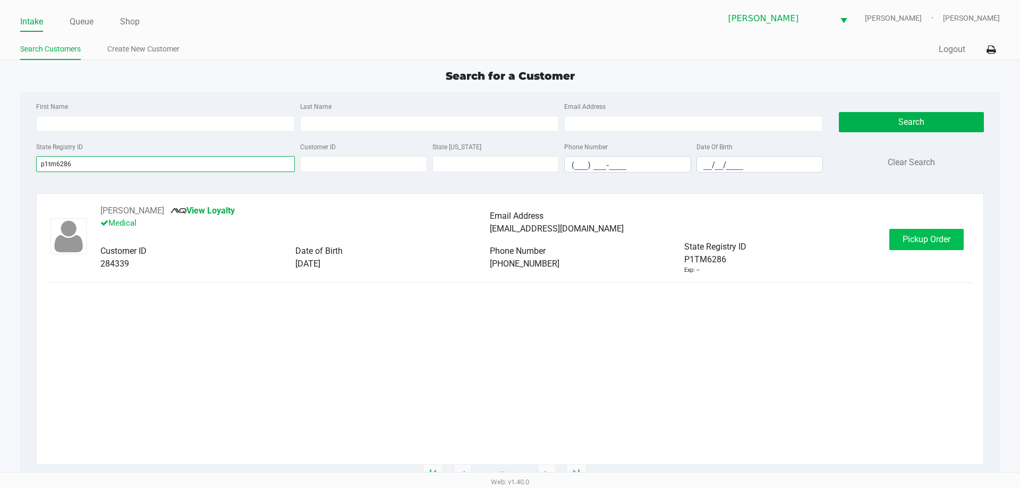
type input "p1tm6286"
click at [916, 241] on span "Pickup Order" at bounding box center [927, 239] width 48 height 10
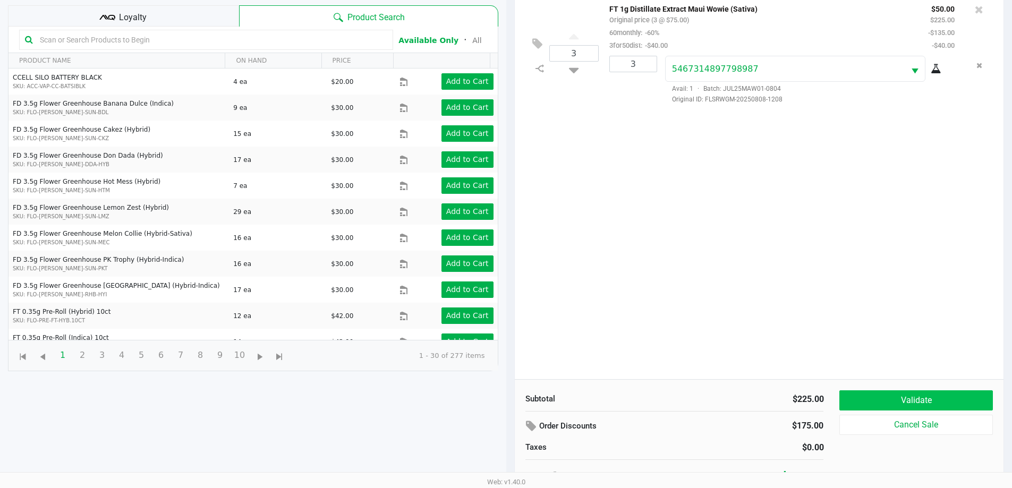
scroll to position [115, 0]
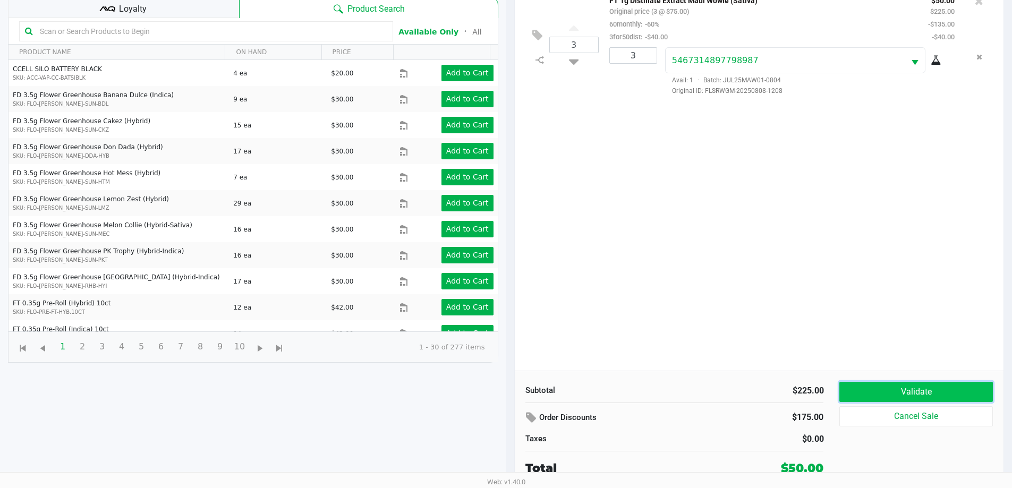
click at [947, 391] on button "Validate" at bounding box center [915, 392] width 153 height 20
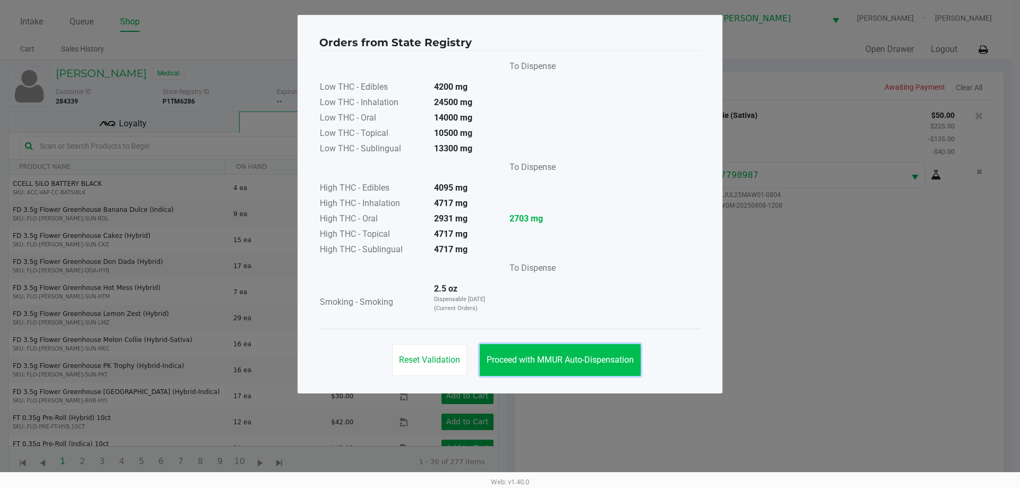
click at [593, 356] on span "Proceed with MMUR Auto-Dispensation" at bounding box center [560, 360] width 147 height 10
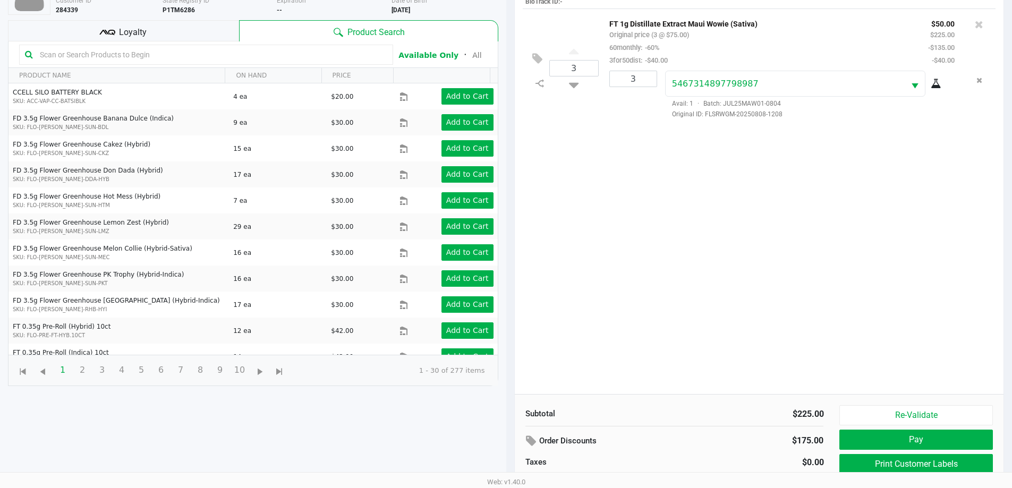
scroll to position [115, 0]
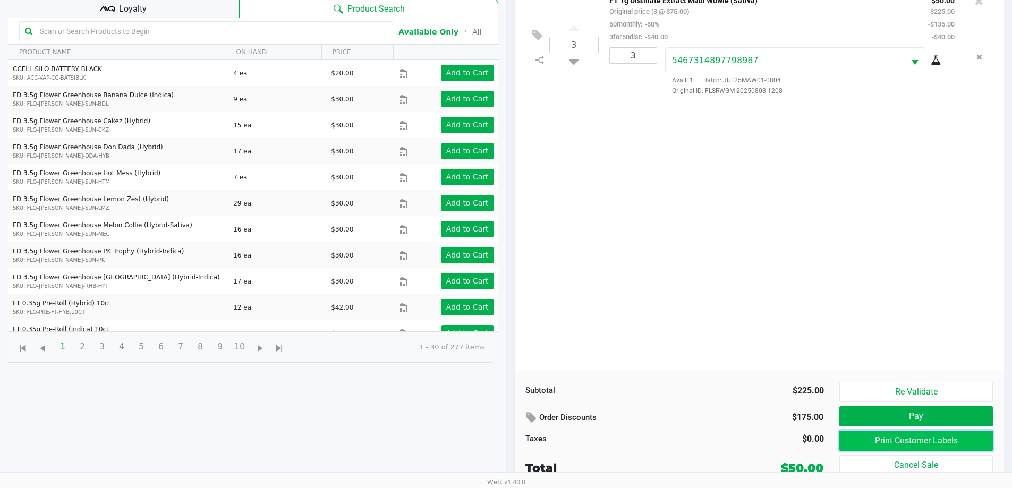
click at [912, 434] on button "Print Customer Labels" at bounding box center [915, 441] width 153 height 20
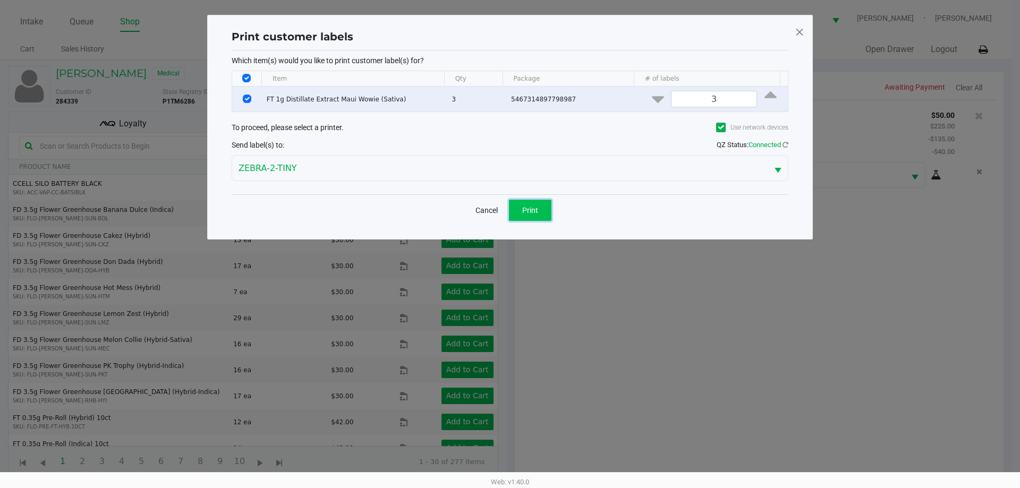
click at [546, 205] on button "Print" at bounding box center [530, 210] width 43 height 21
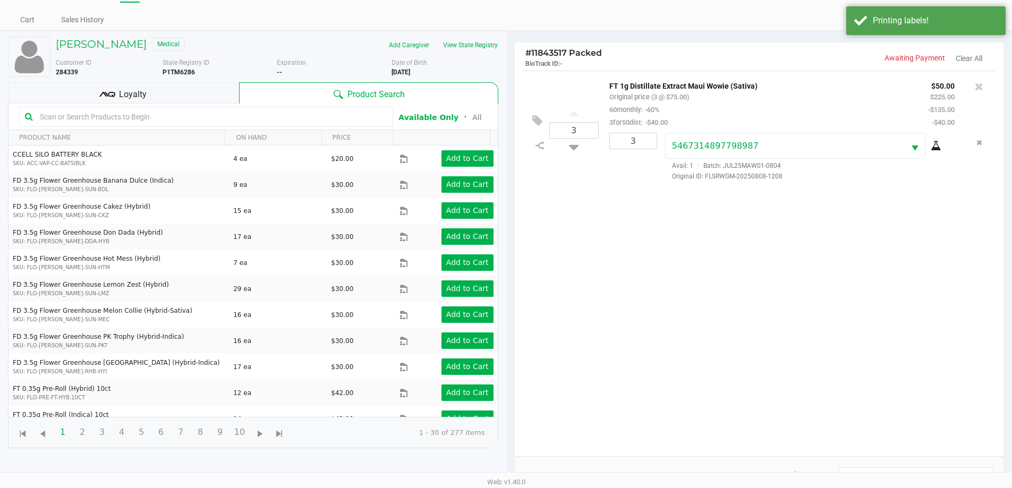
scroll to position [53, 0]
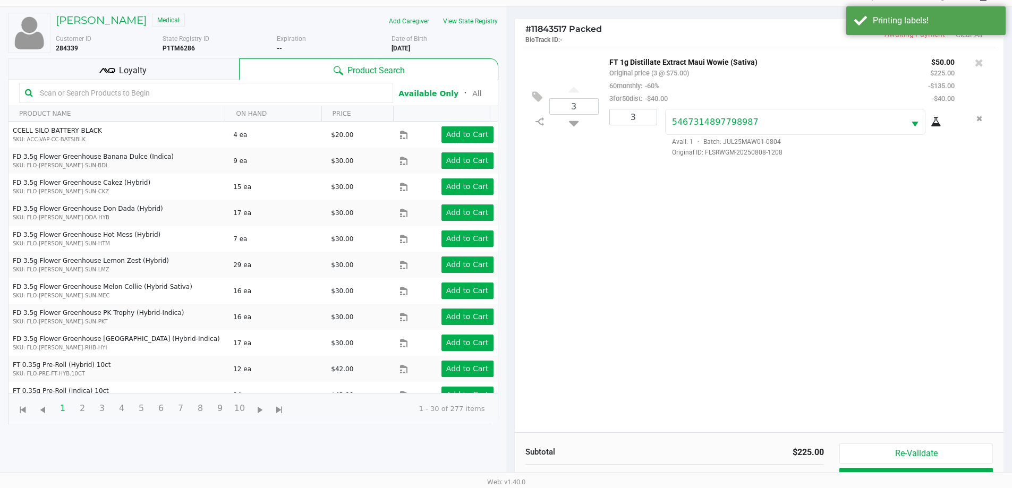
click at [160, 73] on div "Loyalty" at bounding box center [123, 68] width 231 height 21
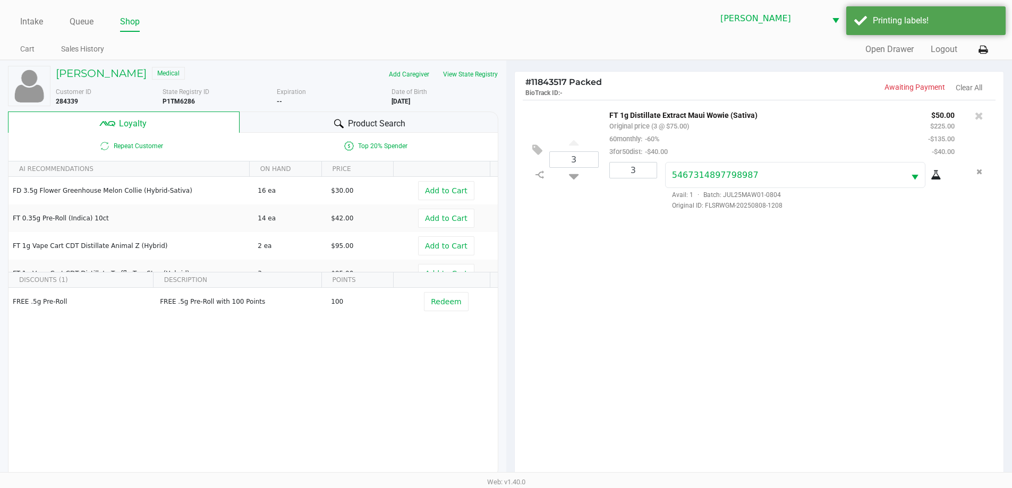
scroll to position [128, 0]
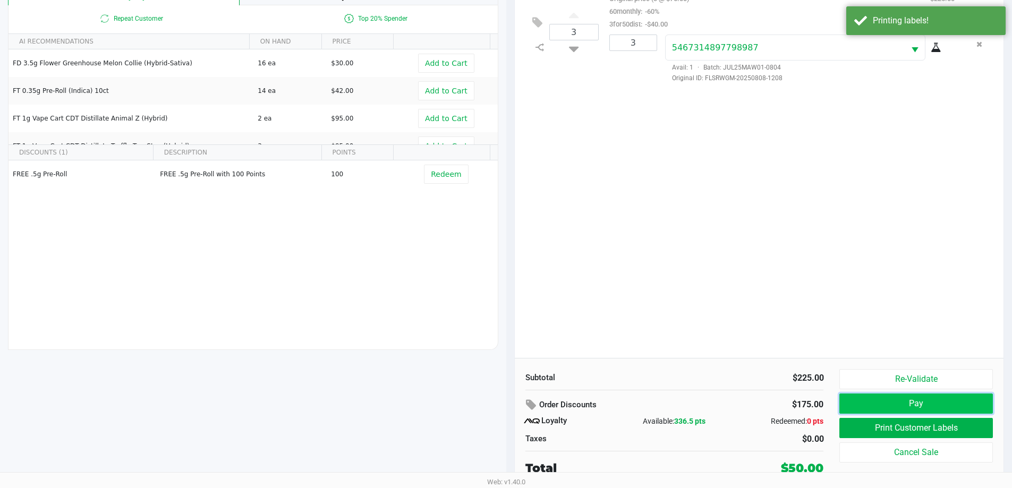
click at [897, 398] on button "Pay" at bounding box center [915, 404] width 153 height 20
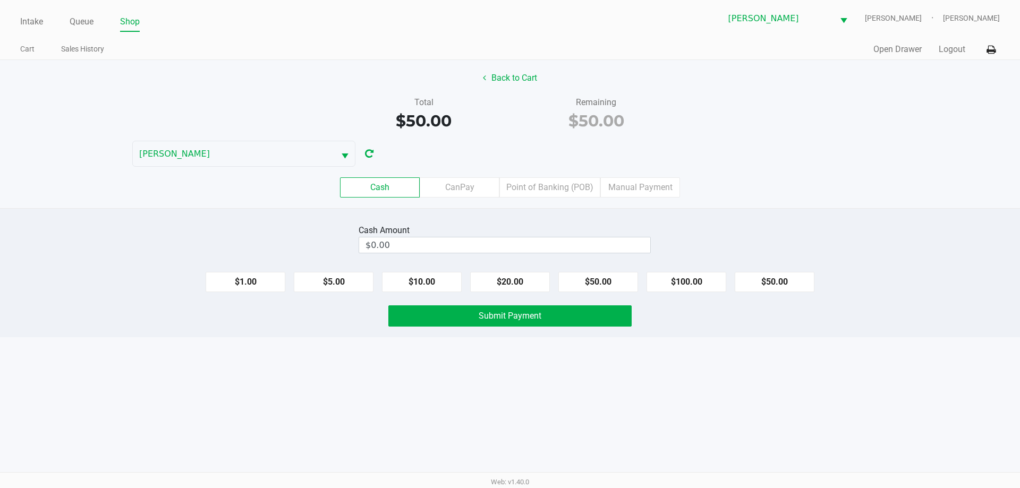
click at [457, 195] on label "CanPay" at bounding box center [460, 187] width 80 height 20
click at [0, 0] on 2 "CanPay" at bounding box center [0, 0] width 0 height 0
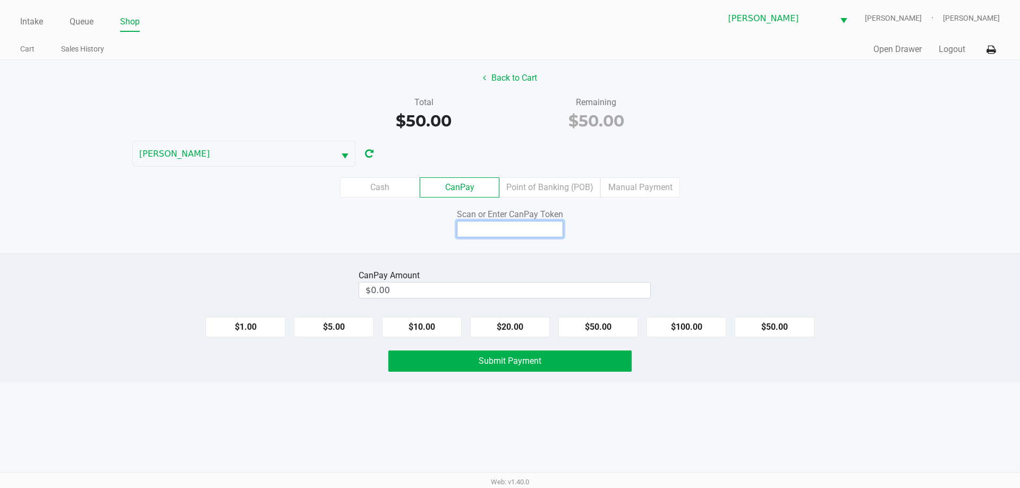
click at [526, 231] on input at bounding box center [510, 229] width 106 height 16
type input "Q3443889X"
click at [784, 332] on button "$50.00" at bounding box center [775, 327] width 80 height 20
type input "$50.00"
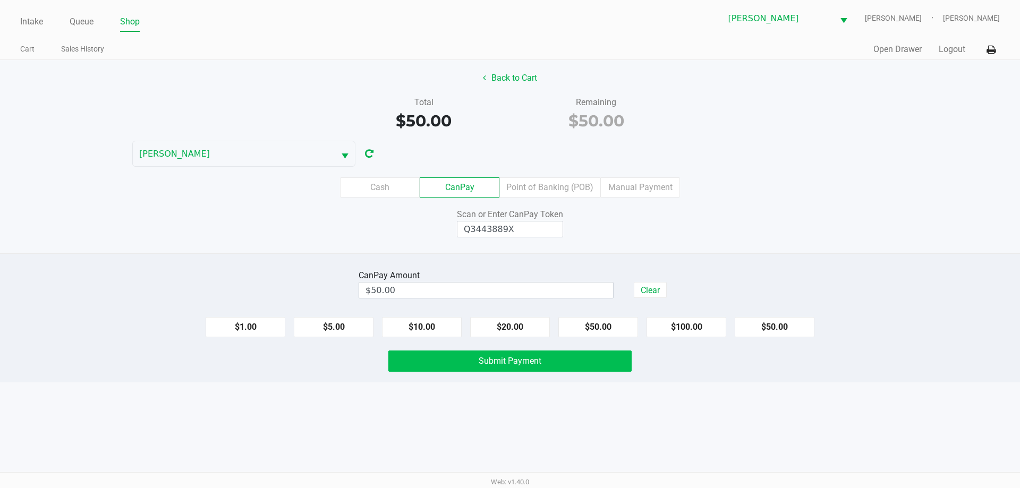
click at [567, 369] on button "Submit Payment" at bounding box center [509, 361] width 243 height 21
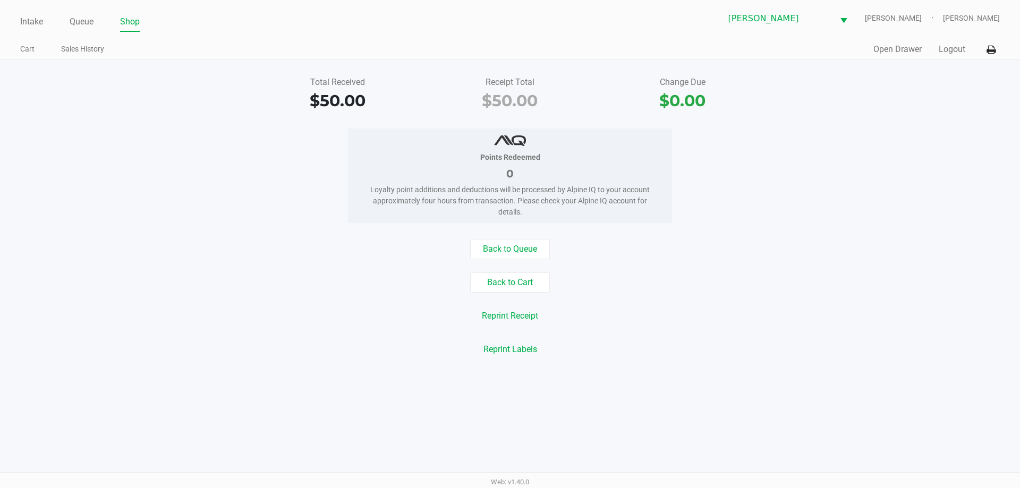
click at [506, 259] on button "Back to Queue" at bounding box center [510, 249] width 80 height 20
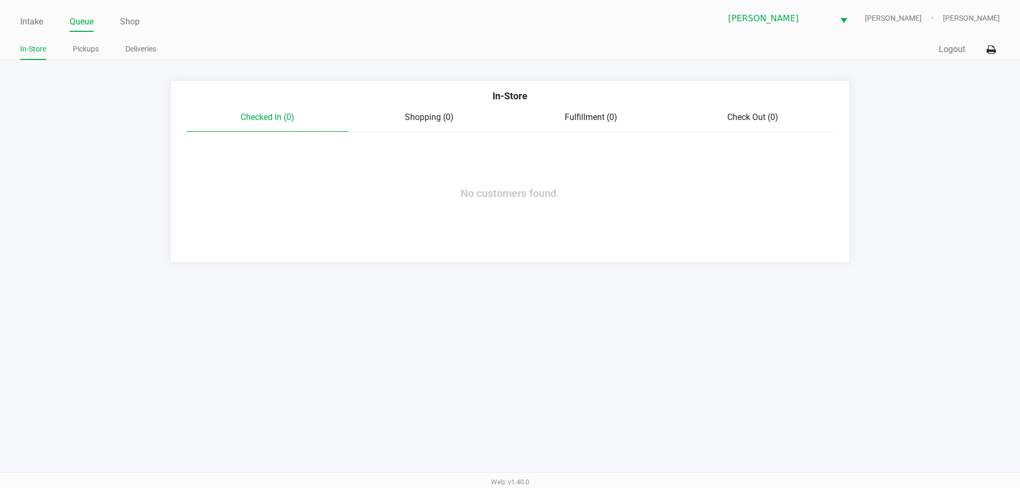
click at [41, 21] on link "Intake" at bounding box center [31, 21] width 23 height 15
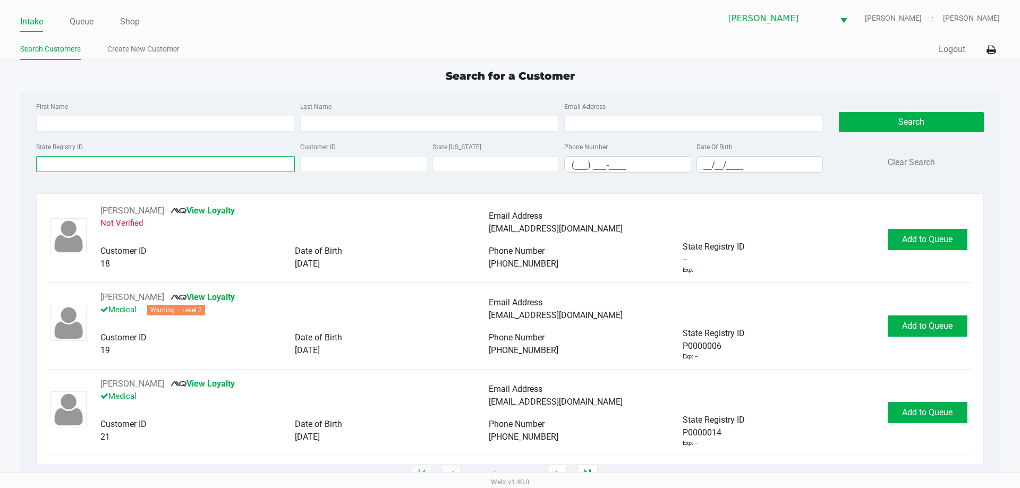
click at [94, 164] on input "State Registry ID" at bounding box center [165, 164] width 259 height 16
click at [228, 100] on div "First Name" at bounding box center [165, 116] width 264 height 32
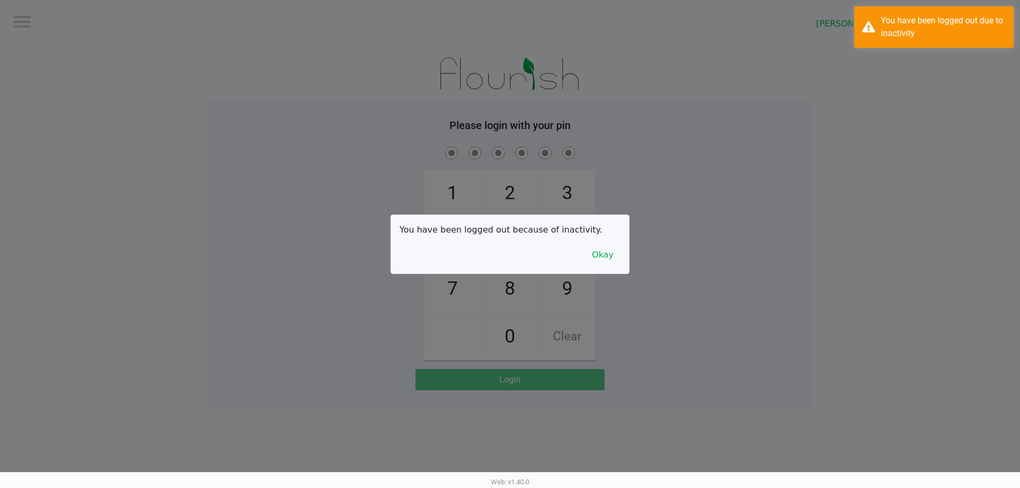
click at [607, 248] on button "Okay" at bounding box center [603, 255] width 36 height 20
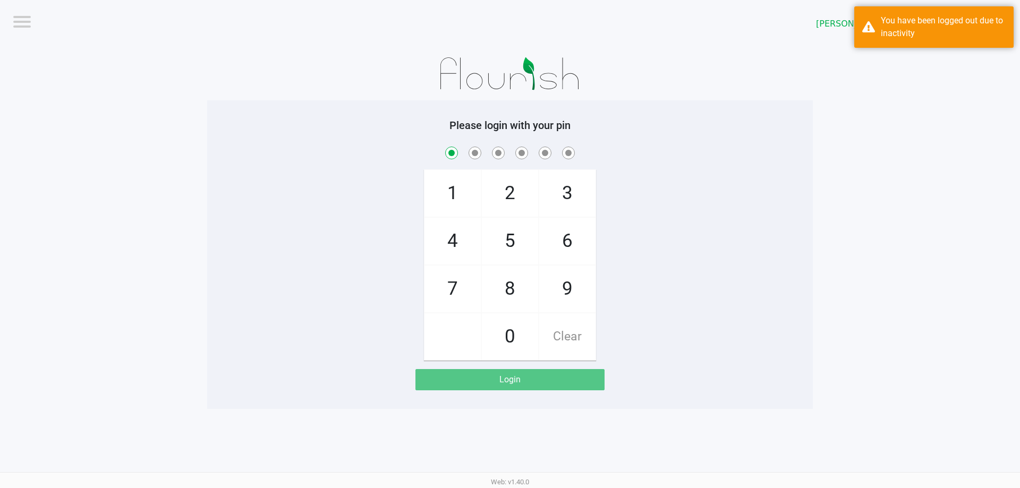
checkbox input "true"
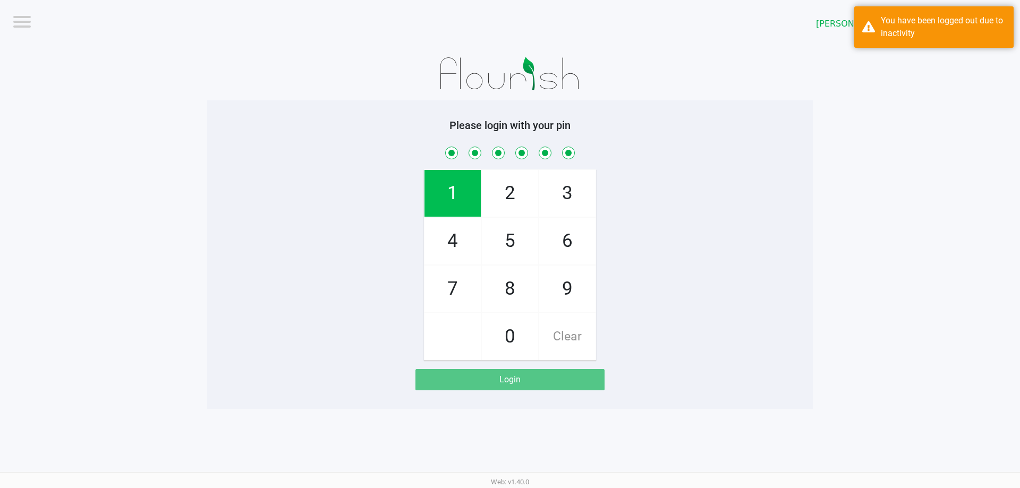
checkbox input "true"
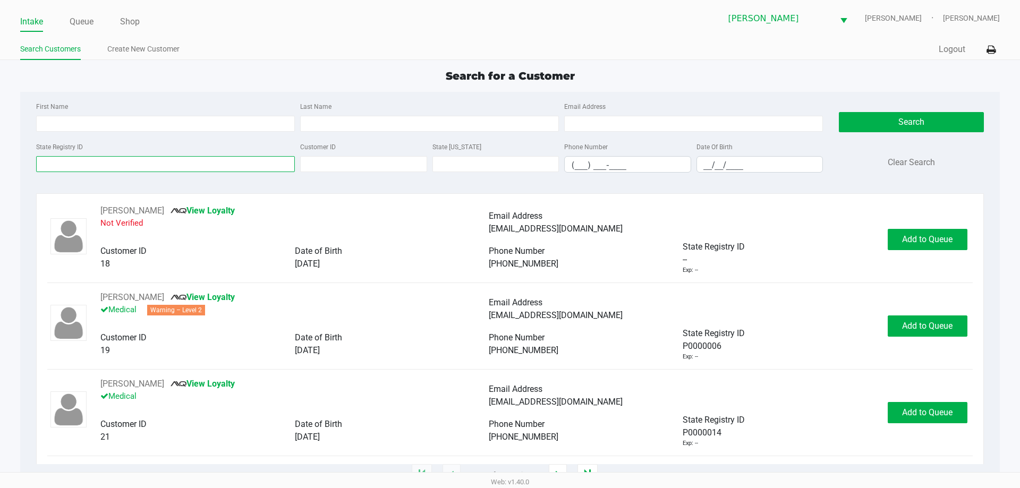
click at [157, 164] on input "State Registry ID" at bounding box center [165, 164] width 259 height 16
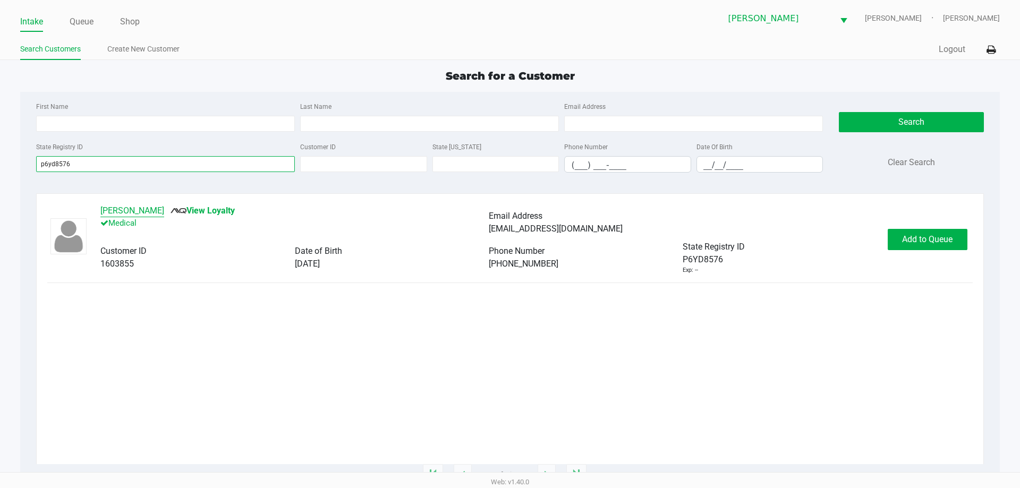
type input "p6yd8576"
click at [130, 209] on button "Zachary Phillips" at bounding box center [132, 211] width 64 height 13
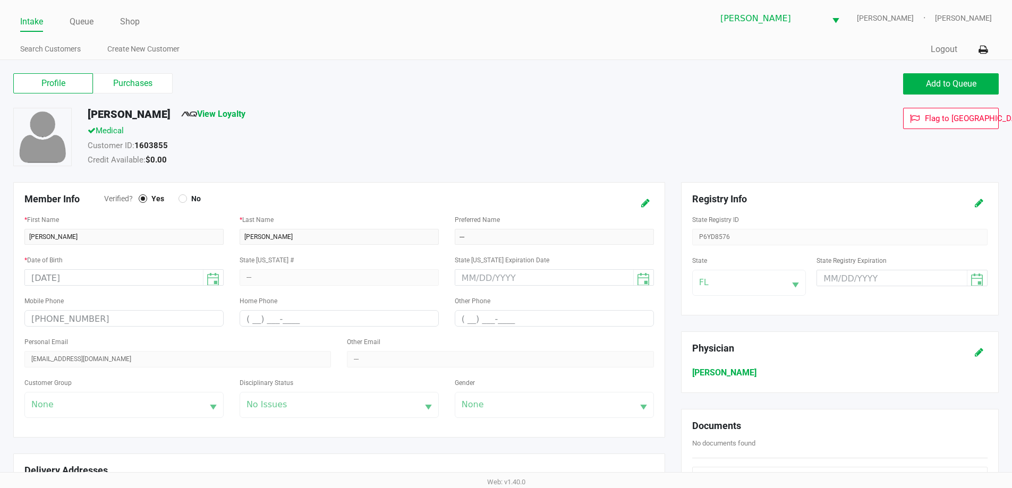
click at [149, 88] on label "Purchases" at bounding box center [133, 83] width 80 height 20
click at [0, 0] on 1 "Purchases" at bounding box center [0, 0] width 0 height 0
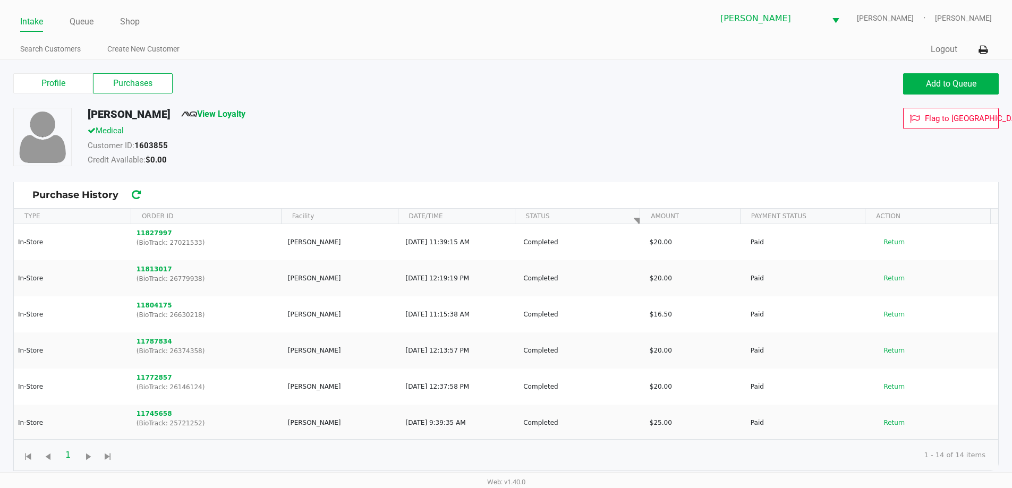
click at [935, 83] on span "Add to Queue" at bounding box center [951, 84] width 50 height 10
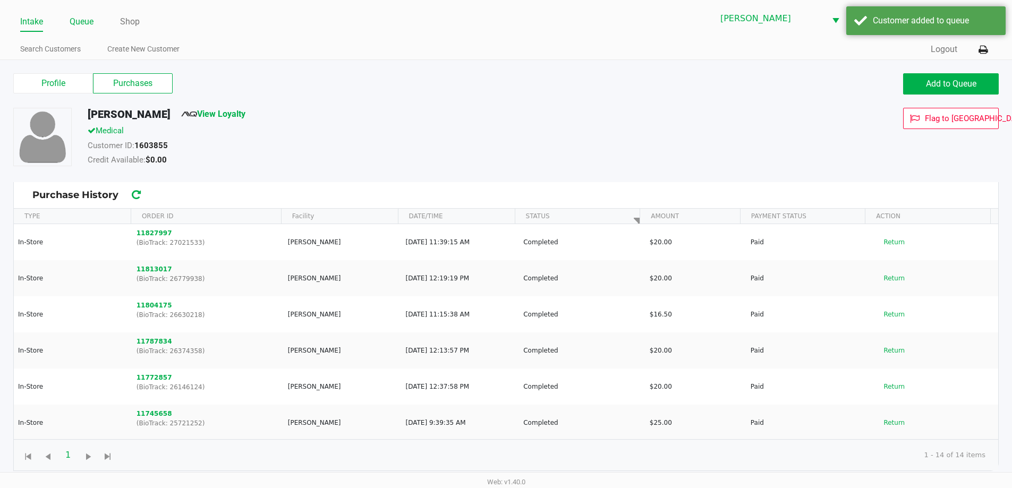
click at [92, 26] on link "Queue" at bounding box center [82, 21] width 24 height 15
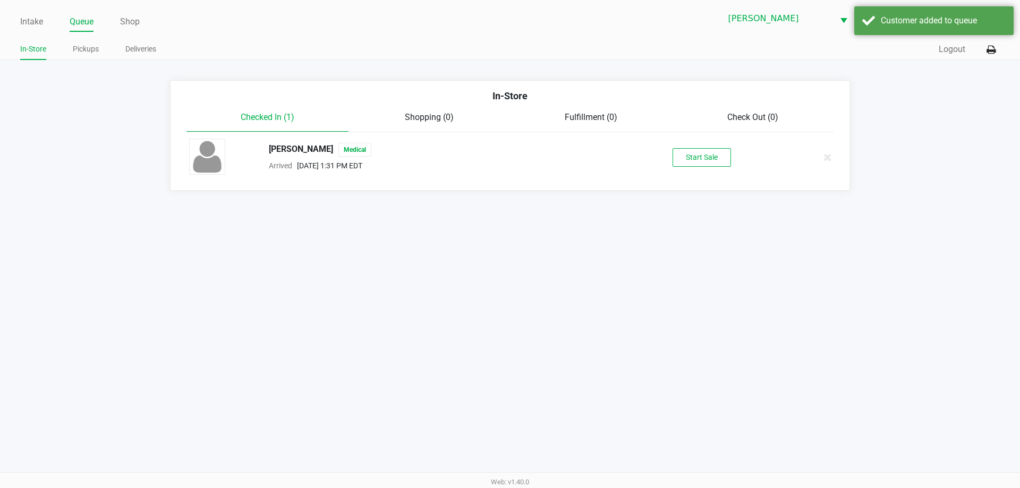
click at [700, 160] on button "Start Sale" at bounding box center [702, 157] width 58 height 19
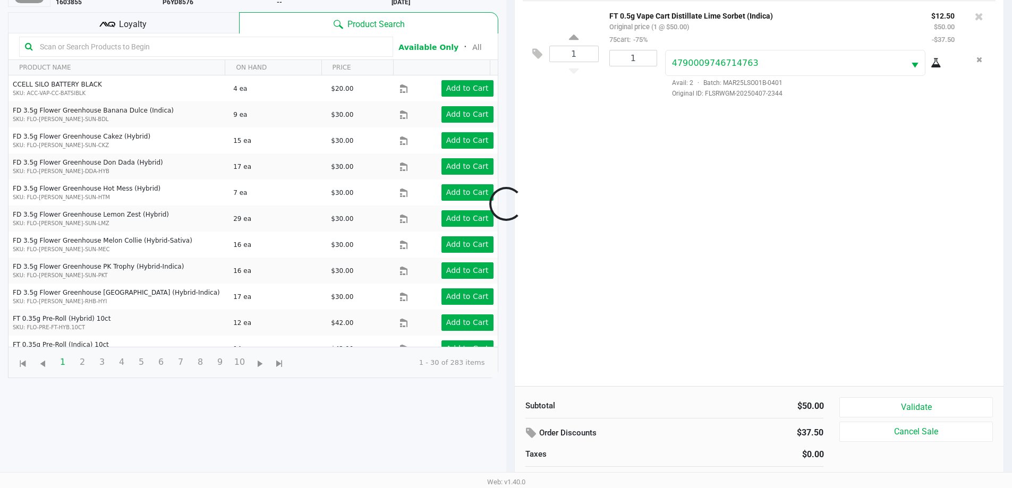
scroll to position [115, 0]
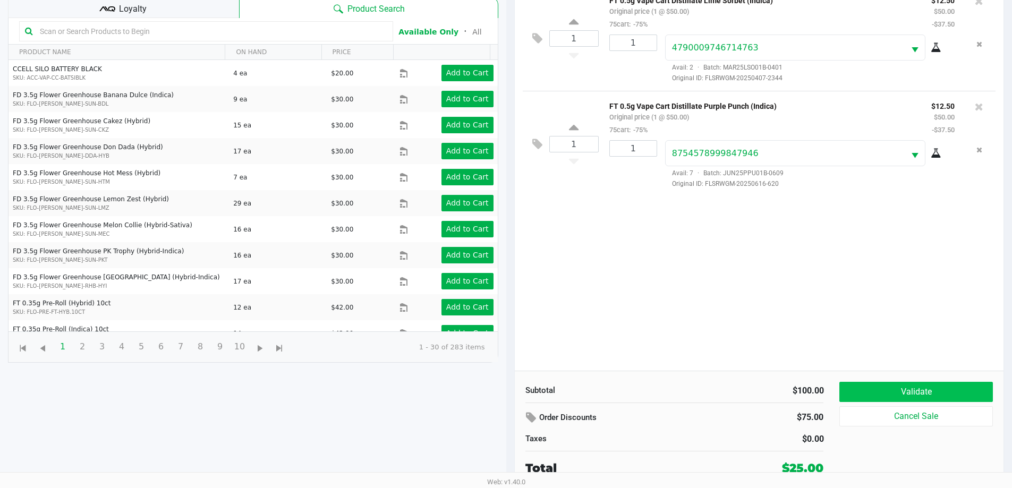
click at [888, 387] on button "Validate" at bounding box center [915, 392] width 153 height 20
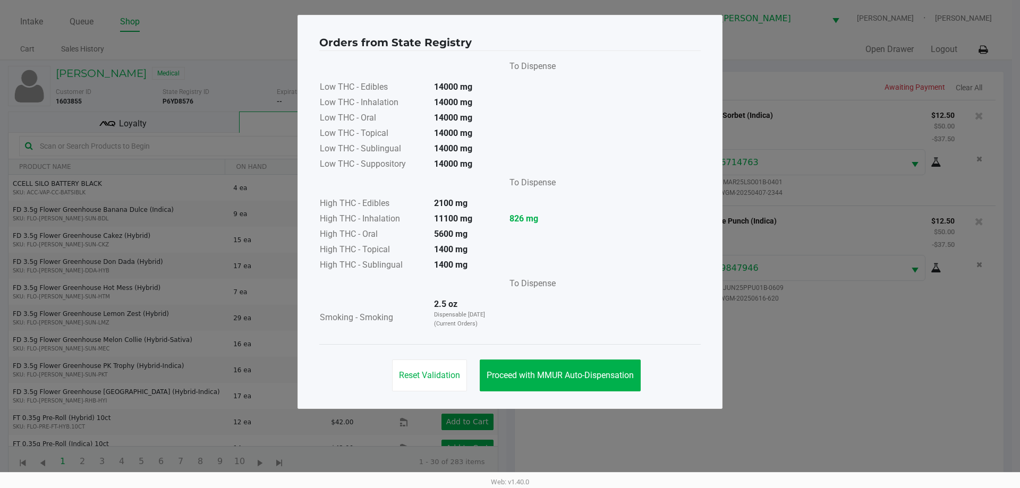
click at [571, 377] on span "Proceed with MMUR Auto-Dispensation" at bounding box center [560, 375] width 147 height 10
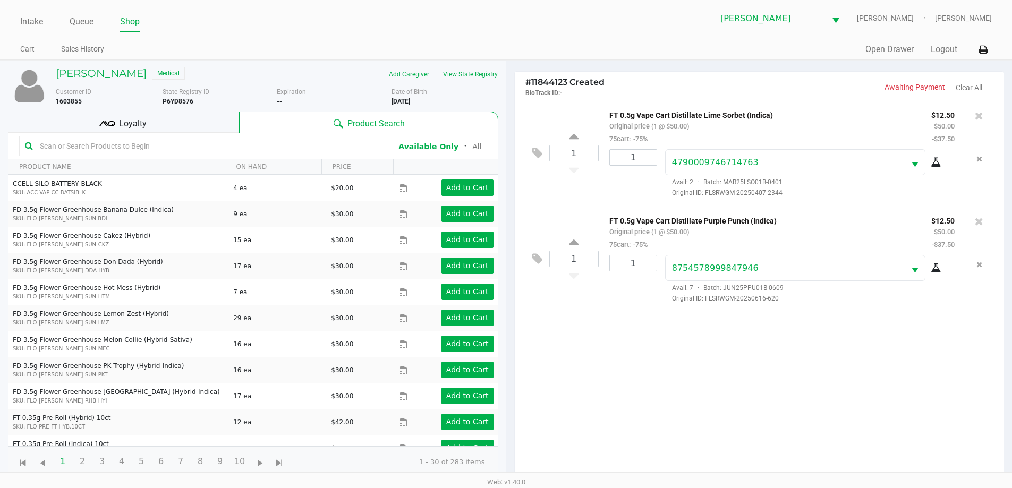
click at [180, 112] on div "Loyalty" at bounding box center [123, 122] width 231 height 21
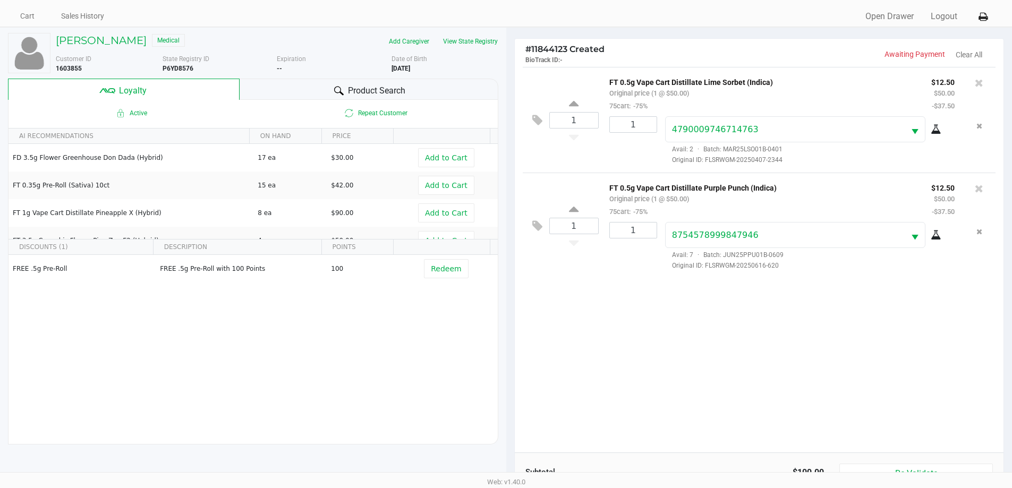
scroll to position [128, 0]
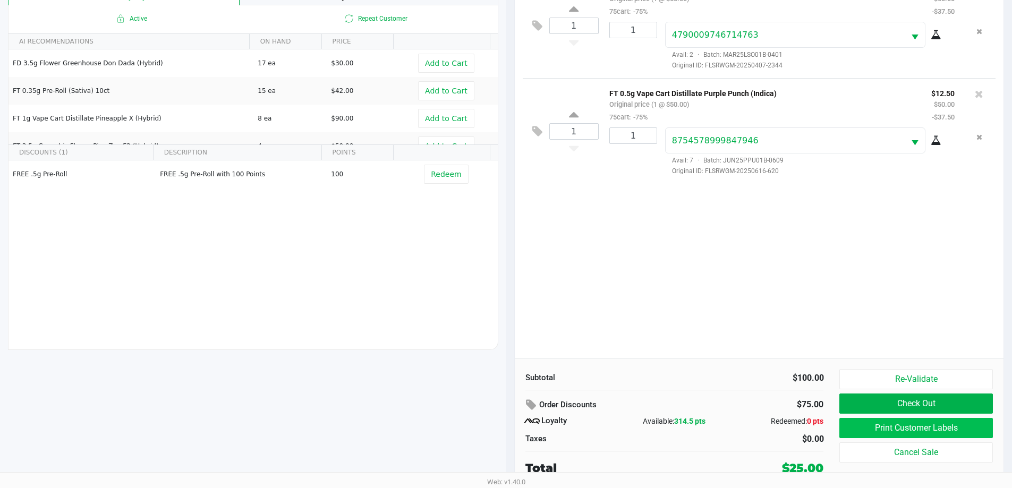
click at [924, 430] on button "Print Customer Labels" at bounding box center [915, 428] width 153 height 20
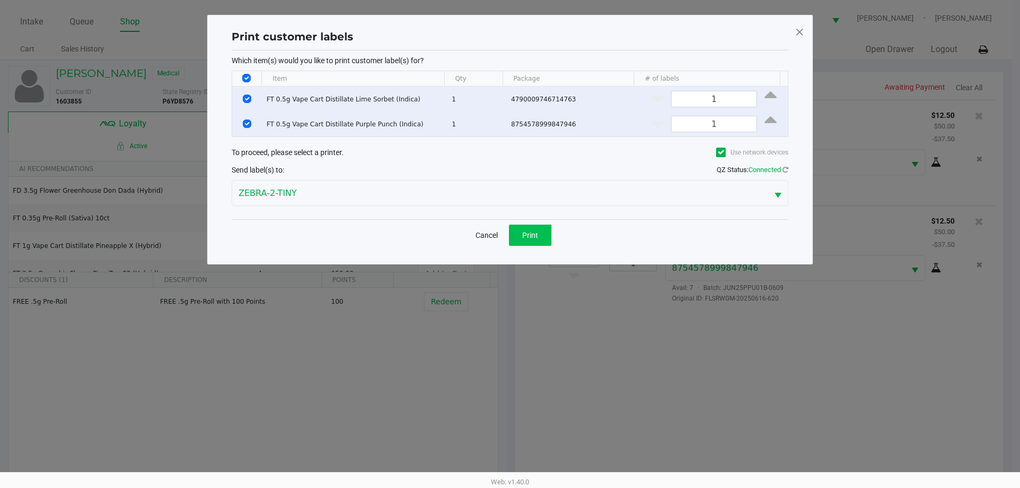
click at [521, 235] on button "Print" at bounding box center [530, 235] width 43 height 21
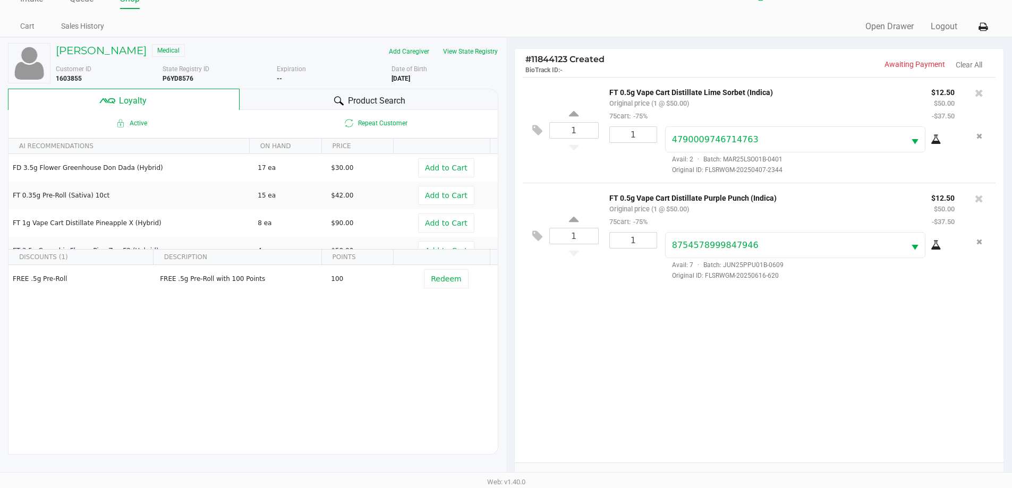
scroll to position [128, 0]
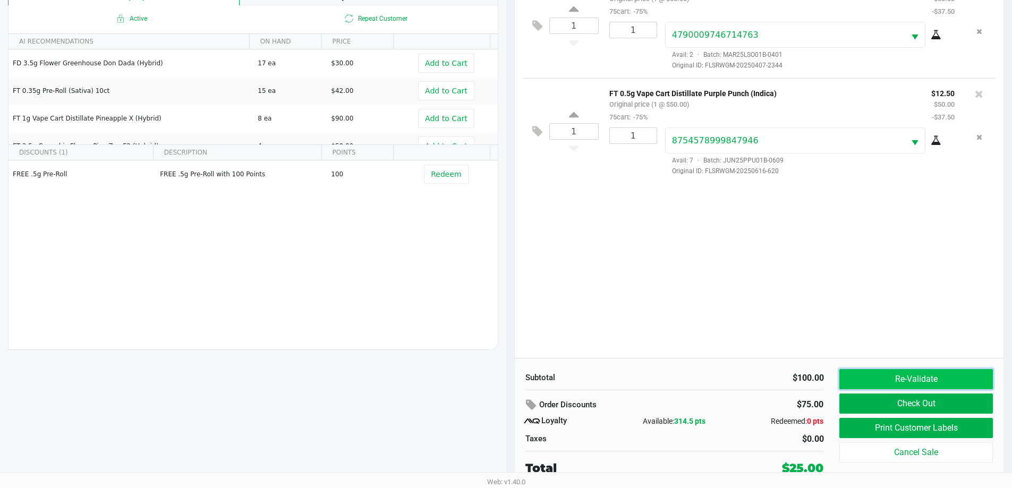
click at [897, 389] on button "Re-Validate" at bounding box center [915, 379] width 153 height 20
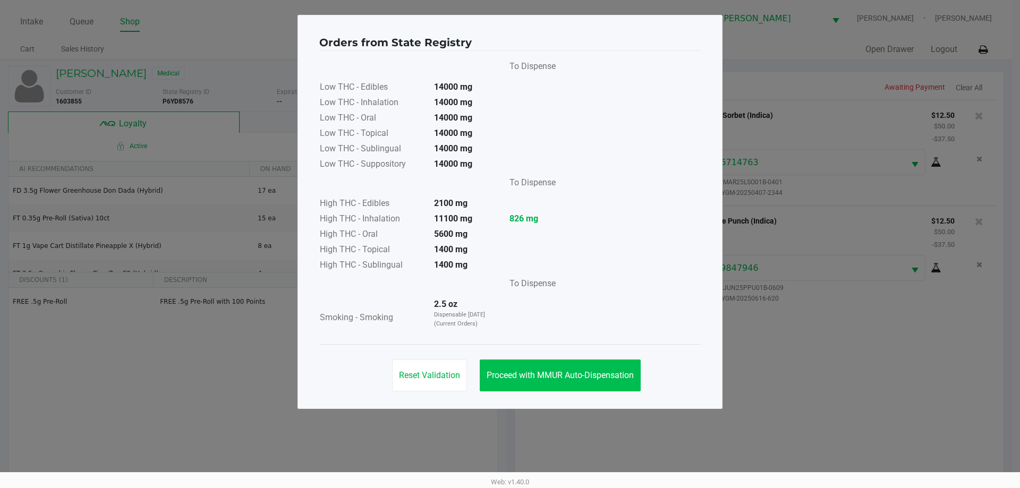
click at [533, 373] on span "Proceed with MMUR Auto-Dispensation" at bounding box center [560, 375] width 147 height 10
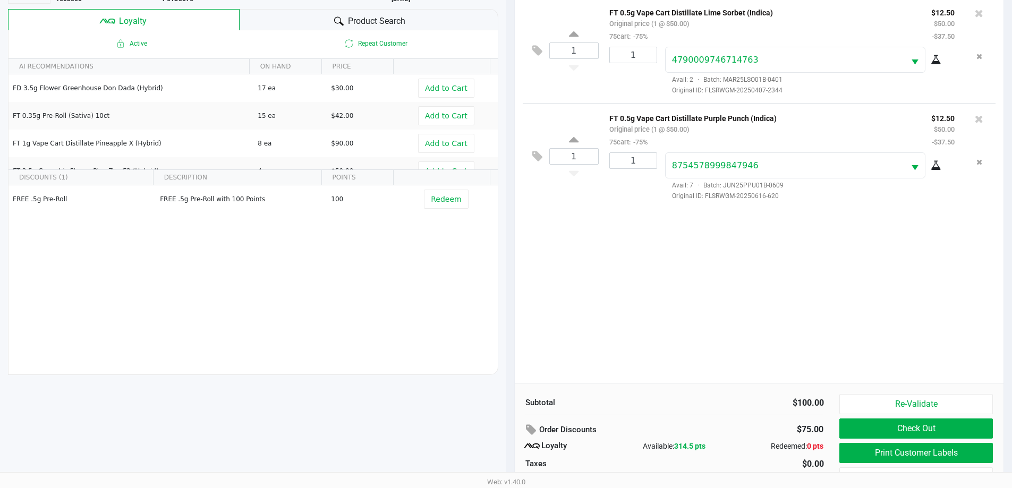
scroll to position [128, 0]
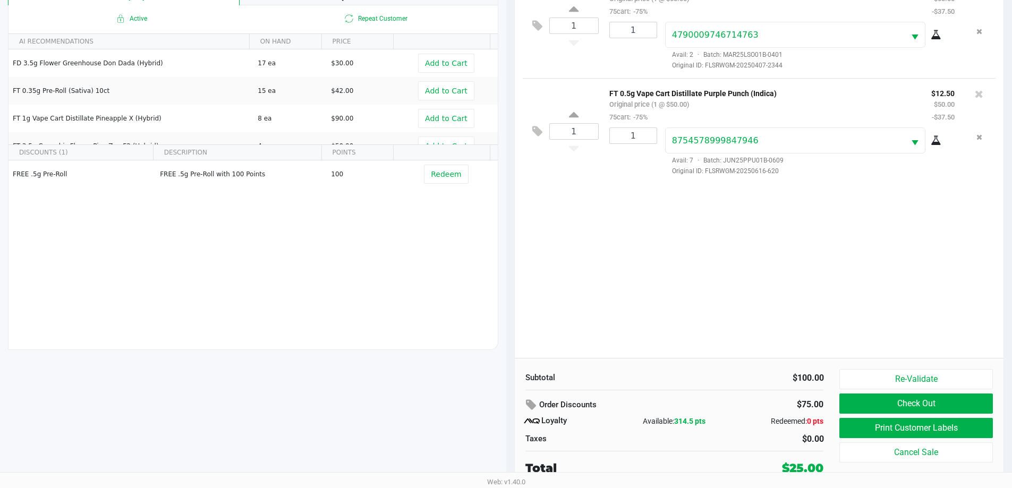
click at [908, 380] on button "Re-Validate" at bounding box center [915, 379] width 153 height 20
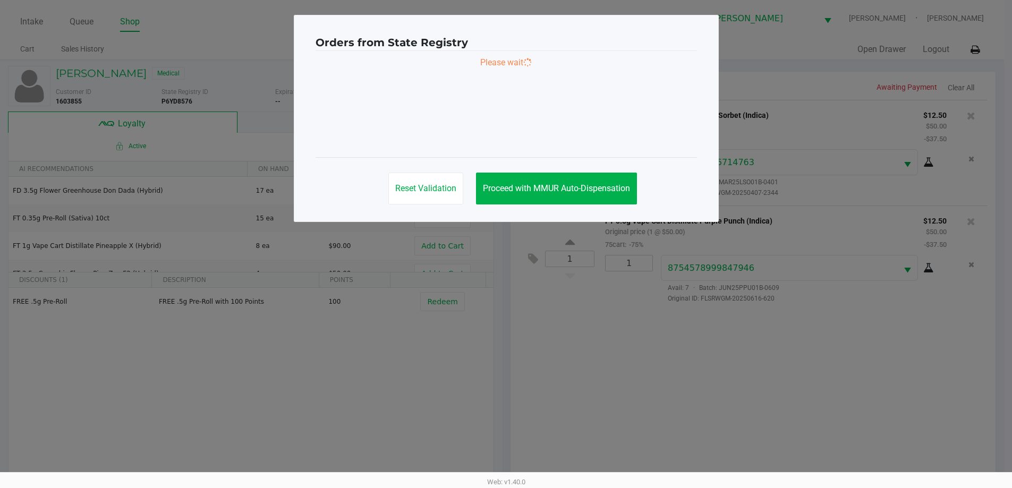
scroll to position [0, 0]
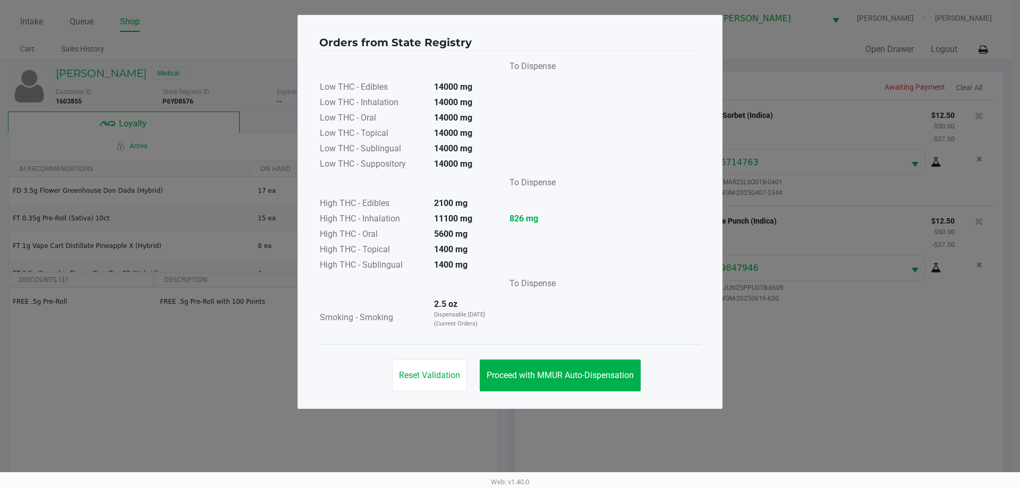
click at [556, 376] on span "Proceed with MMUR Auto-Dispensation" at bounding box center [560, 375] width 147 height 10
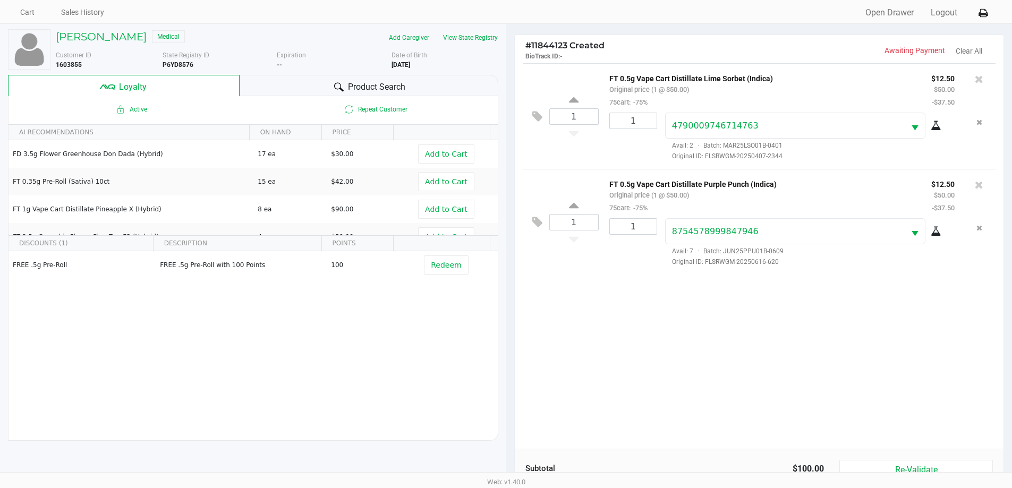
scroll to position [128, 0]
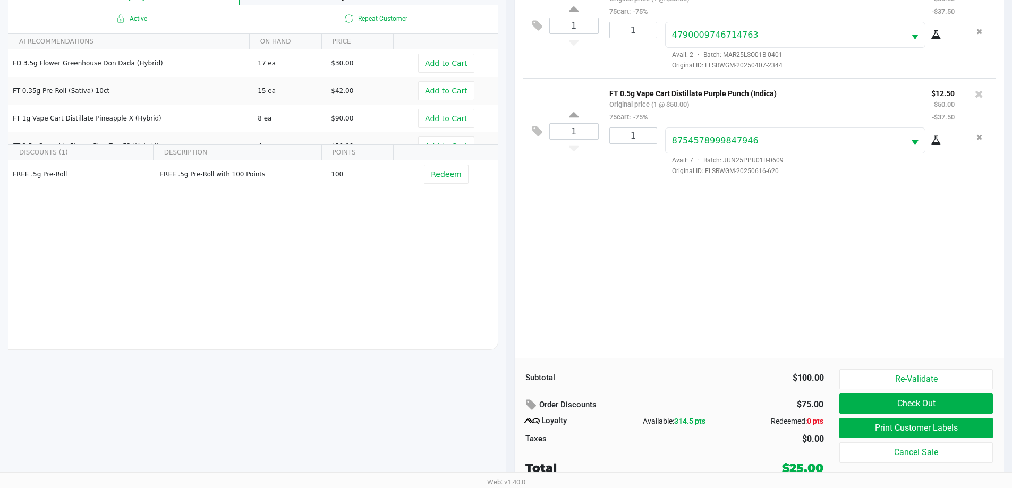
click at [928, 396] on button "Check Out" at bounding box center [915, 404] width 153 height 20
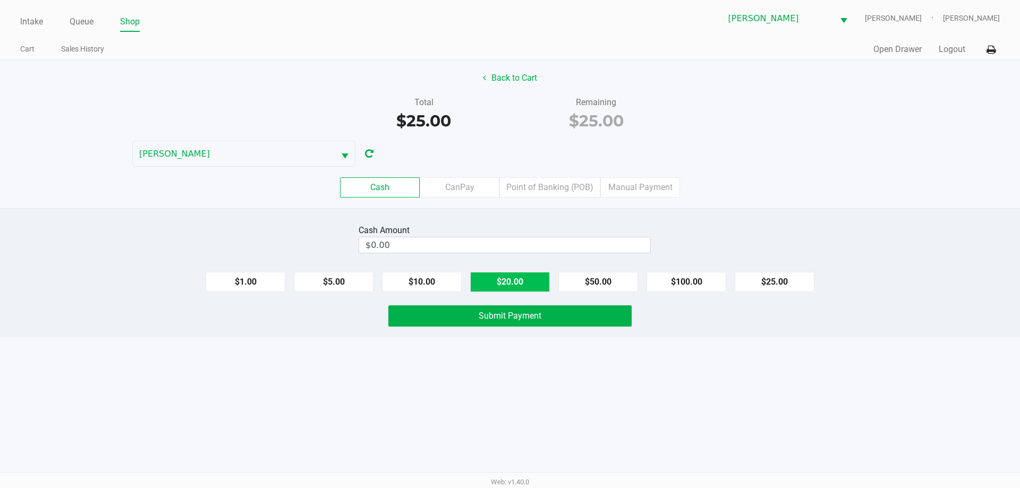
click at [523, 282] on button "$20.00" at bounding box center [510, 282] width 80 height 20
click at [345, 282] on button "$5.00" at bounding box center [334, 282] width 80 height 20
type input "$25.00"
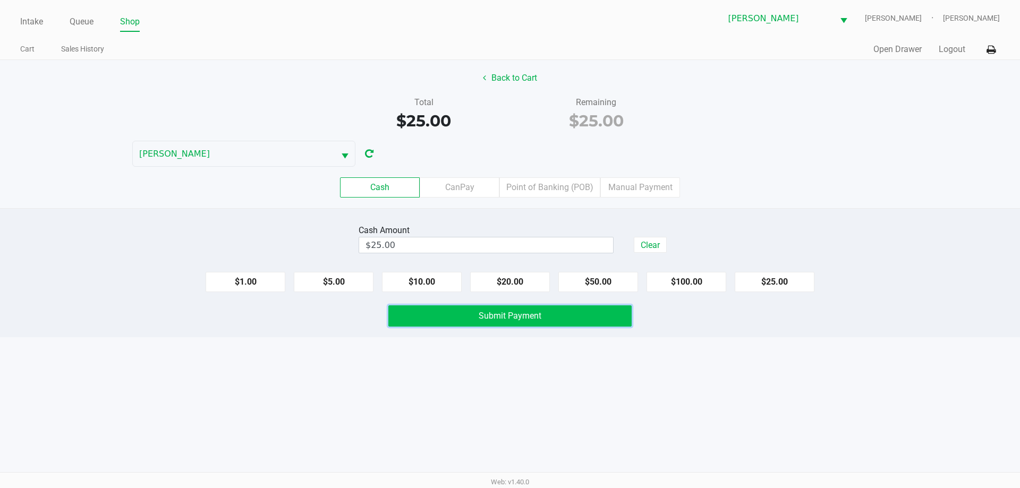
click at [587, 316] on button "Submit Payment" at bounding box center [509, 315] width 243 height 21
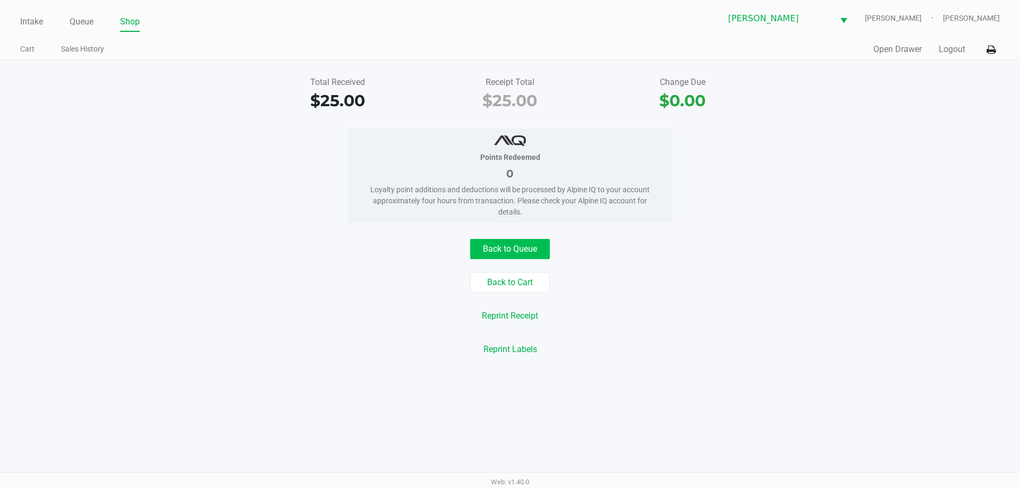
click at [512, 243] on button "Back to Queue" at bounding box center [510, 249] width 80 height 20
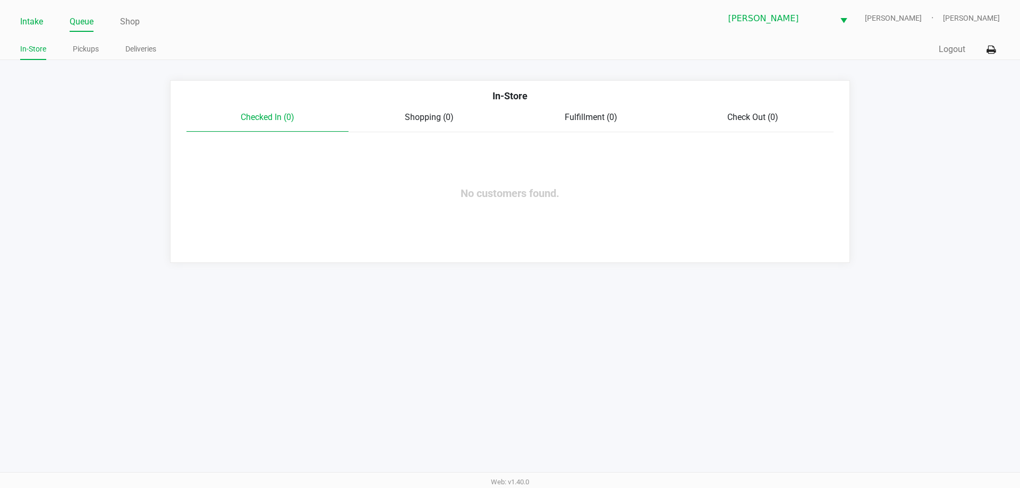
click at [28, 27] on link "Intake" at bounding box center [31, 21] width 23 height 15
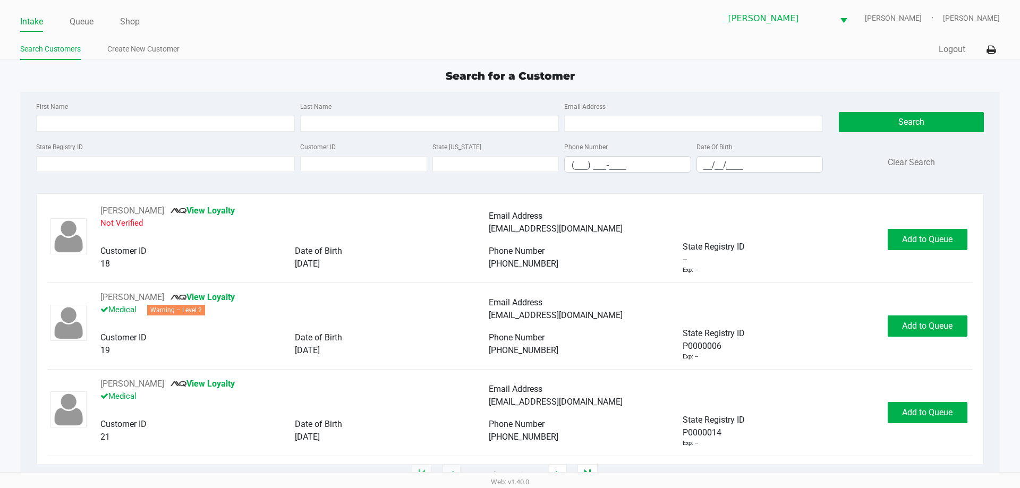
click at [388, 224] on p "Not Verified" at bounding box center [294, 224] width 388 height 15
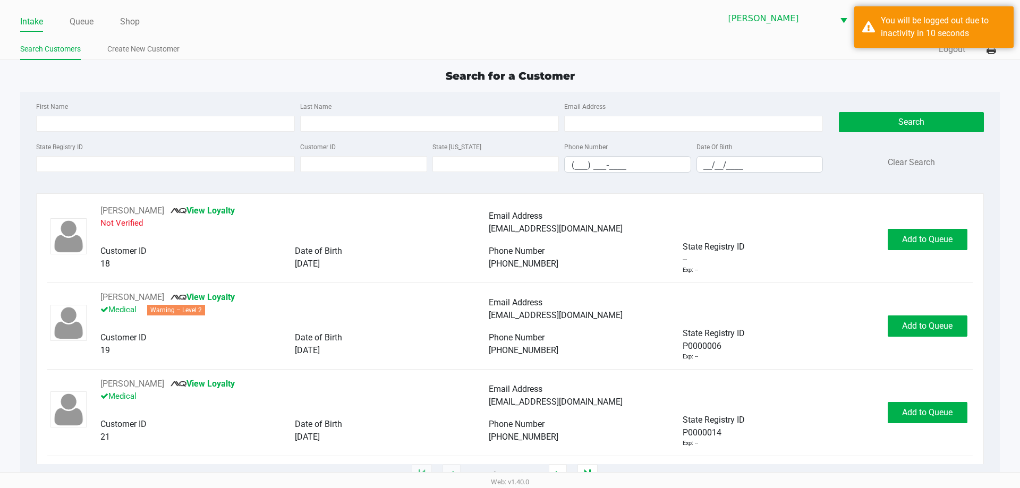
click at [130, 94] on div "First Name Last Name Email Address State Registry ID Customer ID State ID Phone…" at bounding box center [509, 140] width 963 height 97
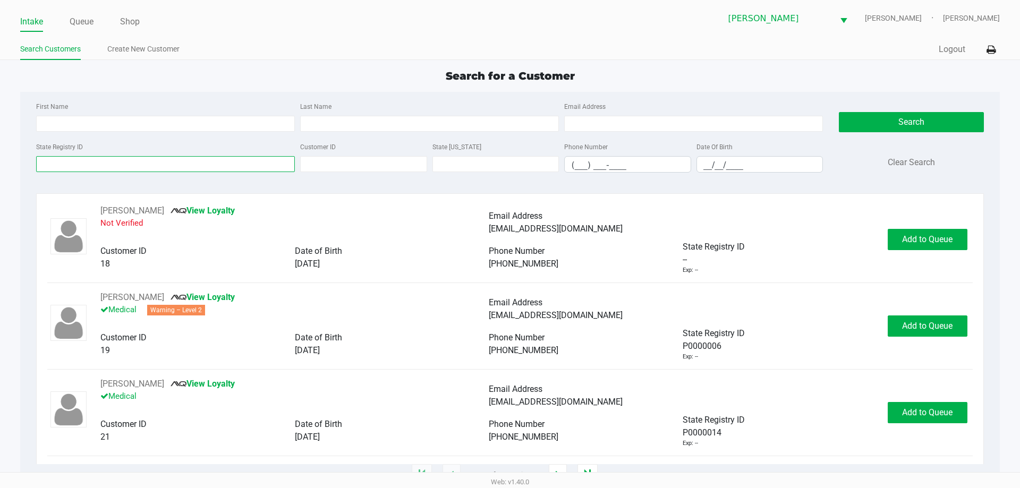
click at [186, 163] on input "State Registry ID" at bounding box center [165, 164] width 259 height 16
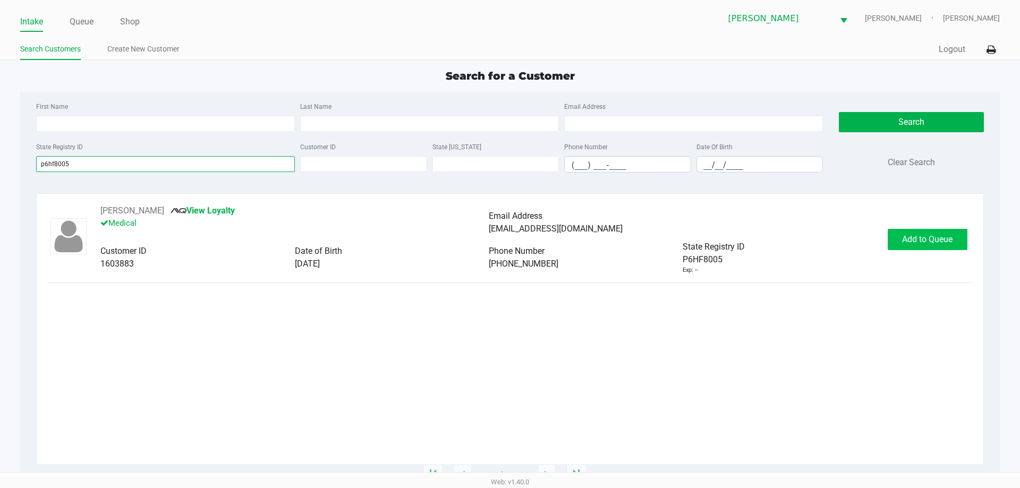
type input "p6hf8005"
drag, startPoint x: 906, startPoint y: 232, endPoint x: 923, endPoint y: 235, distance: 17.8
click at [910, 232] on button "Add to Queue" at bounding box center [928, 239] width 80 height 21
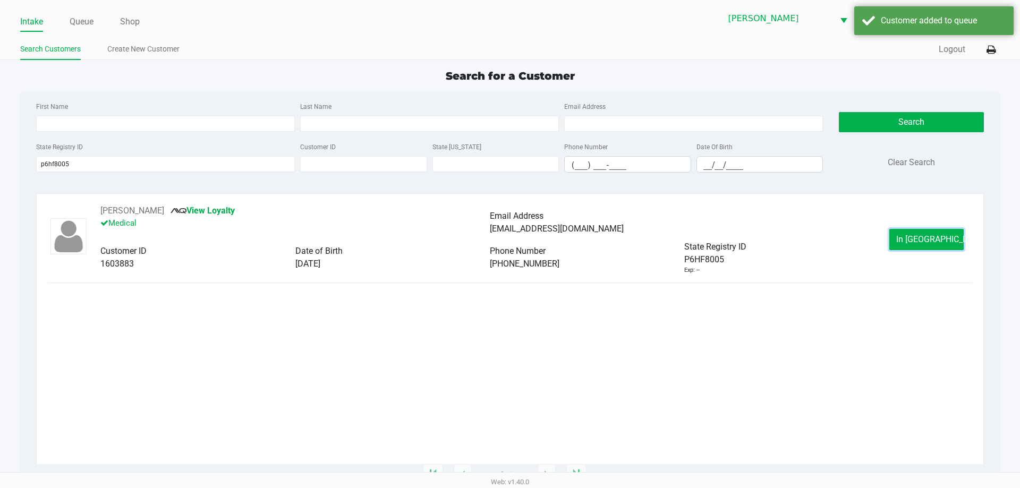
click at [932, 245] on button "In Queue" at bounding box center [926, 239] width 74 height 21
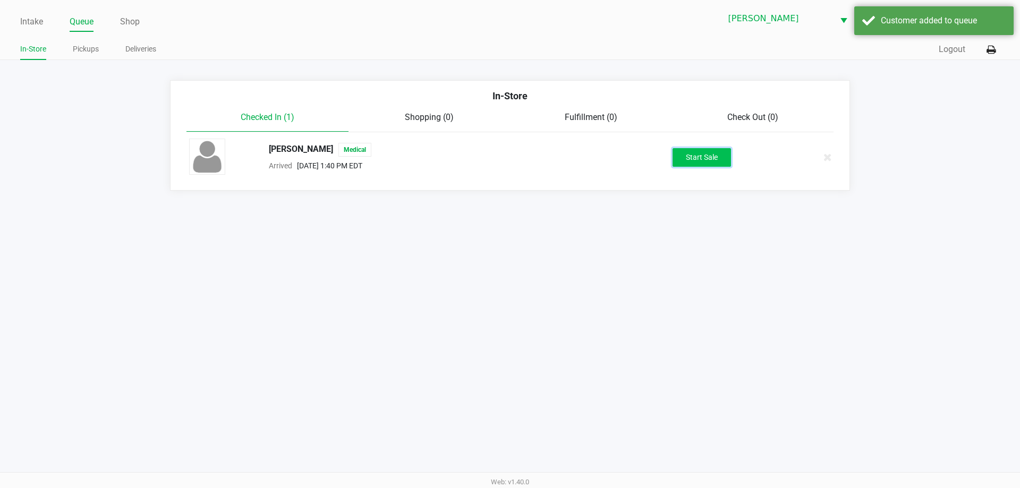
click at [710, 160] on button "Start Sale" at bounding box center [702, 157] width 58 height 19
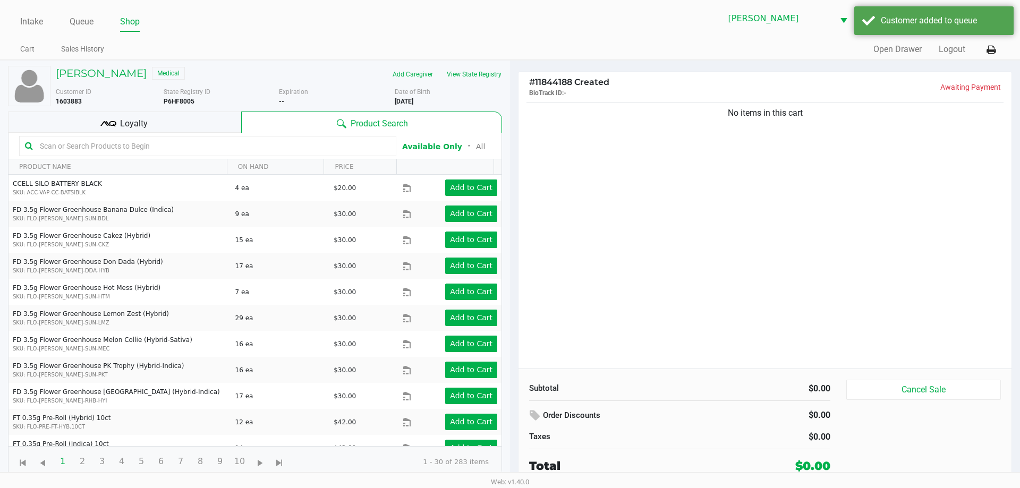
click at [765, 196] on div "No items in this cart" at bounding box center [765, 234] width 493 height 269
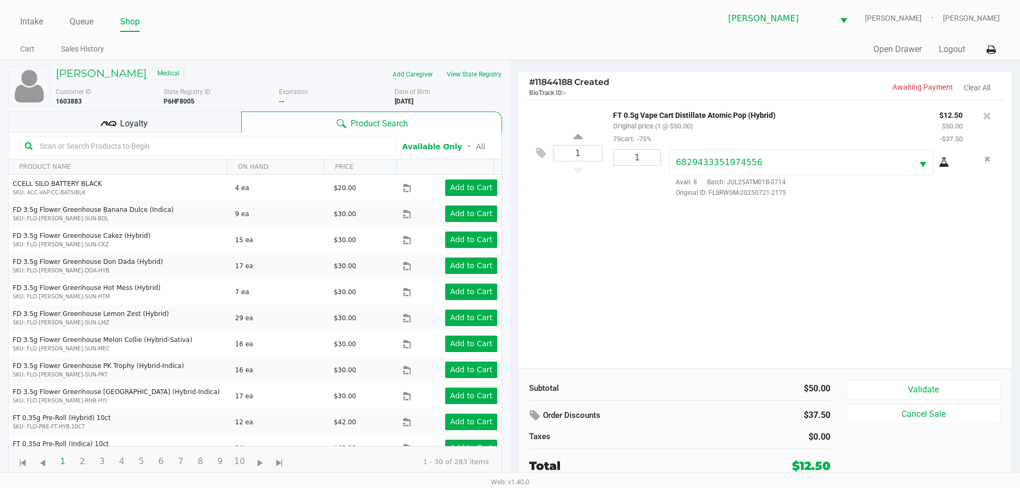
click at [938, 392] on button "Validate" at bounding box center [923, 390] width 155 height 20
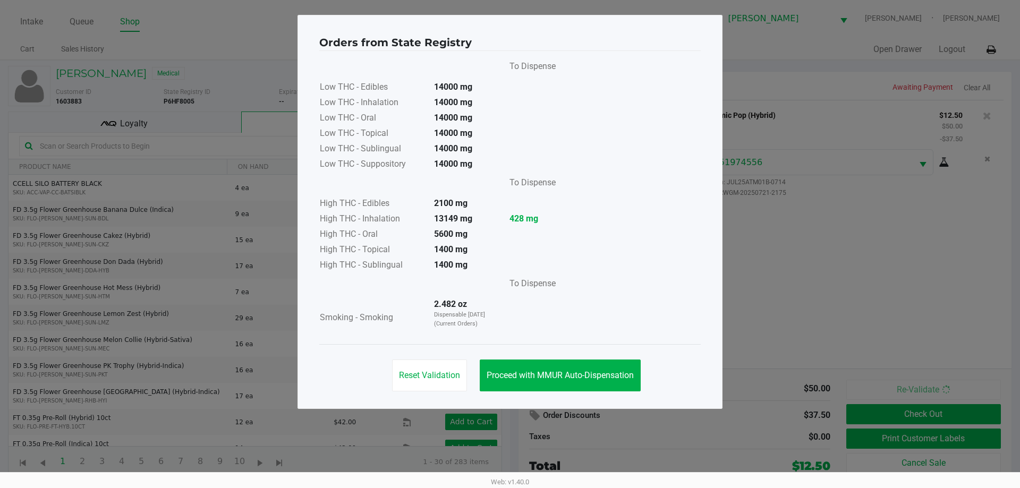
click at [573, 386] on button "Proceed with MMUR Auto-Dispensation" at bounding box center [560, 376] width 161 height 32
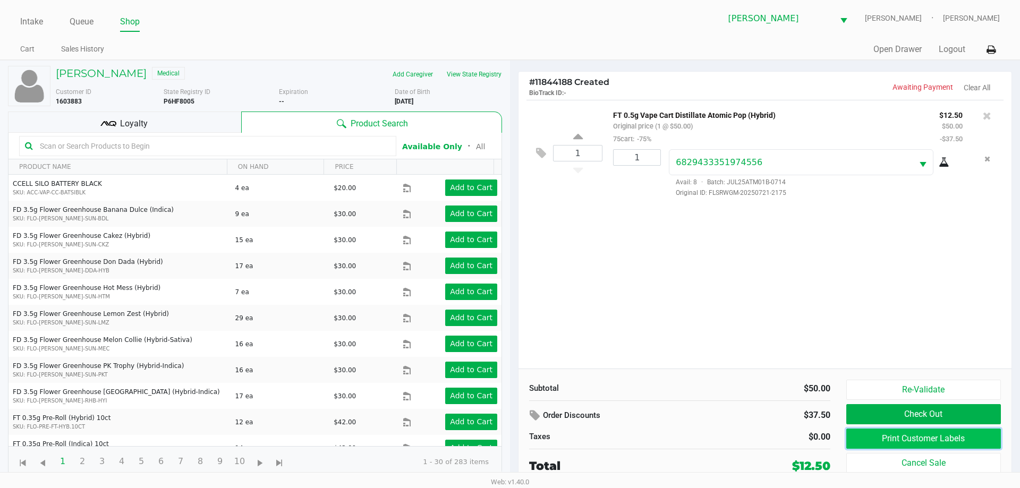
click at [914, 435] on button "Print Customer Labels" at bounding box center [923, 439] width 155 height 20
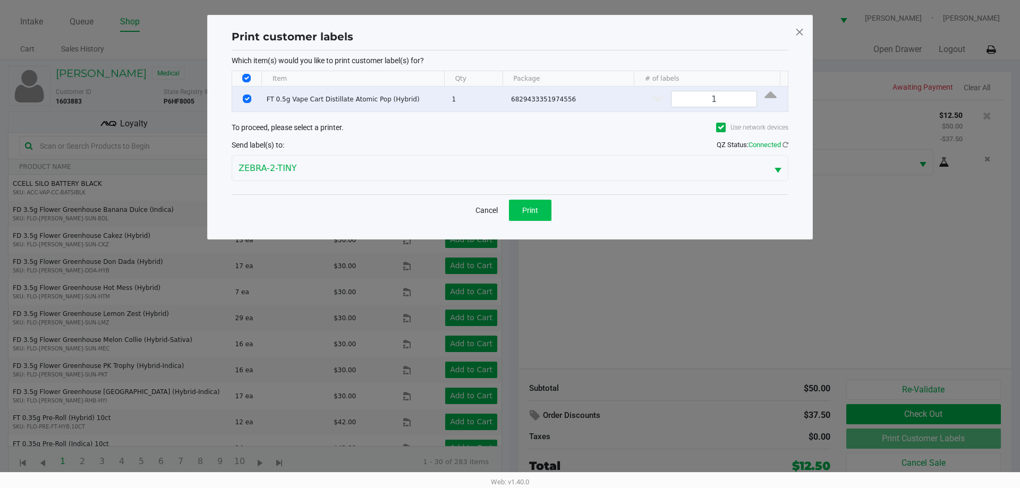
click at [536, 217] on button "Print" at bounding box center [530, 210] width 43 height 21
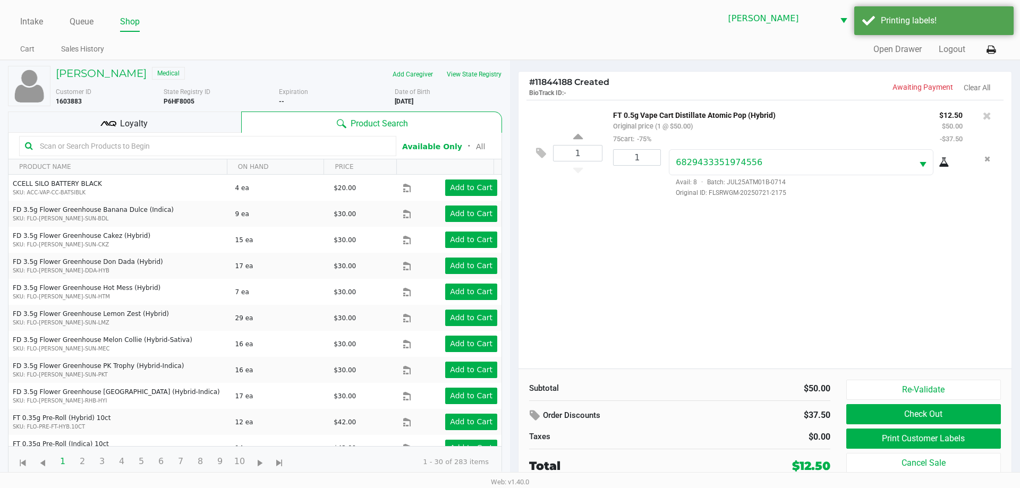
click at [930, 418] on button "Check Out" at bounding box center [923, 414] width 155 height 20
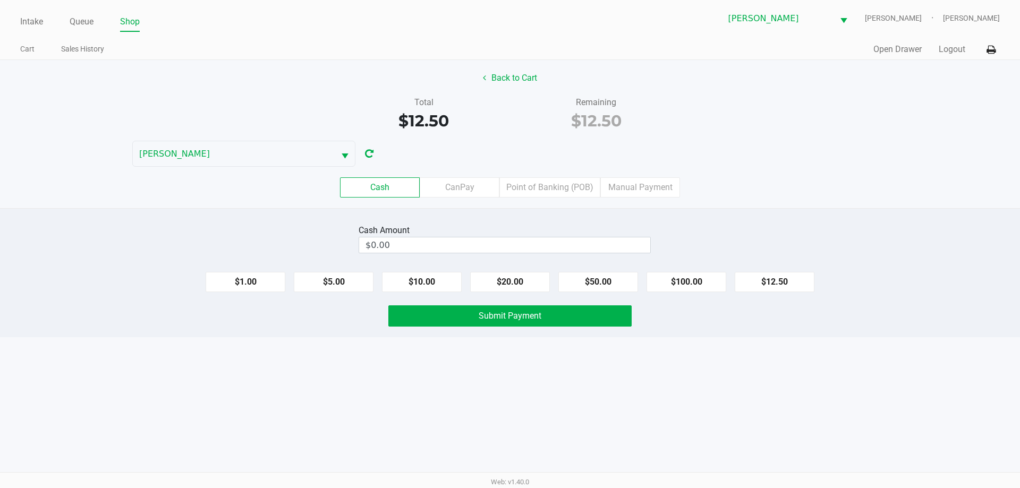
click at [536, 183] on label "Point of Banking (POB)" at bounding box center [549, 187] width 101 height 20
click at [0, 0] on 7 "Point of Banking (POB)" at bounding box center [0, 0] width 0 height 0
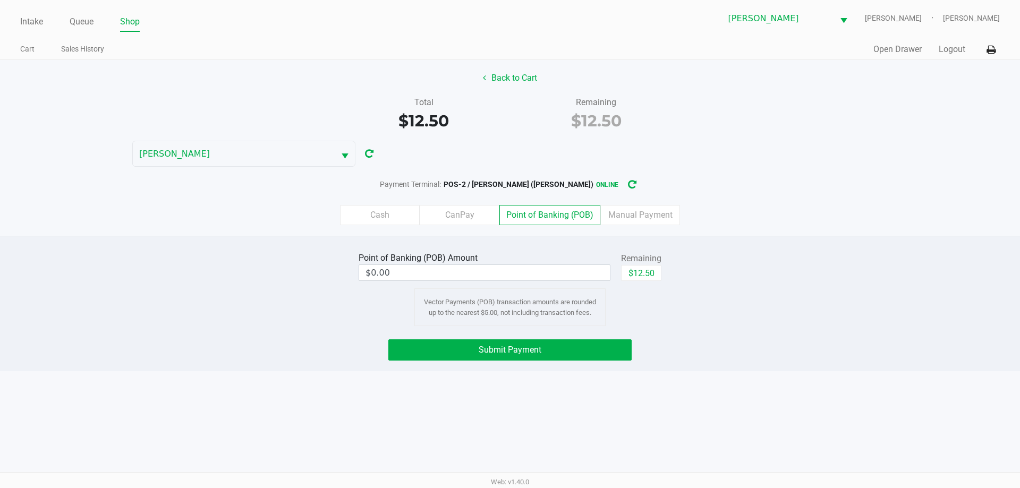
click at [643, 275] on button "$12.50" at bounding box center [641, 273] width 40 height 16
type input "$12.50"
click at [559, 342] on button "Submit Payment" at bounding box center [509, 349] width 243 height 21
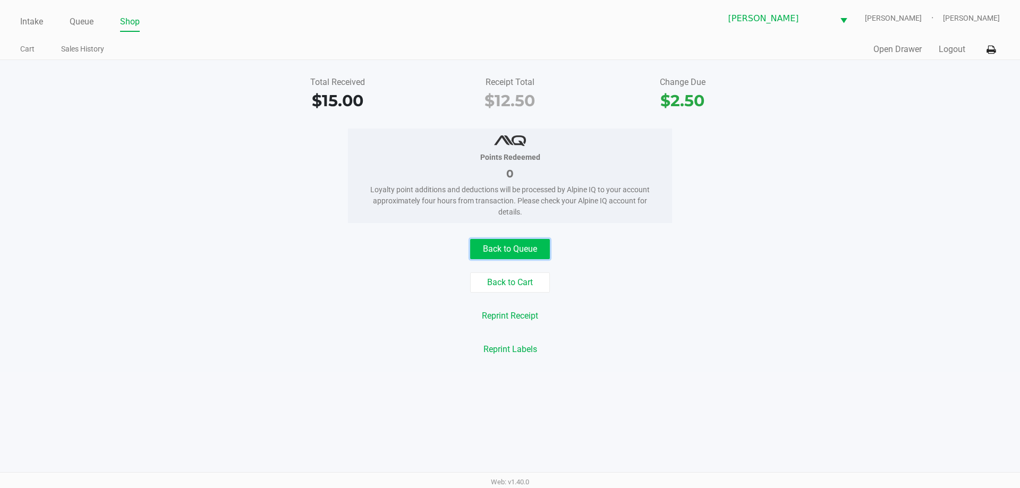
click at [532, 252] on button "Back to Queue" at bounding box center [510, 249] width 80 height 20
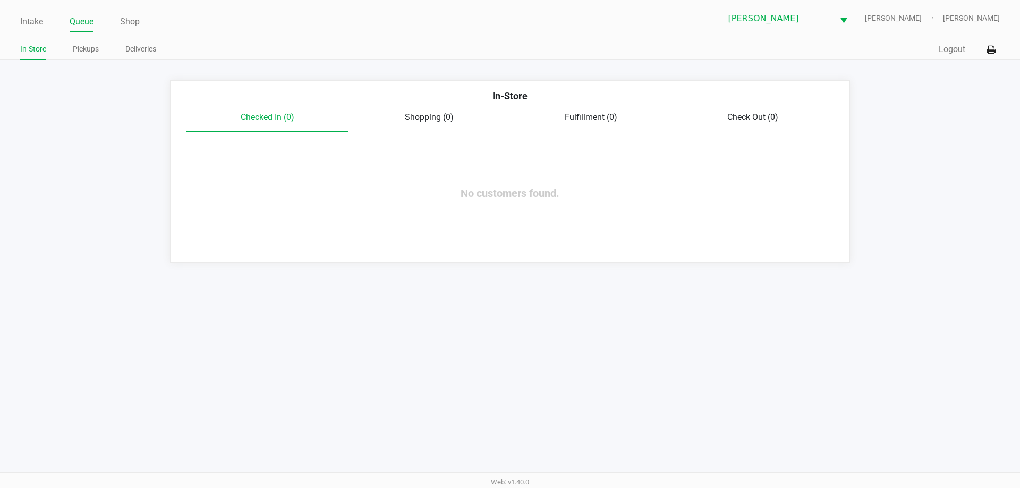
click at [31, 22] on link "Intake" at bounding box center [31, 21] width 23 height 15
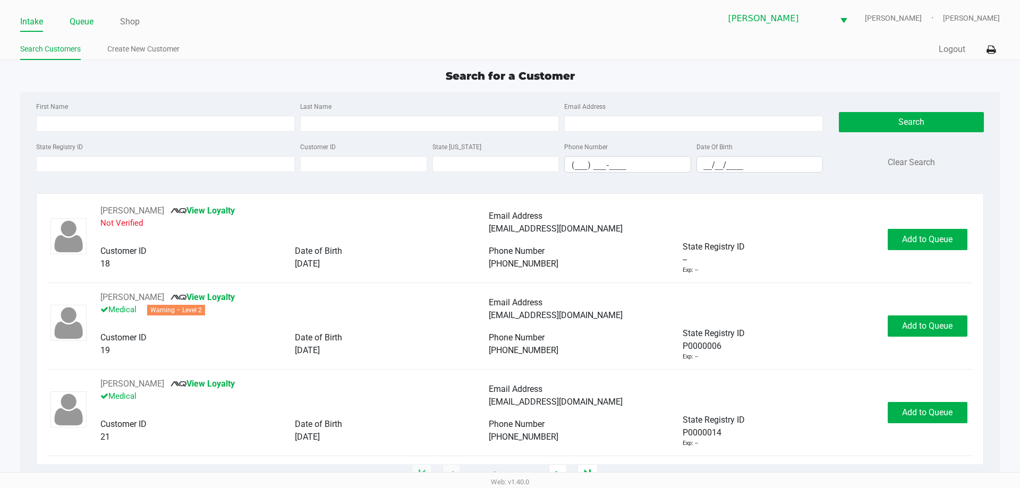
click at [82, 20] on link "Queue" at bounding box center [82, 21] width 24 height 15
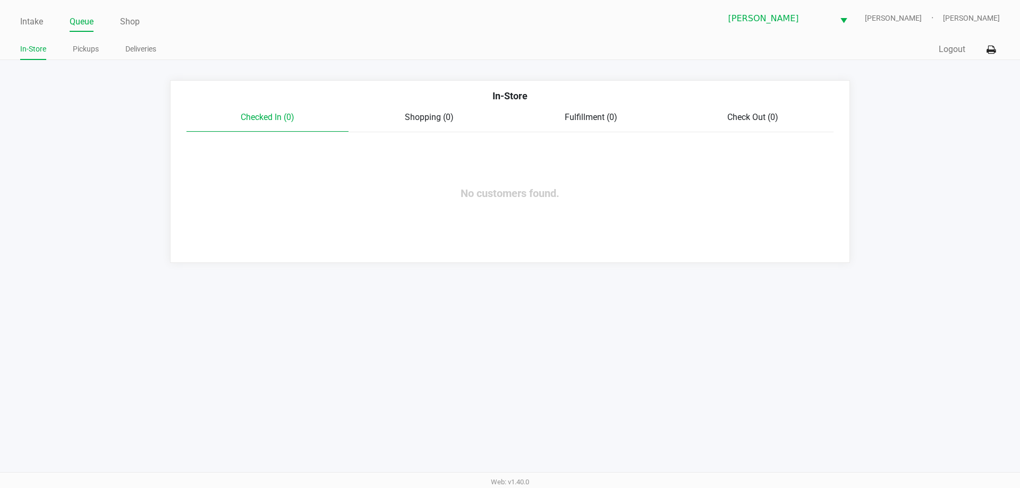
click at [94, 45] on link "Pickups" at bounding box center [86, 49] width 26 height 13
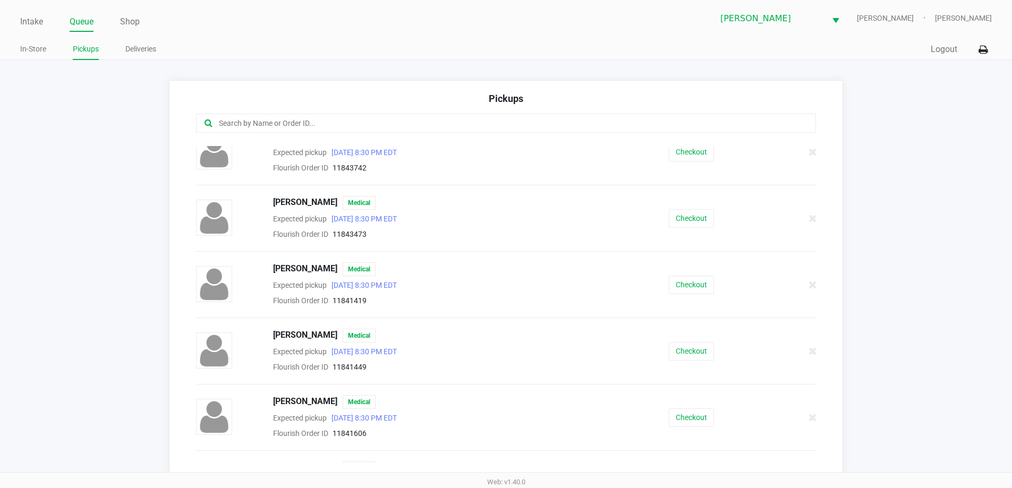
scroll to position [950, 0]
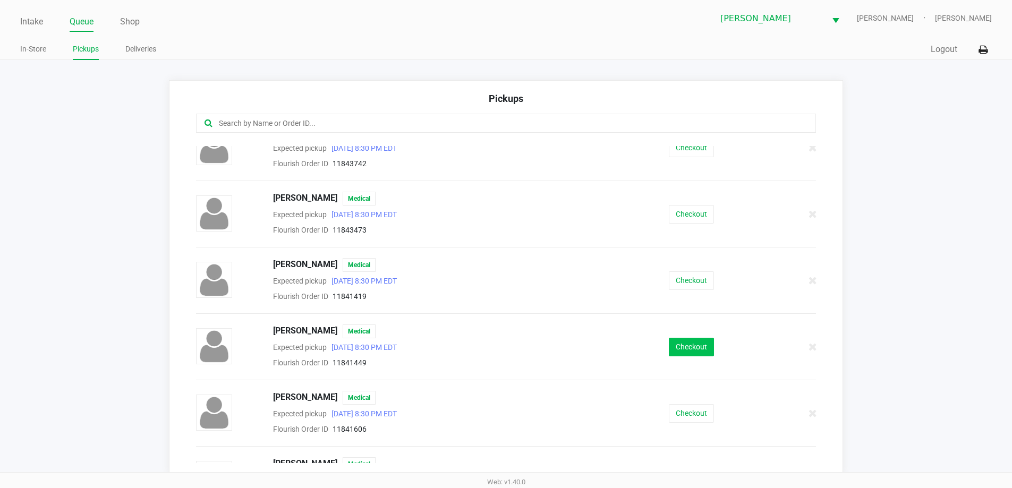
click at [687, 339] on button "Checkout" at bounding box center [691, 347] width 45 height 19
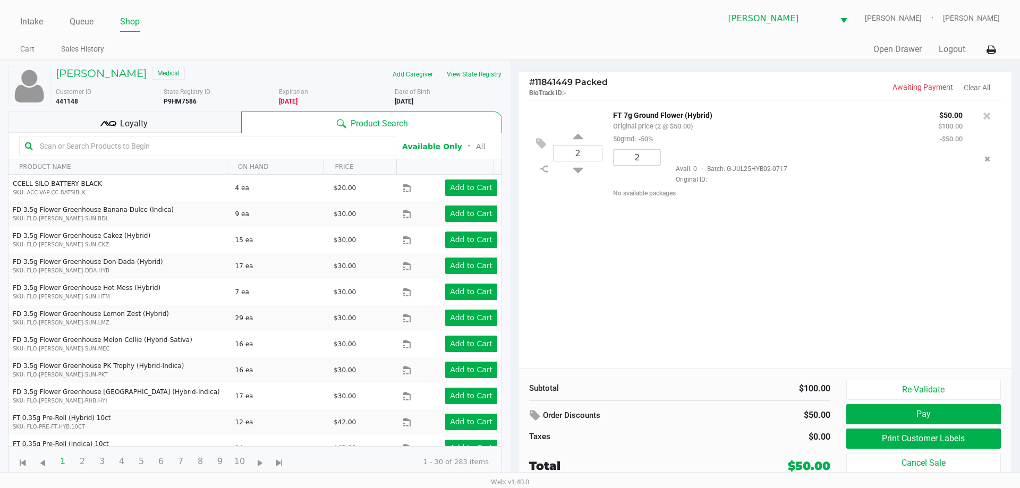
click at [192, 120] on div "Loyalty" at bounding box center [124, 122] width 233 height 21
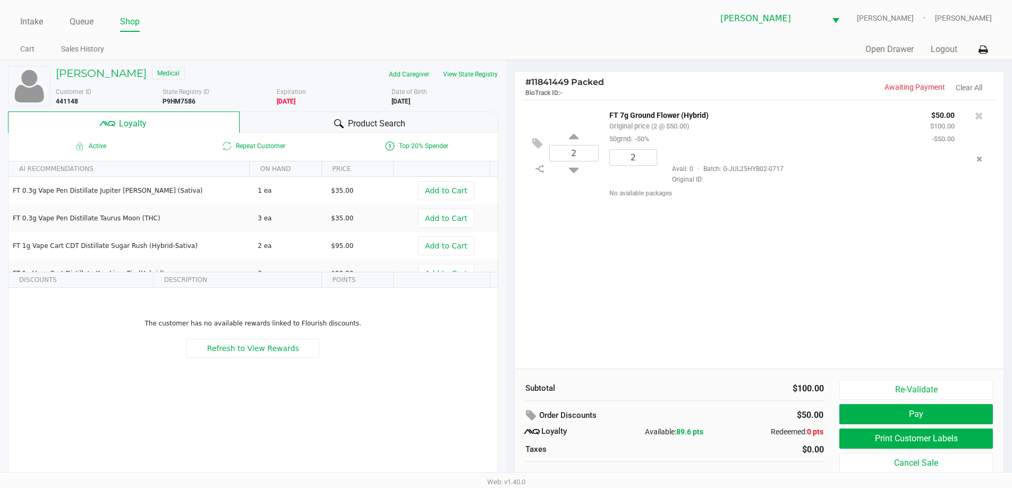
scroll to position [11, 0]
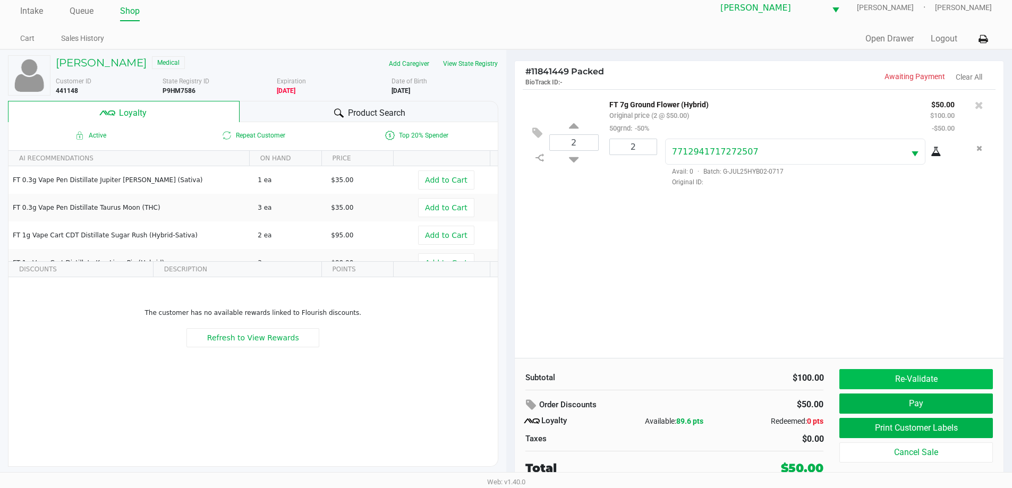
click at [893, 376] on button "Re-Validate" at bounding box center [915, 379] width 153 height 20
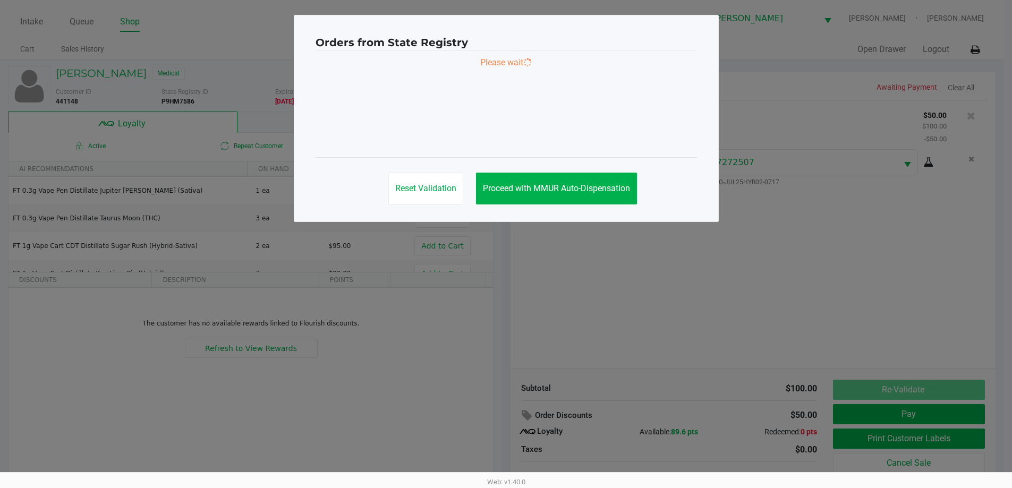
scroll to position [0, 0]
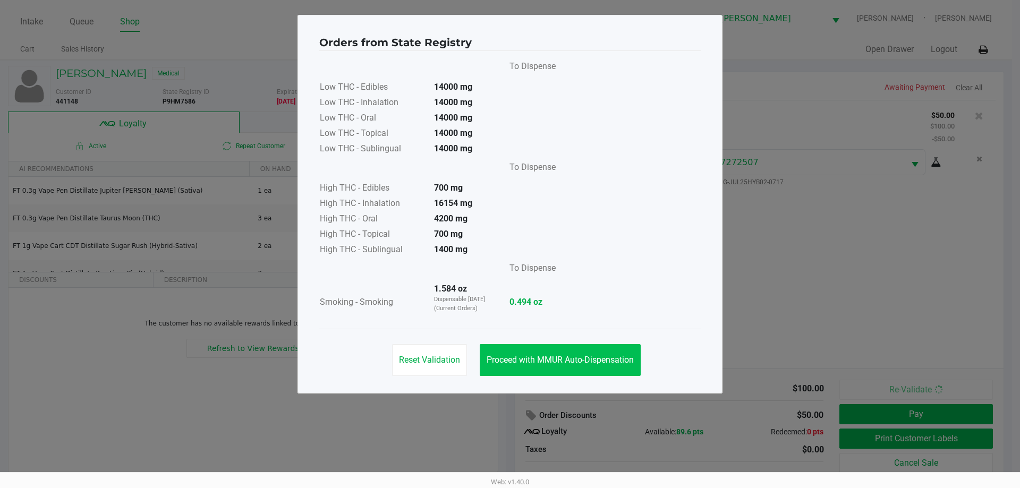
click at [564, 359] on span "Proceed with MMUR Auto-Dispensation" at bounding box center [560, 360] width 147 height 10
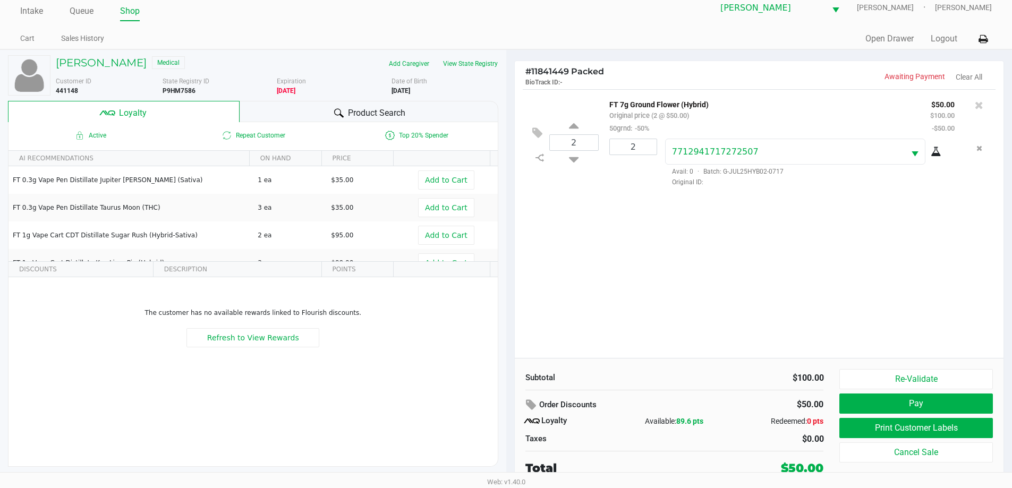
scroll to position [10, 0]
click at [889, 432] on button "Print Customer Labels" at bounding box center [915, 429] width 153 height 20
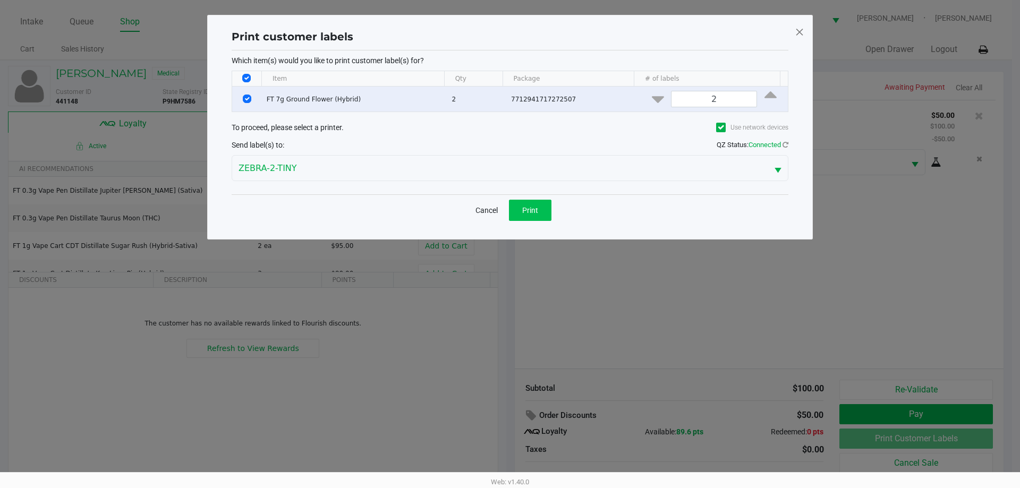
click at [542, 212] on button "Print" at bounding box center [530, 210] width 43 height 21
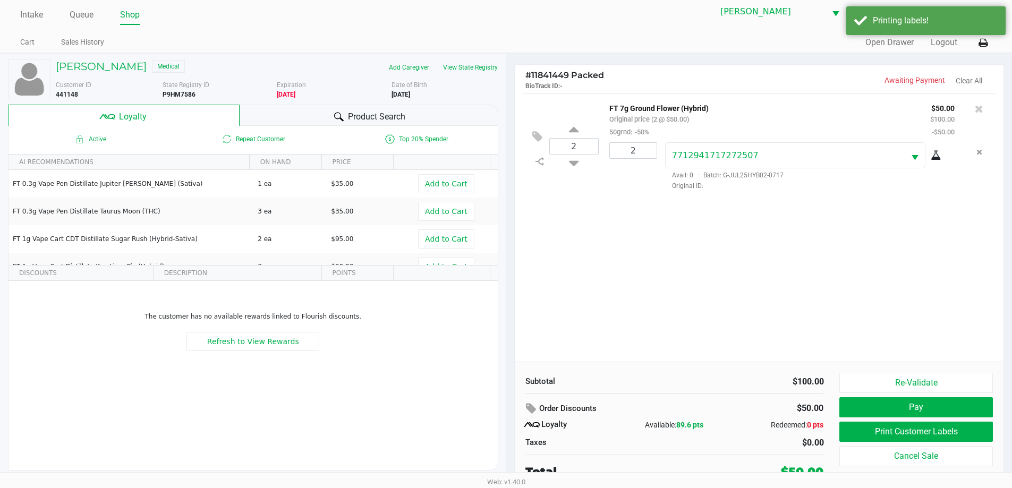
scroll to position [11, 0]
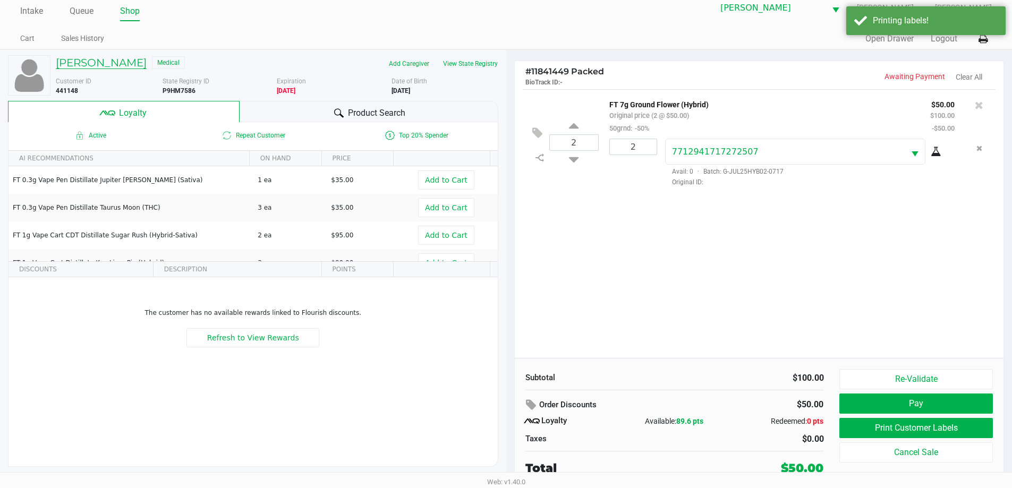
click at [95, 66] on h5 "STEVEN RAU" at bounding box center [101, 62] width 91 height 13
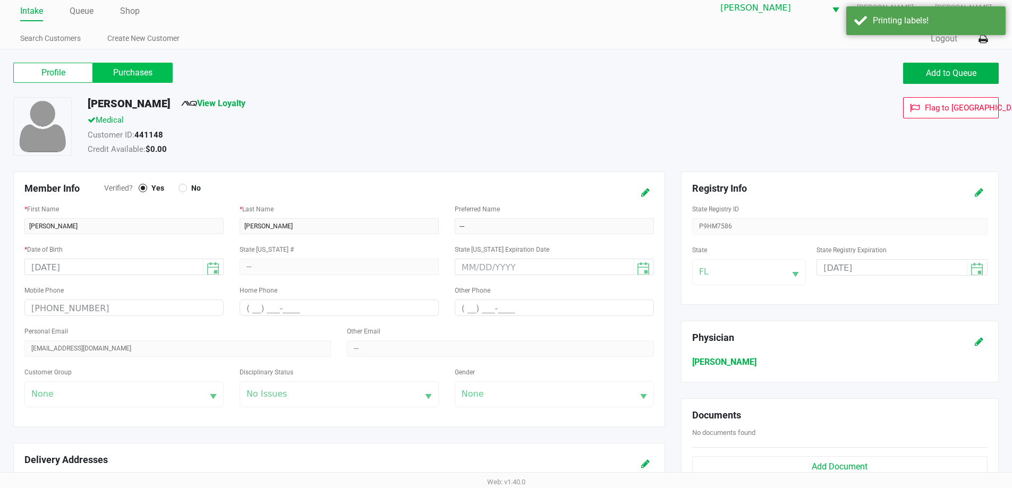
click at [156, 68] on label "Purchases" at bounding box center [133, 73] width 80 height 20
click at [0, 0] on 1 "Purchases" at bounding box center [0, 0] width 0 height 0
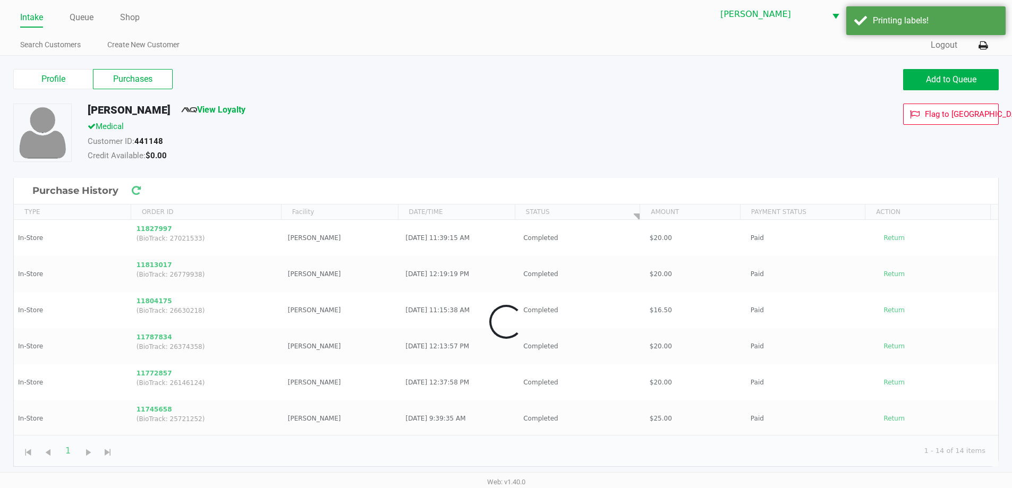
scroll to position [4, 0]
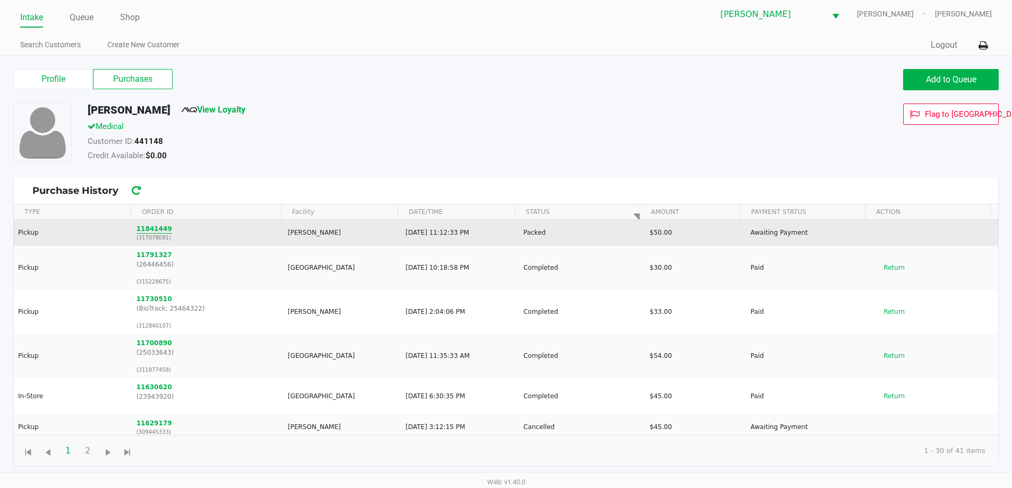
click at [150, 230] on button "11841449" at bounding box center [155, 229] width 36 height 10
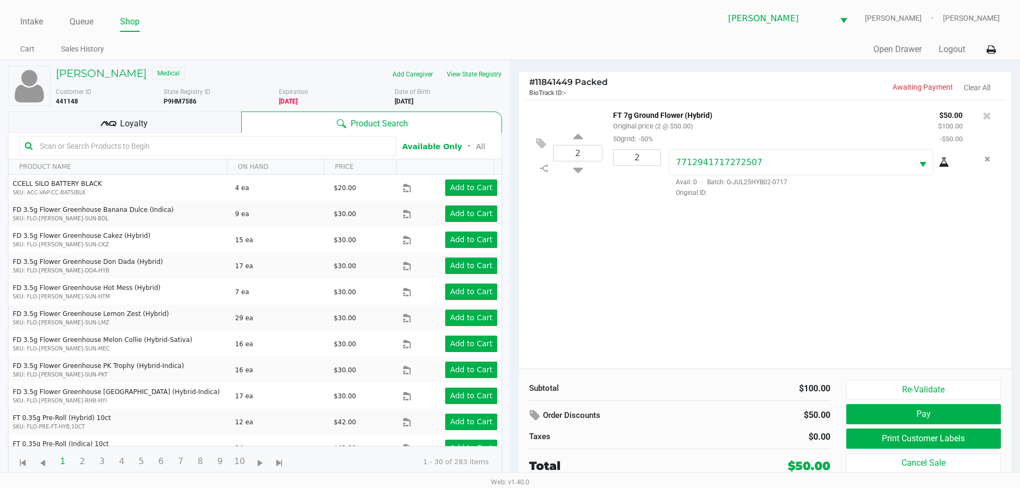
click at [189, 119] on div "Loyalty" at bounding box center [124, 122] width 233 height 21
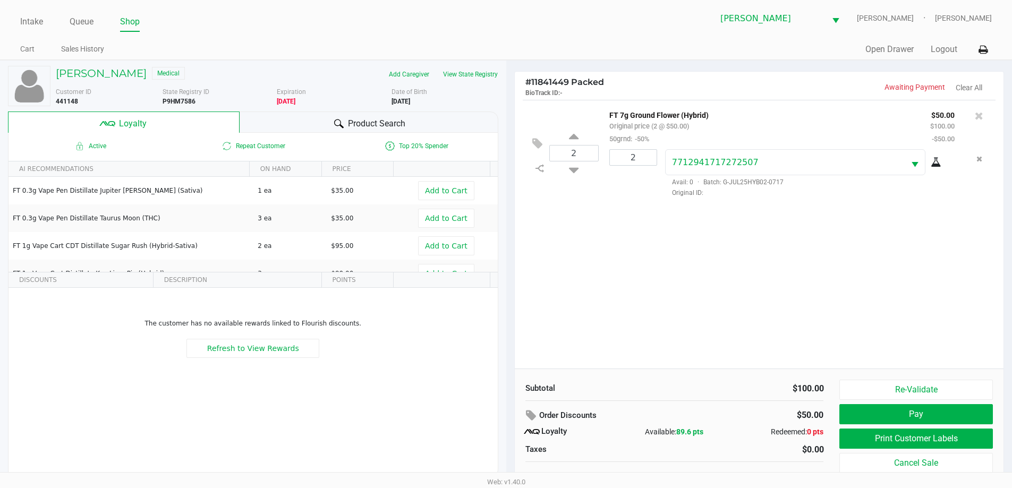
scroll to position [11, 0]
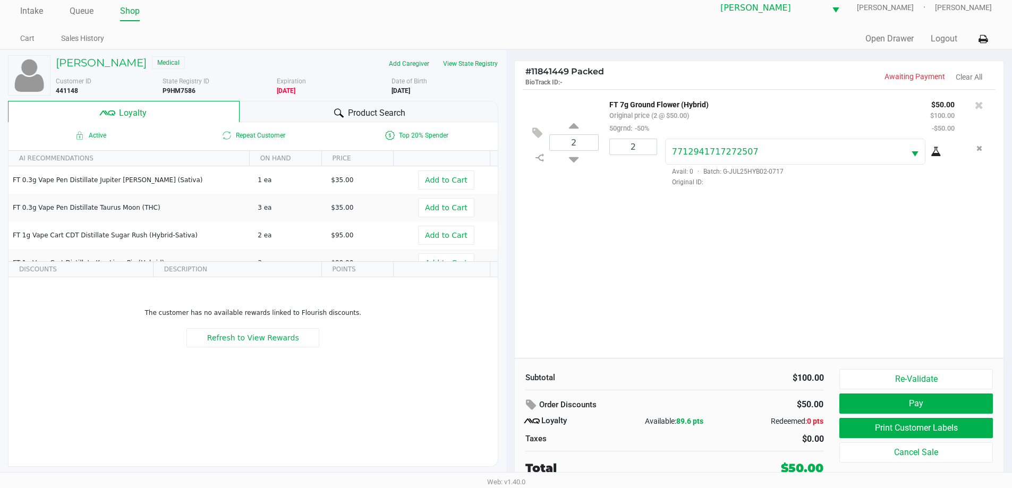
click at [706, 430] on div "Order Discounts $50.00 Loyalty Available: 89.6 pts Redeemed: 0 pts Taxes $0.00" at bounding box center [674, 421] width 315 height 50
click at [916, 386] on button "Re-Validate" at bounding box center [915, 379] width 153 height 20
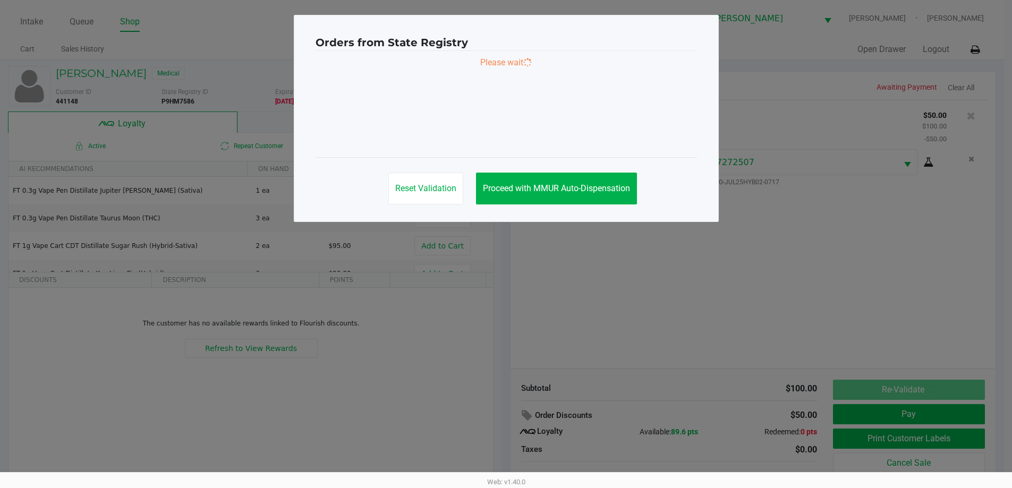
scroll to position [0, 0]
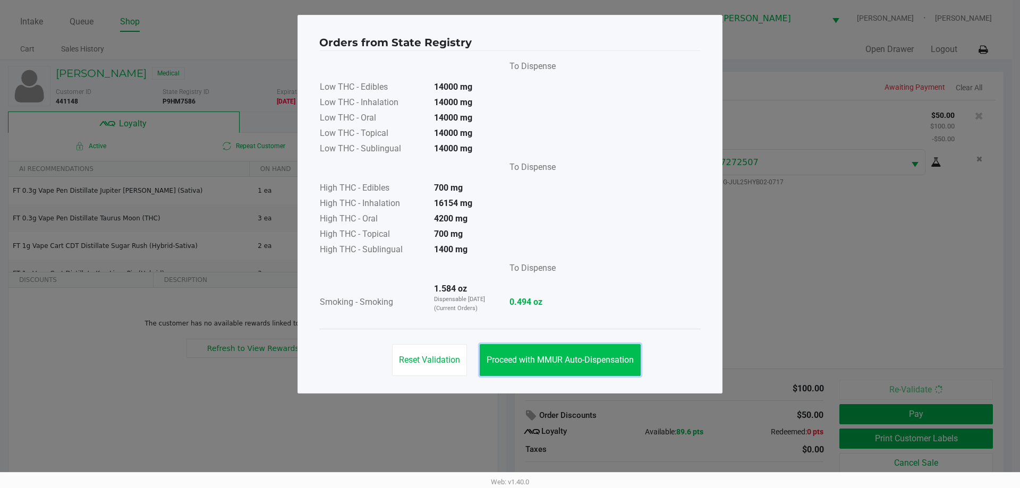
click at [587, 349] on button "Proceed with MMUR Auto-Dispensation" at bounding box center [560, 360] width 161 height 32
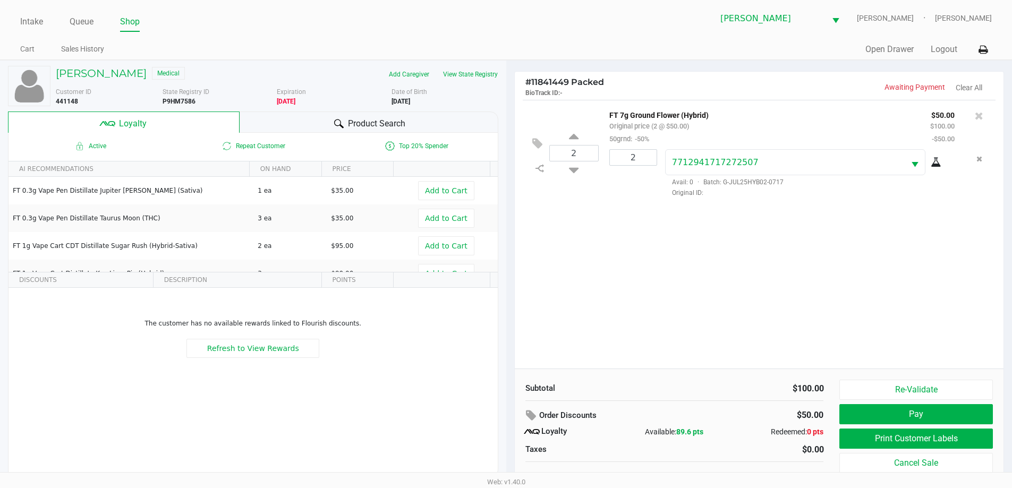
click at [899, 412] on button "Pay" at bounding box center [915, 414] width 153 height 20
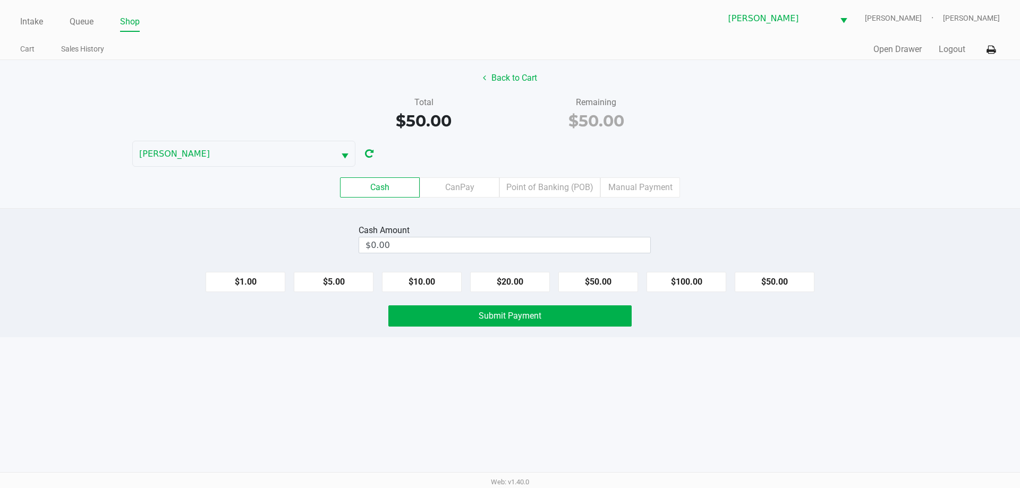
click at [530, 281] on button "$20.00" at bounding box center [510, 282] width 80 height 20
click at [511, 288] on button "$20.00" at bounding box center [510, 282] width 80 height 20
click at [500, 287] on button "$20.00" at bounding box center [510, 282] width 80 height 20
type input "$60.00"
click at [517, 318] on span "Submit Payment" at bounding box center [510, 316] width 63 height 10
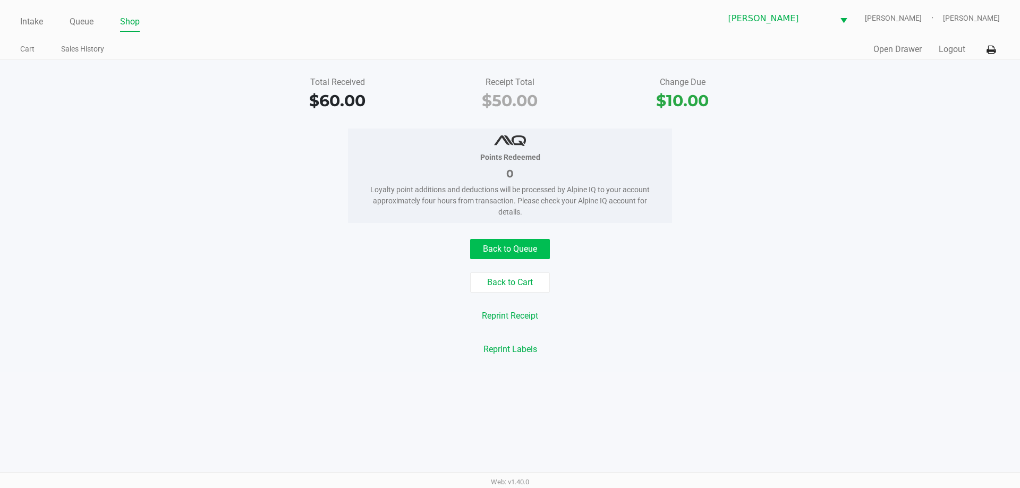
click at [491, 242] on button "Back to Queue" at bounding box center [510, 249] width 80 height 20
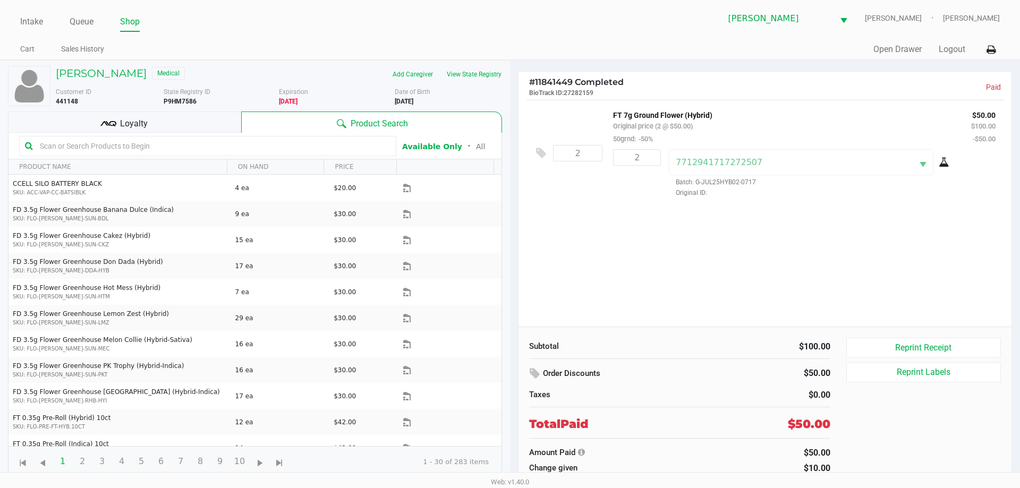
click at [471, 75] on button "View State Registry" at bounding box center [471, 74] width 62 height 17
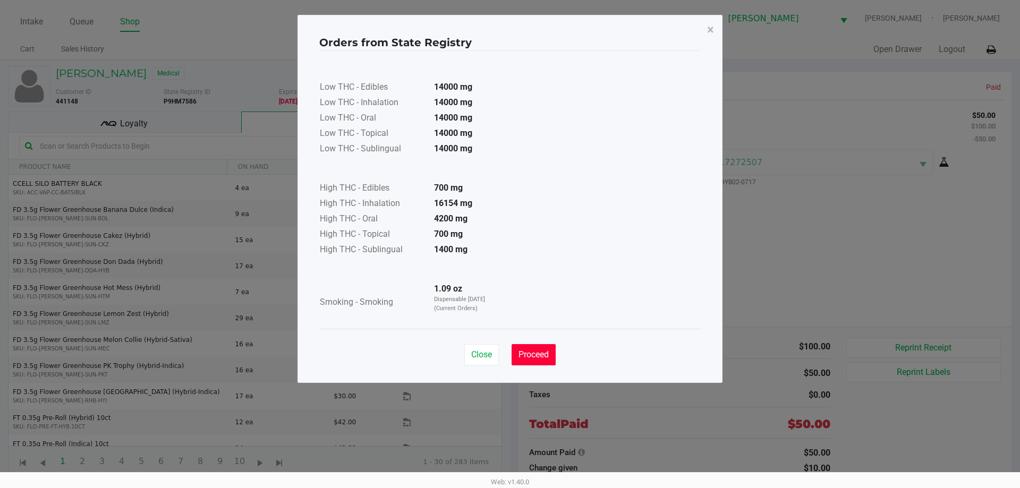
click at [539, 345] on button "Proceed" at bounding box center [534, 354] width 44 height 21
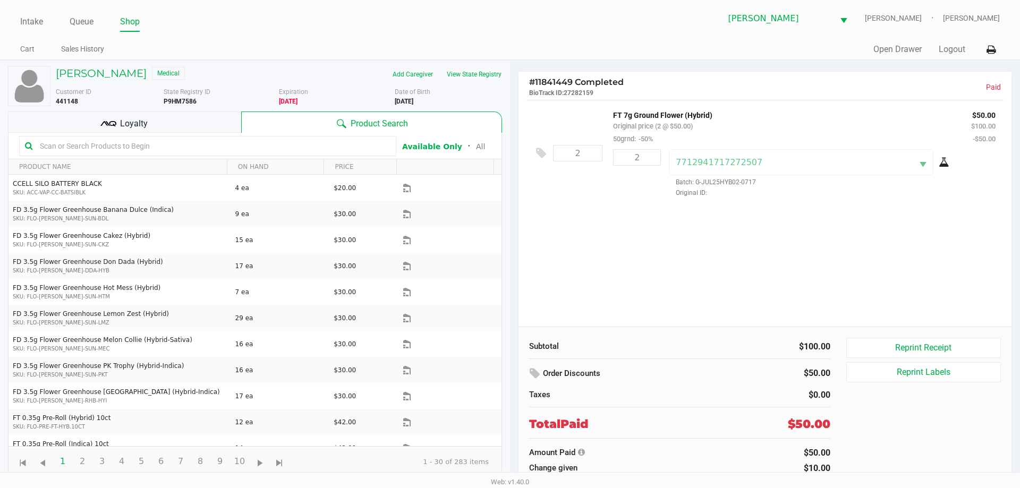
click at [203, 115] on div "Loyalty" at bounding box center [124, 122] width 233 height 21
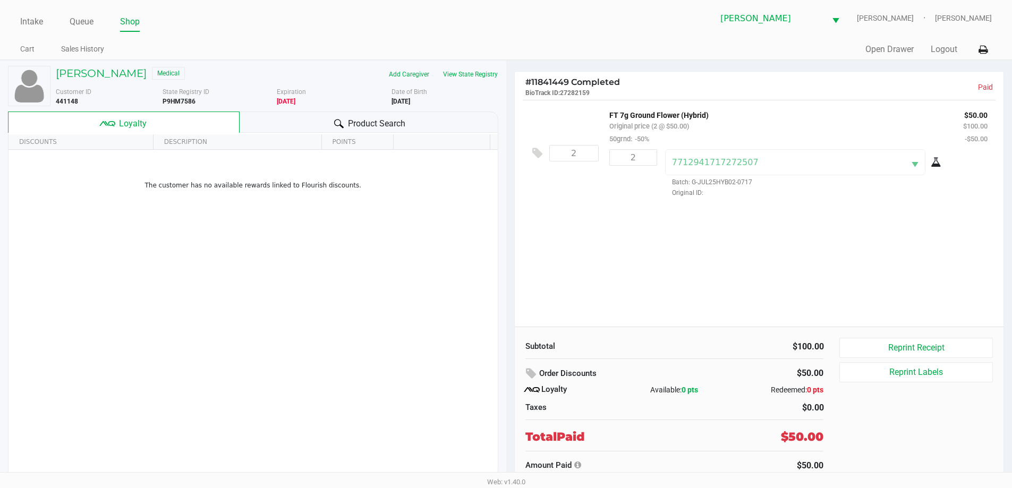
click at [101, 78] on h5 "STEVEN RAU" at bounding box center [101, 73] width 91 height 13
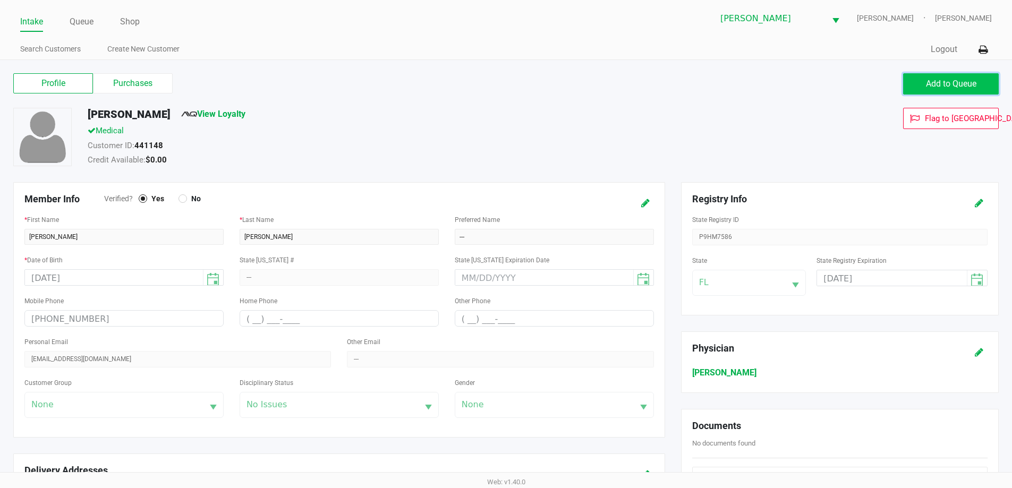
click at [958, 87] on span "Add to Queue" at bounding box center [951, 84] width 50 height 10
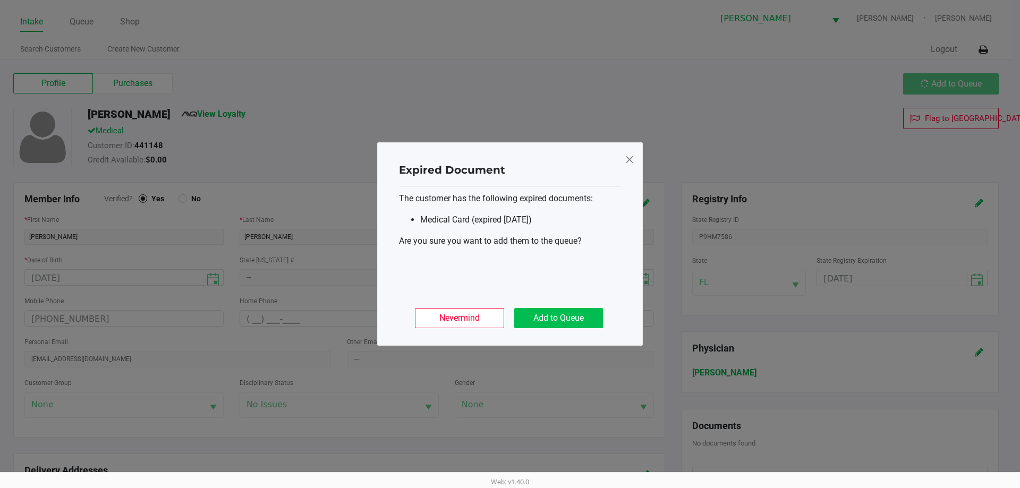
click at [573, 320] on button "Add to Queue" at bounding box center [558, 318] width 89 height 20
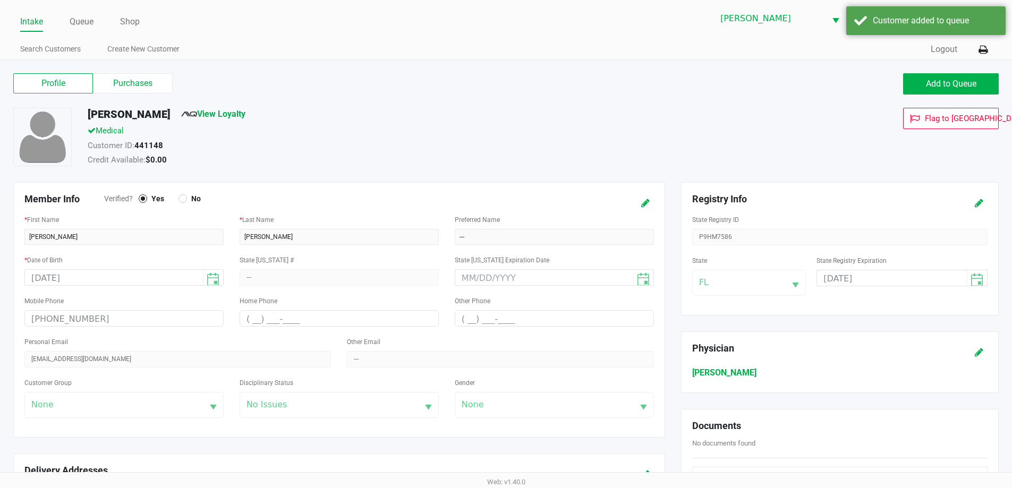
click at [132, 80] on label "Purchases" at bounding box center [133, 83] width 80 height 20
click at [0, 0] on 1 "Purchases" at bounding box center [0, 0] width 0 height 0
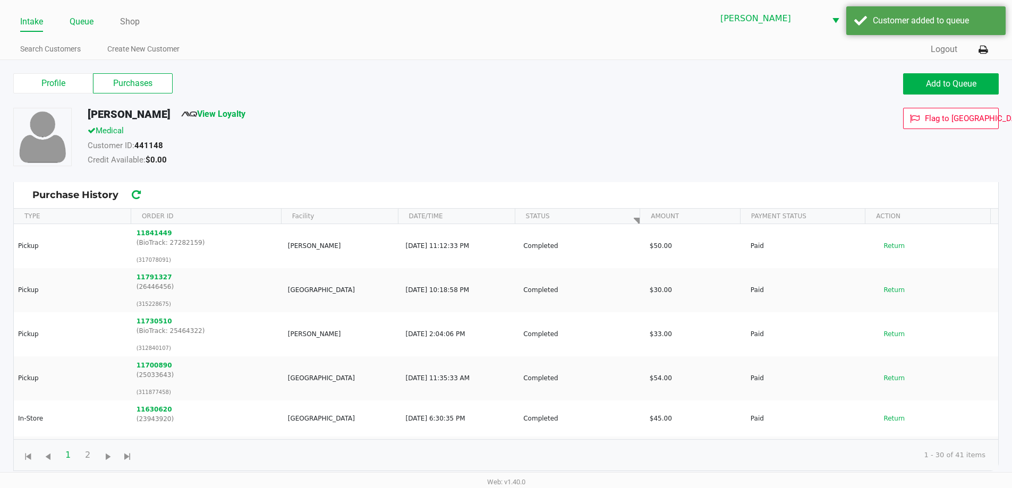
click at [82, 26] on link "Queue" at bounding box center [82, 21] width 24 height 15
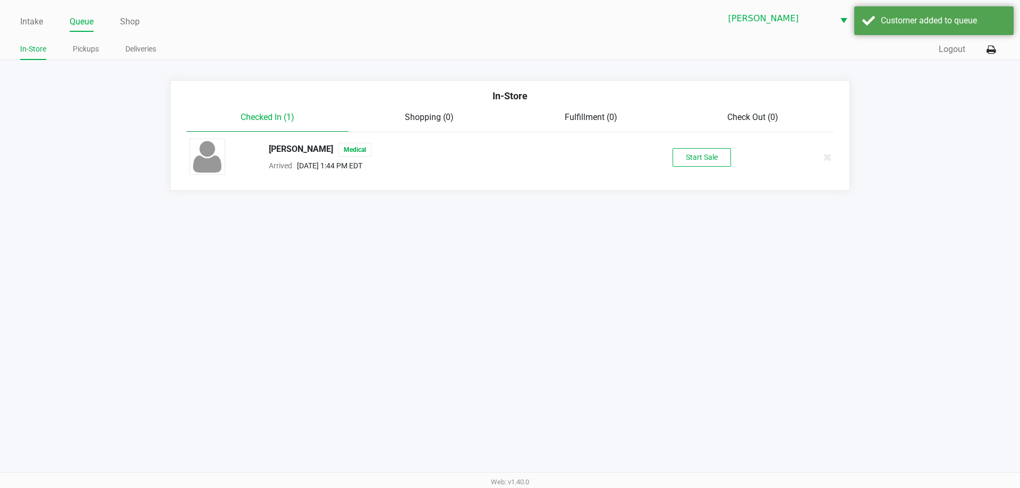
click at [689, 158] on button "Start Sale" at bounding box center [702, 157] width 58 height 19
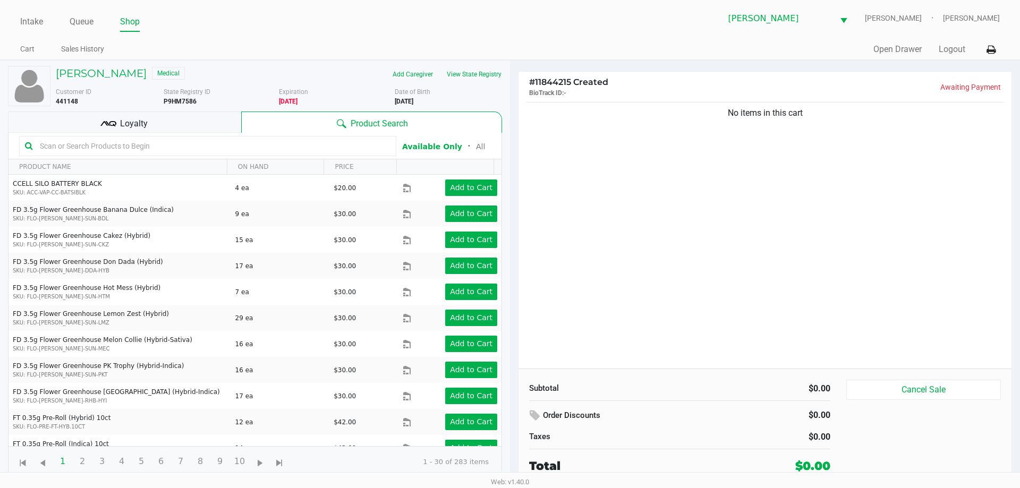
click at [165, 119] on div "Loyalty" at bounding box center [124, 122] width 233 height 21
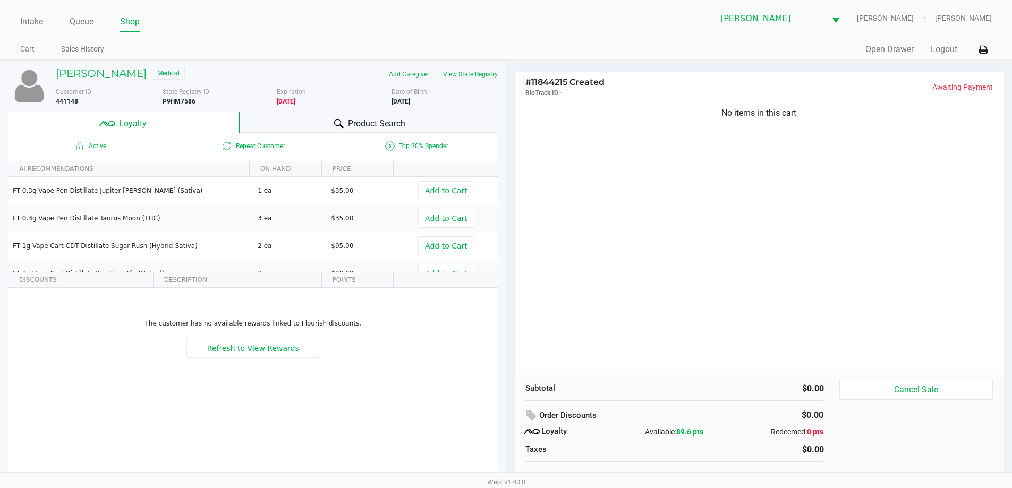
scroll to position [11, 0]
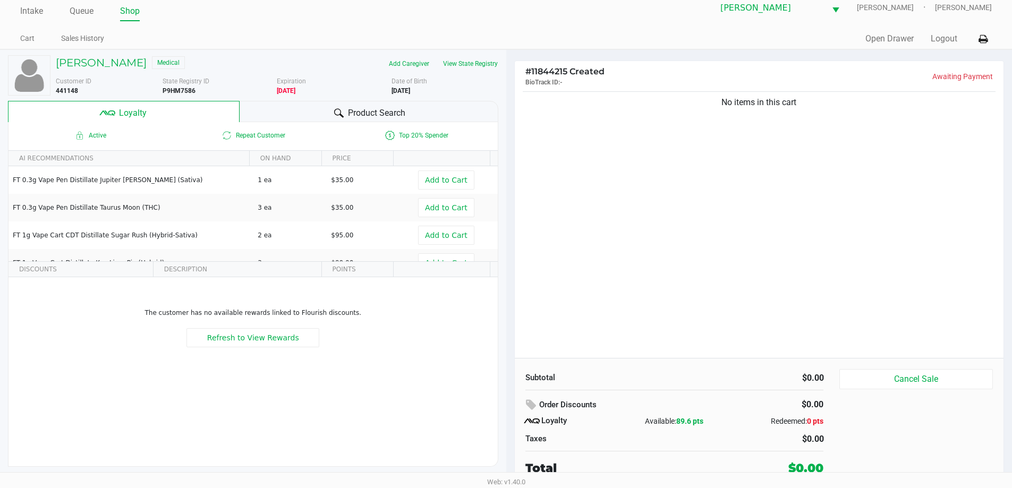
click at [695, 441] on div "$0.00" at bounding box center [753, 439] width 141 height 13
click at [701, 437] on div "$0.00" at bounding box center [753, 439] width 141 height 13
click at [709, 432] on div "Order Discounts $0.00 Loyalty Available: 89.6 pts Redeemed: 0 pts Taxes $0.00" at bounding box center [674, 421] width 315 height 50
click at [897, 373] on button "Cancel Sale" at bounding box center [915, 379] width 153 height 20
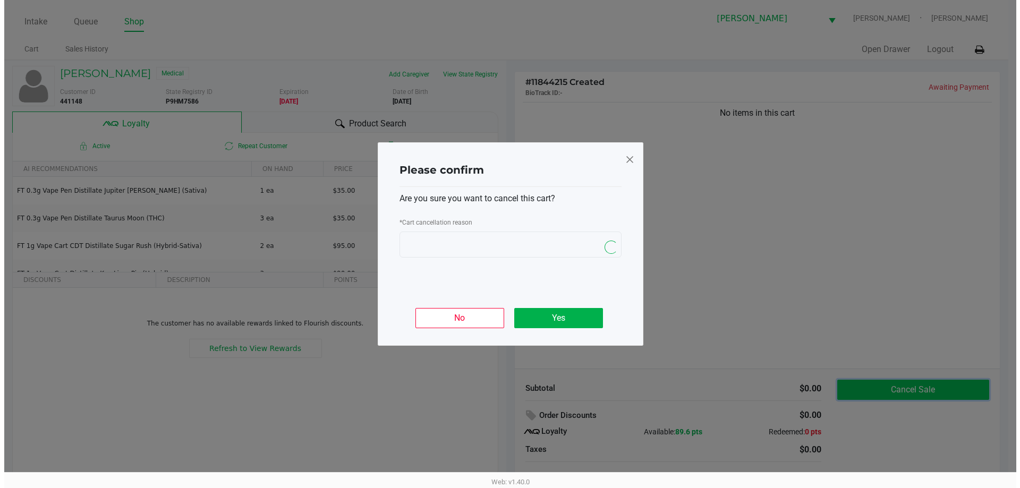
scroll to position [0, 0]
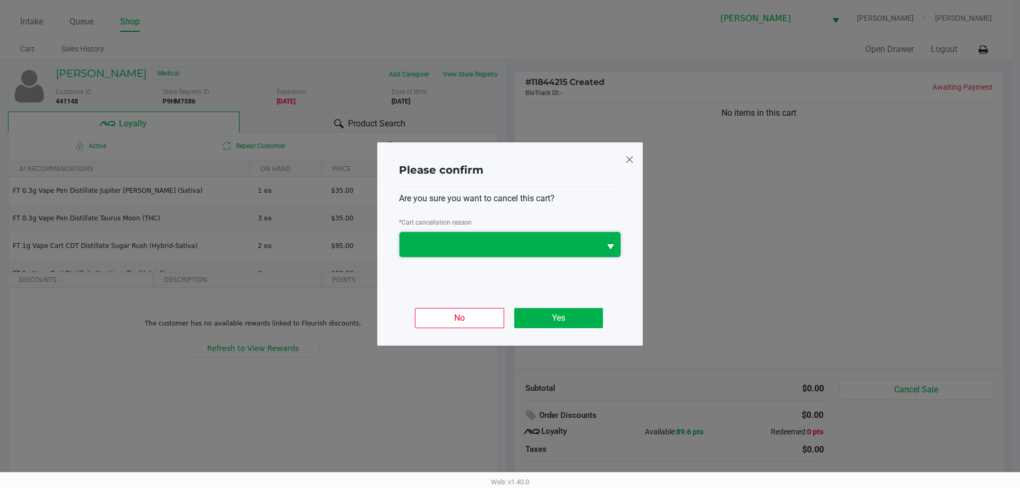
click at [469, 247] on span at bounding box center [500, 245] width 188 height 13
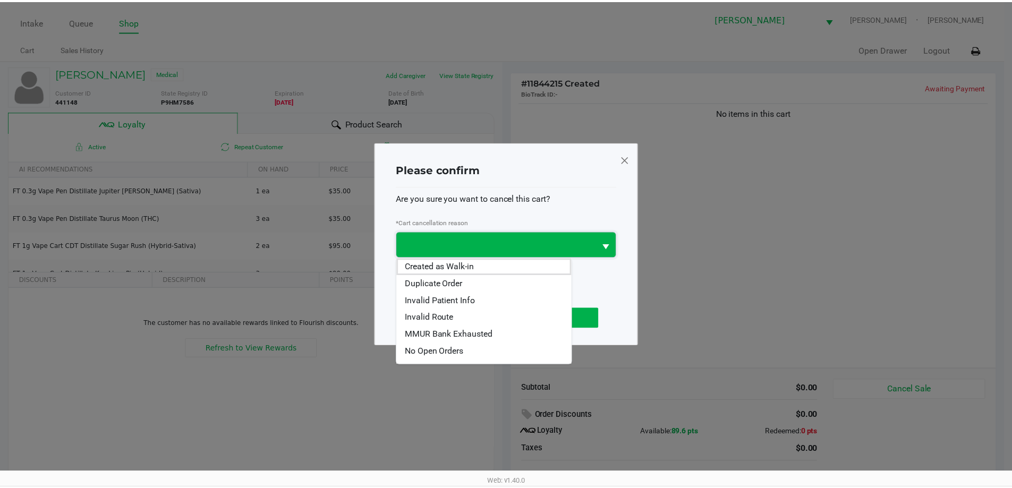
scroll to position [64, 0]
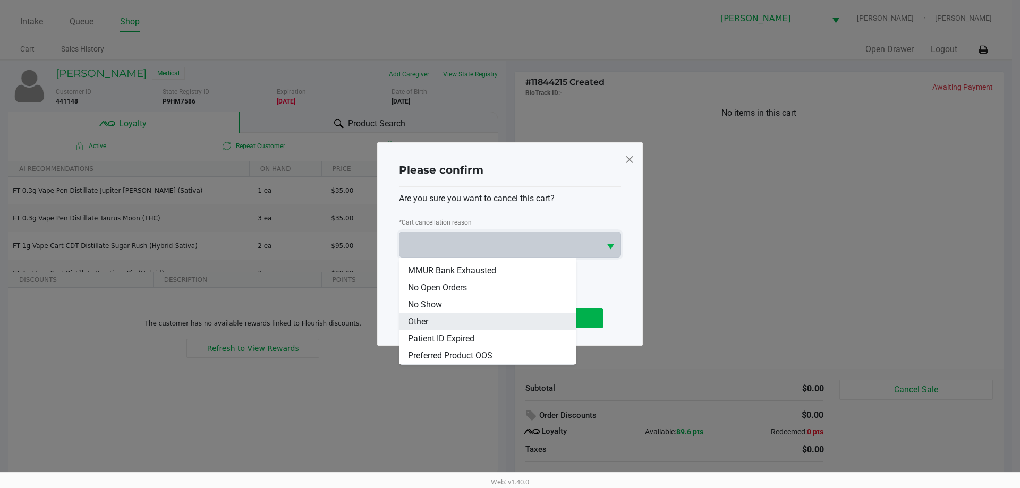
click at [432, 320] on li "Other" at bounding box center [488, 321] width 176 height 17
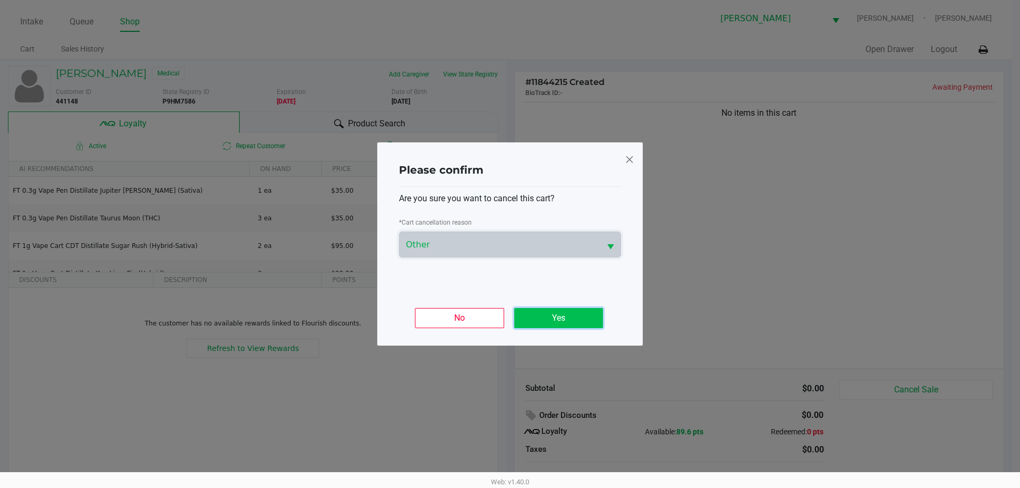
click at [546, 322] on button "Yes" at bounding box center [558, 318] width 89 height 20
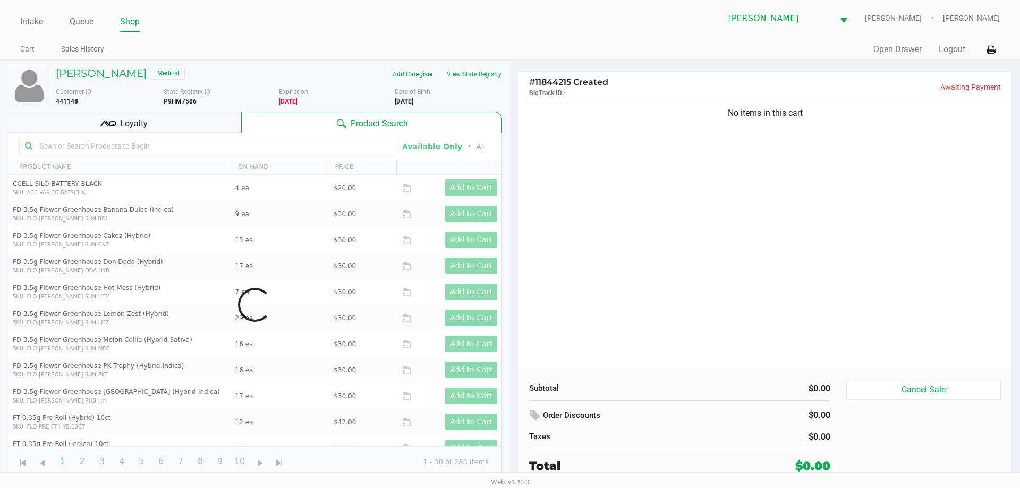
click at [101, 70] on h5 "STEVEN RAU" at bounding box center [101, 73] width 91 height 13
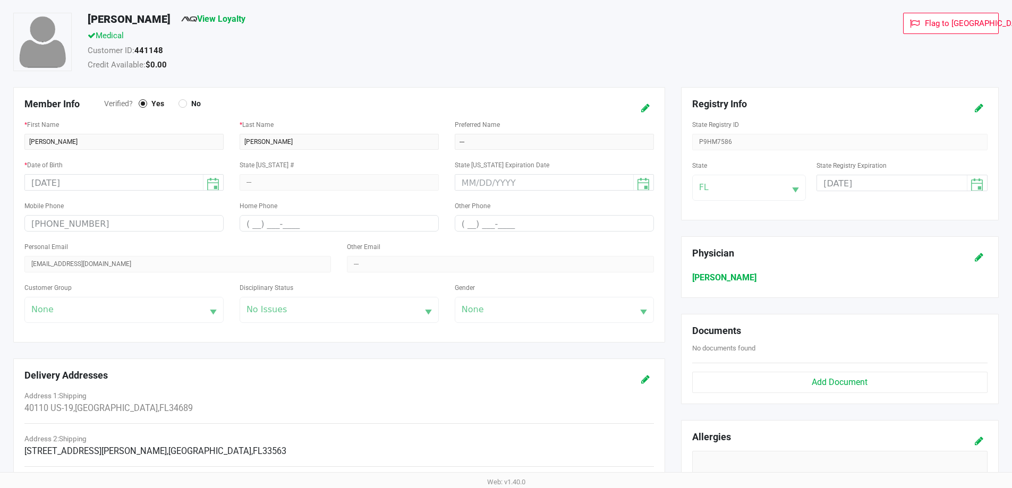
scroll to position [339, 0]
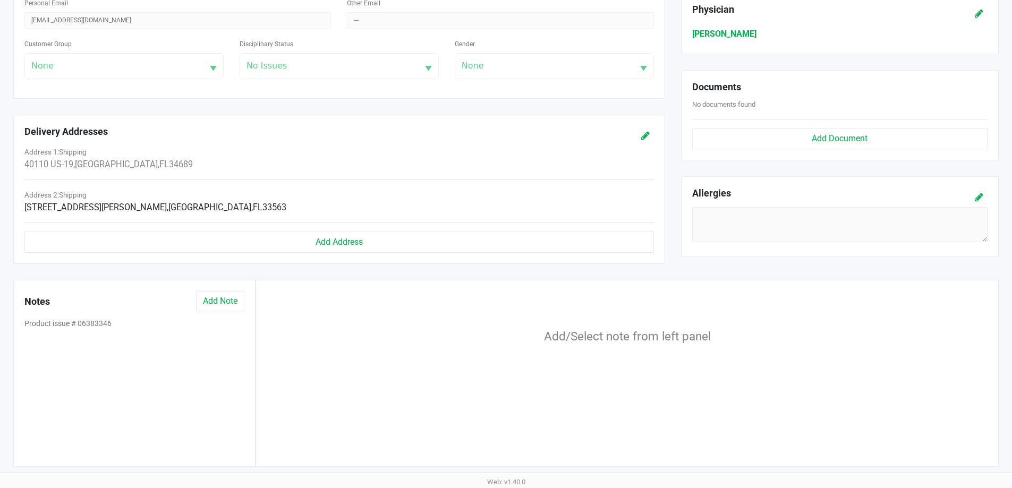
click at [227, 295] on button "Add Note" at bounding box center [220, 301] width 48 height 20
click at [94, 327] on button "Product issue # 06383346" at bounding box center [67, 323] width 87 height 11
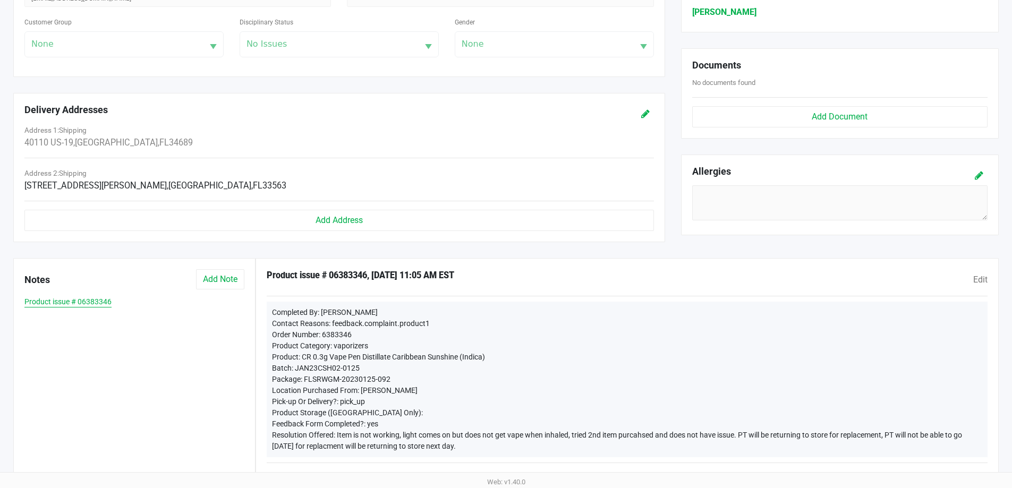
scroll to position [377, 0]
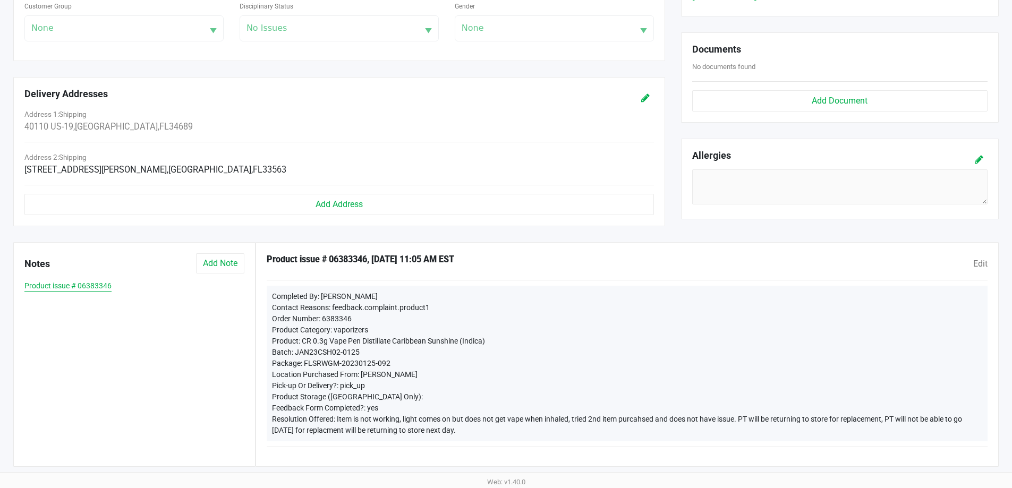
click at [225, 273] on button "Add Note" at bounding box center [220, 263] width 48 height 20
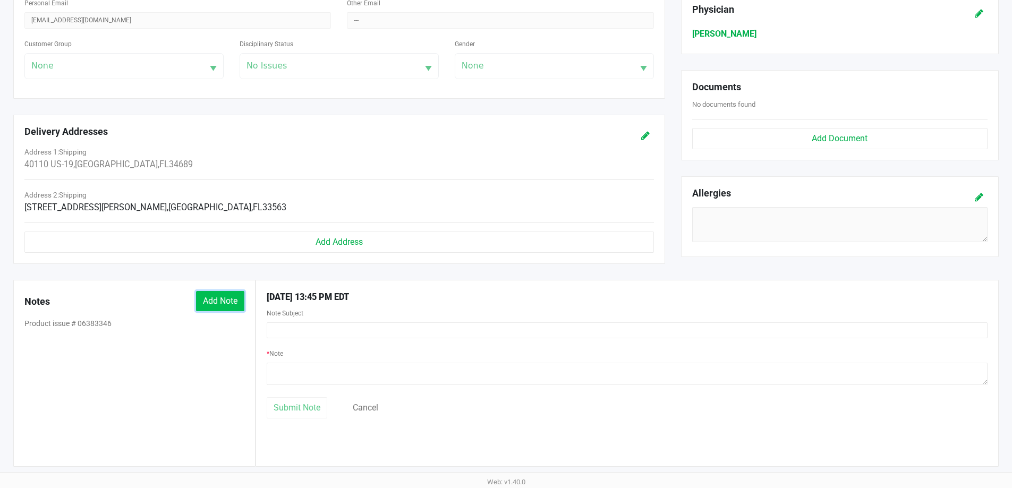
scroll to position [339, 0]
click at [335, 329] on input "text" at bounding box center [627, 330] width 721 height 16
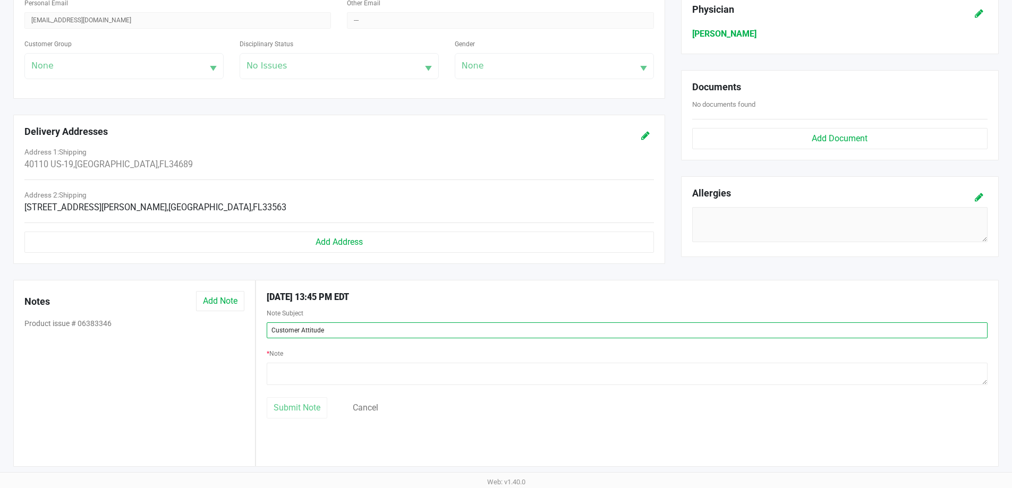
type input "Customer Attitude"
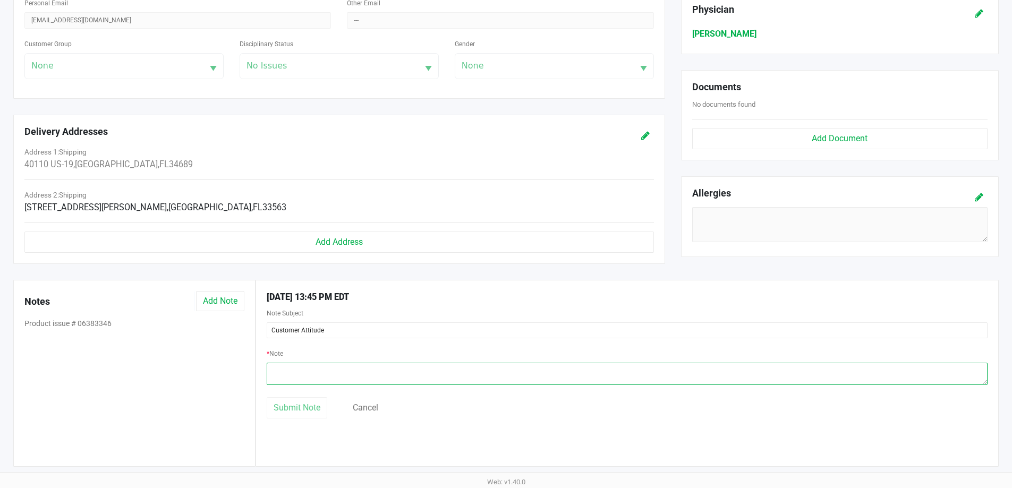
click at [399, 384] on textarea at bounding box center [627, 374] width 721 height 22
type textarea "2"
type textarea "Customer gave me attitude when I told him it takes time for the points from pur…"
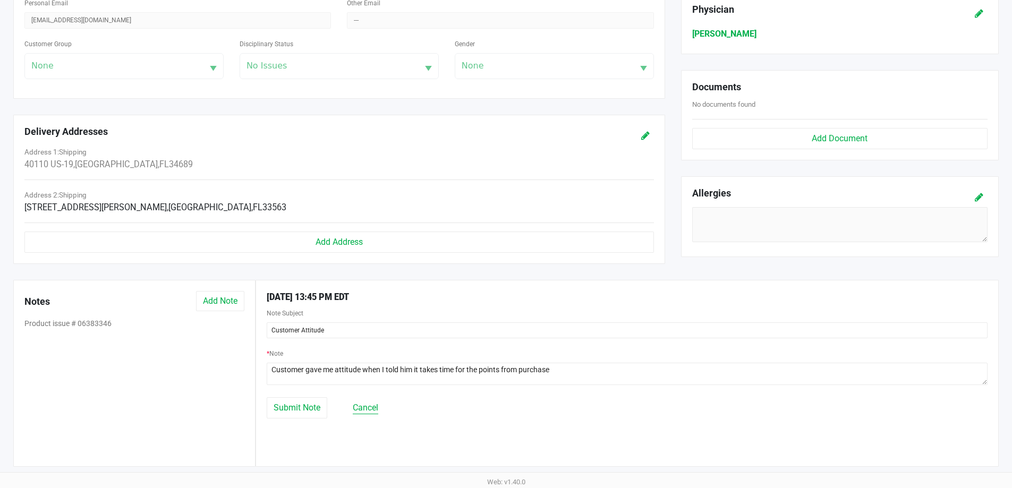
click at [375, 409] on button "Cancel" at bounding box center [366, 408] width 26 height 13
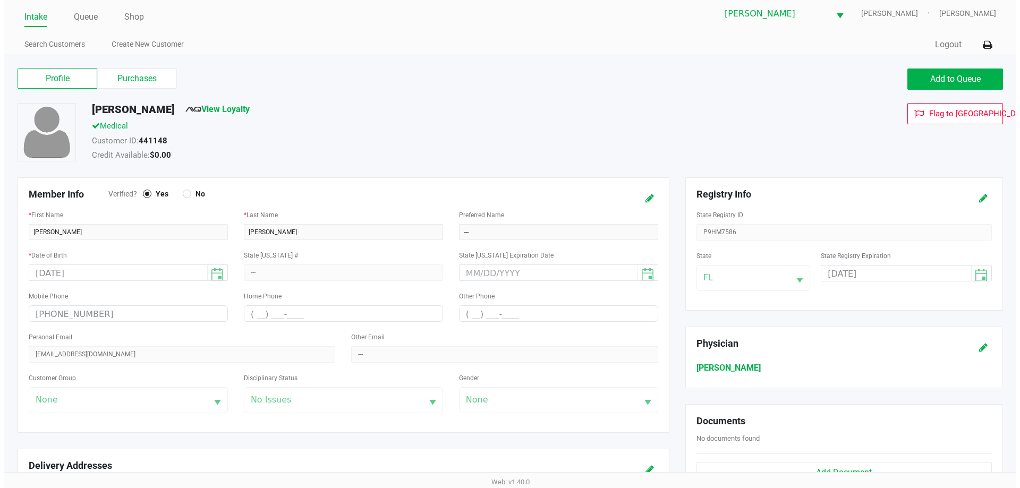
scroll to position [0, 0]
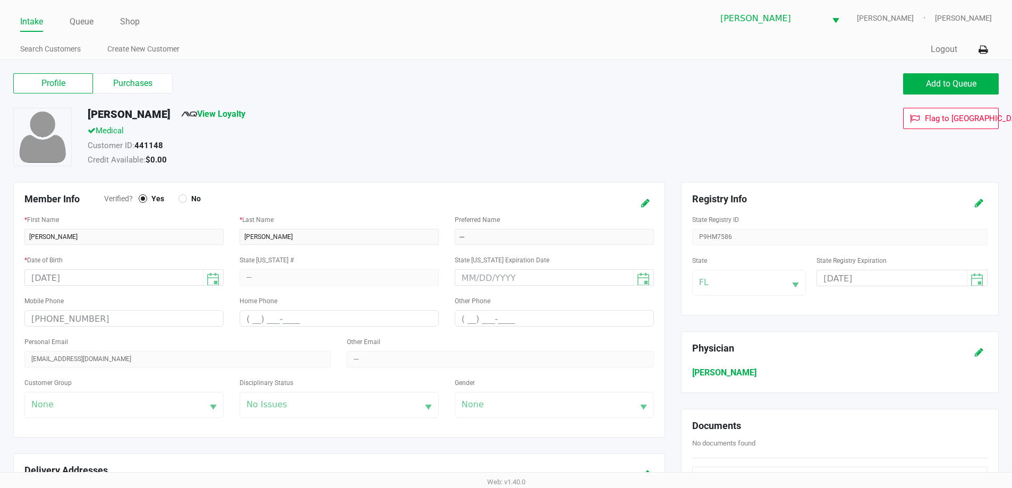
click at [31, 18] on link "Intake" at bounding box center [31, 21] width 23 height 15
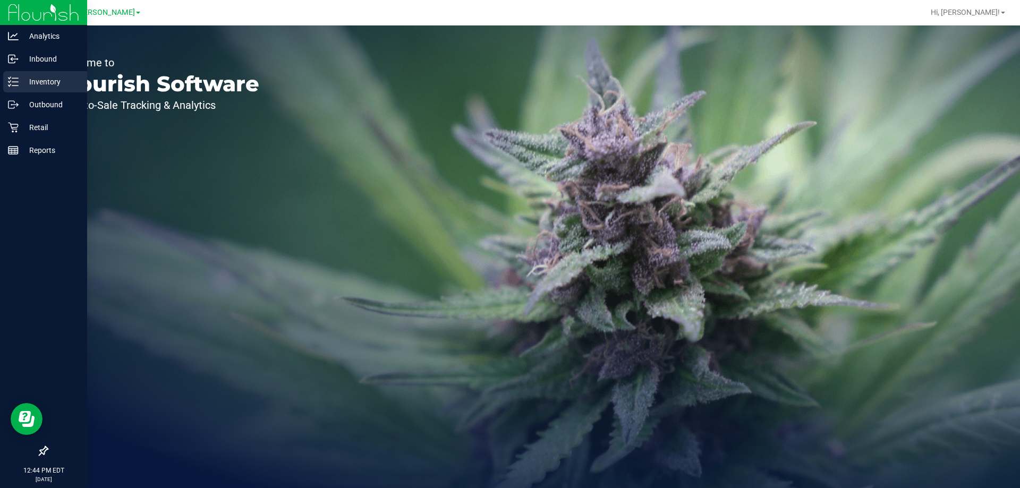
click at [36, 81] on p "Inventory" at bounding box center [51, 81] width 64 height 13
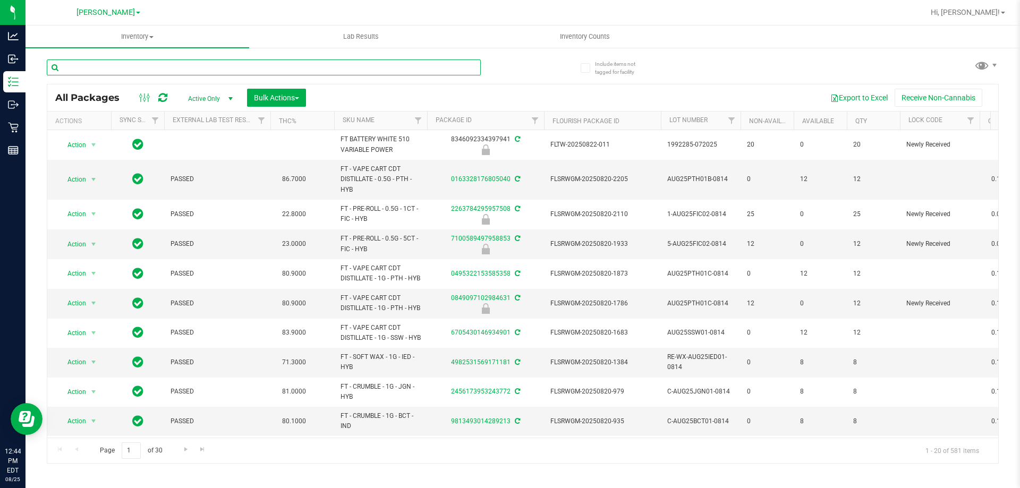
click at [232, 68] on input "text" at bounding box center [264, 68] width 434 height 16
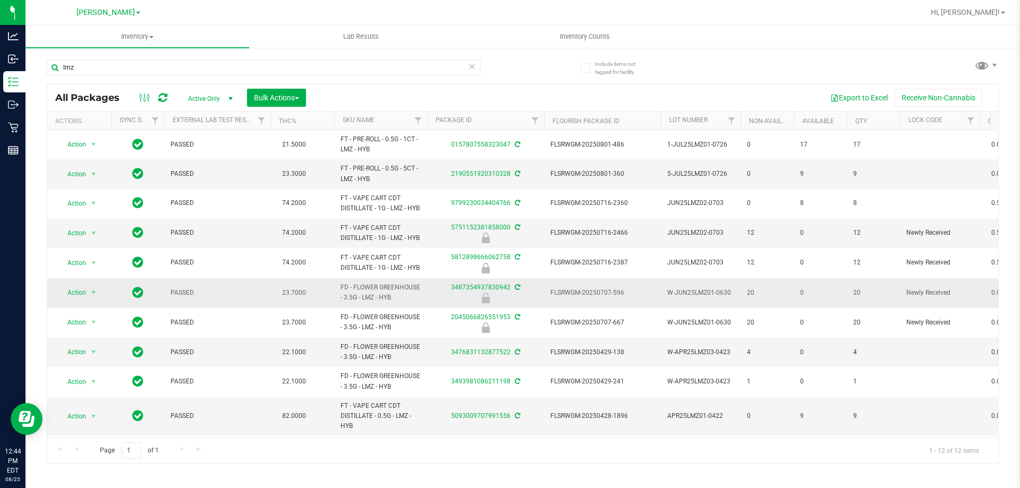
drag, startPoint x: 399, startPoint y: 329, endPoint x: 341, endPoint y: 320, distance: 58.5
click at [341, 303] on span "FD - FLOWER GREENHOUSE - 3.5G - LMZ - HYB" at bounding box center [381, 293] width 80 height 20
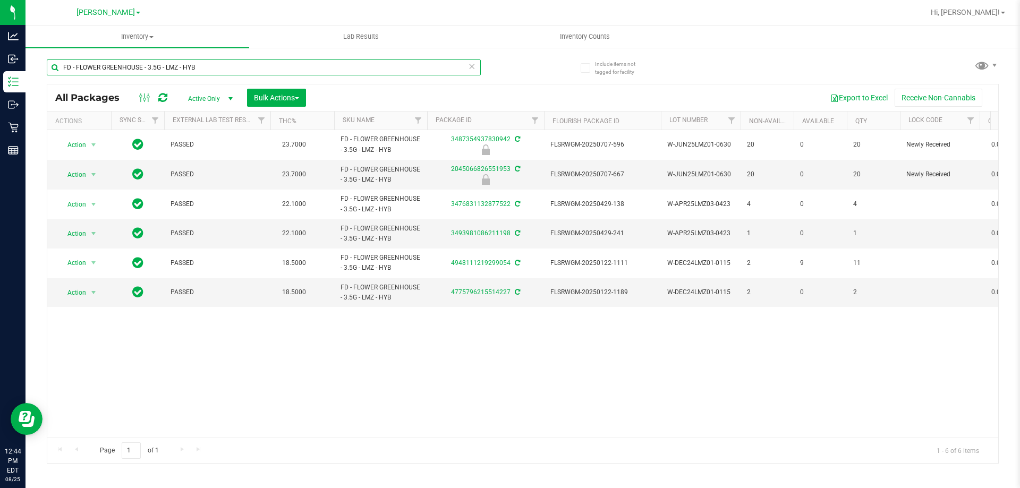
type input "FD - FLOWER GREENHOUSE - 3.5G - LMZ - HYB"
